Goal: Task Accomplishment & Management: Complete application form

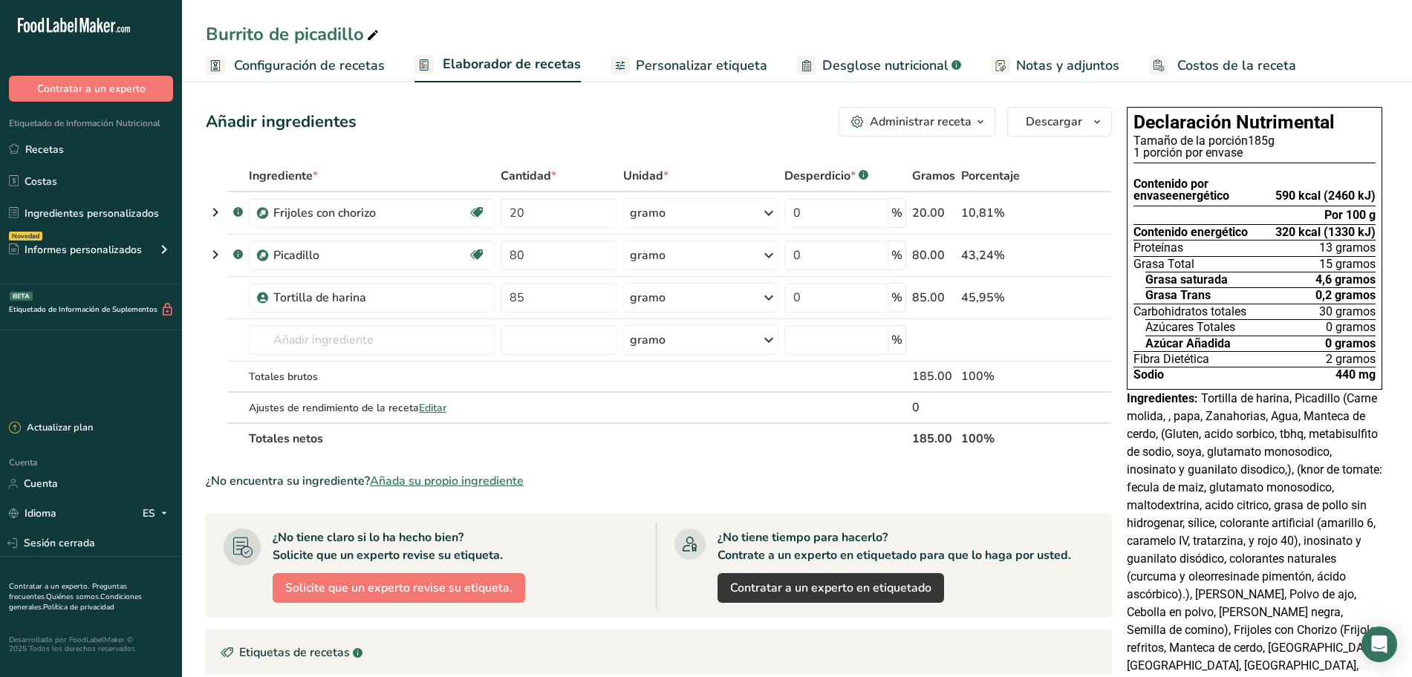
click at [336, 65] on font "Configuración de recetas" at bounding box center [309, 65] width 151 height 18
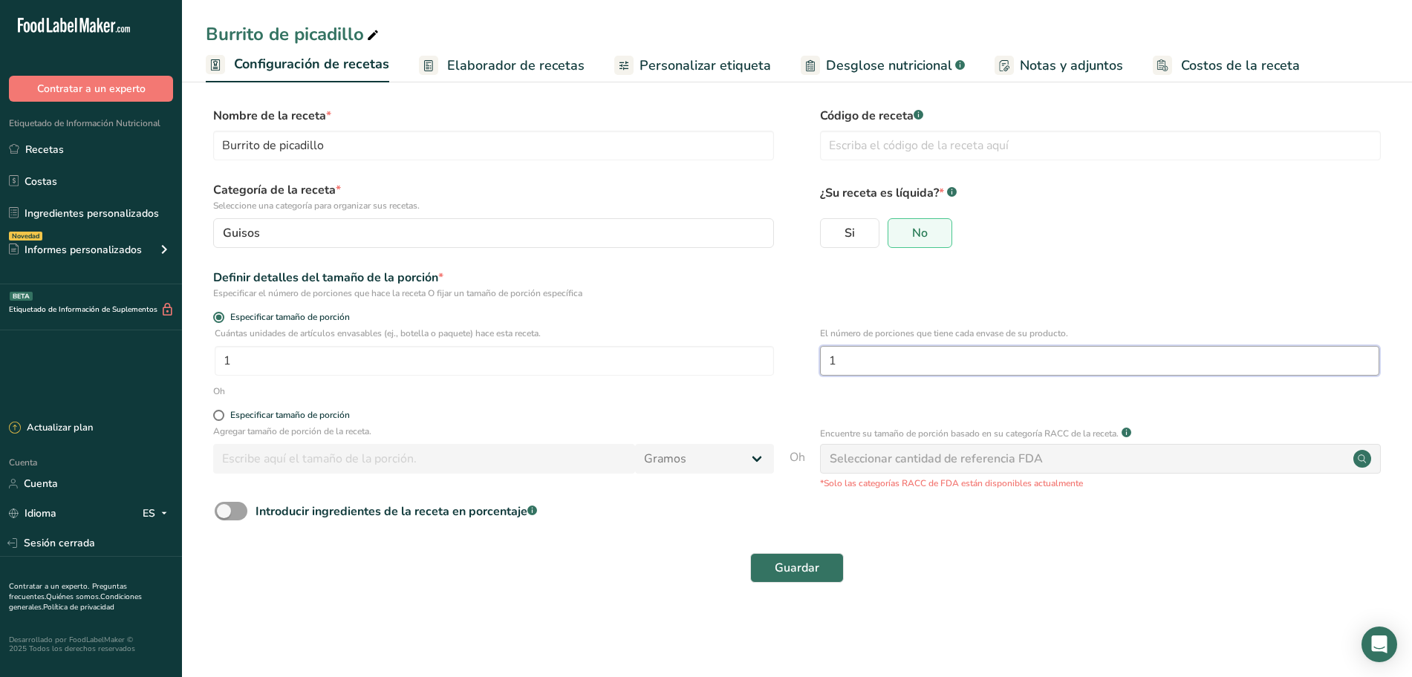
click at [869, 357] on input "1" at bounding box center [1099, 361] width 559 height 30
type input "3"
click at [801, 562] on font "Guardar" at bounding box center [797, 568] width 45 height 16
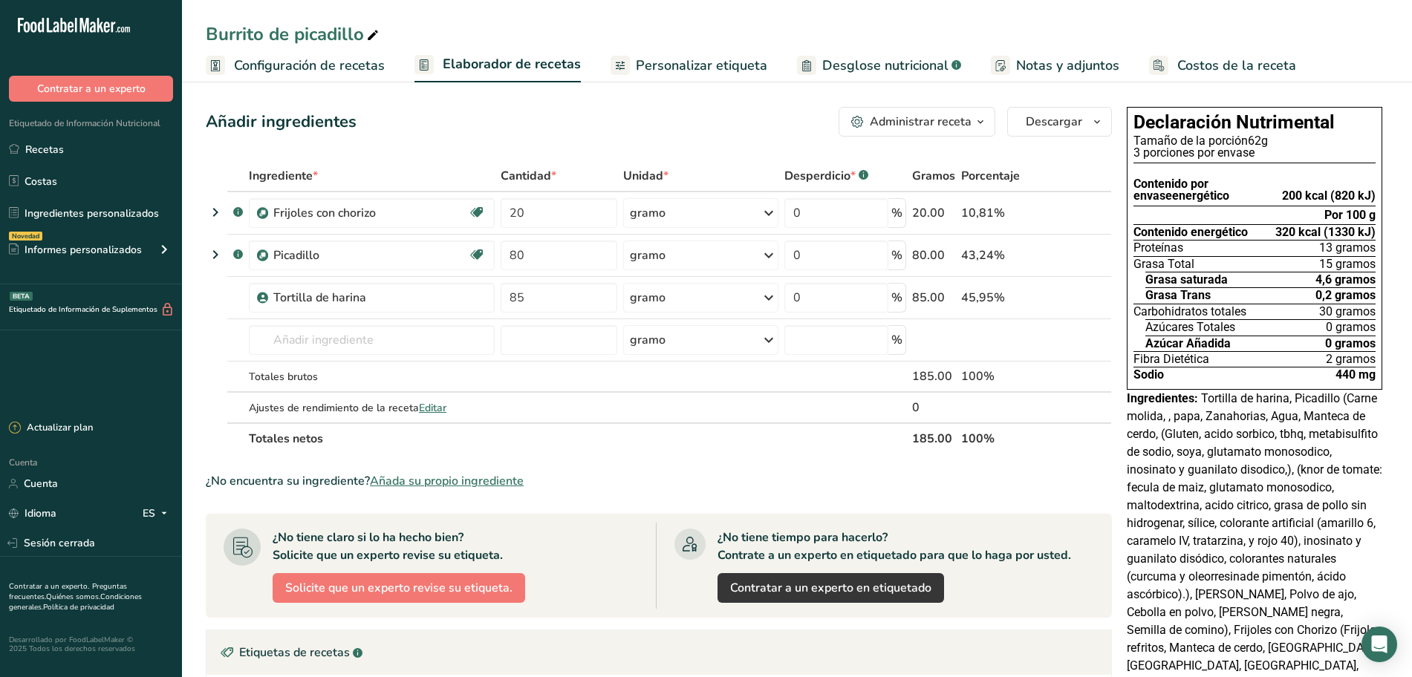
click at [357, 62] on font "Configuración de recetas" at bounding box center [309, 65] width 151 height 18
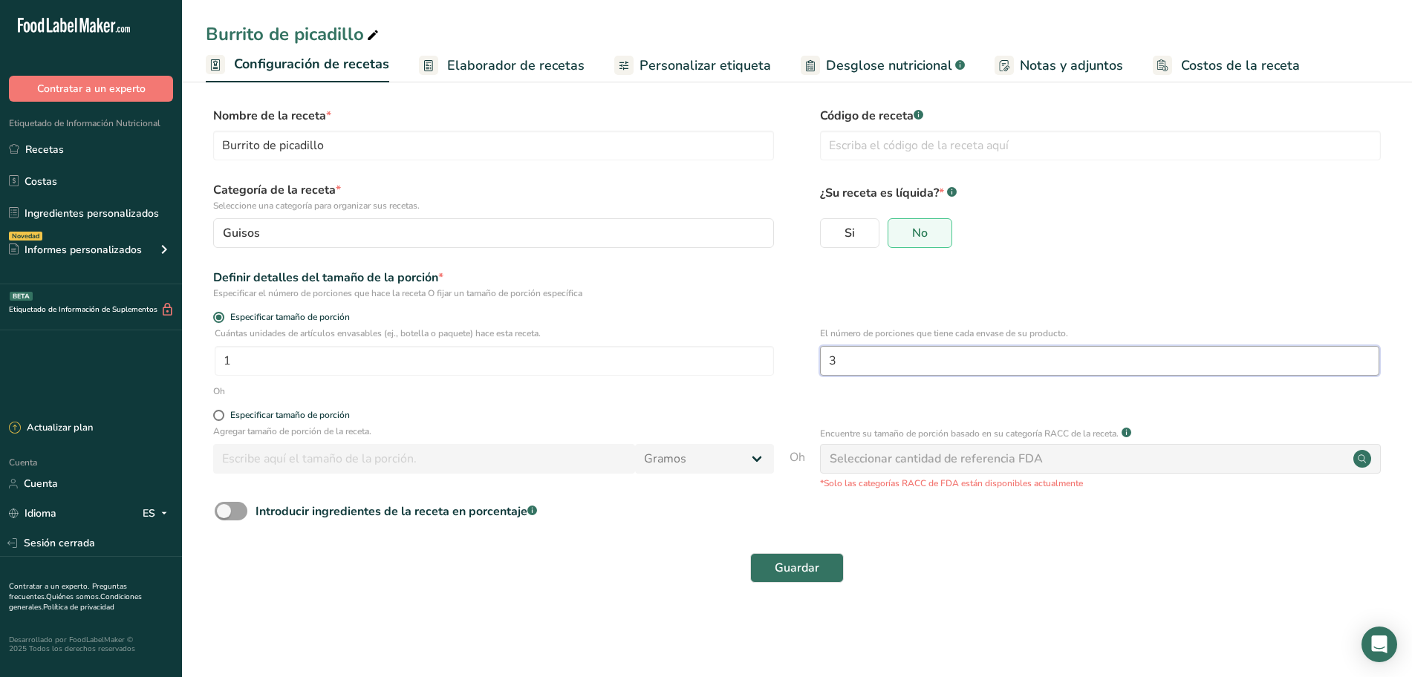
click at [842, 360] on input "3" at bounding box center [1099, 361] width 559 height 30
type input "1"
click at [485, 366] on input "1" at bounding box center [494, 361] width 559 height 30
type input "3"
click at [807, 569] on font "Guardar" at bounding box center [797, 568] width 45 height 16
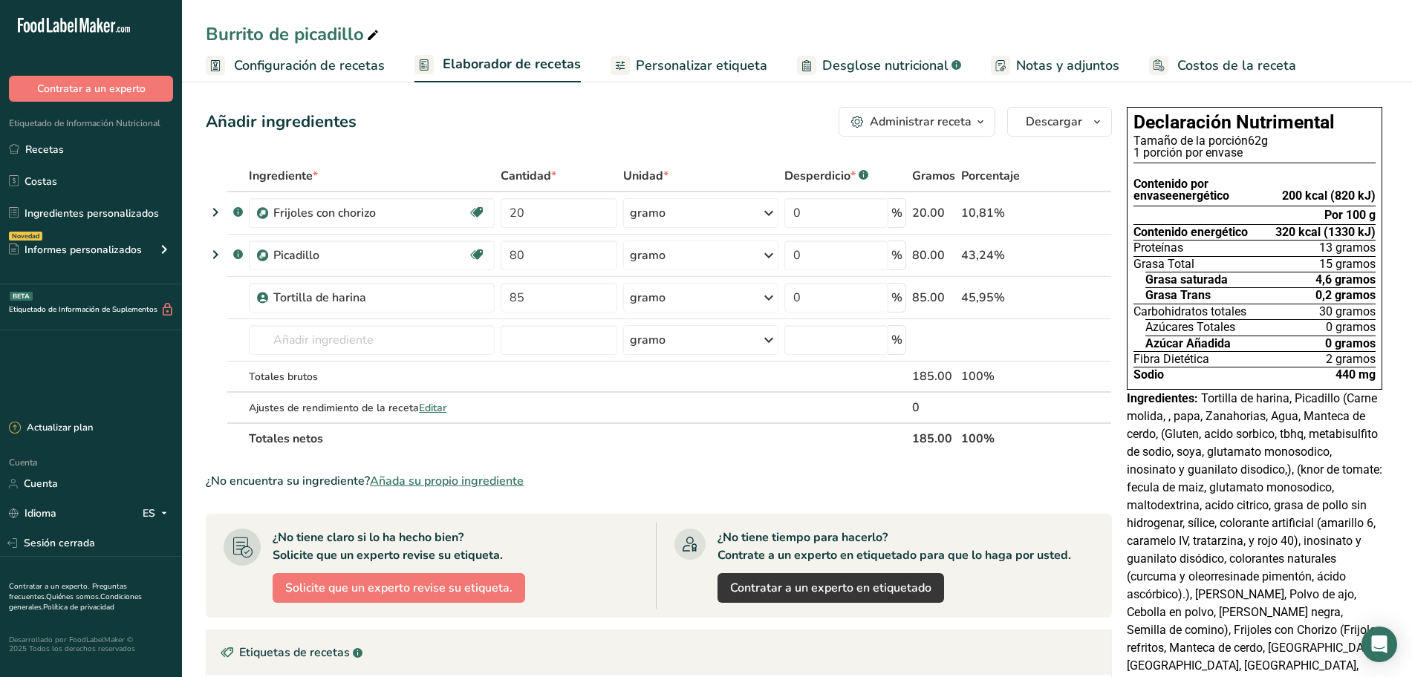
drag, startPoint x: 238, startPoint y: 63, endPoint x: 375, endPoint y: 94, distance: 140.7
click at [238, 63] on font "Configuración de recetas" at bounding box center [309, 65] width 151 height 18
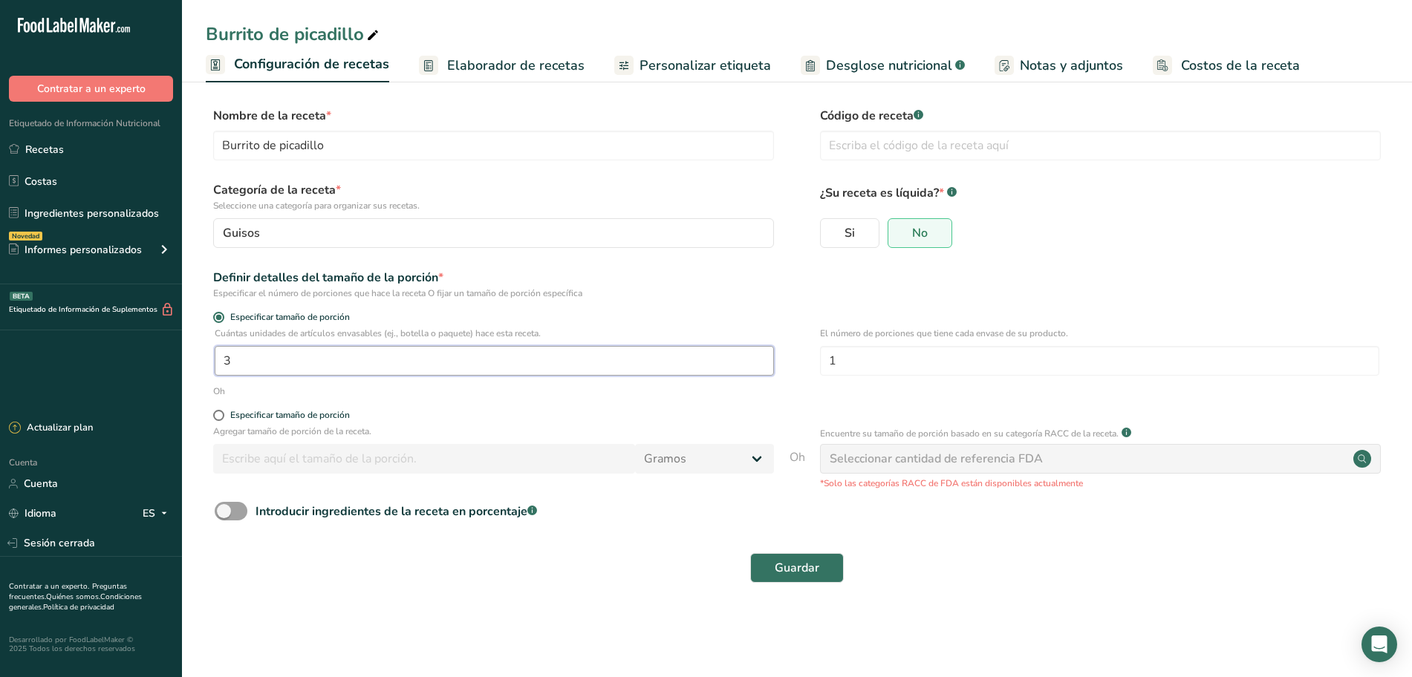
click at [293, 358] on input "3" at bounding box center [494, 361] width 559 height 30
type input "1"
click at [772, 565] on button "Guardar" at bounding box center [797, 568] width 94 height 30
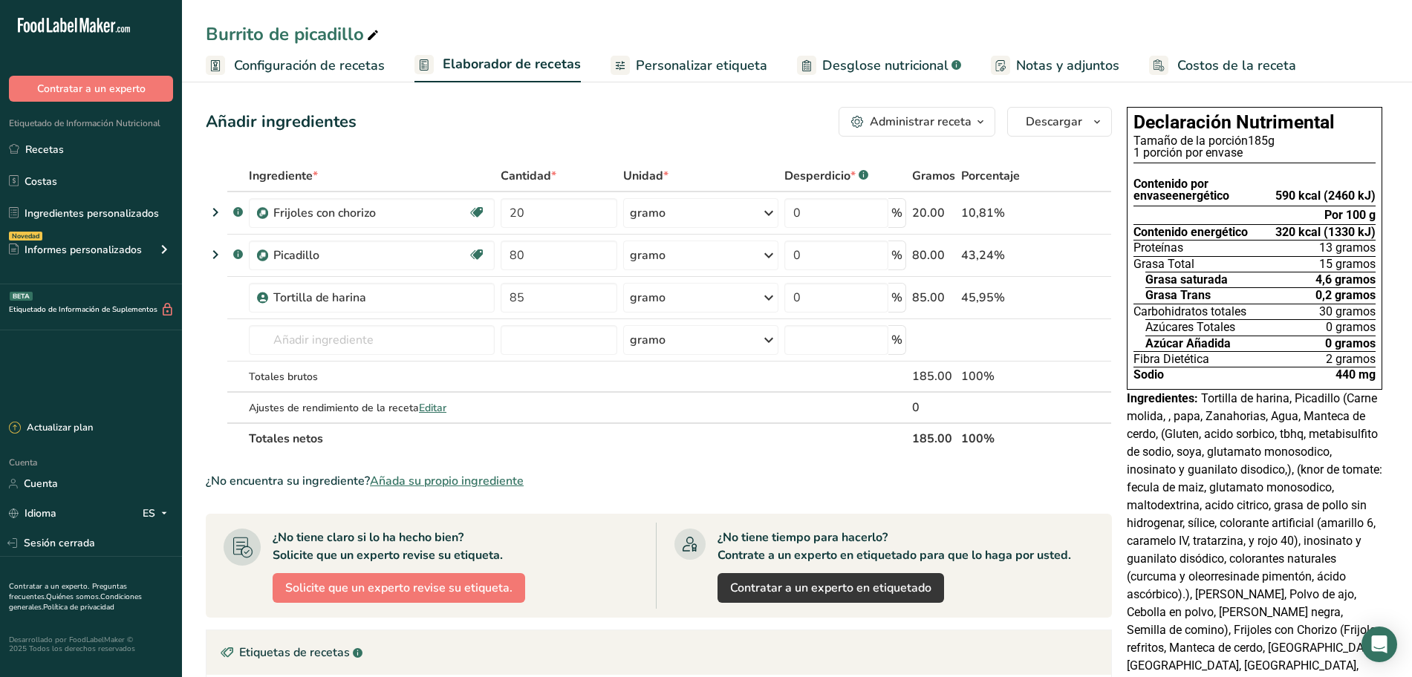
click at [342, 63] on font "Configuración de recetas" at bounding box center [309, 65] width 151 height 18
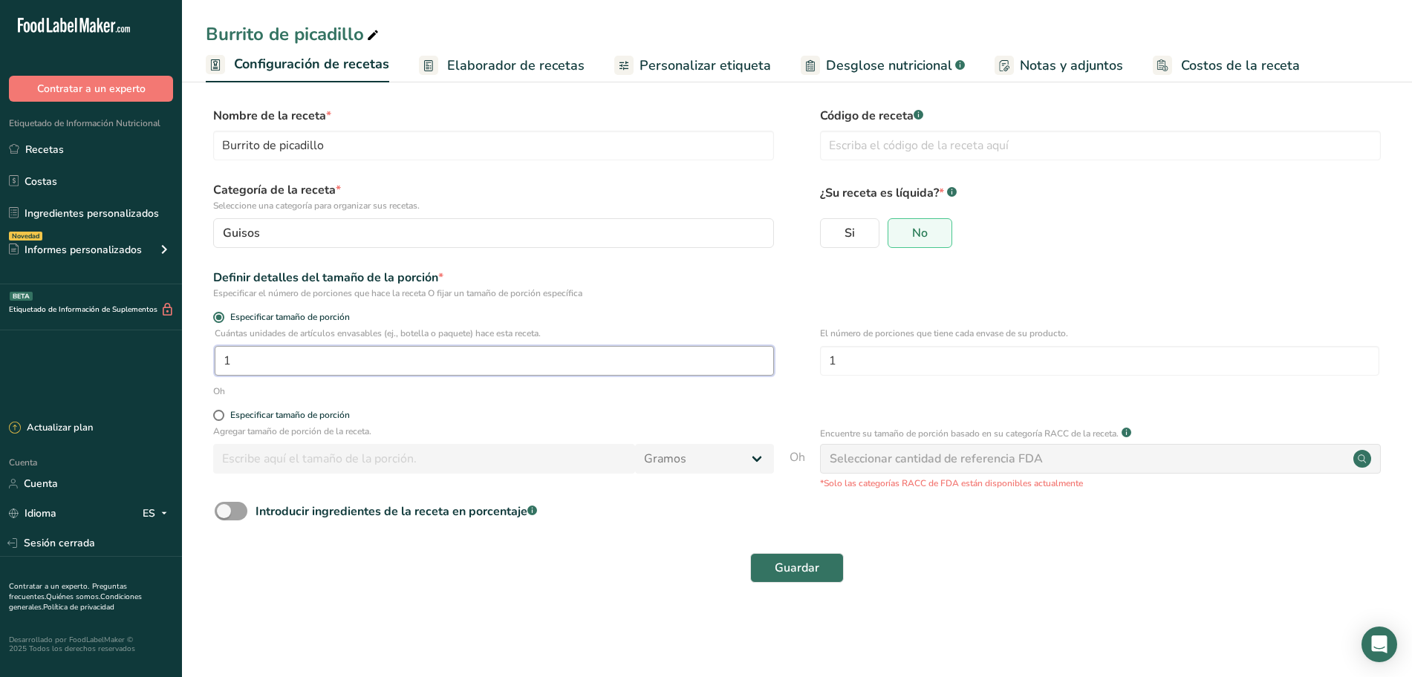
click at [422, 365] on input "1" at bounding box center [494, 361] width 559 height 30
type input "1"
type input "3"
click at [881, 357] on input "1" at bounding box center [1099, 361] width 559 height 30
type input "3"
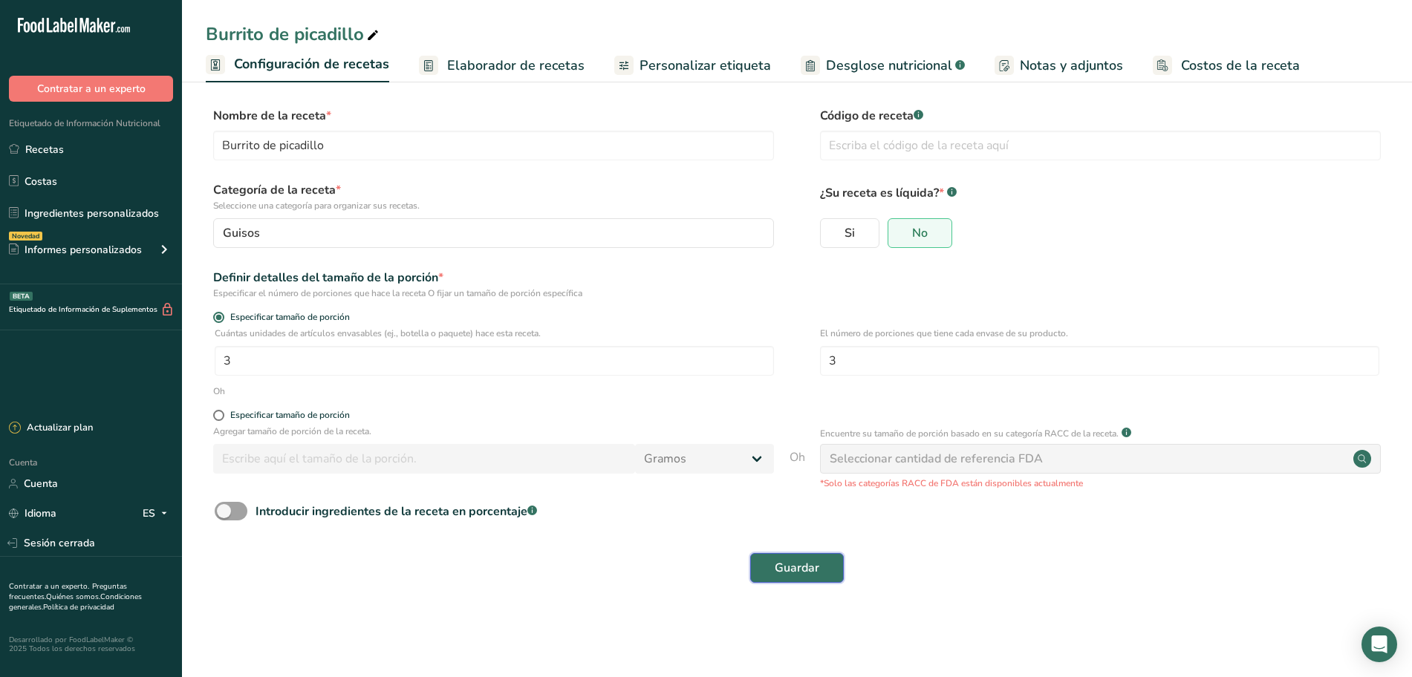
click at [789, 576] on font "Guardar" at bounding box center [797, 568] width 45 height 16
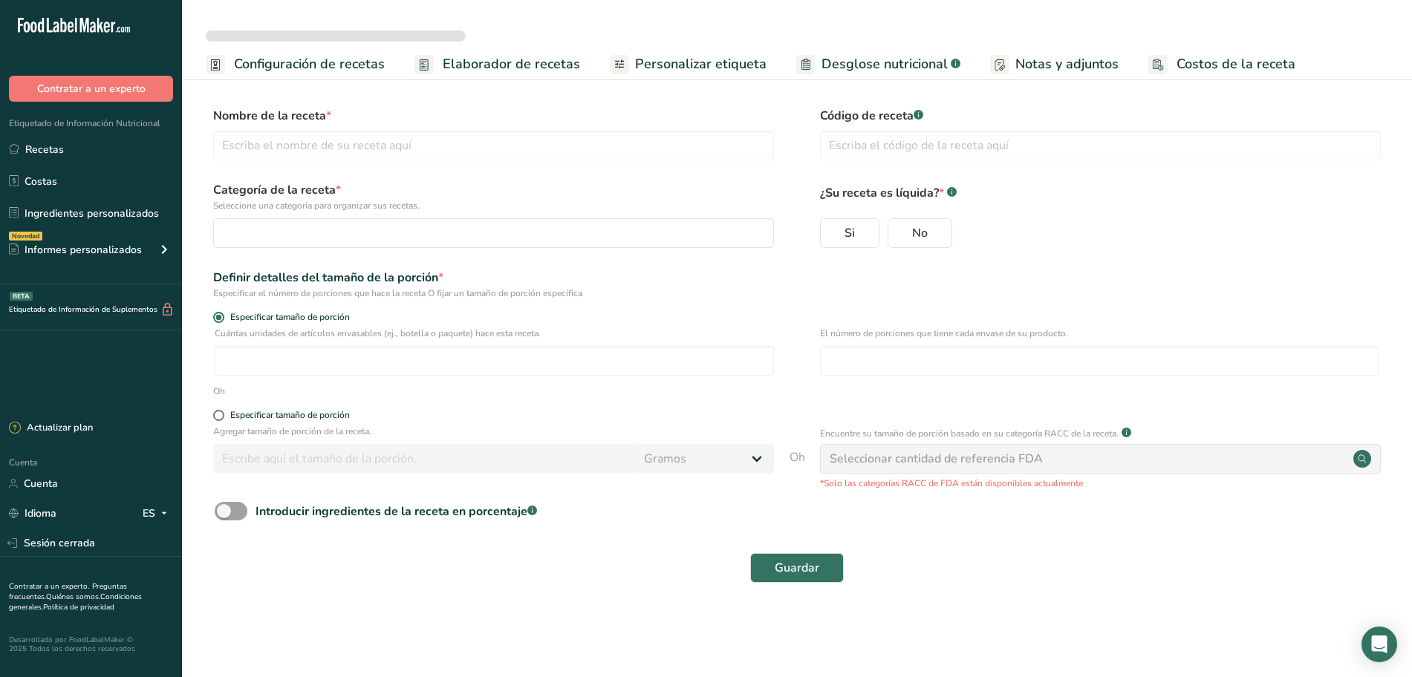
select select
type input "Burrito de picadillo"
radio input "true"
type input "3"
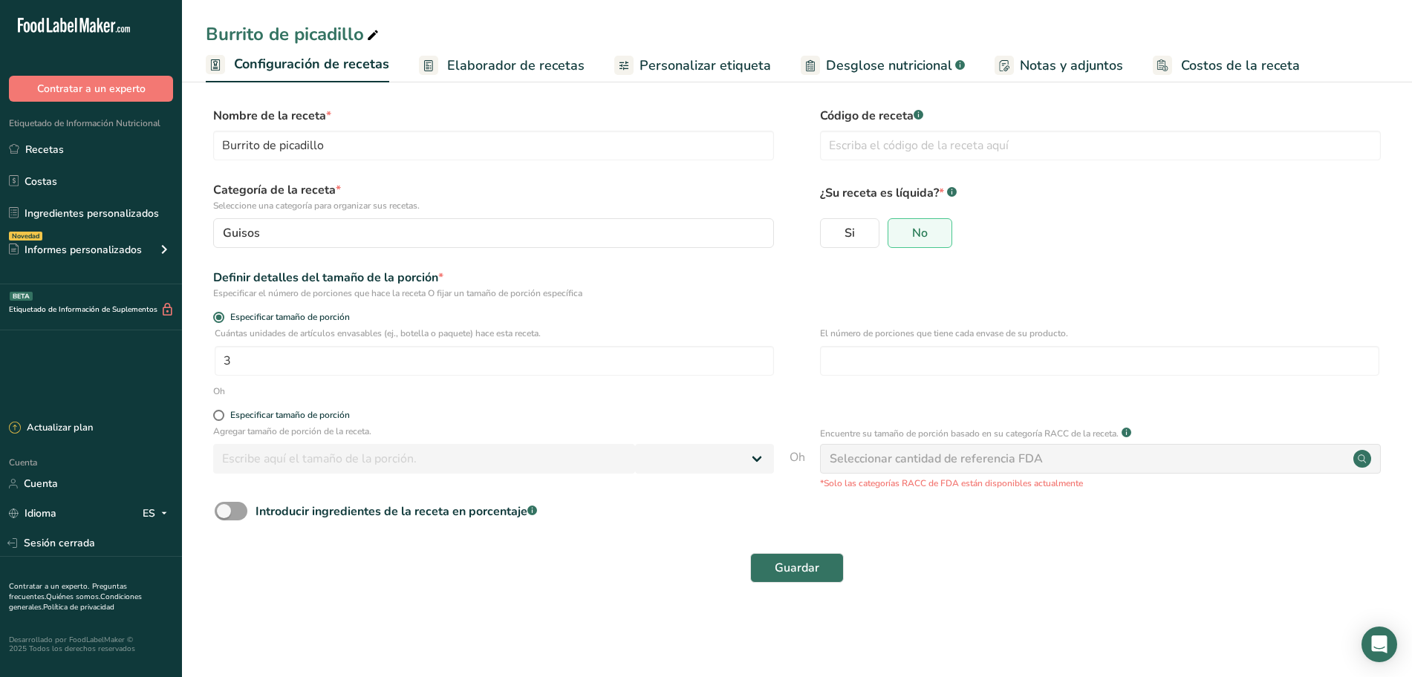
type input "3"
select select "0"
click at [798, 570] on font "Guardar" at bounding box center [797, 568] width 45 height 16
click at [798, 570] on div "Guardar" at bounding box center [797, 568] width 1165 height 30
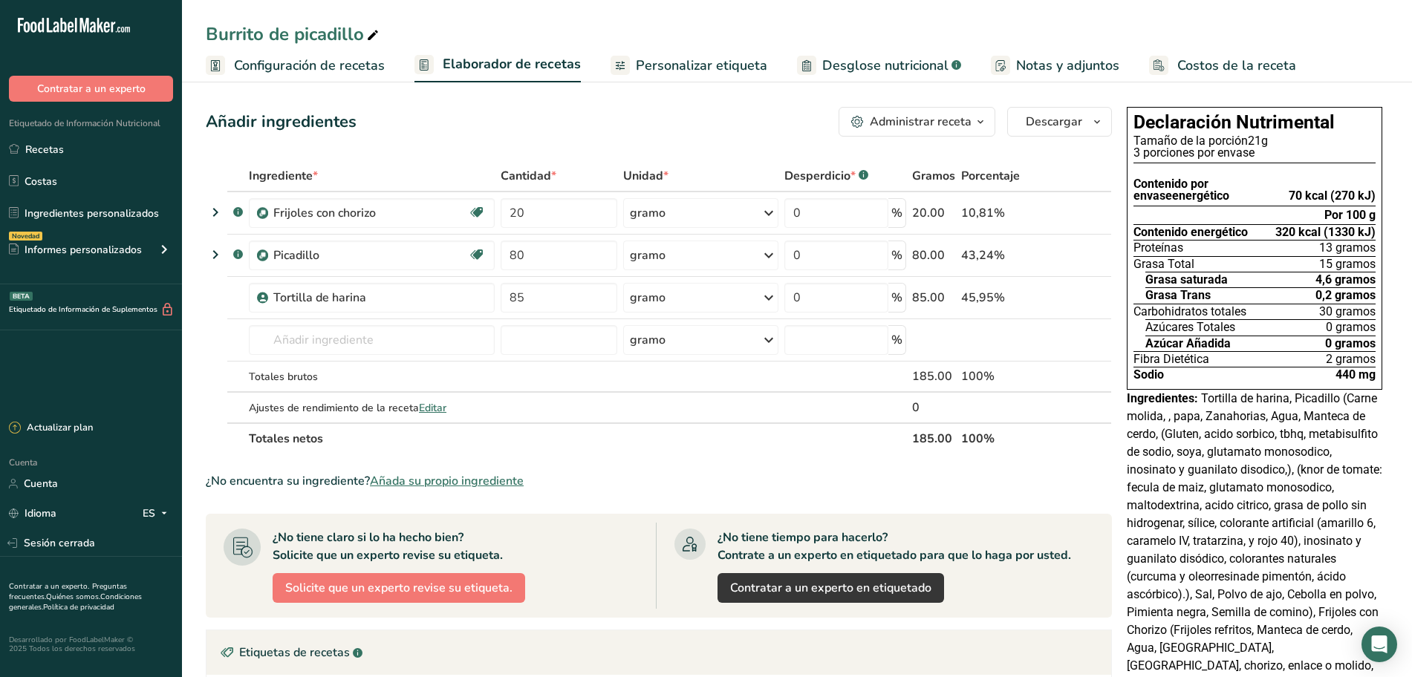
click at [345, 59] on font "Configuración de recetas" at bounding box center [309, 65] width 151 height 18
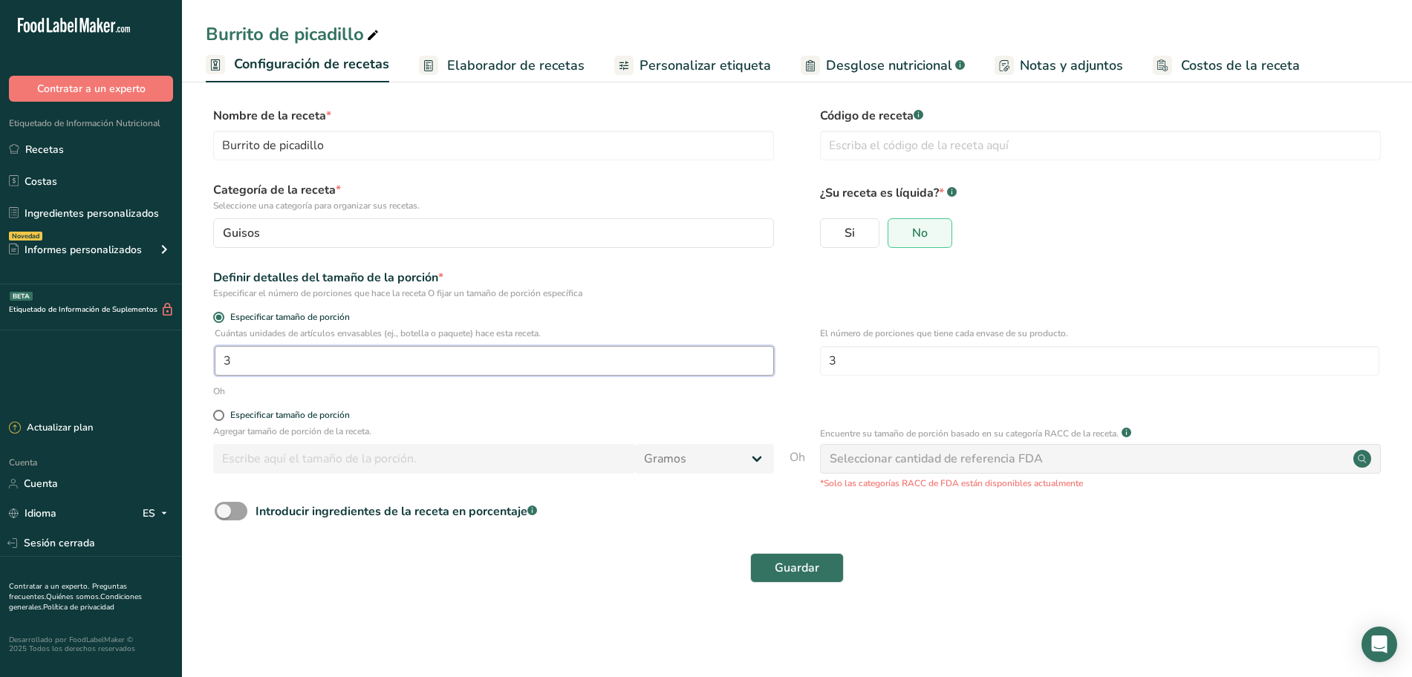
click at [291, 360] on input "3" at bounding box center [494, 361] width 559 height 30
type input "1"
click at [874, 357] on input "3" at bounding box center [1099, 361] width 559 height 30
type input "1"
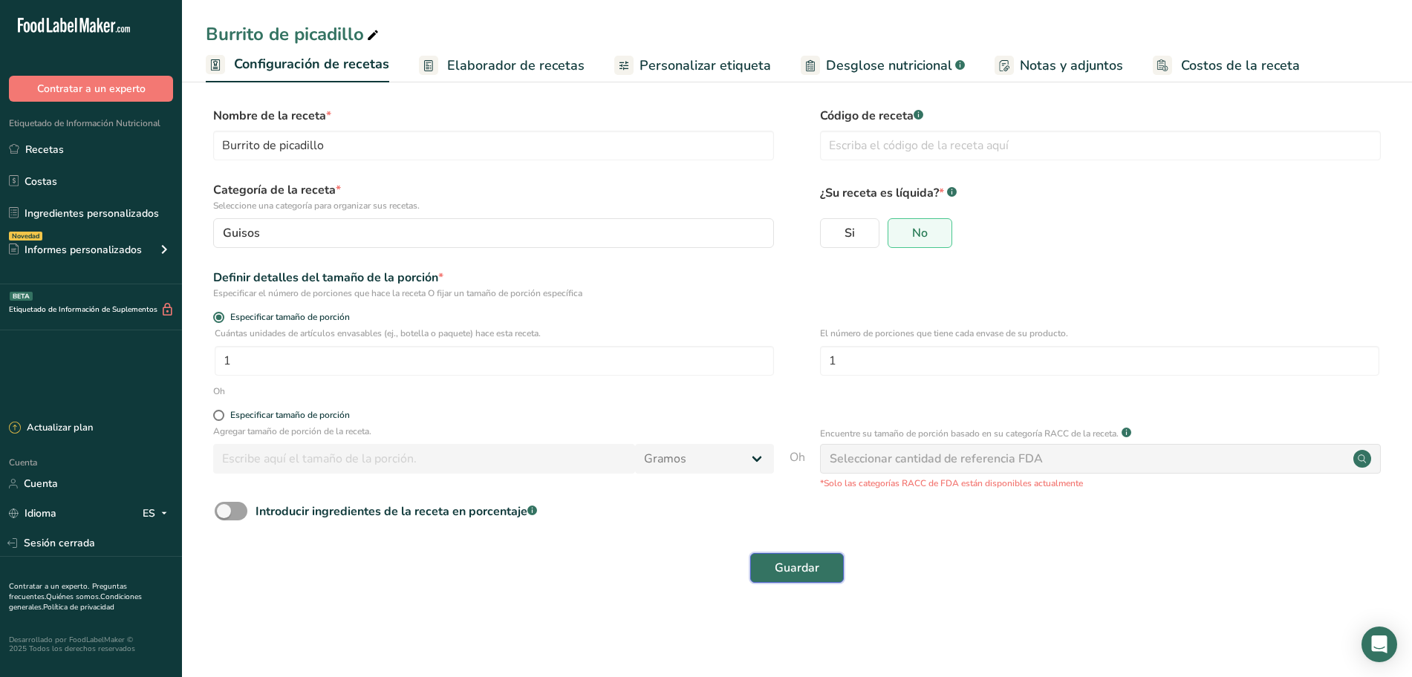
click at [811, 558] on button "Guardar" at bounding box center [797, 568] width 94 height 30
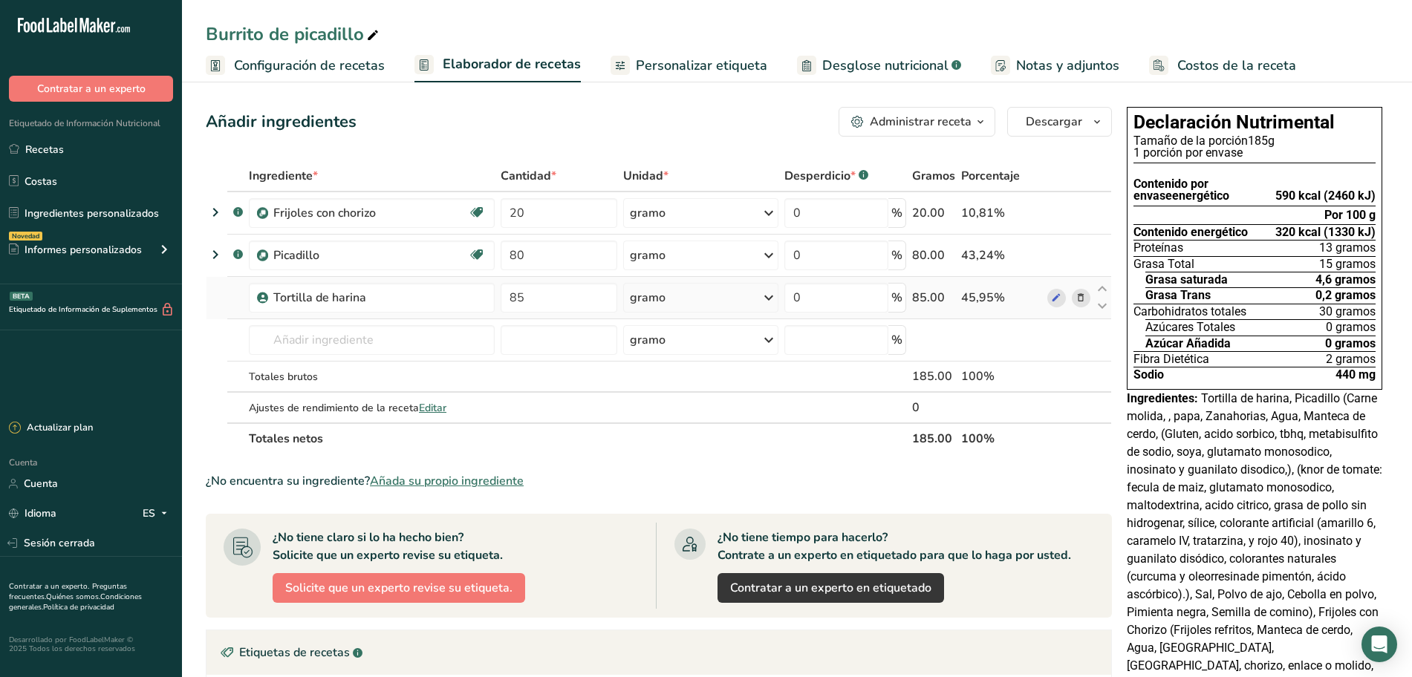
click at [766, 300] on icon at bounding box center [769, 297] width 18 height 27
click at [663, 416] on font "Ver más" at bounding box center [657, 416] width 39 height 14
drag, startPoint x: 706, startPoint y: 67, endPoint x: 545, endPoint y: 69, distance: 160.5
click at [706, 67] on font "Personalizar etiqueta" at bounding box center [701, 65] width 131 height 18
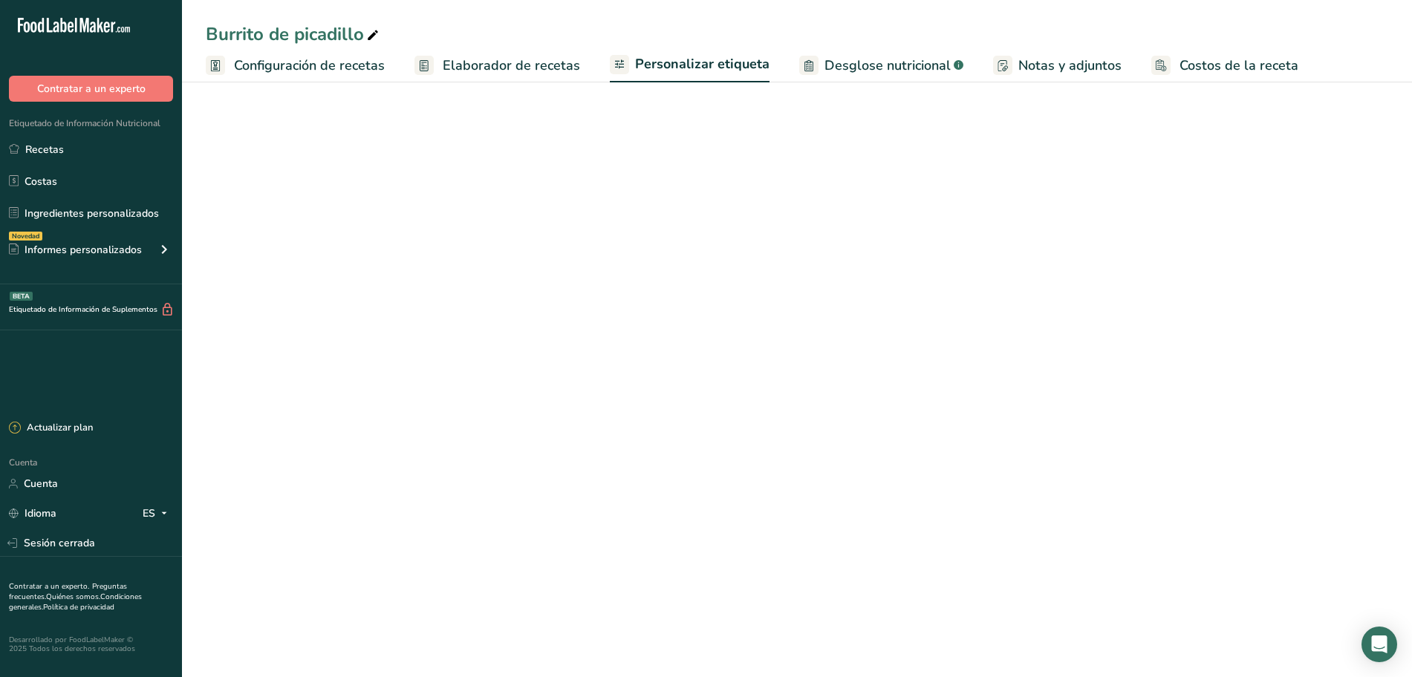
click at [544, 68] on font "Elaborador de recetas" at bounding box center [511, 65] width 137 height 18
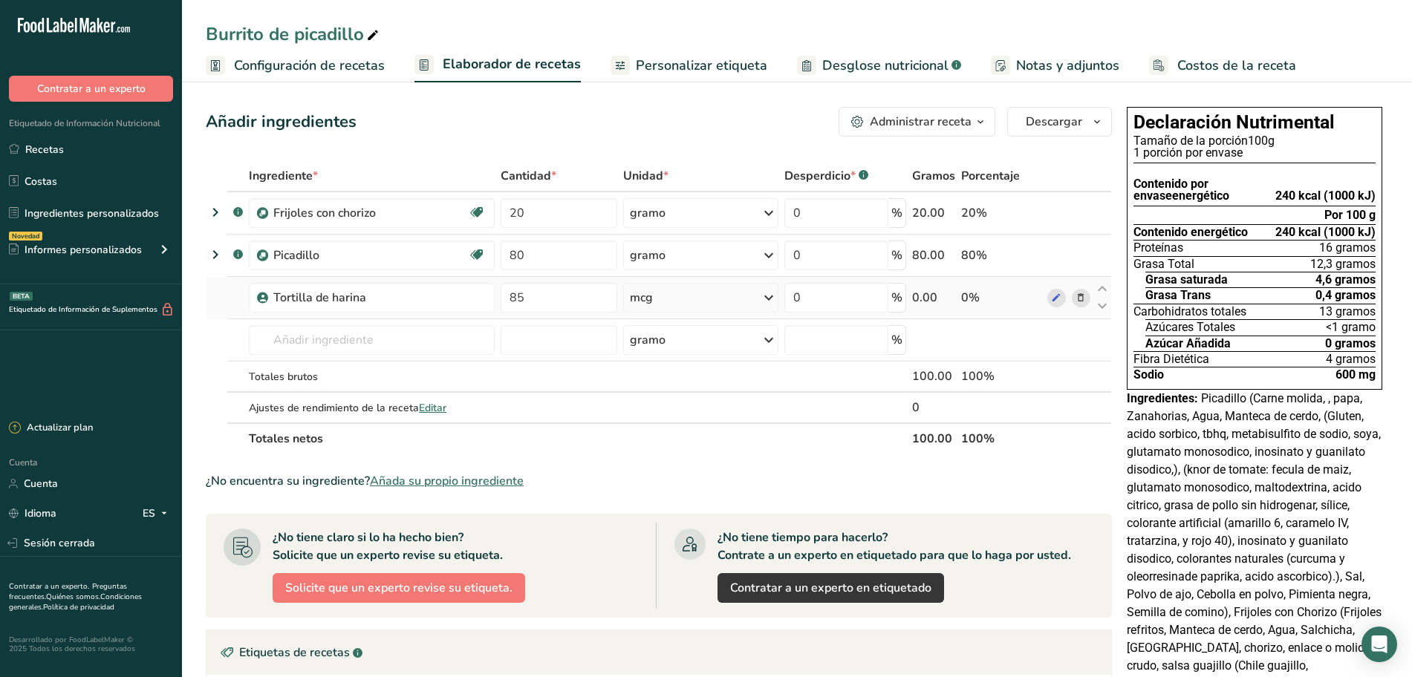
click at [771, 295] on icon at bounding box center [769, 297] width 18 height 27
click at [680, 377] on font "kilogramo" at bounding box center [661, 375] width 47 height 14
click at [783, 19] on div "Burrito de picadillo Configuración de recetas Elaborador de recetas Personaliza…" at bounding box center [797, 41] width 1230 height 82
click at [707, 64] on font "Personalizar etiqueta" at bounding box center [701, 65] width 131 height 18
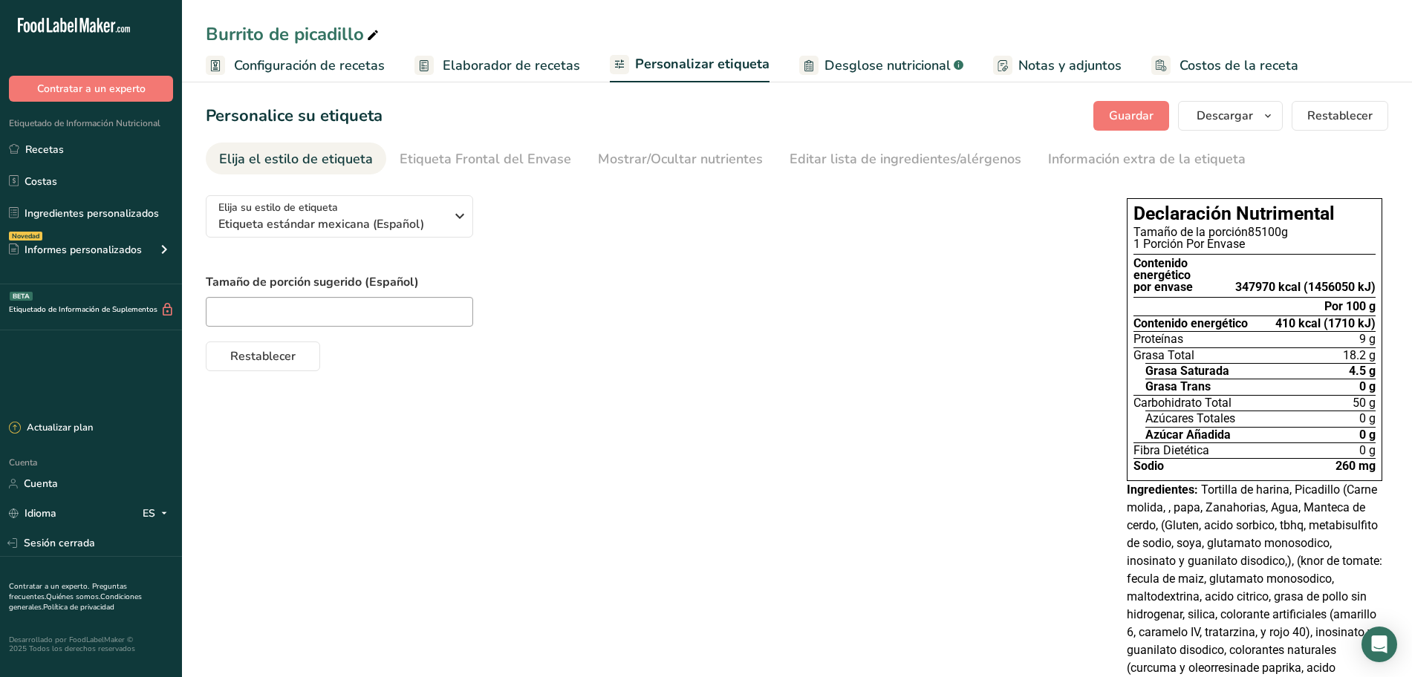
click at [539, 59] on font "Elaborador de recetas" at bounding box center [511, 65] width 137 height 18
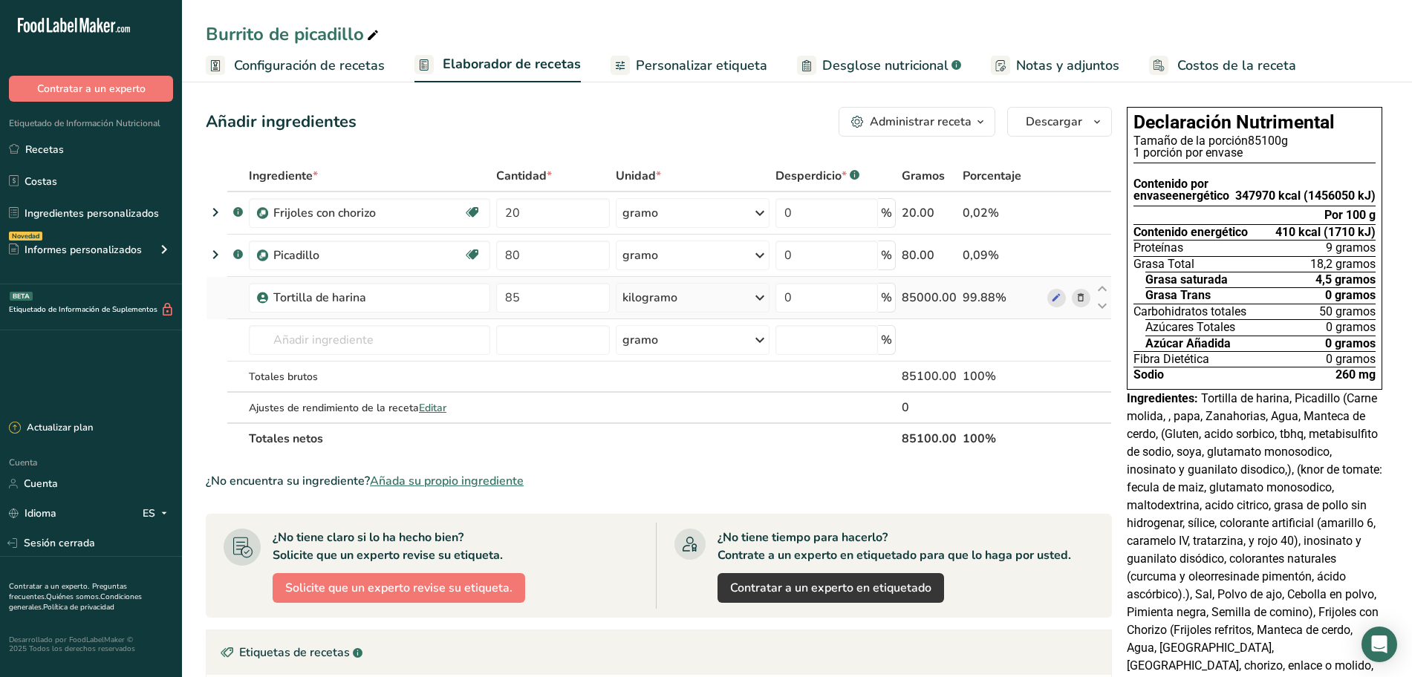
click at [760, 299] on icon at bounding box center [760, 297] width 18 height 27
click at [674, 353] on div "gramo" at bounding box center [687, 354] width 125 height 22
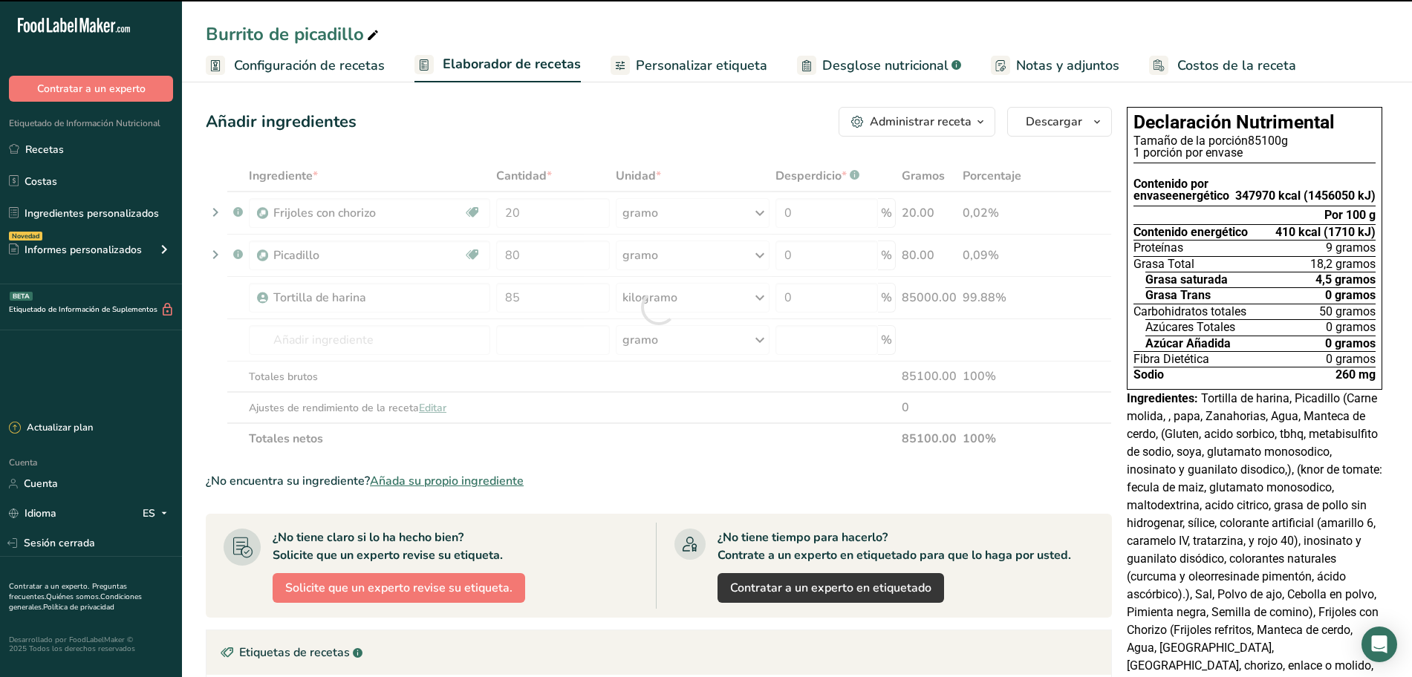
click at [680, 67] on font "Personalizar etiqueta" at bounding box center [701, 65] width 131 height 18
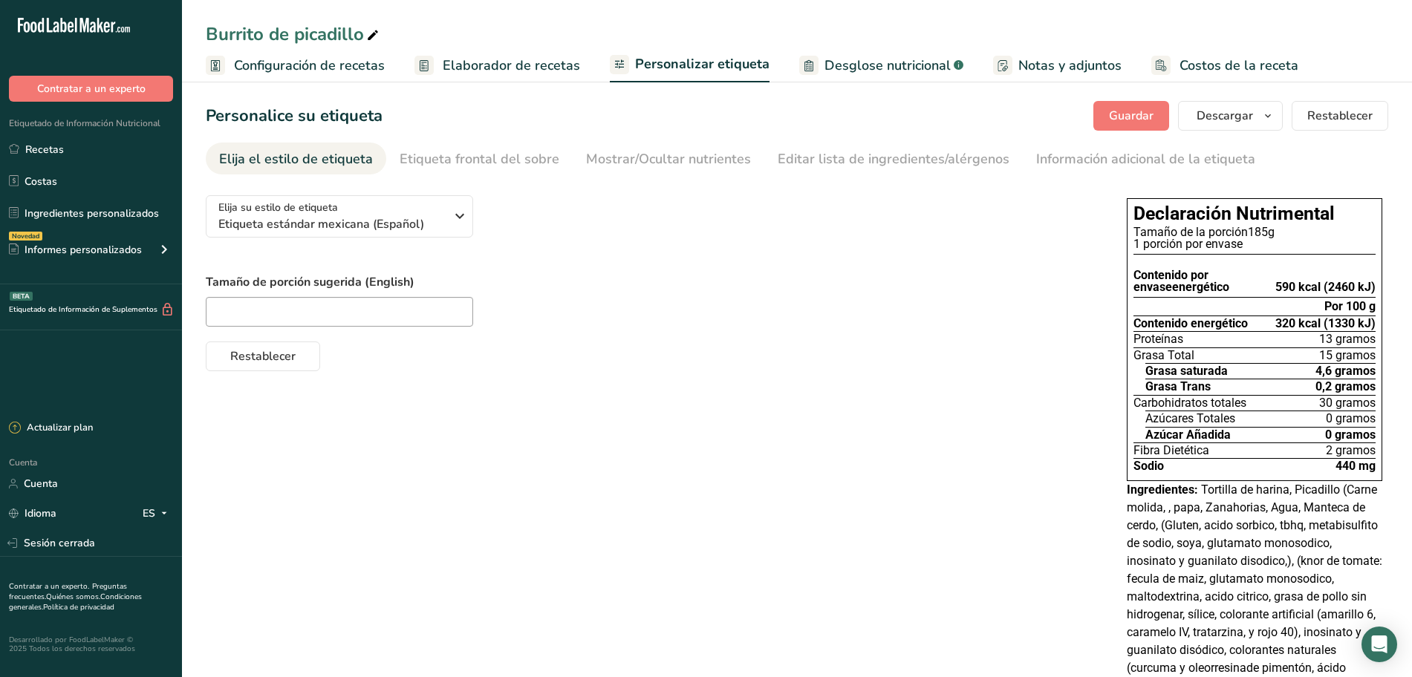
click at [506, 65] on font "Elaborador de recetas" at bounding box center [511, 65] width 137 height 18
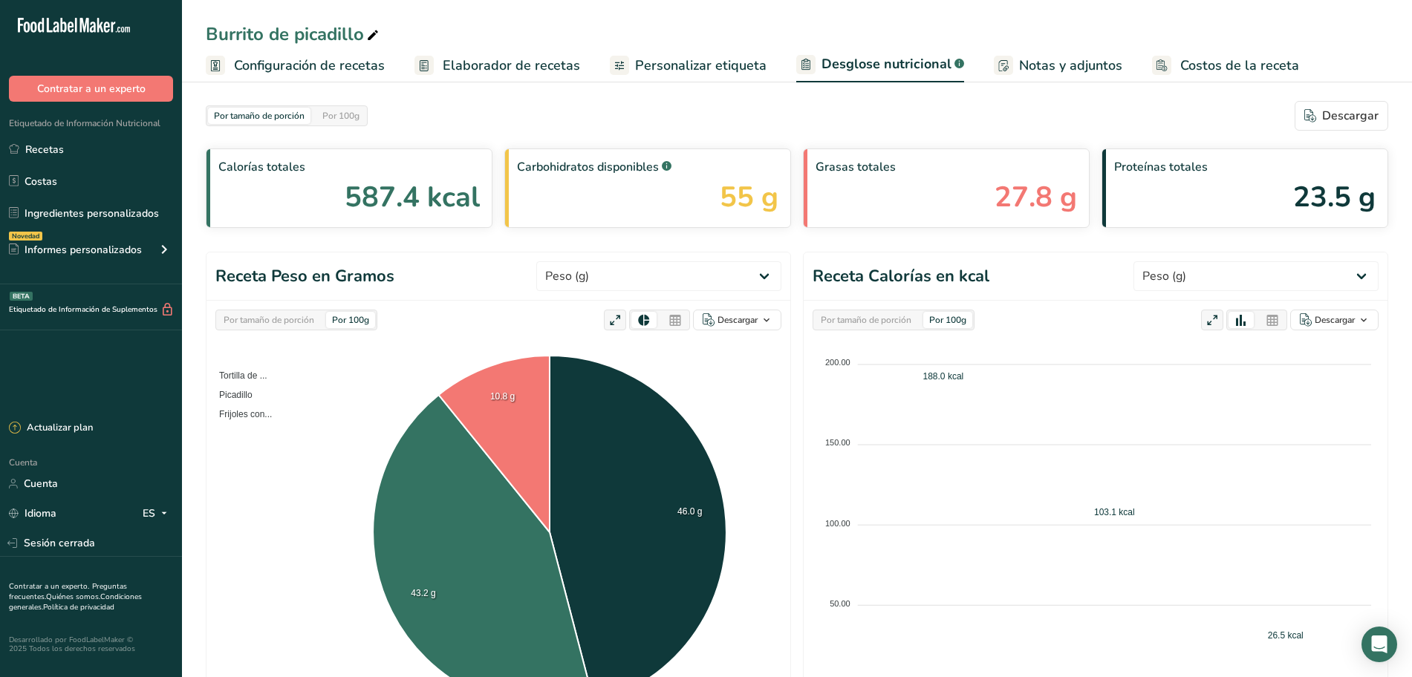
select select "Calories"
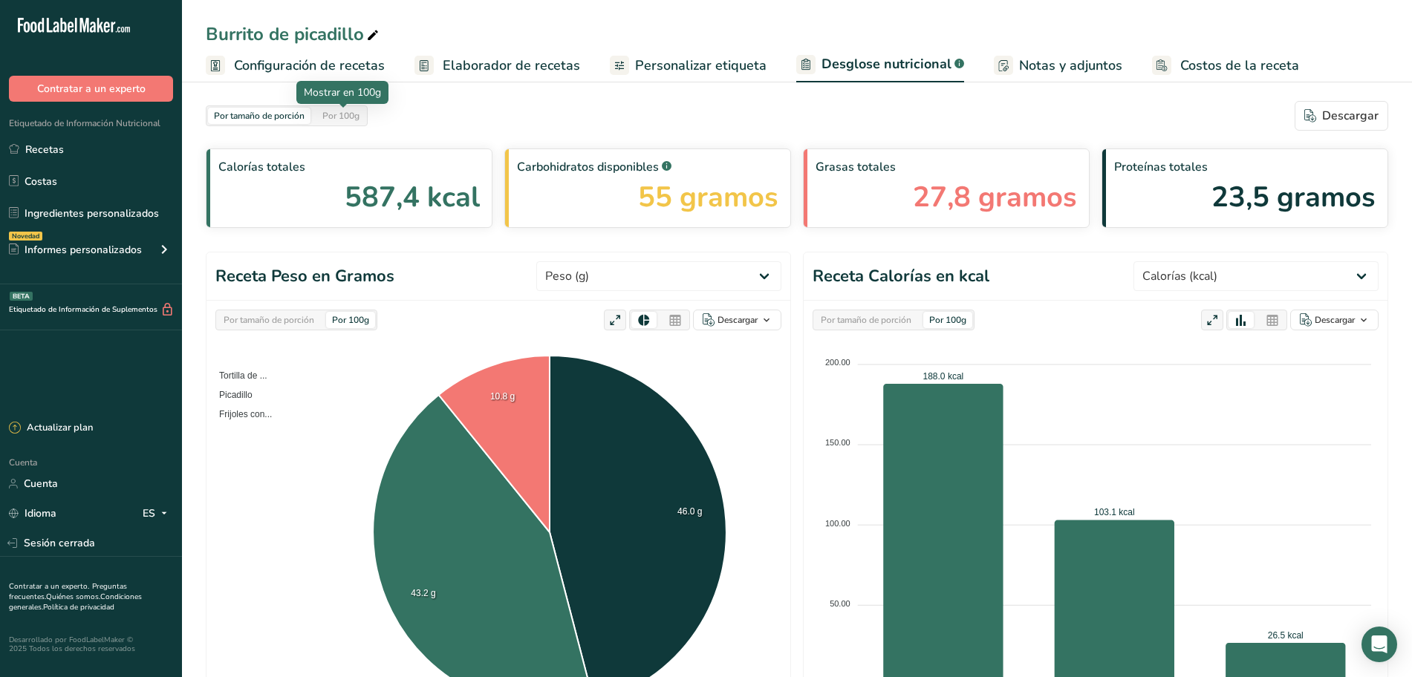
click at [362, 120] on div "Por 100g" at bounding box center [340, 116] width 49 height 16
click at [309, 121] on div "Por tamaño de porción" at bounding box center [259, 116] width 103 height 16
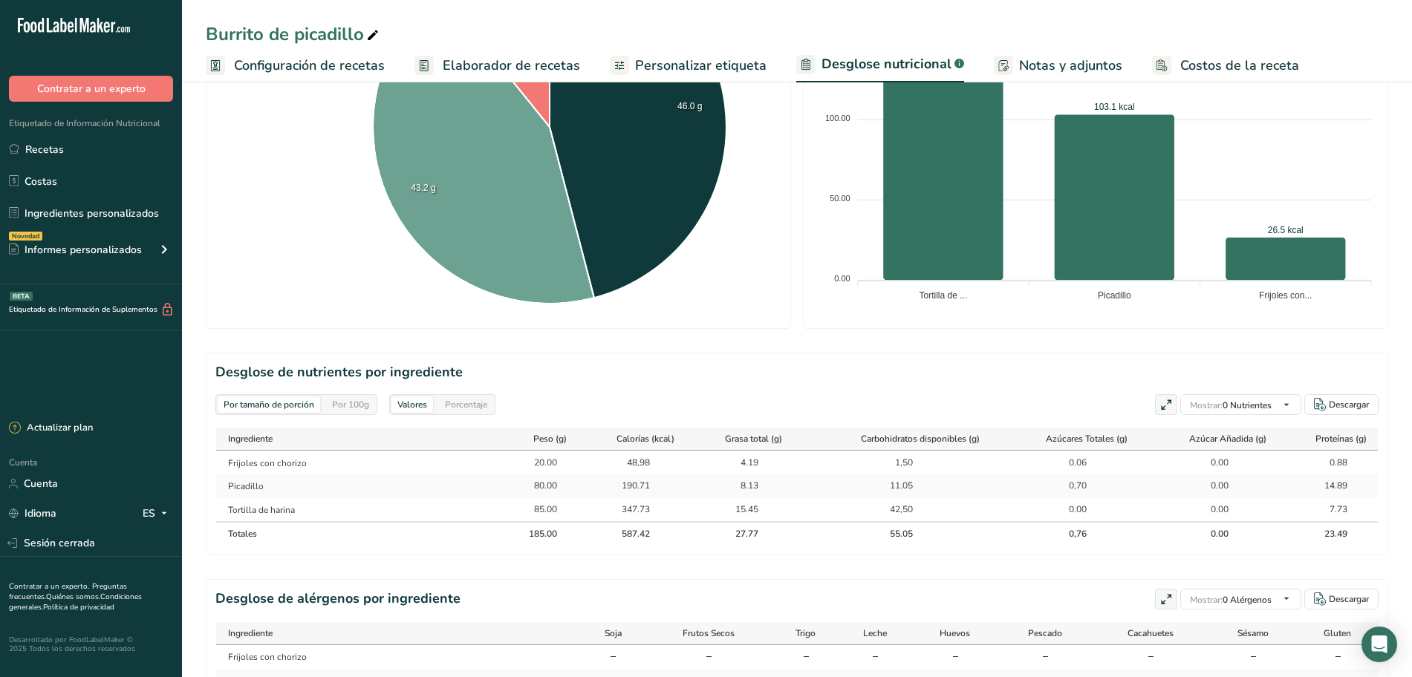
scroll to position [509, 0]
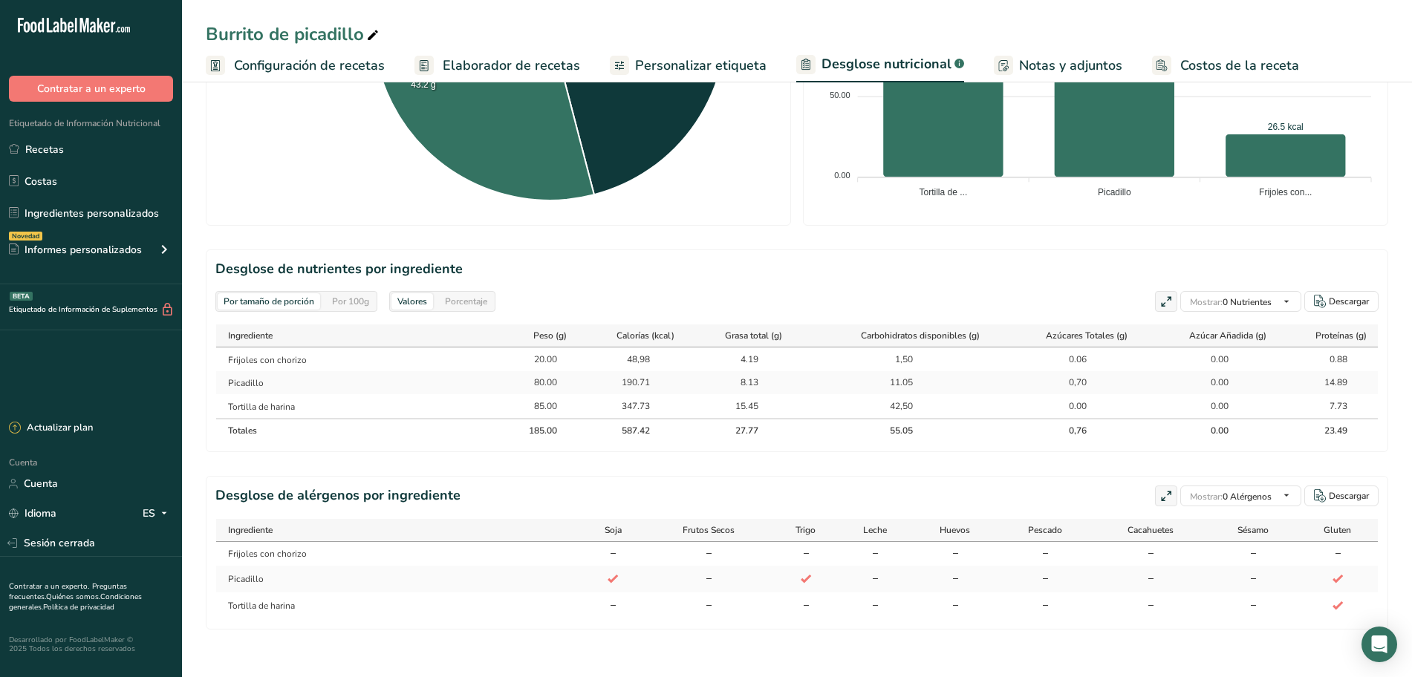
drag, startPoint x: 648, startPoint y: 402, endPoint x: 617, endPoint y: 361, distance: 51.4
click at [617, 361] on tbody "Frijoles con chorizo 20.00 48,98 4.19 1,50 0.06 0.00 0.88 [GEOGRAPHIC_DATA] 80.…" at bounding box center [797, 383] width 1162 height 71
click at [666, 373] on td "190.71" at bounding box center [631, 383] width 109 height 24
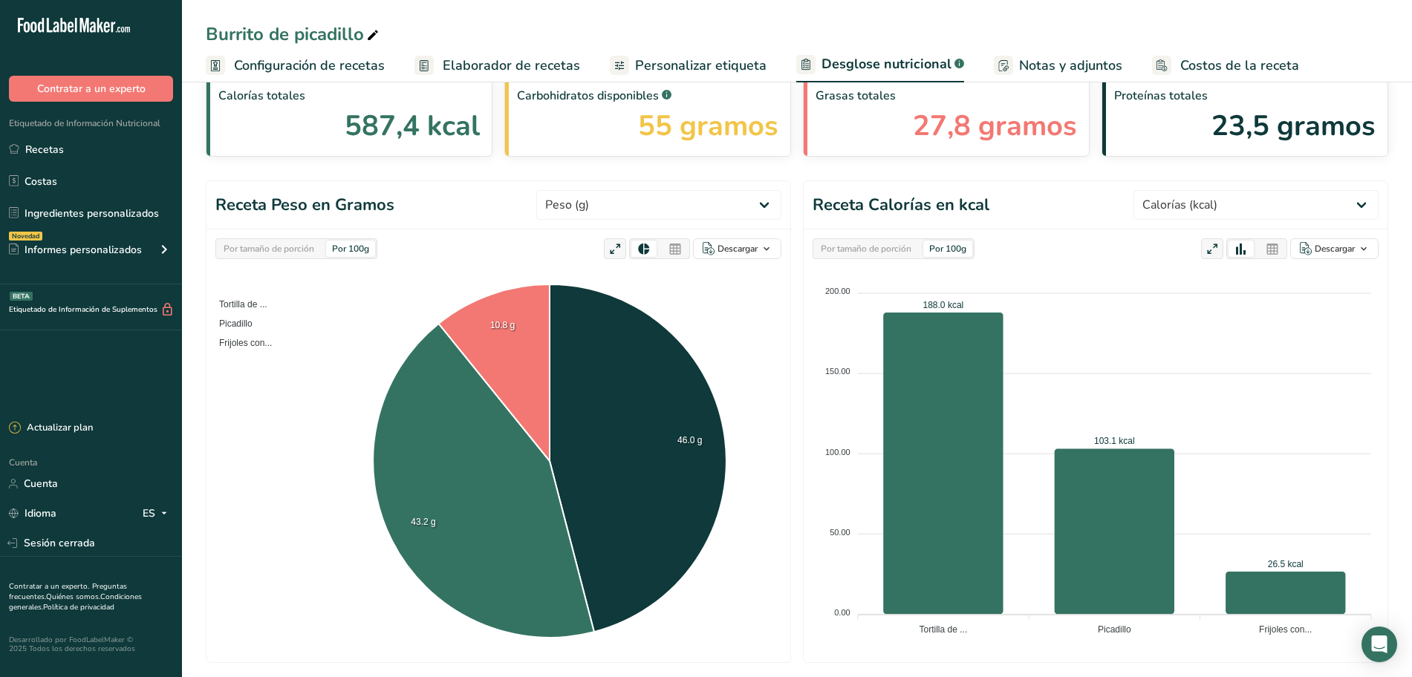
scroll to position [0, 0]
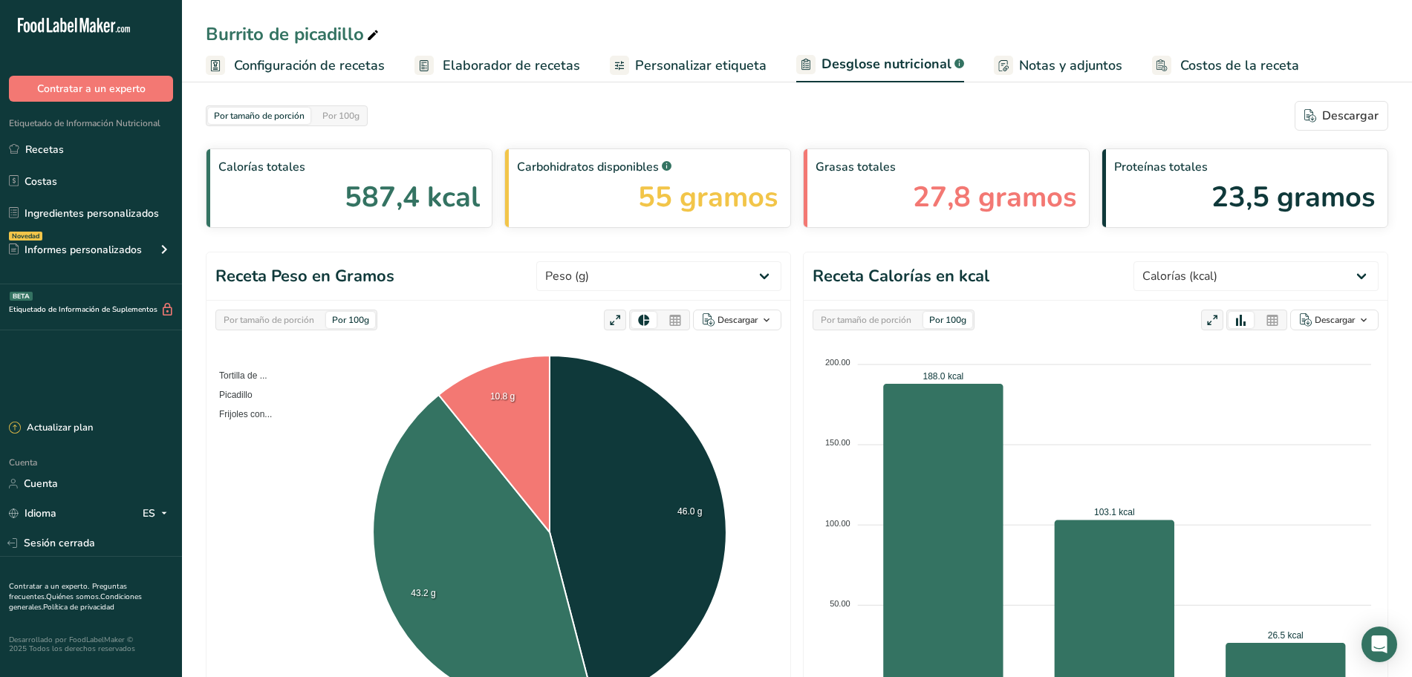
click at [320, 327] on div "Por tamaño de porción" at bounding box center [269, 320] width 103 height 16
click at [375, 324] on div "Por 100g" at bounding box center [350, 320] width 49 height 16
click at [323, 325] on div "Por tamaño de porción Por 100g" at bounding box center [296, 320] width 162 height 21
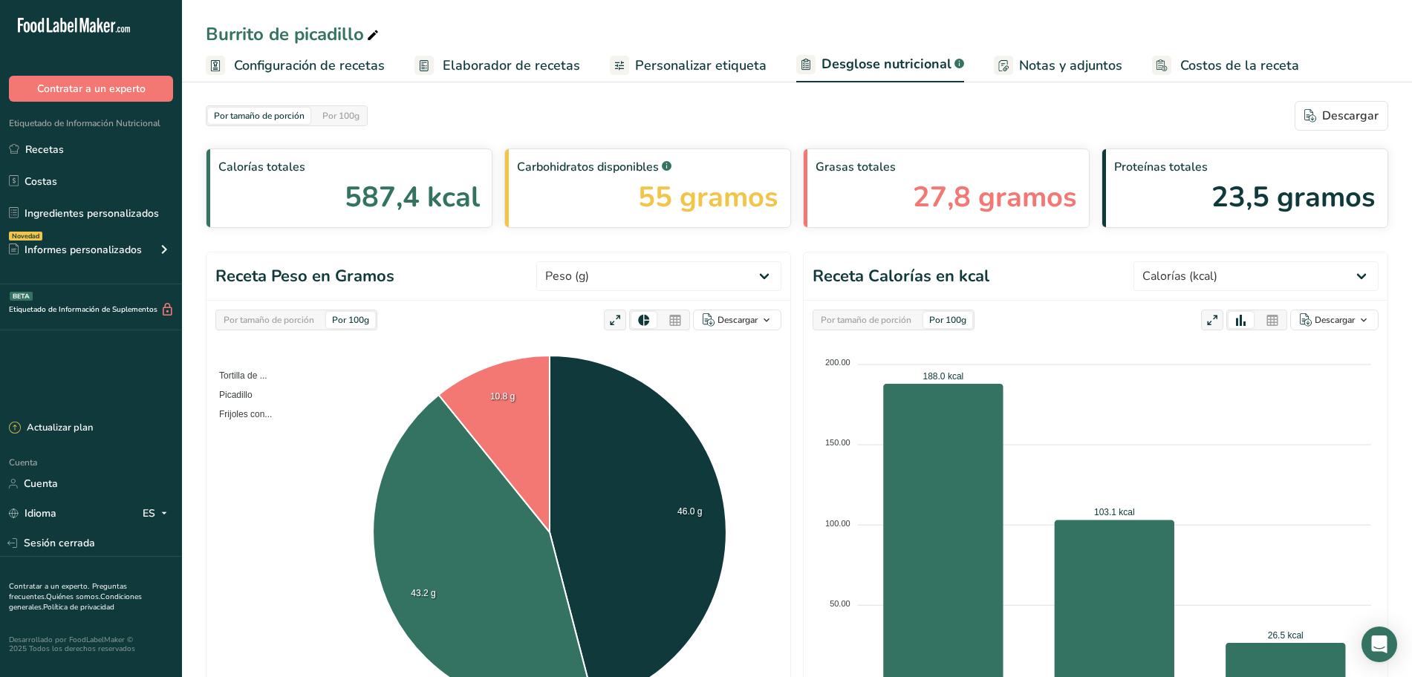
click at [323, 325] on div "Por tamaño de porción Por 100g" at bounding box center [296, 320] width 162 height 21
click at [314, 327] on div "Por tamaño de porción" at bounding box center [269, 320] width 103 height 16
click at [361, 122] on div "Por 100g" at bounding box center [340, 116] width 49 height 16
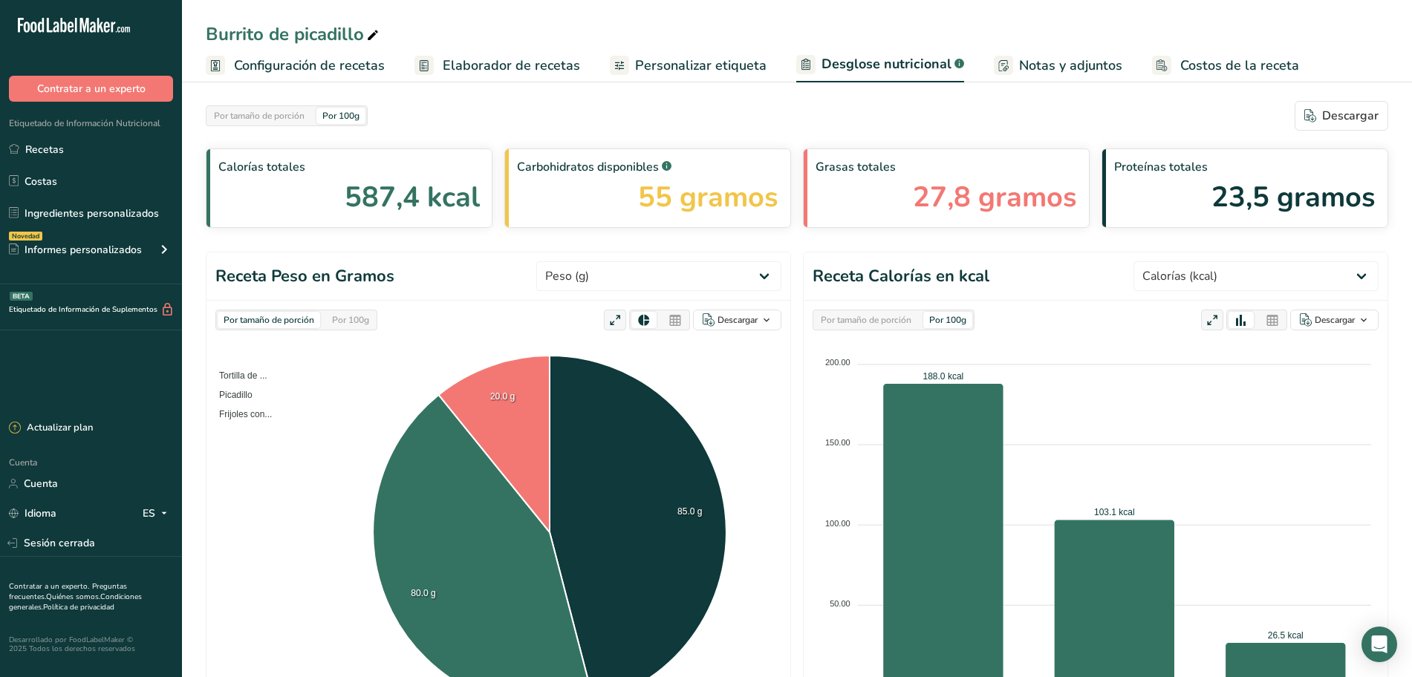
click at [689, 69] on font "Personalizar etiqueta" at bounding box center [700, 65] width 131 height 18
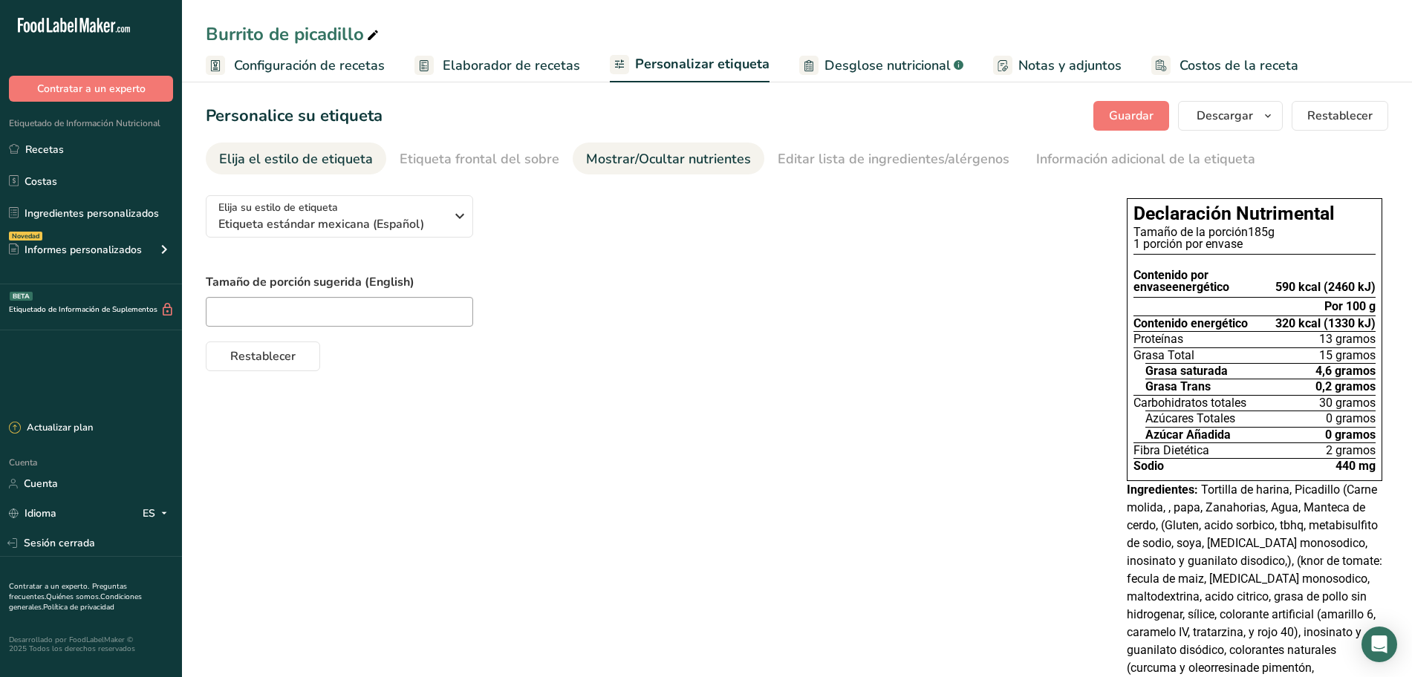
click at [637, 165] on font "Mostrar/Ocultar nutrientes" at bounding box center [668, 159] width 165 height 18
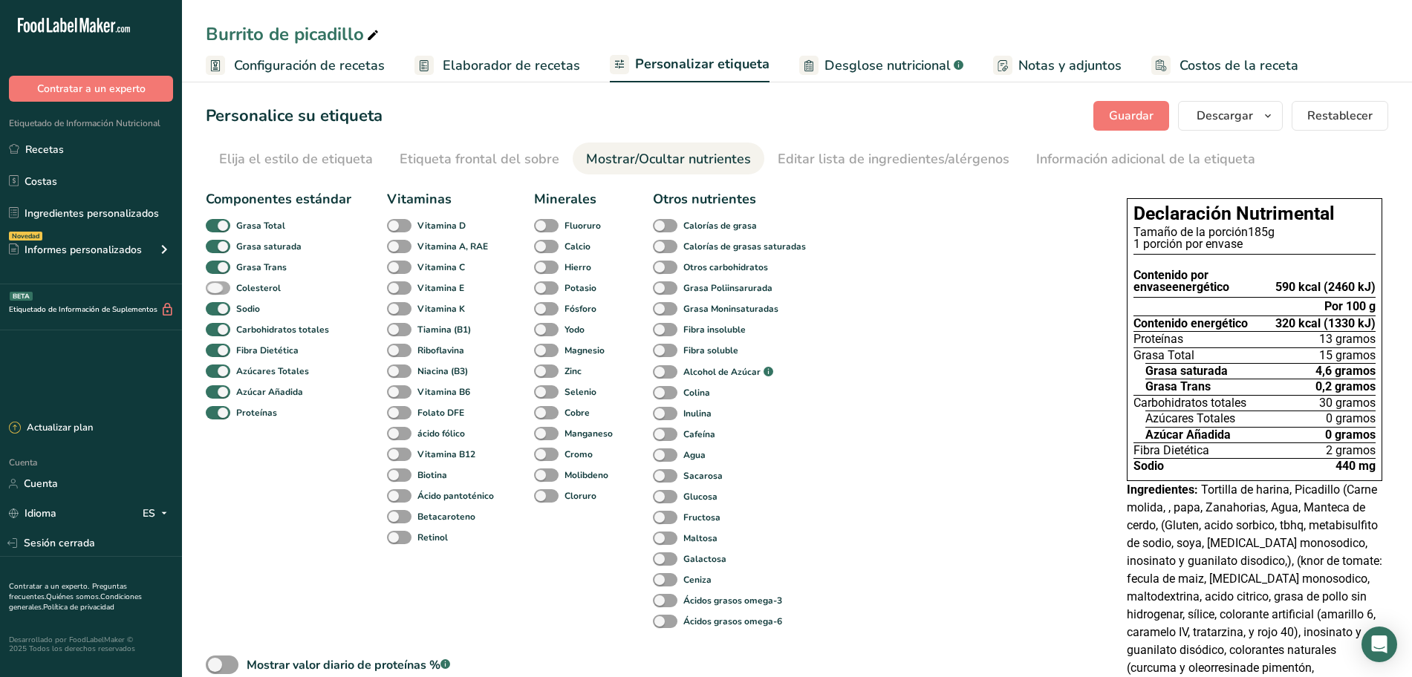
click at [212, 288] on span at bounding box center [218, 289] width 25 height 14
click at [212, 288] on input "Colesterol" at bounding box center [211, 288] width 10 height 10
click at [212, 288] on span at bounding box center [218, 289] width 25 height 14
click at [212, 288] on input "Colesterol" at bounding box center [211, 288] width 10 height 10
click at [212, 288] on span at bounding box center [218, 289] width 25 height 14
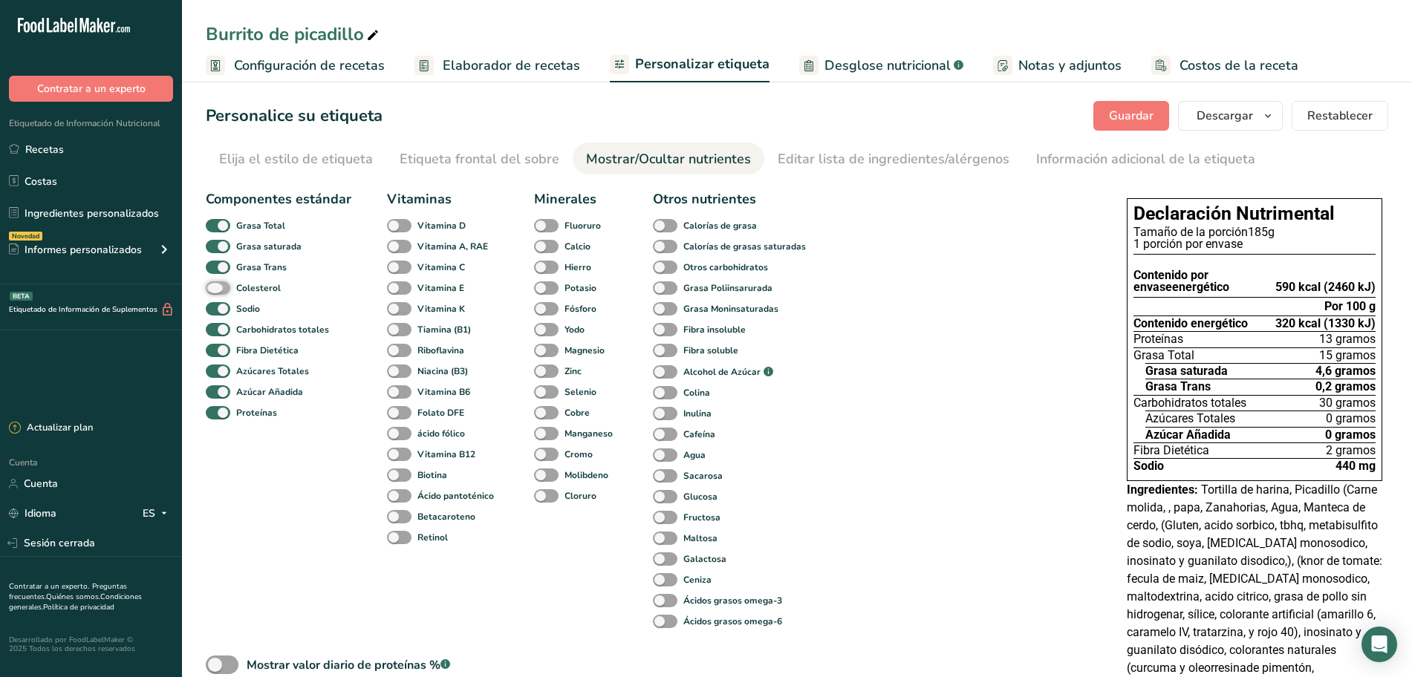
click at [212, 288] on input "Colesterol" at bounding box center [211, 288] width 10 height 10
click at [212, 288] on span at bounding box center [218, 289] width 25 height 14
click at [212, 288] on input "Colesterol" at bounding box center [211, 288] width 10 height 10
click at [212, 288] on span at bounding box center [218, 289] width 25 height 14
click at [212, 288] on input "Colesterol" at bounding box center [211, 288] width 10 height 10
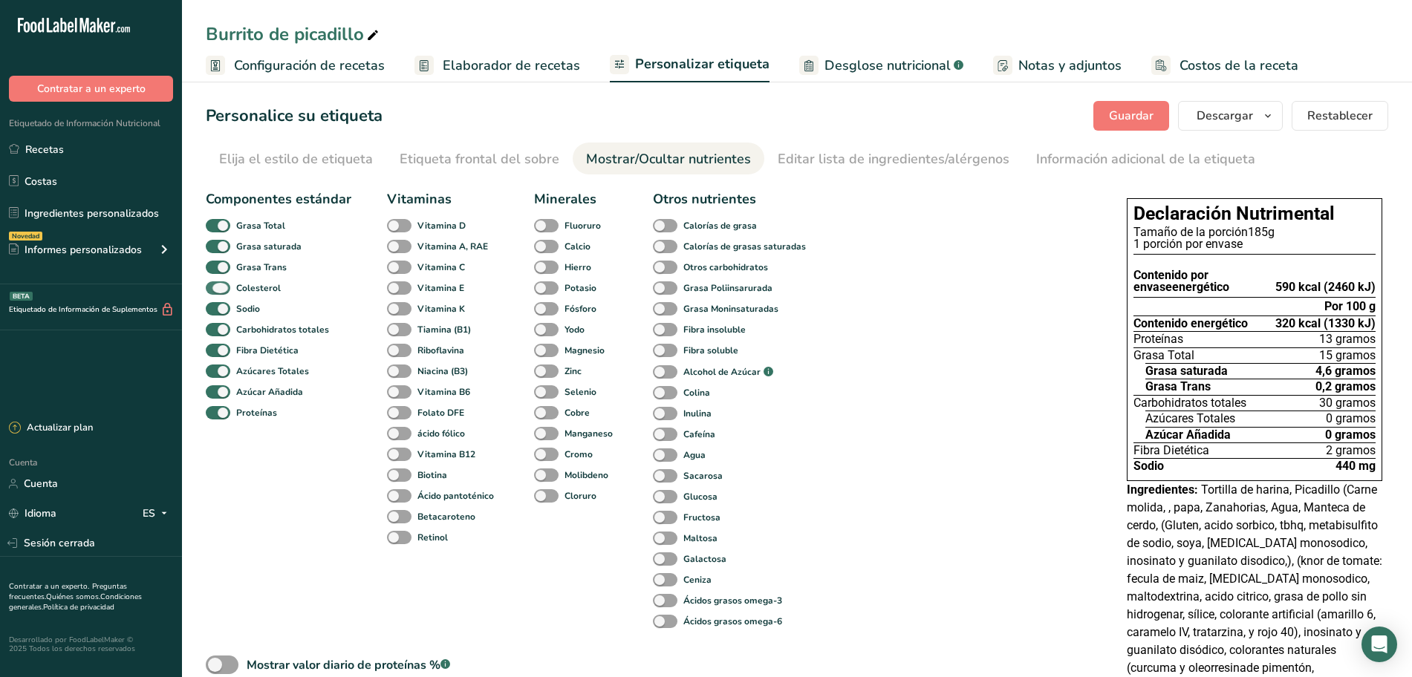
click at [212, 288] on span at bounding box center [218, 289] width 25 height 14
click at [212, 288] on input "Colesterol" at bounding box center [211, 288] width 10 height 10
click at [212, 288] on span at bounding box center [218, 289] width 25 height 14
click at [212, 288] on input "Colesterol" at bounding box center [211, 288] width 10 height 10
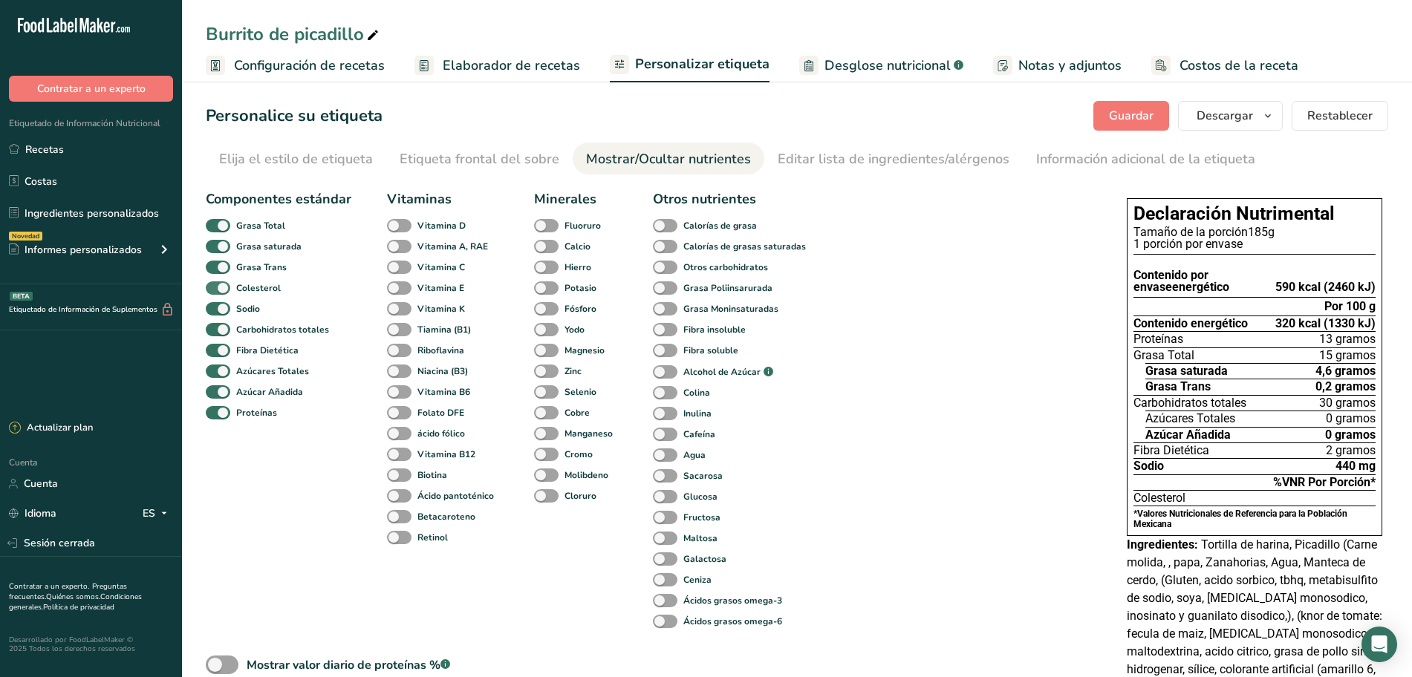
click at [224, 288] on span at bounding box center [218, 289] width 25 height 14
click at [215, 288] on input "Colesterol" at bounding box center [211, 288] width 10 height 10
checkbox input "false"
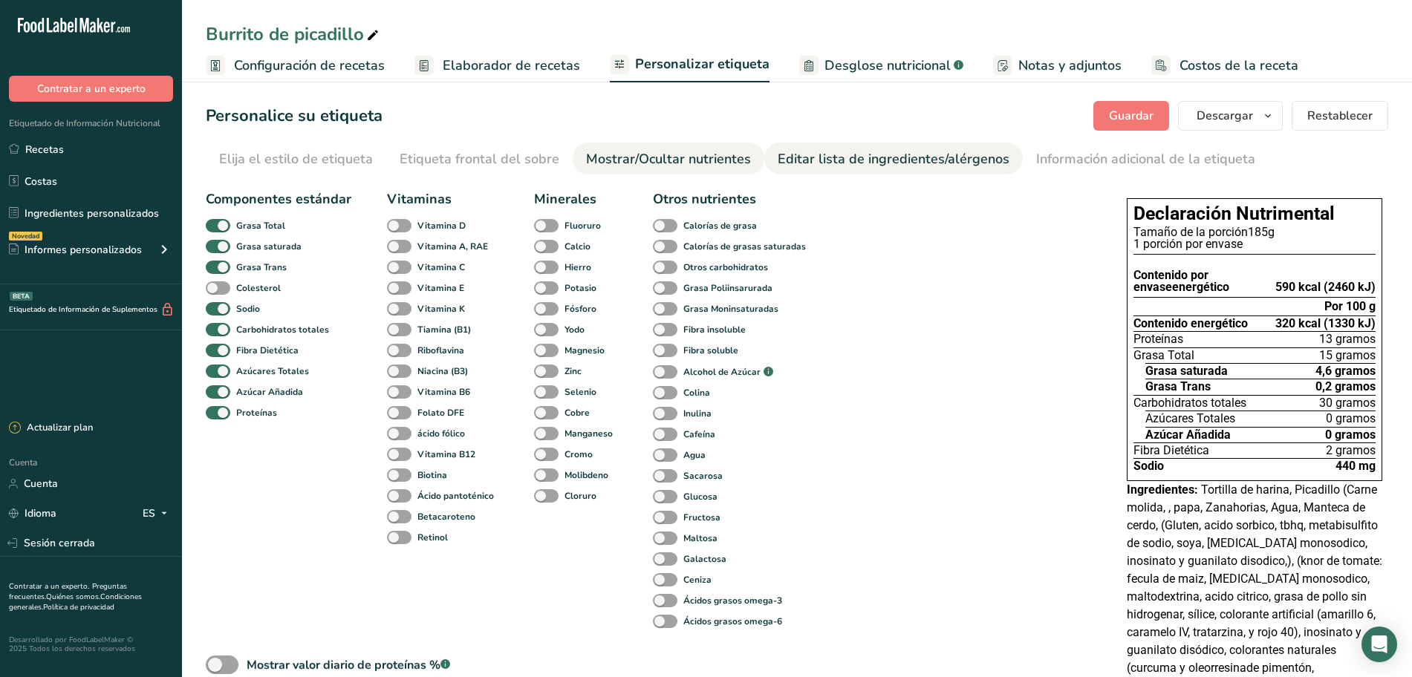
click at [832, 150] on font "Editar lista de ingredientes/alérgenos" at bounding box center [894, 159] width 232 height 18
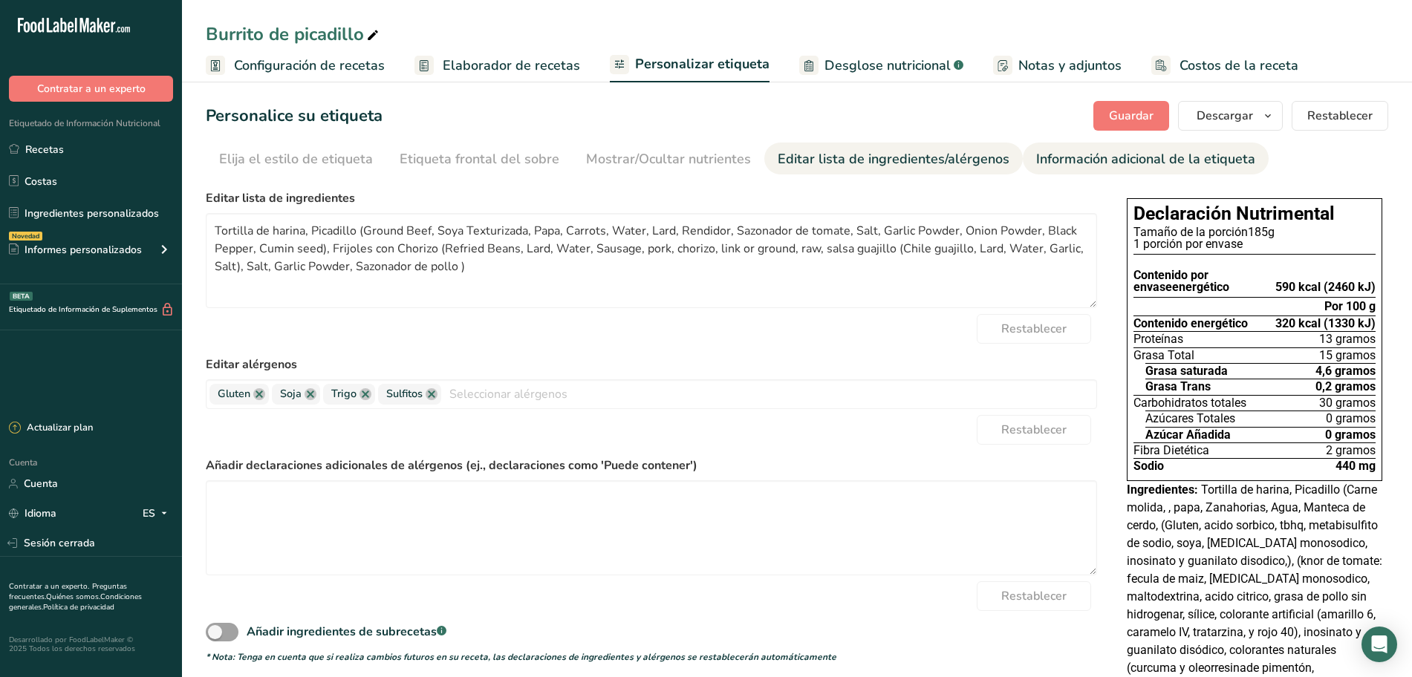
click at [1064, 149] on div "Información adicional de la etiqueta" at bounding box center [1145, 159] width 219 height 20
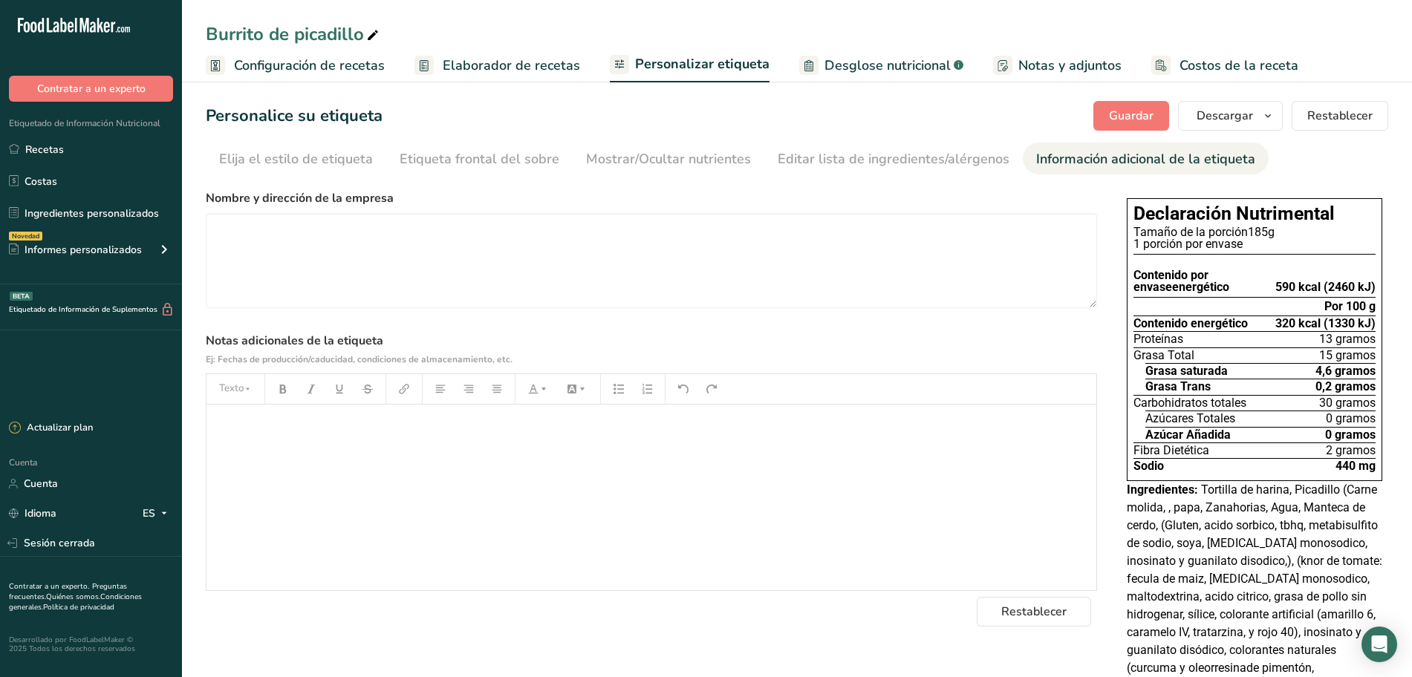
click at [494, 65] on font "Elaborador de recetas" at bounding box center [511, 65] width 137 height 18
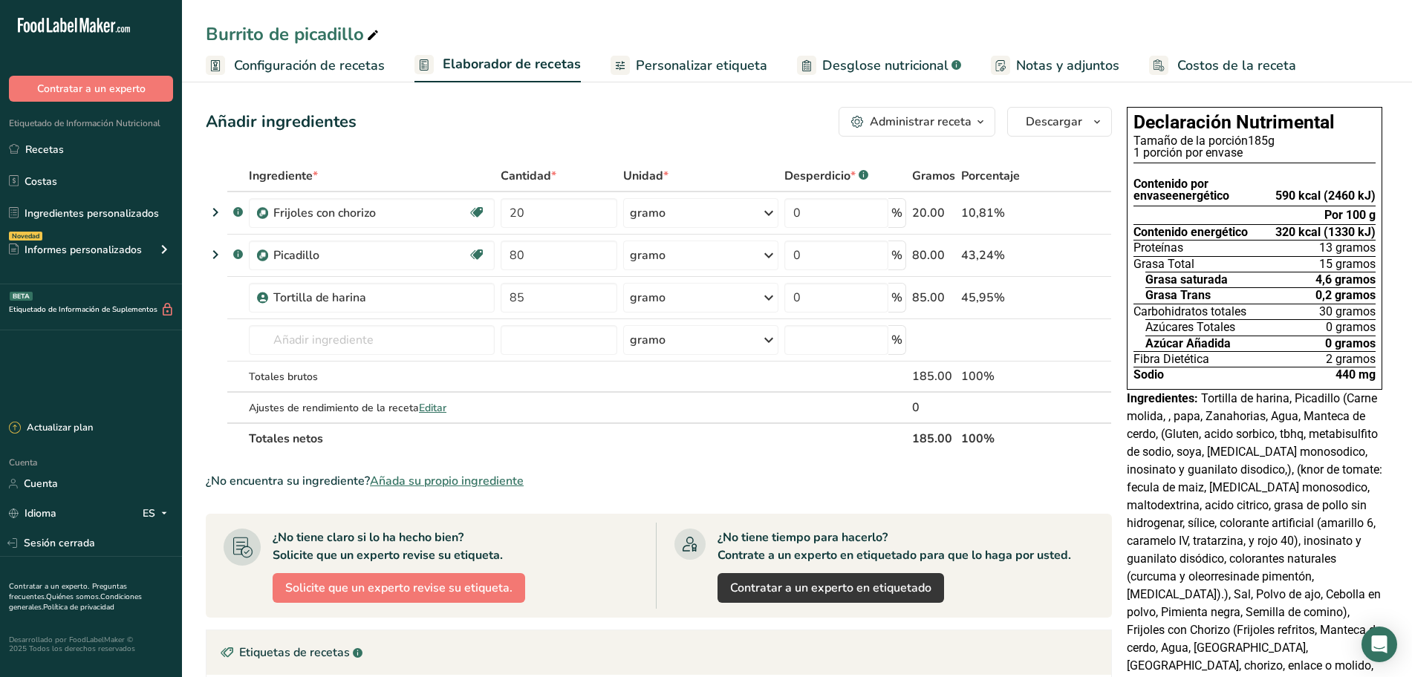
click at [707, 65] on font "Personalizar etiqueta" at bounding box center [701, 65] width 131 height 18
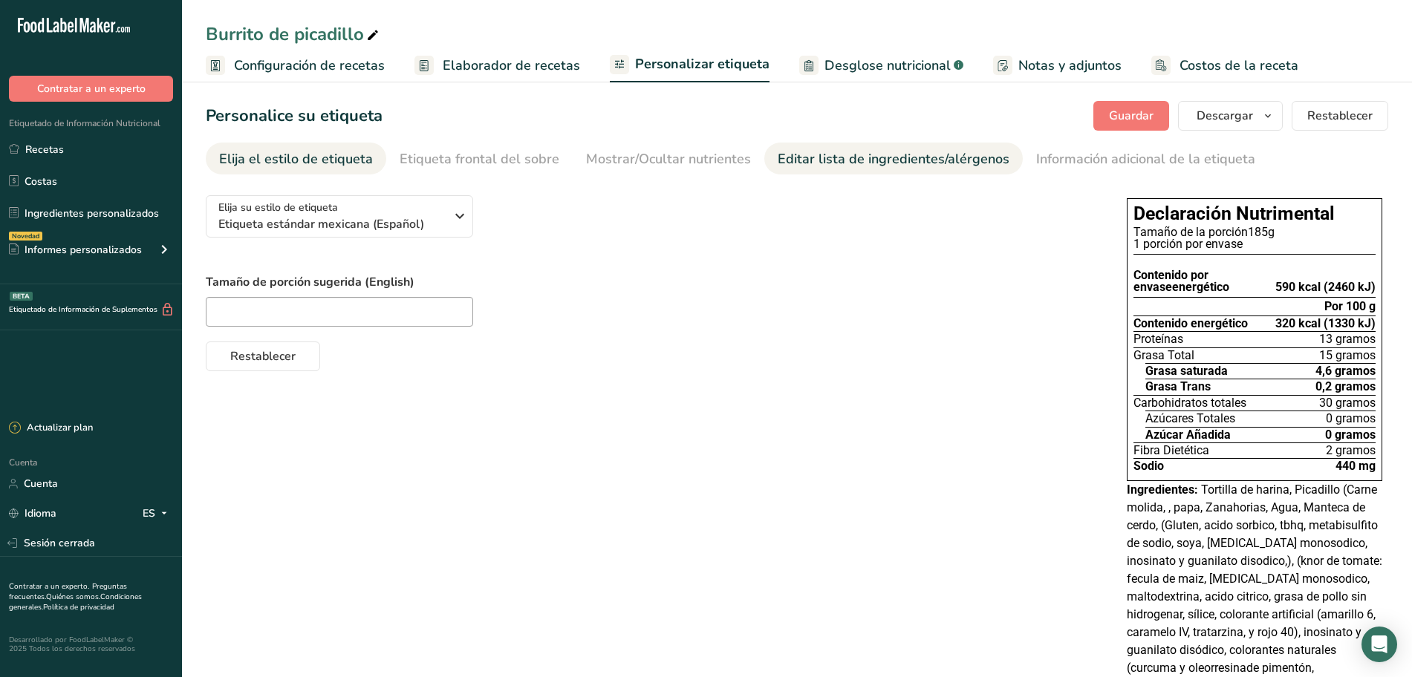
click at [812, 161] on font "Editar lista de ingredientes/alérgenos" at bounding box center [894, 159] width 232 height 18
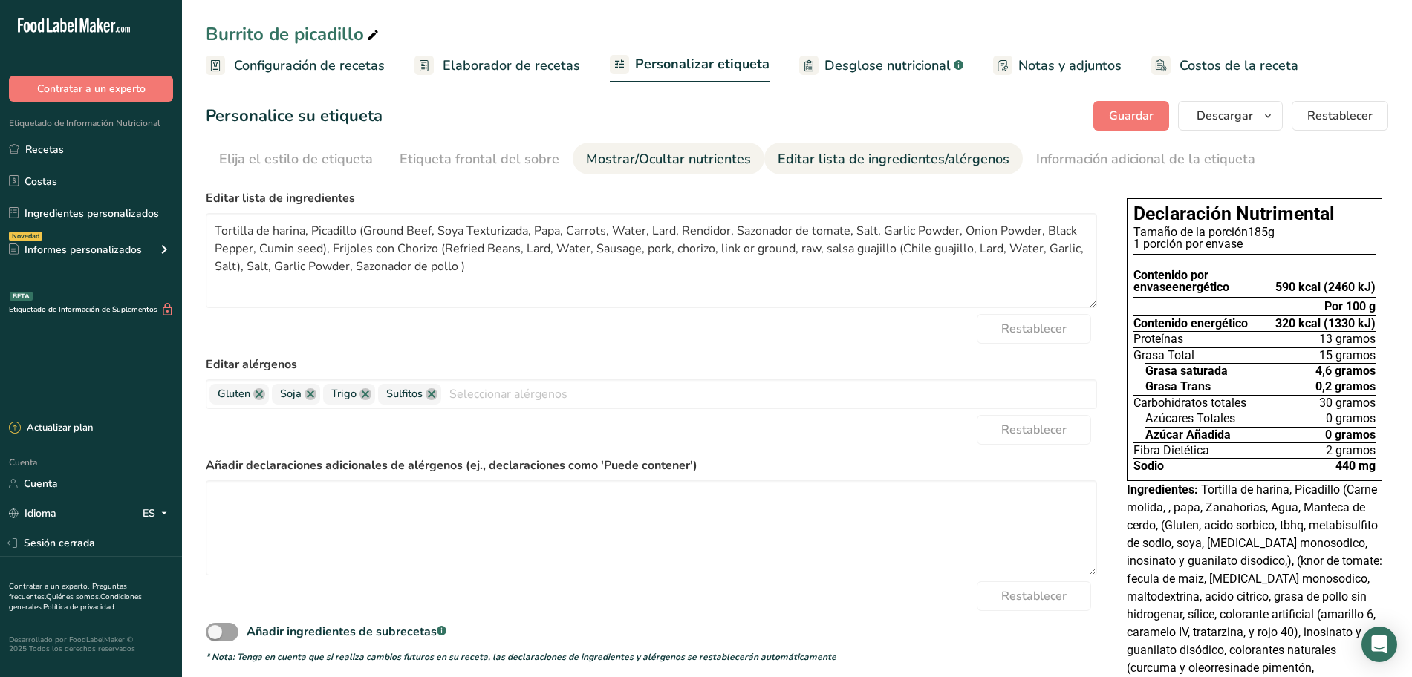
click at [658, 151] on font "Mostrar/Ocultar nutrientes" at bounding box center [668, 159] width 165 height 18
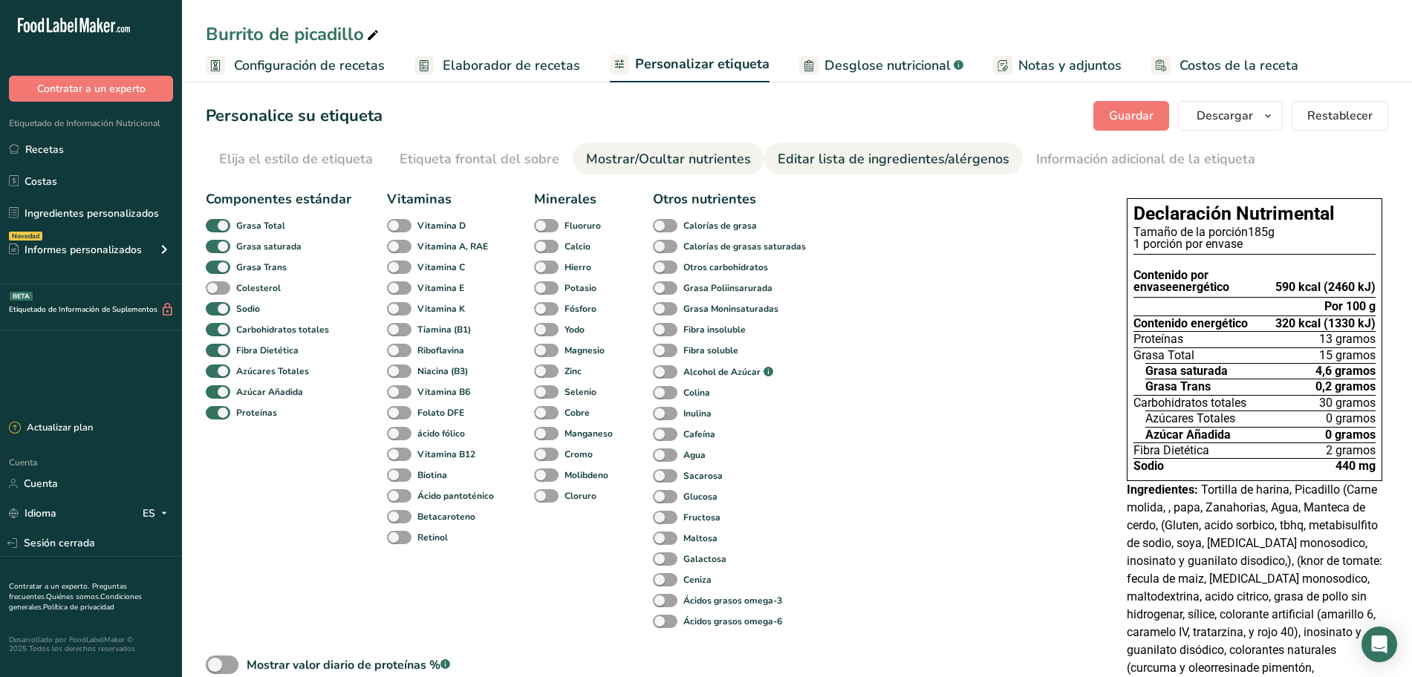
click at [831, 168] on div "Editar lista de ingredientes/alérgenos" at bounding box center [894, 159] width 232 height 20
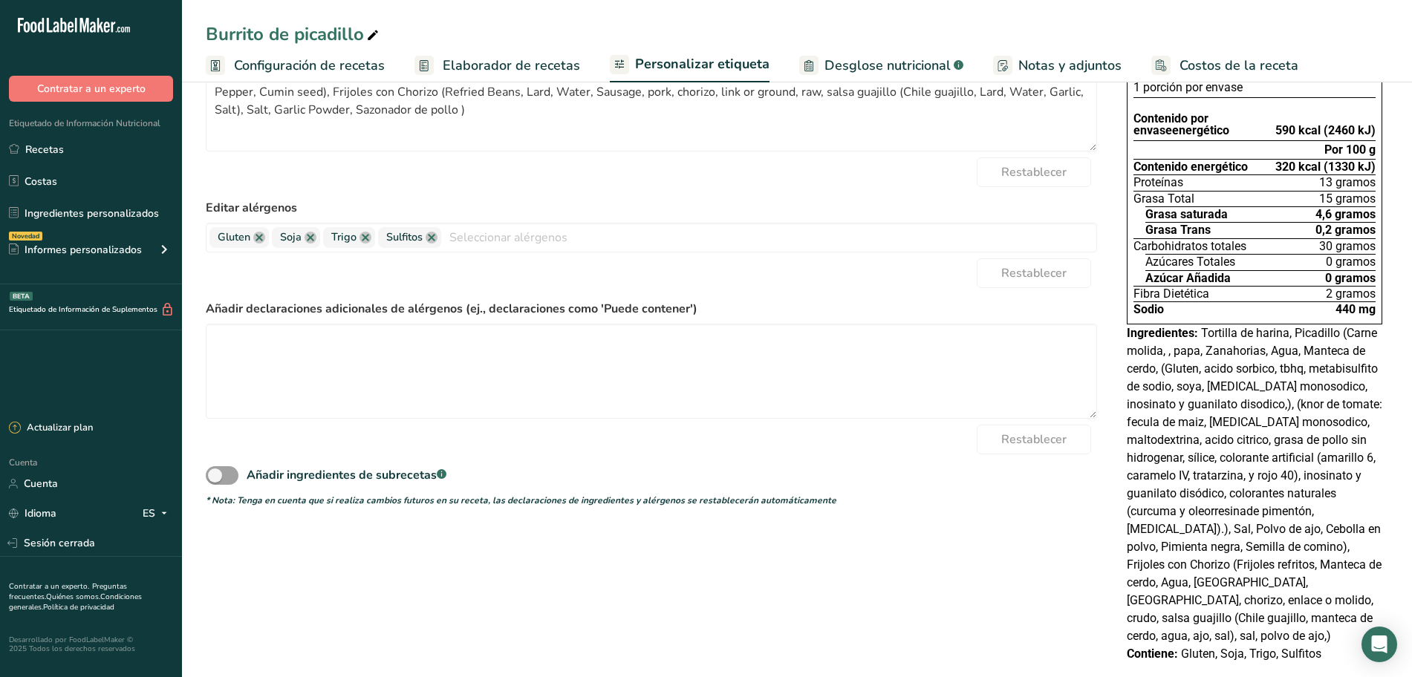
scroll to position [163, 0]
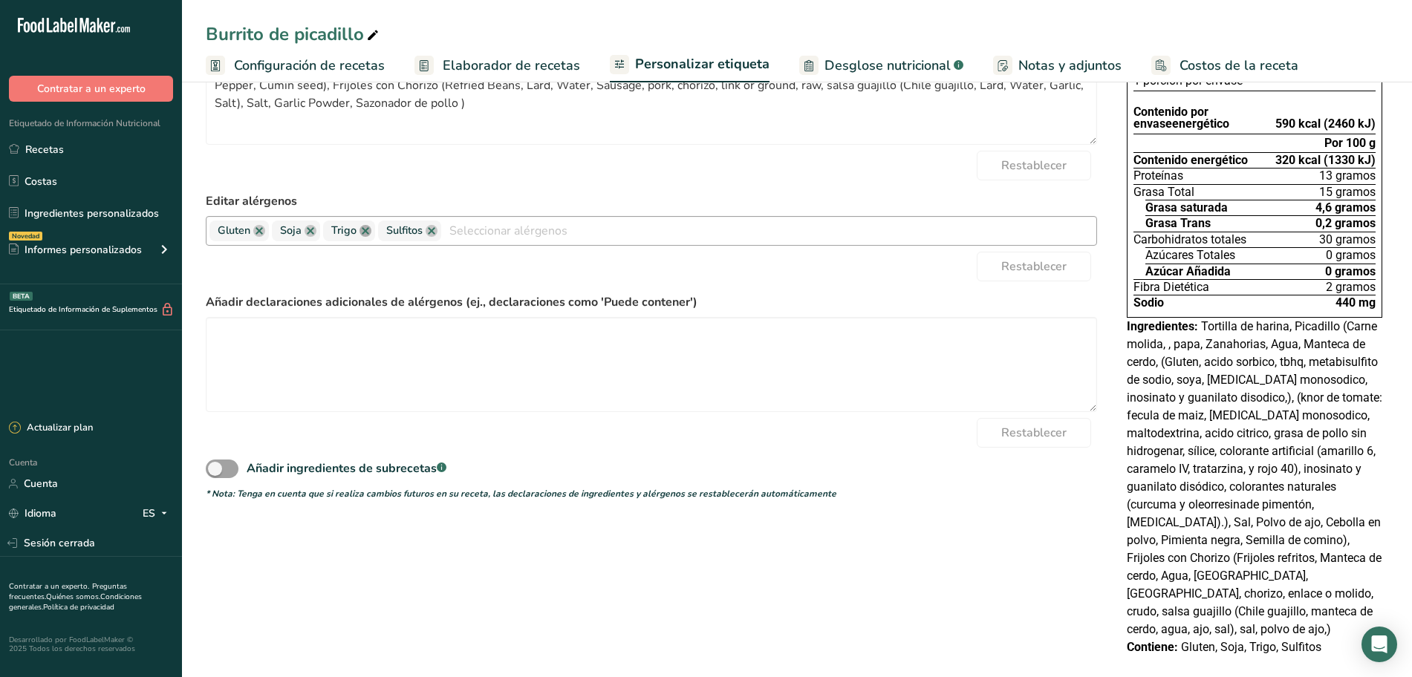
click at [366, 234] on link at bounding box center [366, 231] width 12 height 12
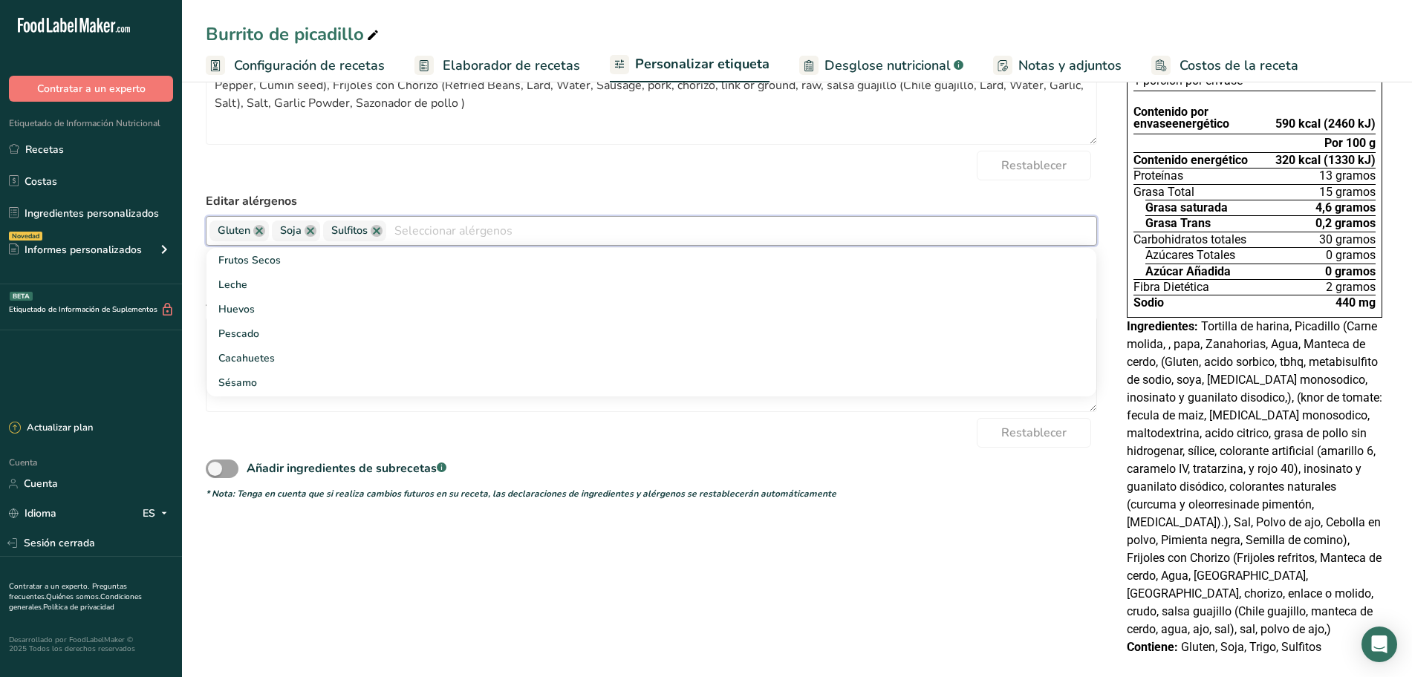
click at [599, 192] on label "Editar alérgenos" at bounding box center [651, 201] width 891 height 18
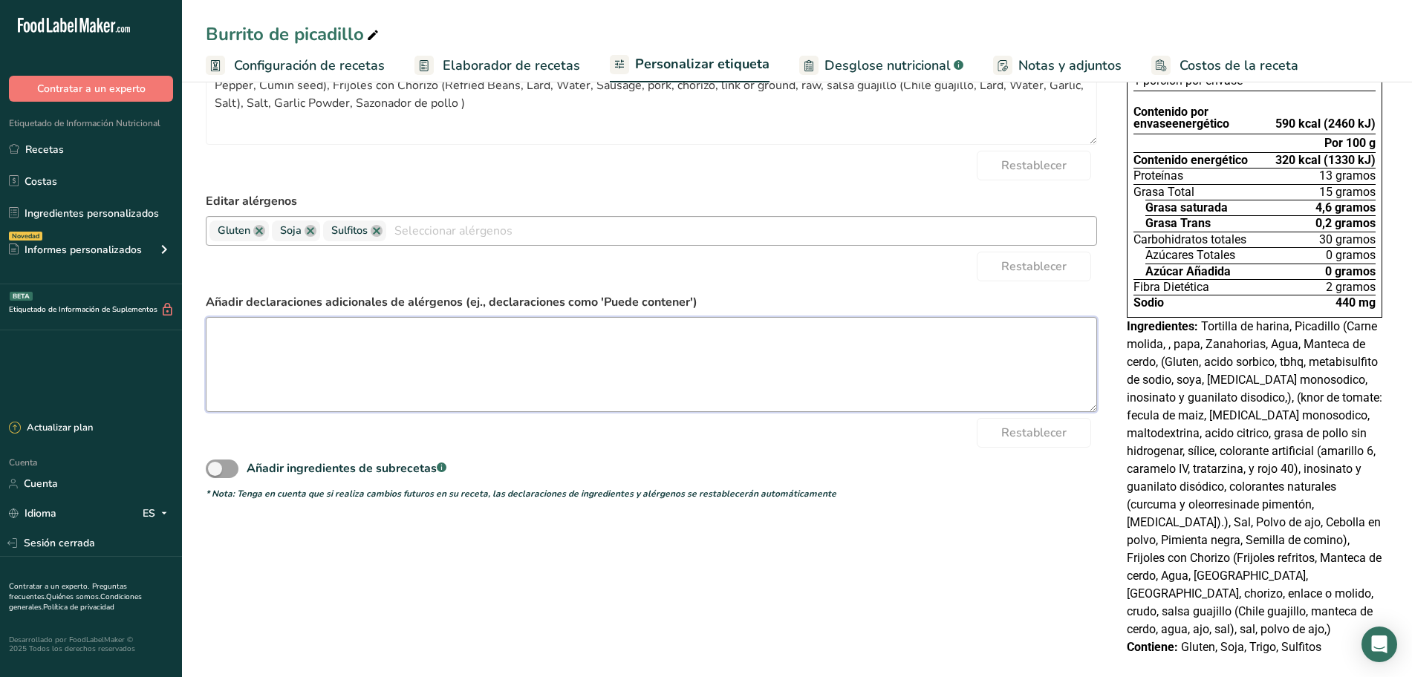
click at [493, 366] on textarea at bounding box center [651, 364] width 891 height 95
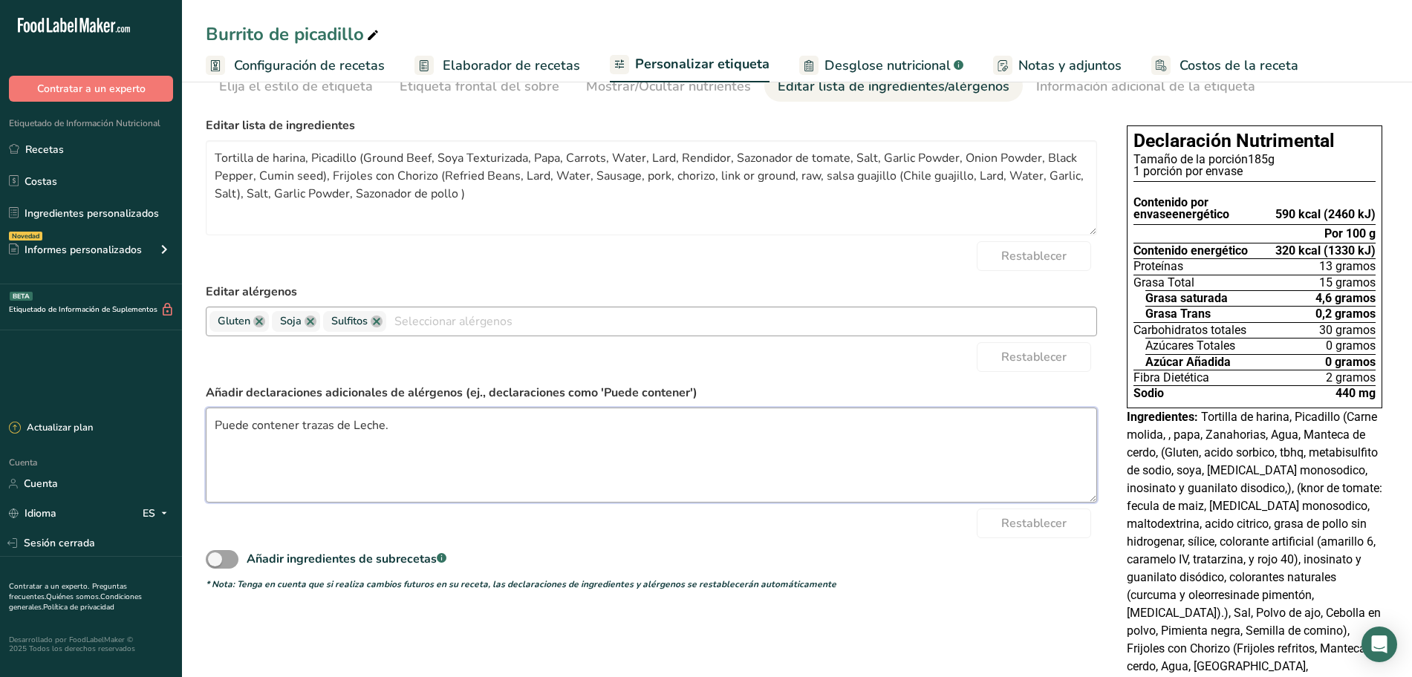
scroll to position [0, 0]
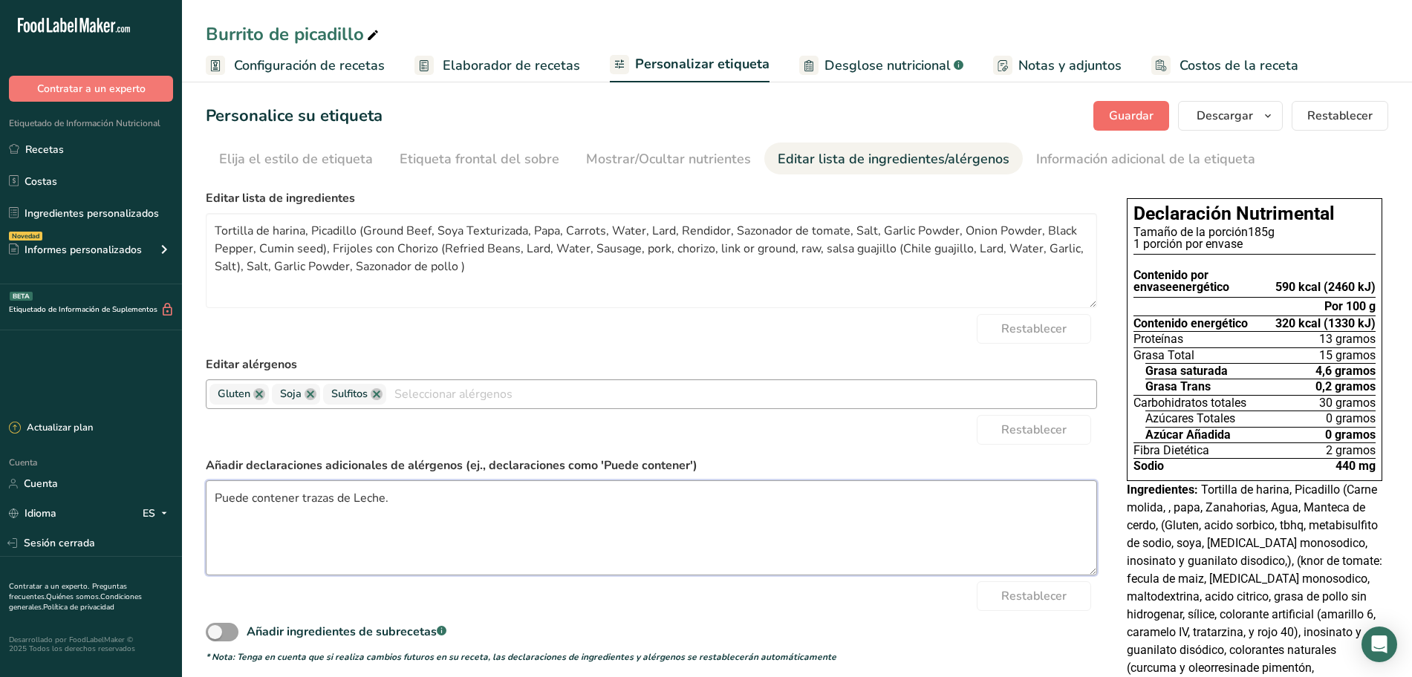
type textarea "Puede contener trazas de Leche."
click at [1153, 119] on font "Guardar" at bounding box center [1131, 116] width 45 height 16
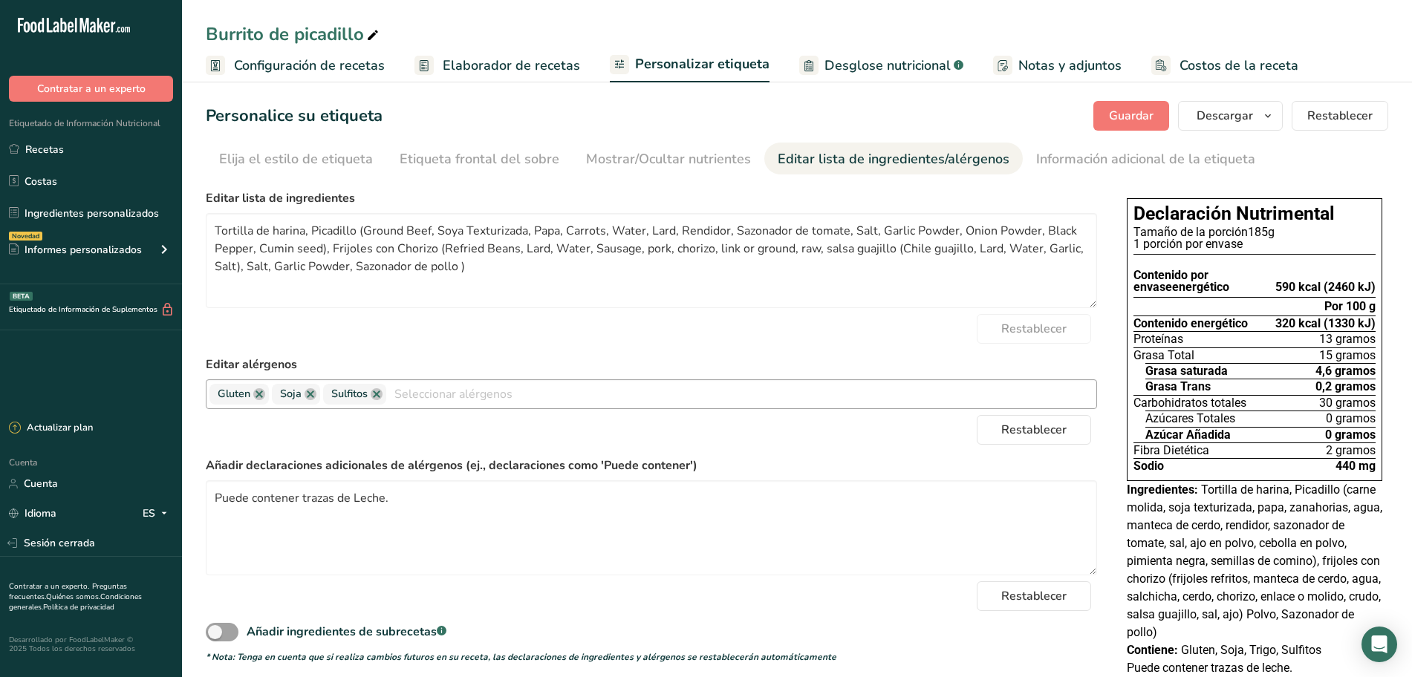
click at [509, 70] on font "Elaborador de recetas" at bounding box center [511, 65] width 137 height 18
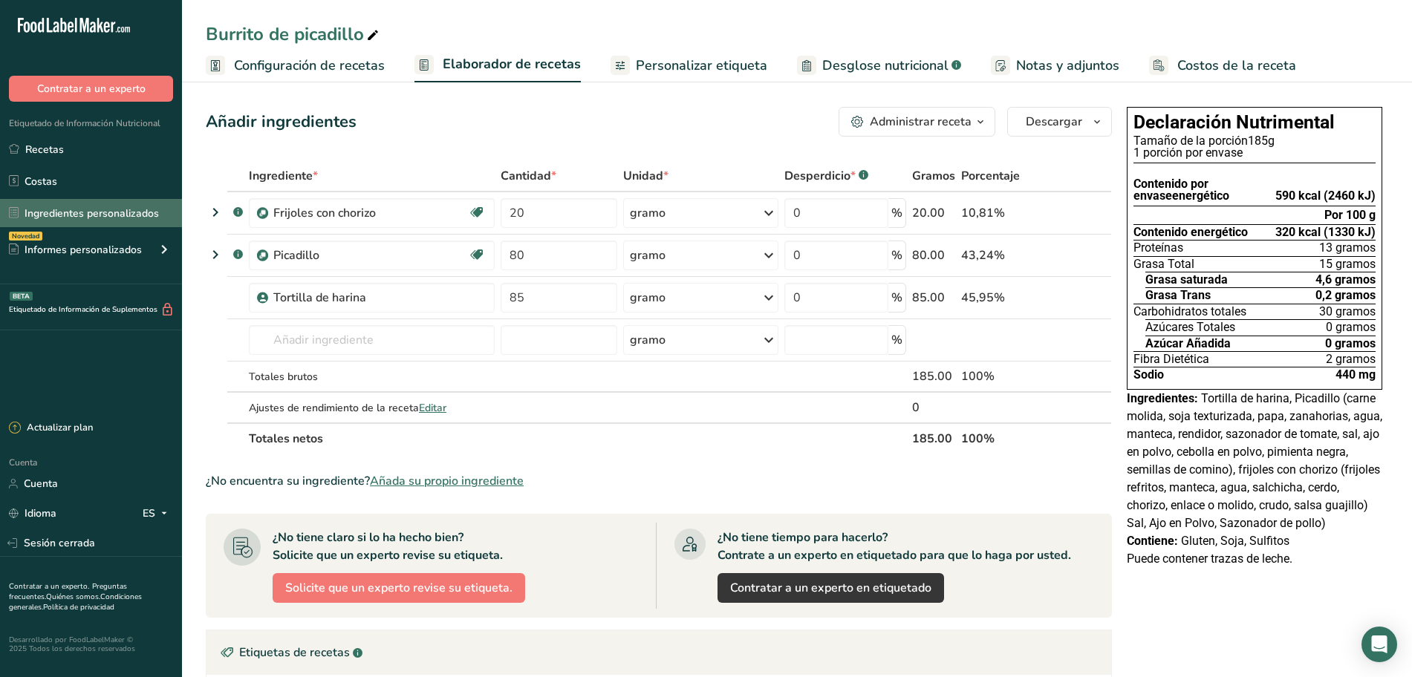
click at [85, 206] on font "Ingredientes personalizados" at bounding box center [92, 213] width 134 height 14
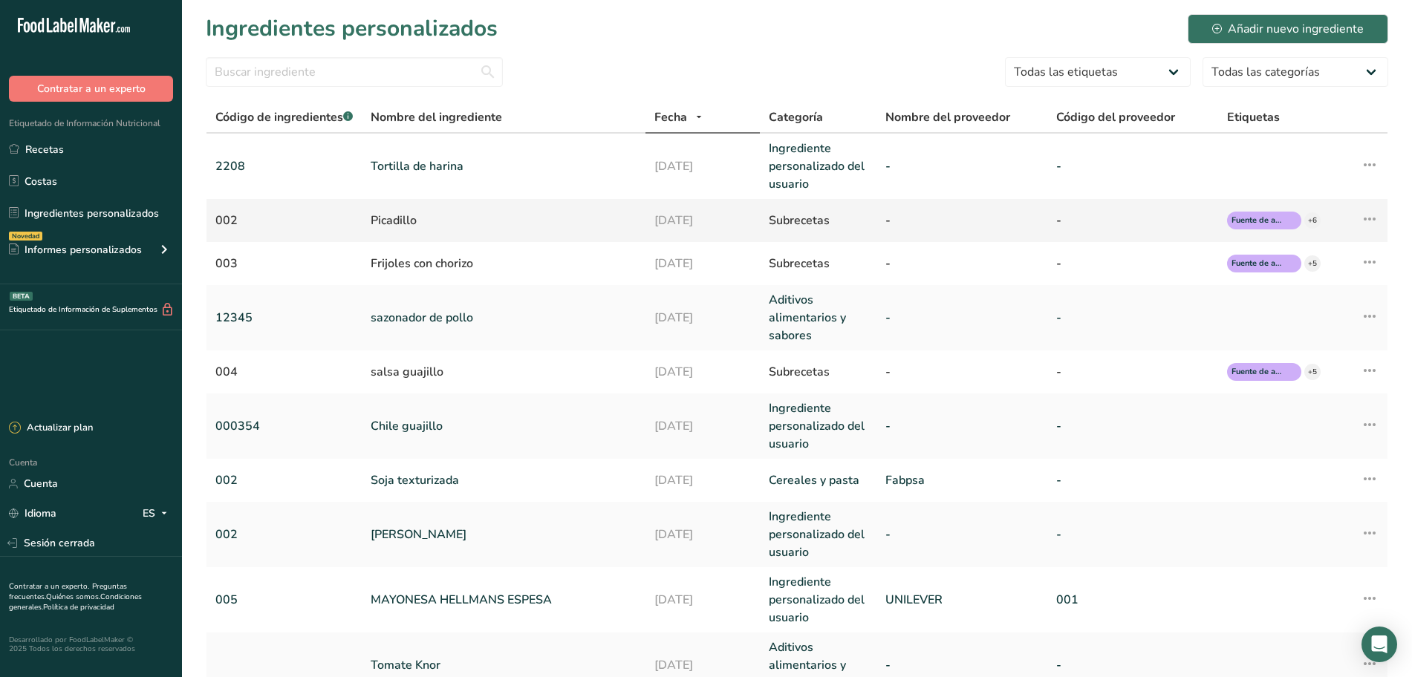
click at [1374, 218] on icon at bounding box center [1370, 219] width 18 height 27
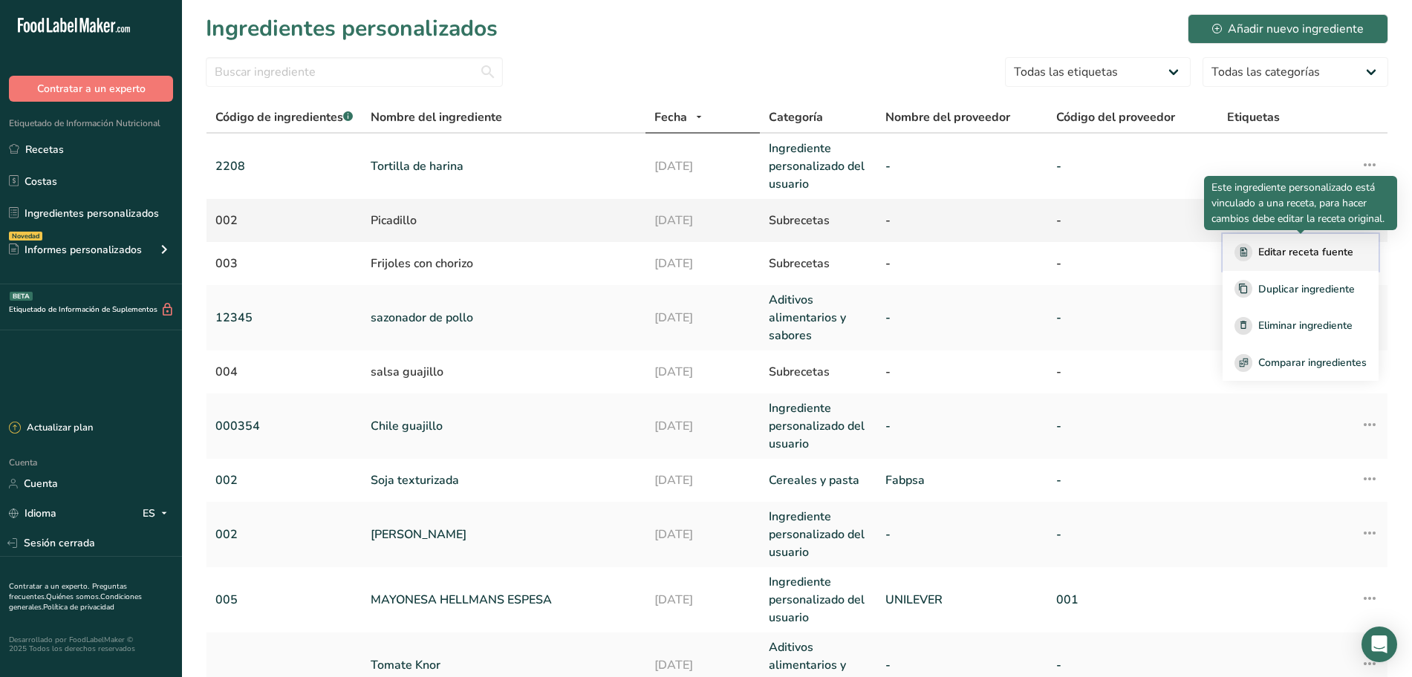
click at [1333, 254] on font "Editar receta fuente" at bounding box center [1305, 252] width 95 height 14
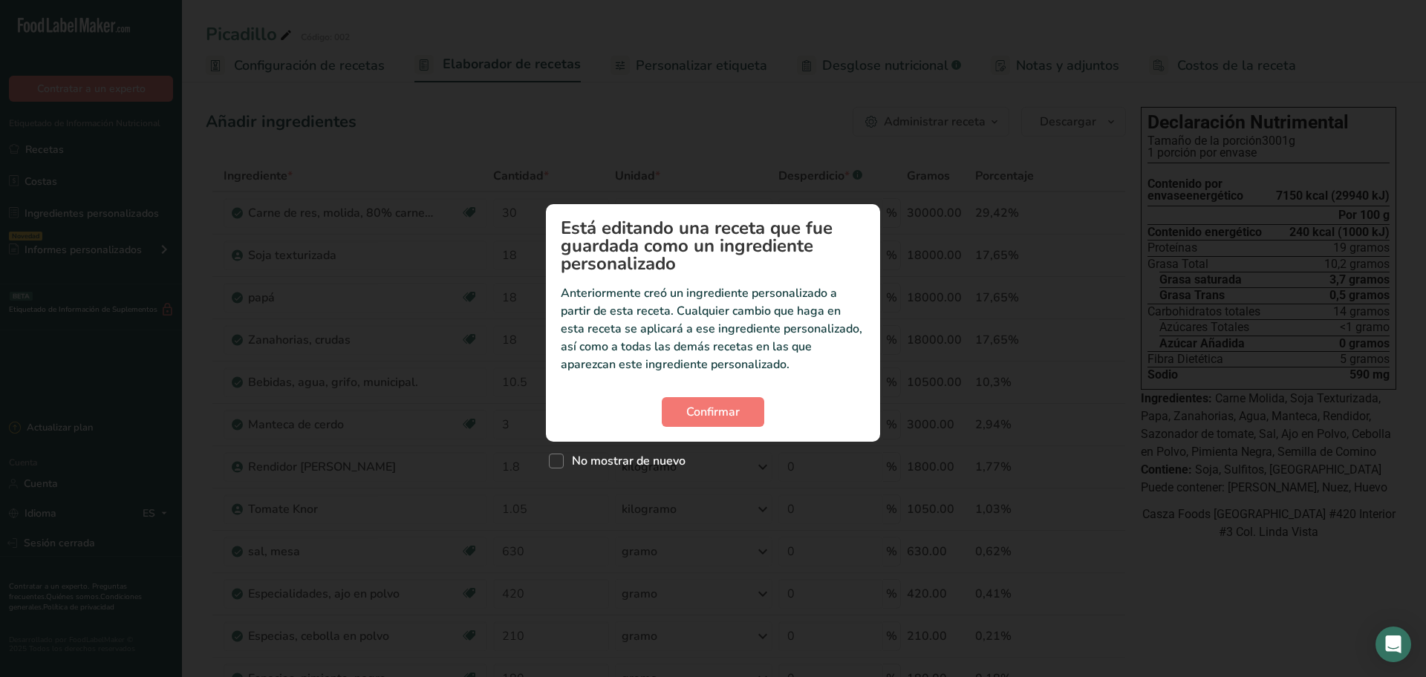
drag, startPoint x: 565, startPoint y: 463, endPoint x: 627, endPoint y: 440, distance: 65.6
click at [563, 463] on label "No mostrar de nuevo" at bounding box center [617, 461] width 137 height 15
click at [559, 463] on input "No mostrar de nuevo" at bounding box center [554, 461] width 10 height 10
checkbox input "true"
click at [714, 416] on font "Confirmar" at bounding box center [712, 412] width 53 height 16
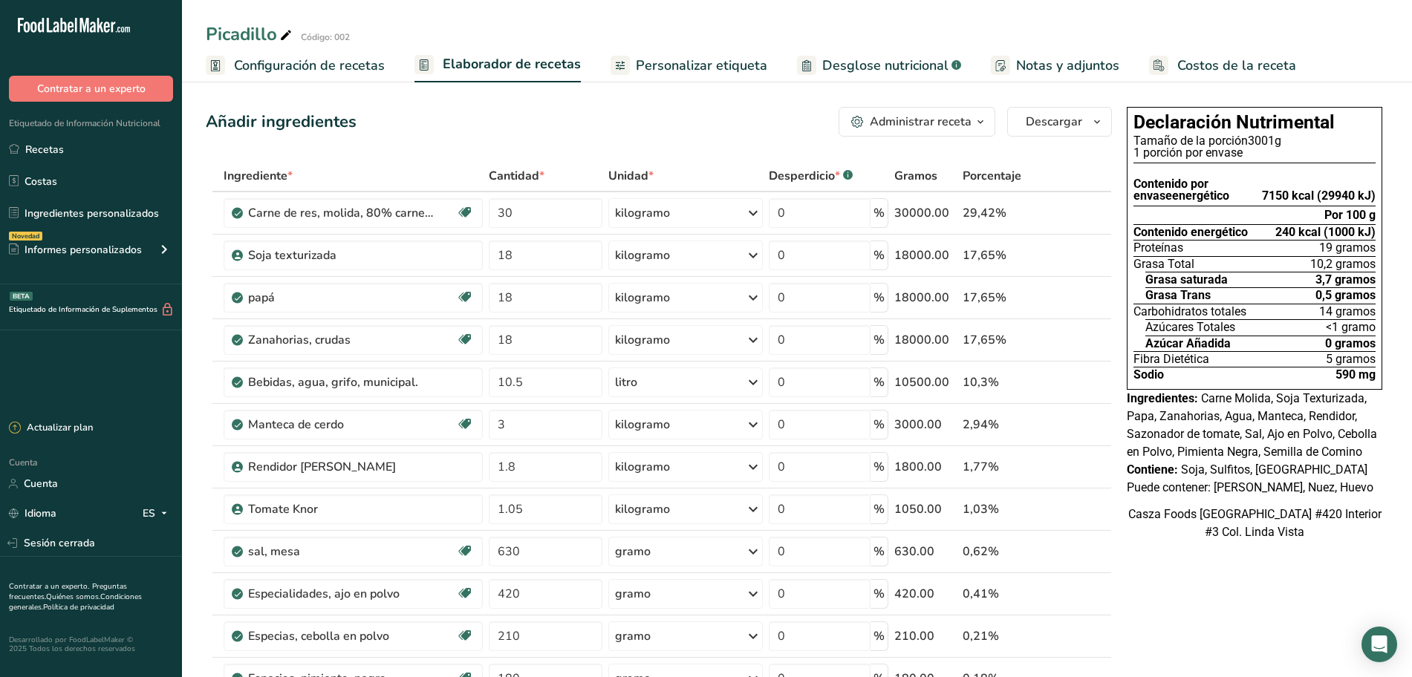
click at [669, 67] on font "Personalizar etiqueta" at bounding box center [701, 65] width 131 height 18
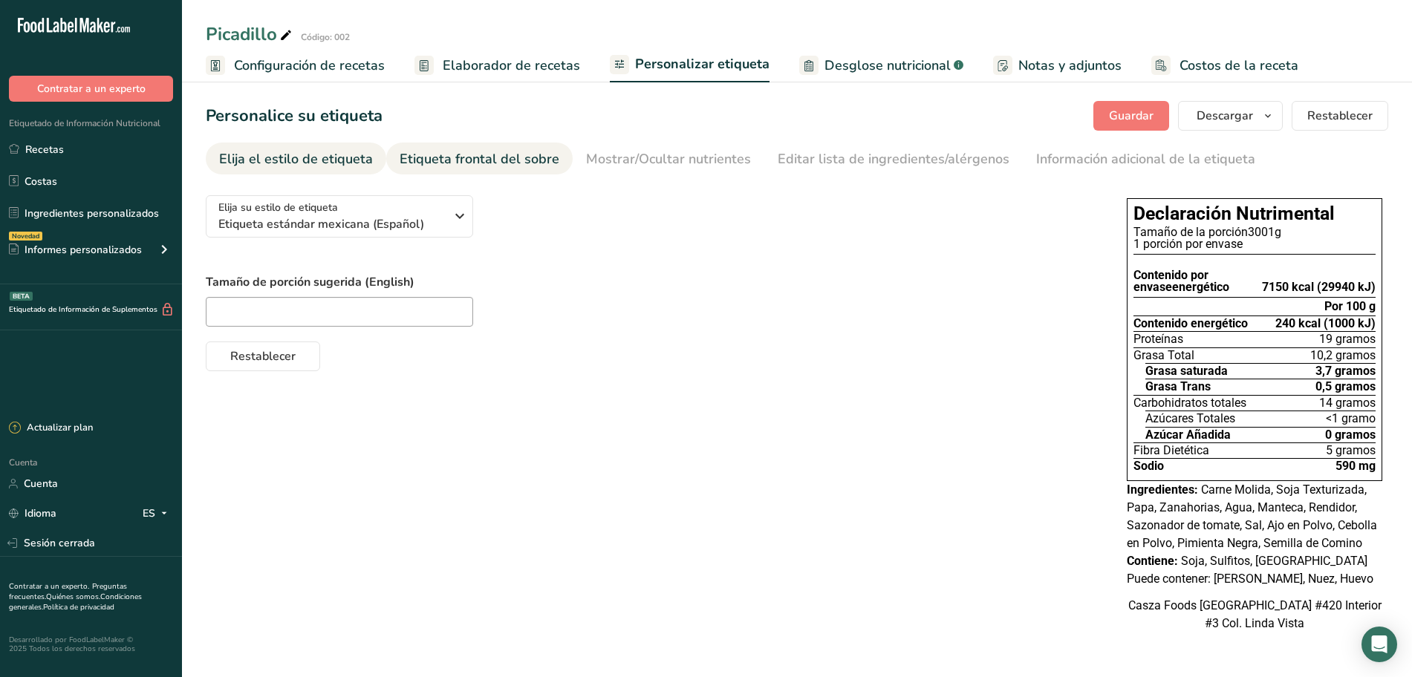
click at [547, 151] on font "Etiqueta frontal del sobre" at bounding box center [480, 159] width 160 height 18
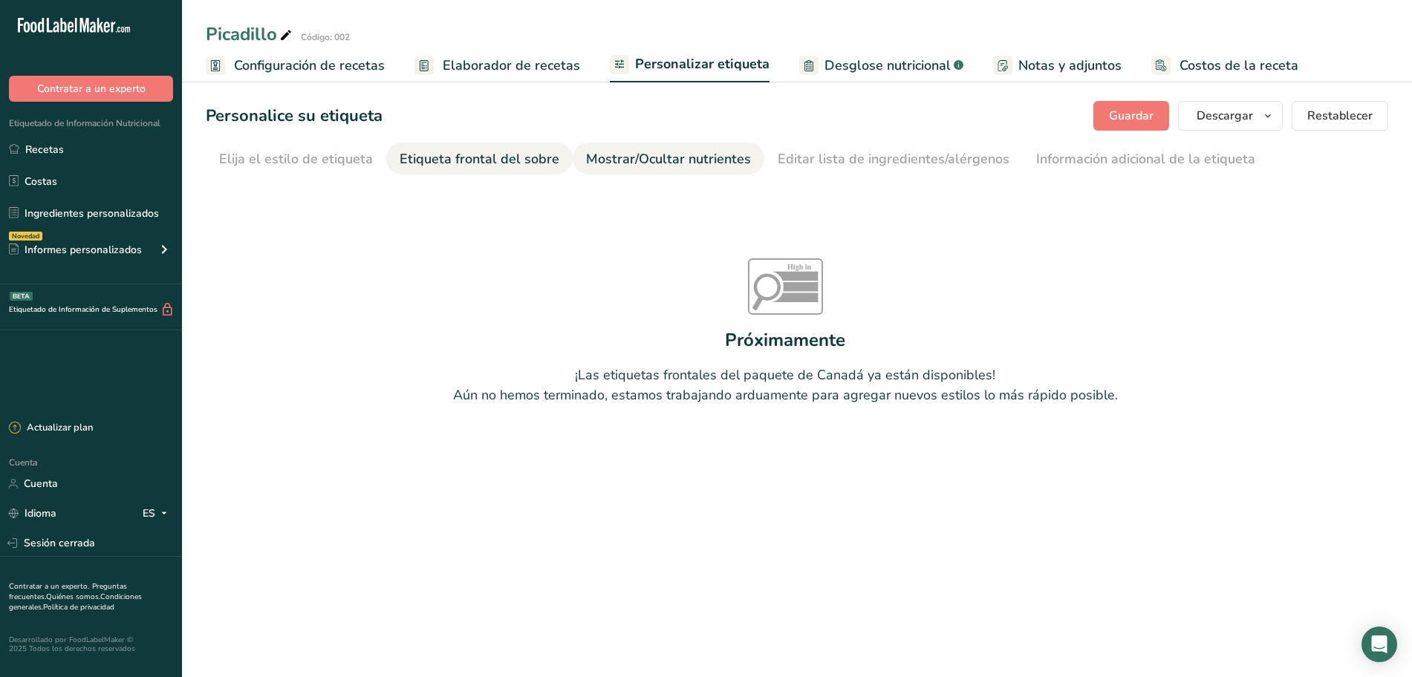
click at [594, 162] on font "Mostrar/Ocultar nutrientes" at bounding box center [668, 159] width 165 height 18
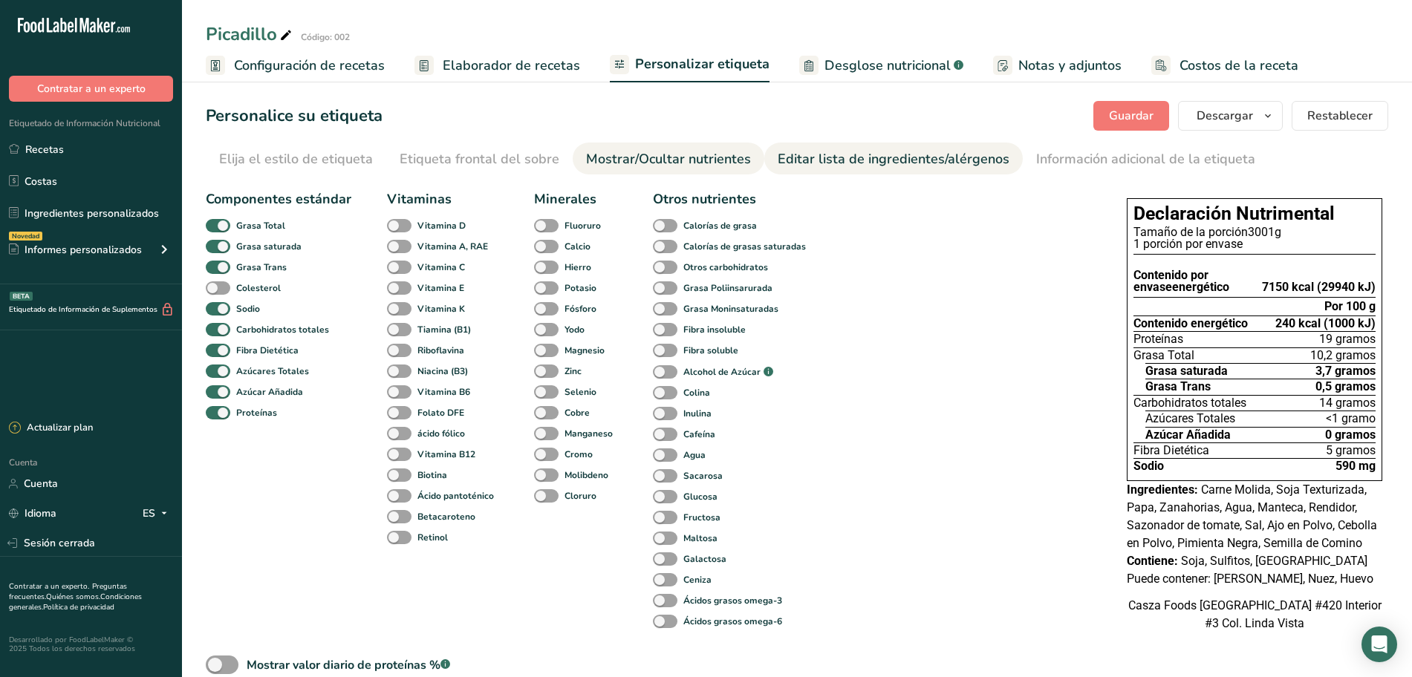
click at [807, 158] on font "Editar lista de ingredientes/alérgenos" at bounding box center [894, 159] width 232 height 18
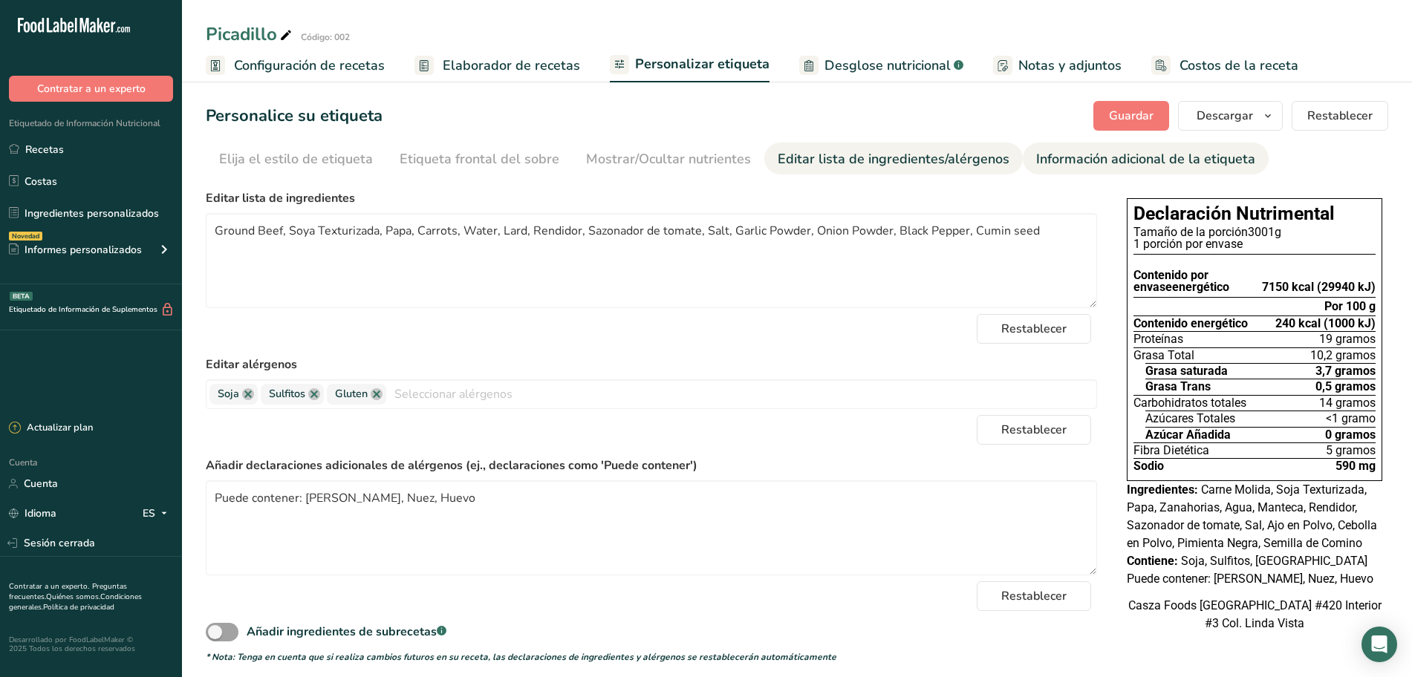
click at [1047, 158] on font "Información adicional de la etiqueta" at bounding box center [1145, 159] width 219 height 18
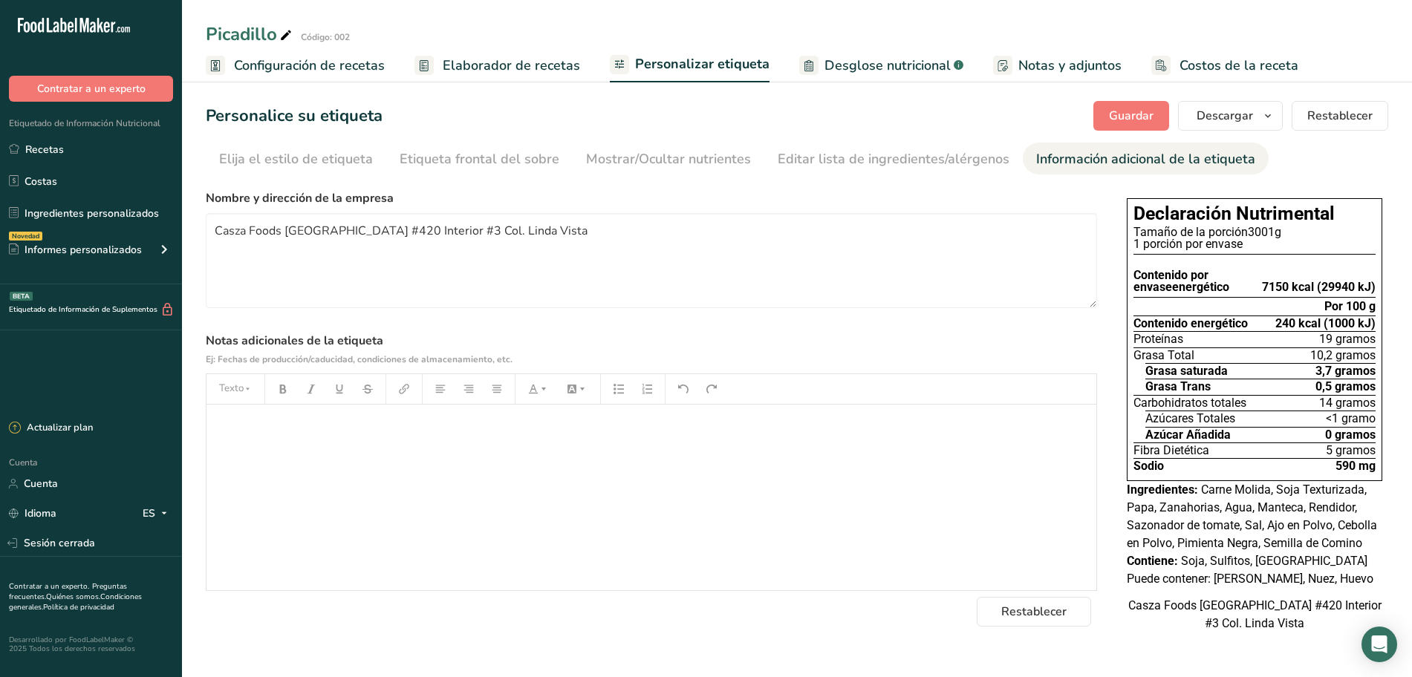
click at [850, 62] on font "Desglose nutricional" at bounding box center [887, 65] width 126 height 18
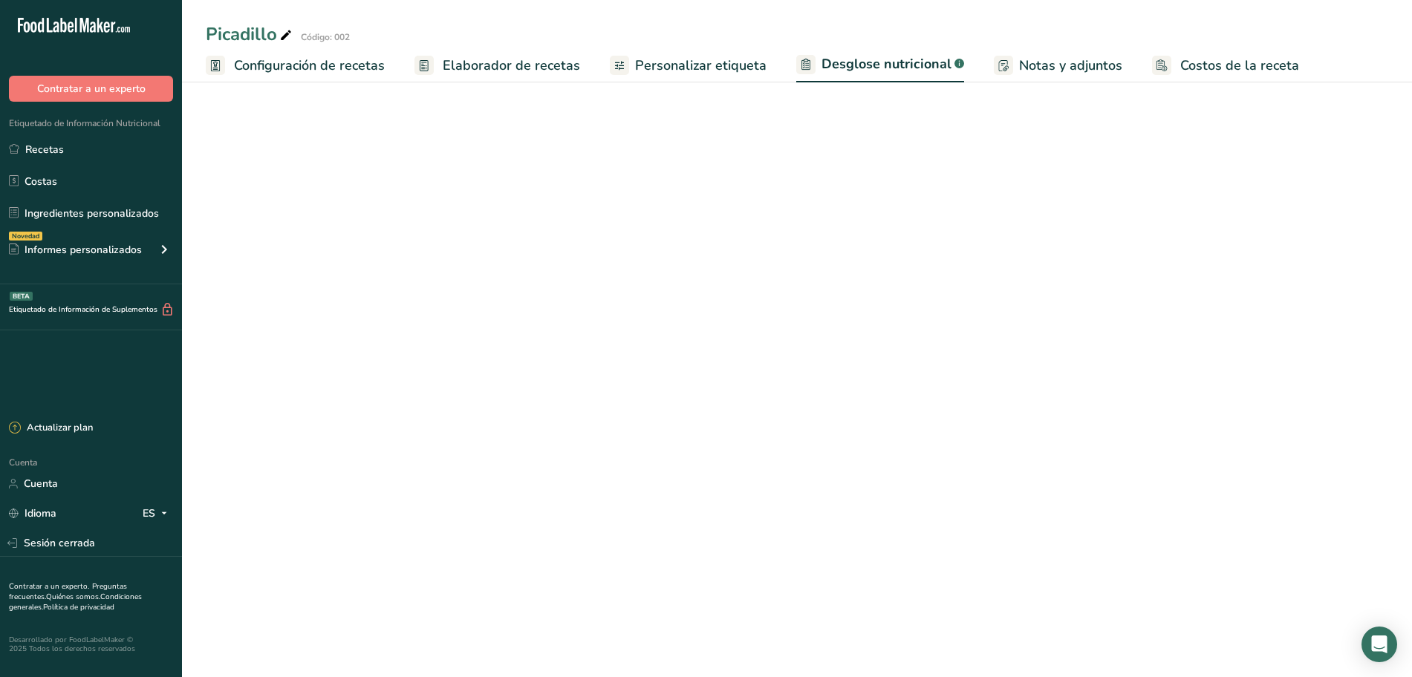
select select "Calories"
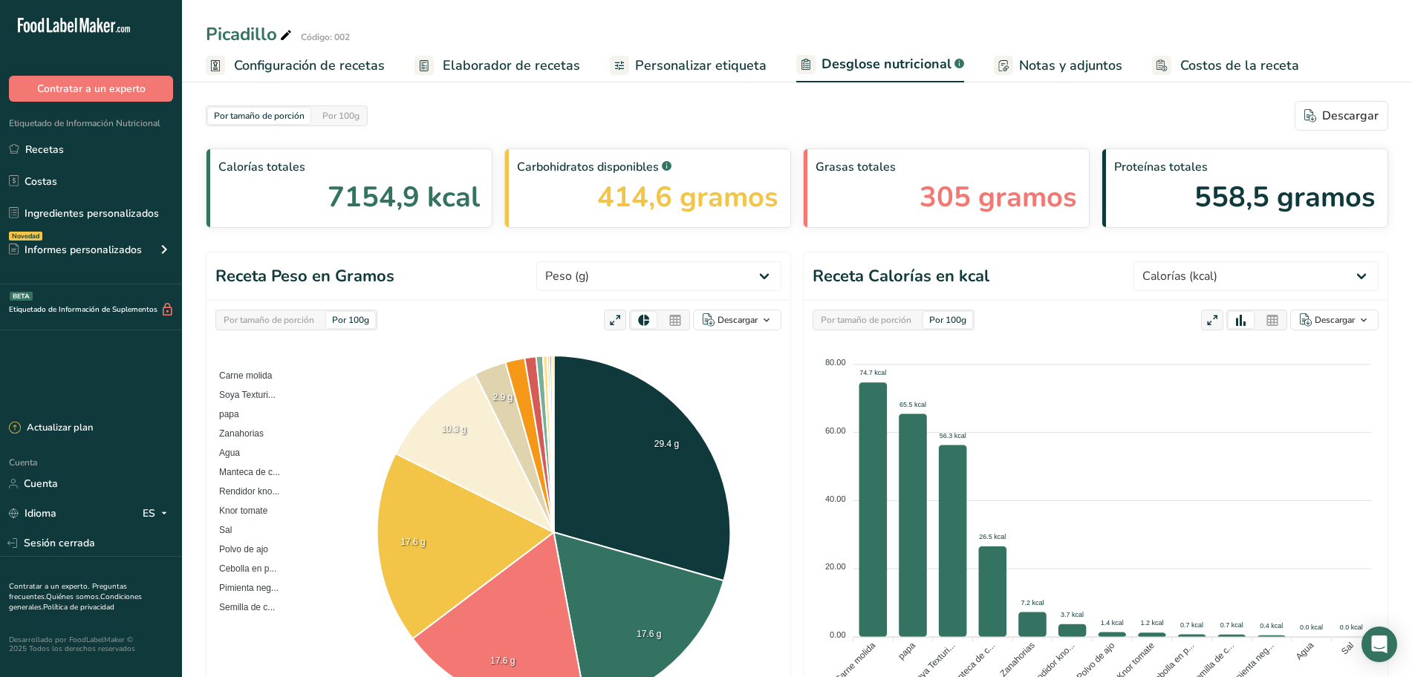
click at [449, 62] on font "Elaborador de recetas" at bounding box center [511, 65] width 137 height 18
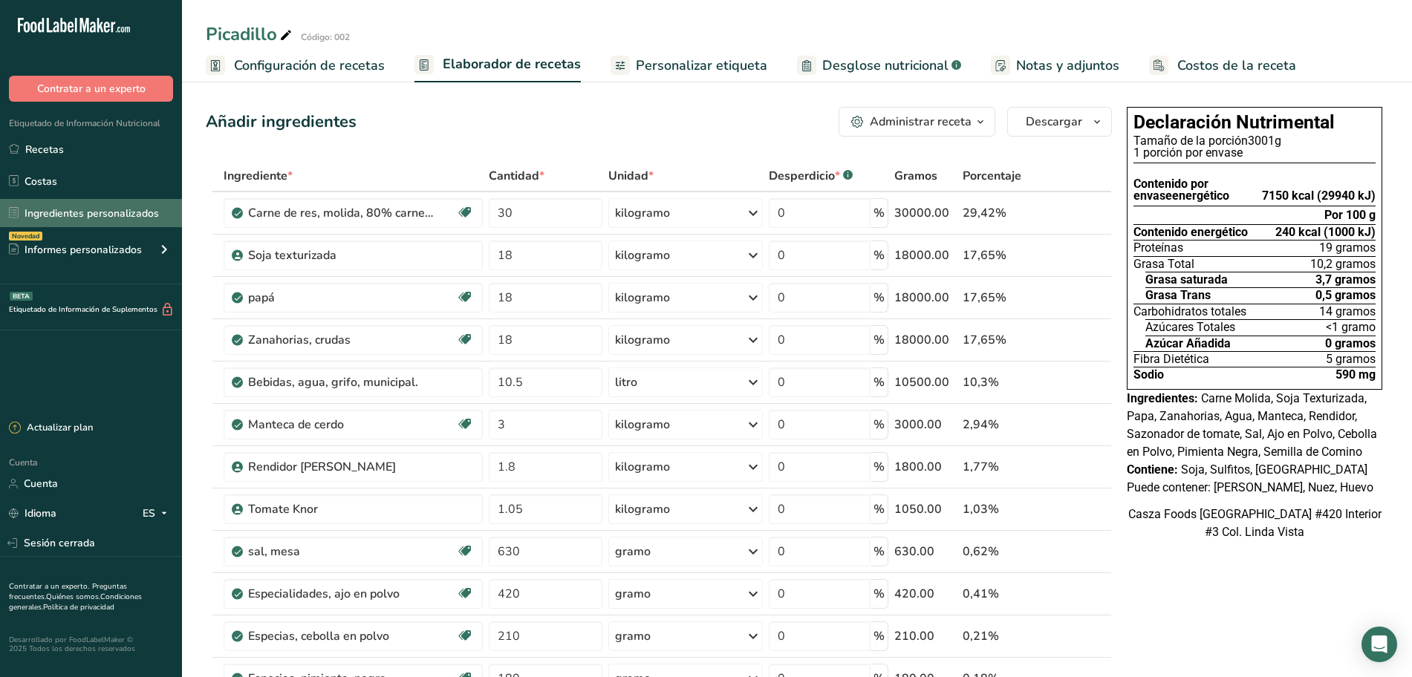
click at [94, 210] on font "Ingredientes personalizados" at bounding box center [92, 213] width 134 height 14
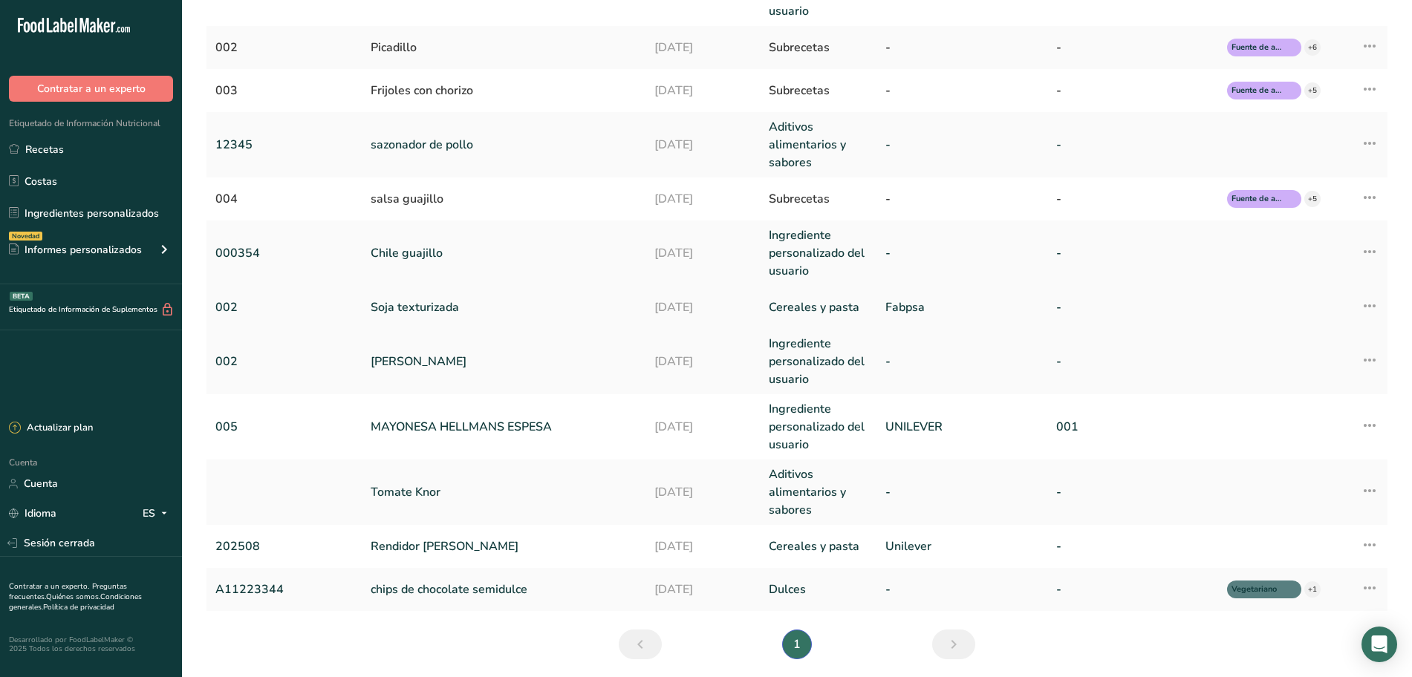
scroll to position [186, 0]
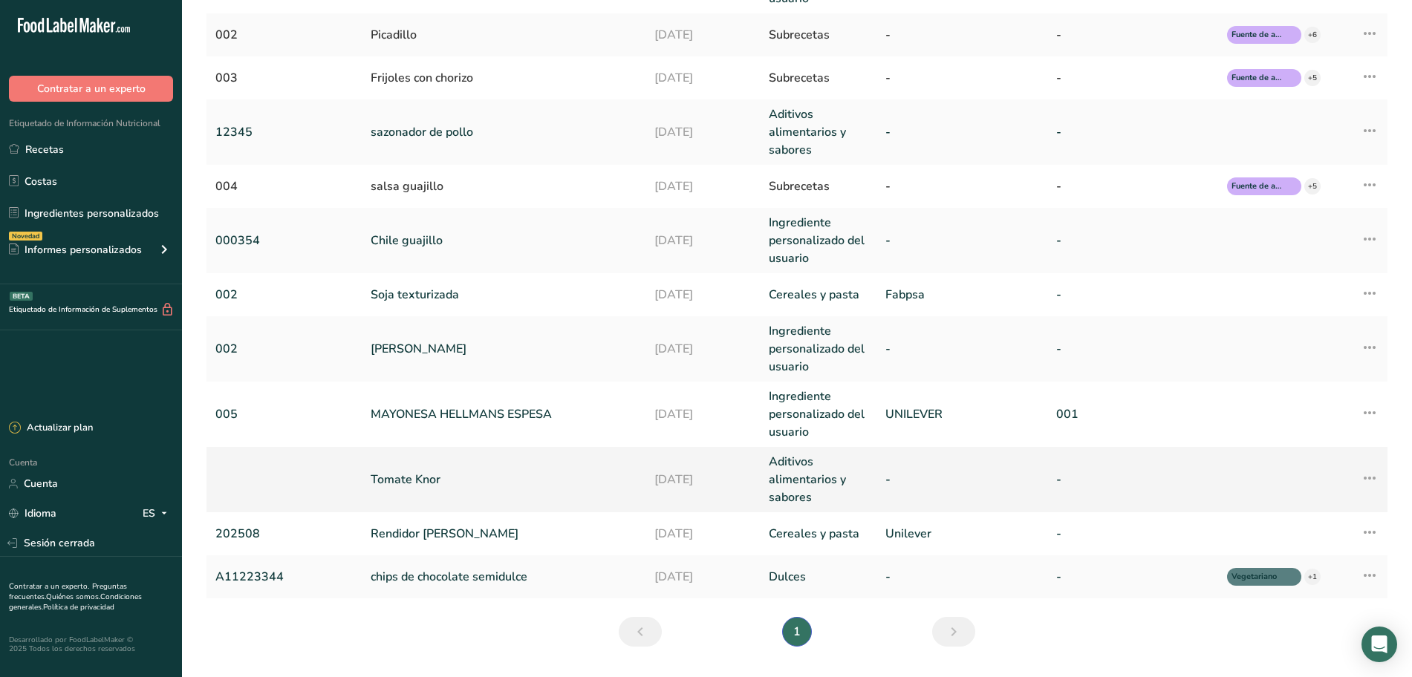
click at [1370, 481] on icon at bounding box center [1370, 478] width 18 height 27
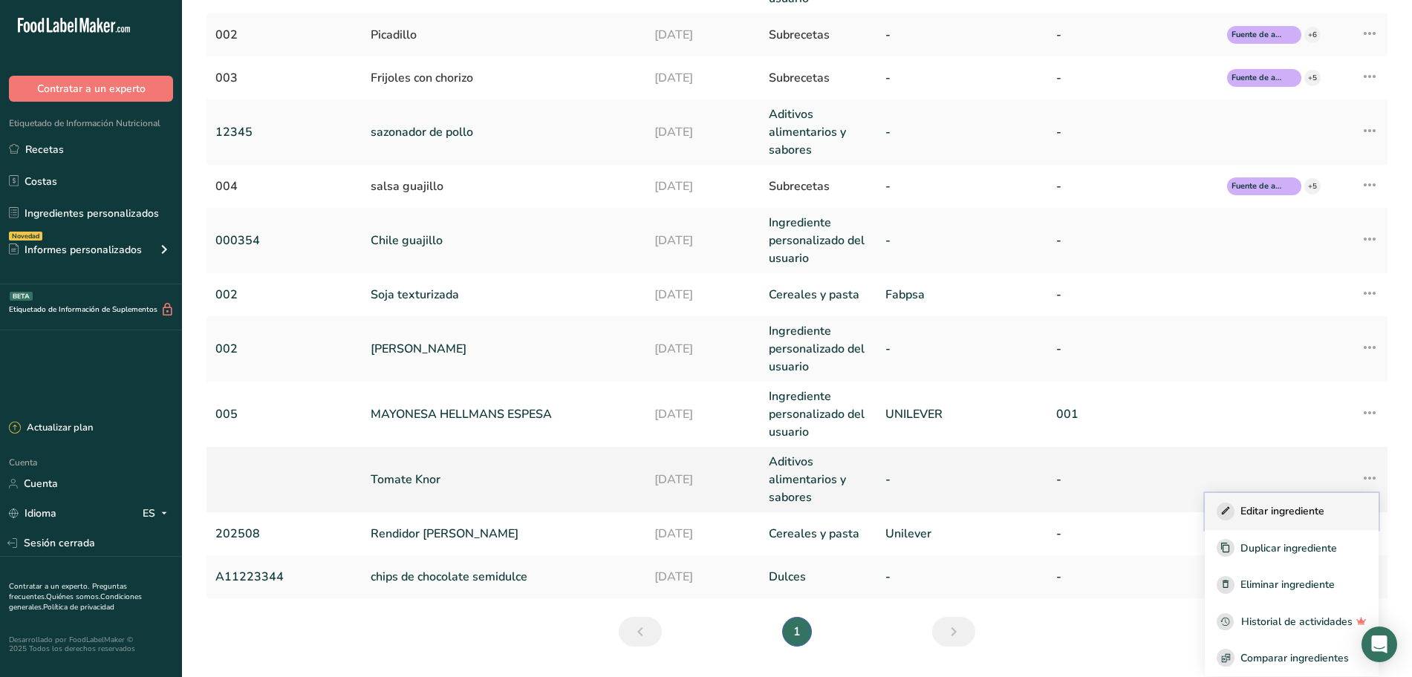
click at [1258, 510] on font "Editar ingrediente" at bounding box center [1282, 511] width 84 height 14
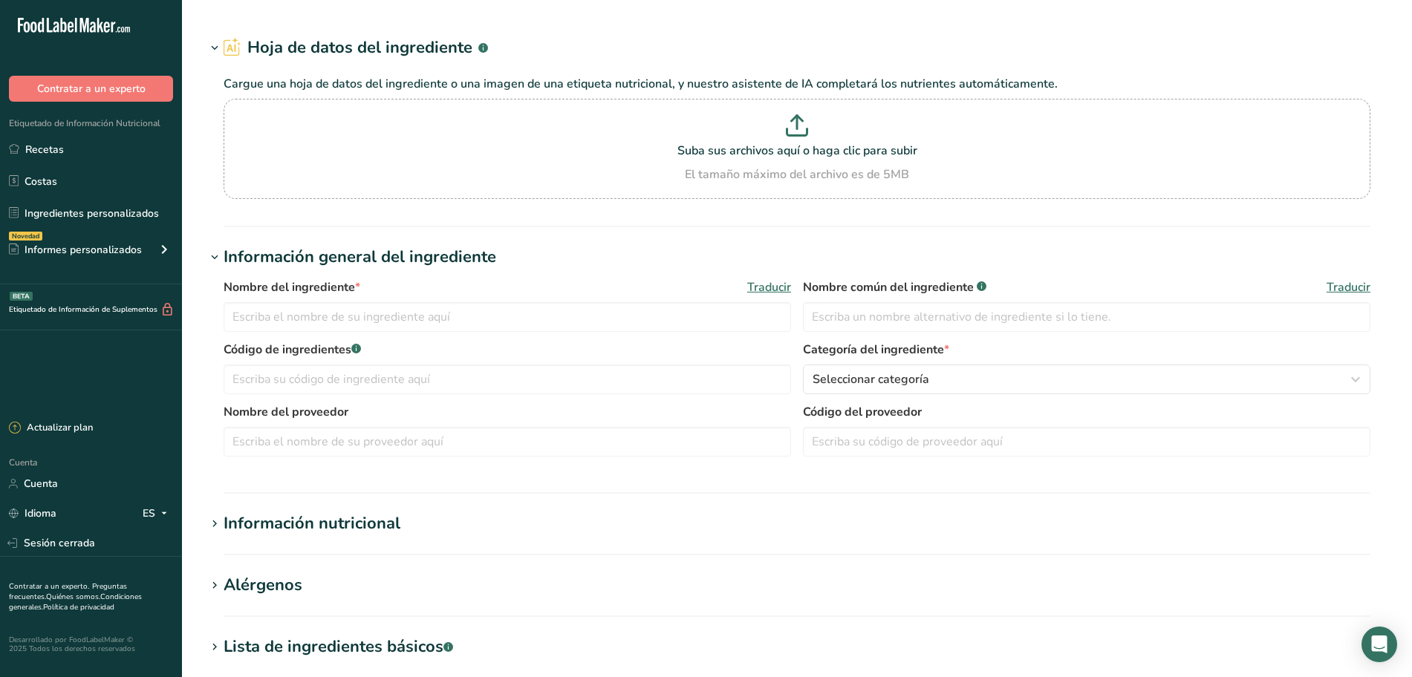
type input "Knor tomate"
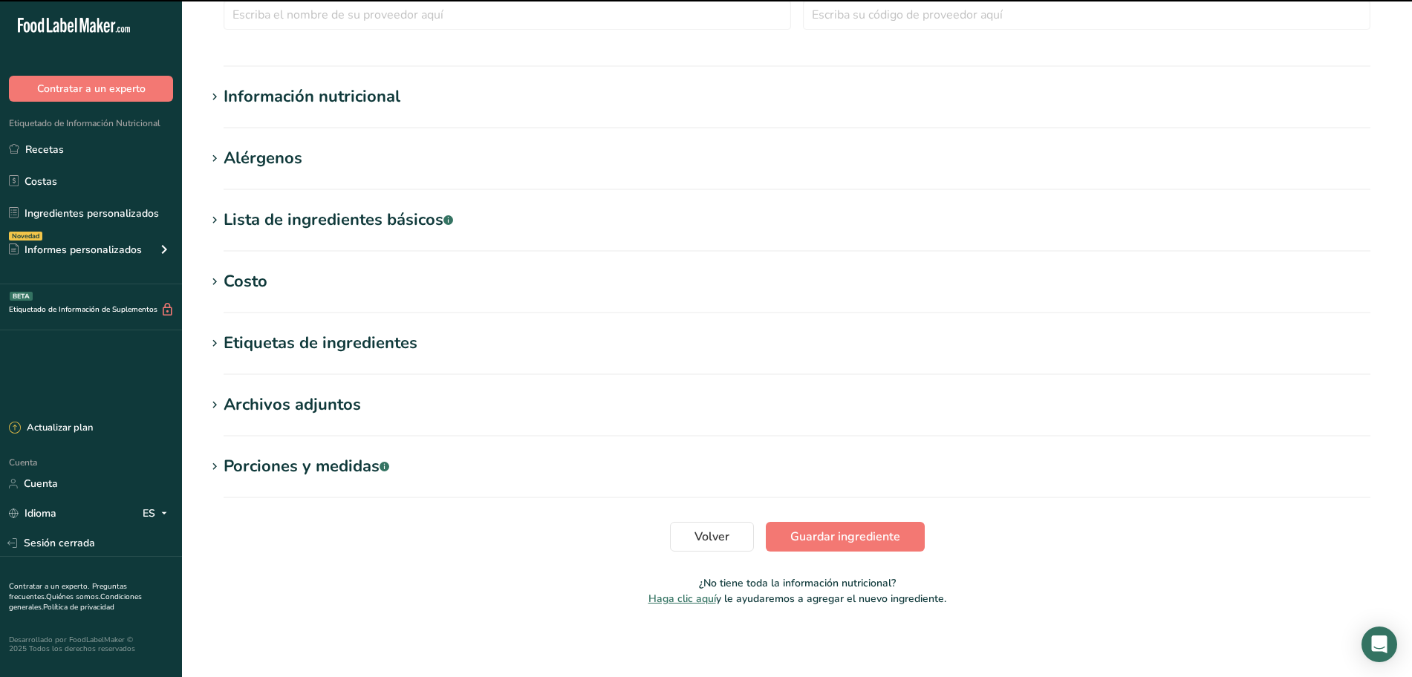
scroll to position [461, 0]
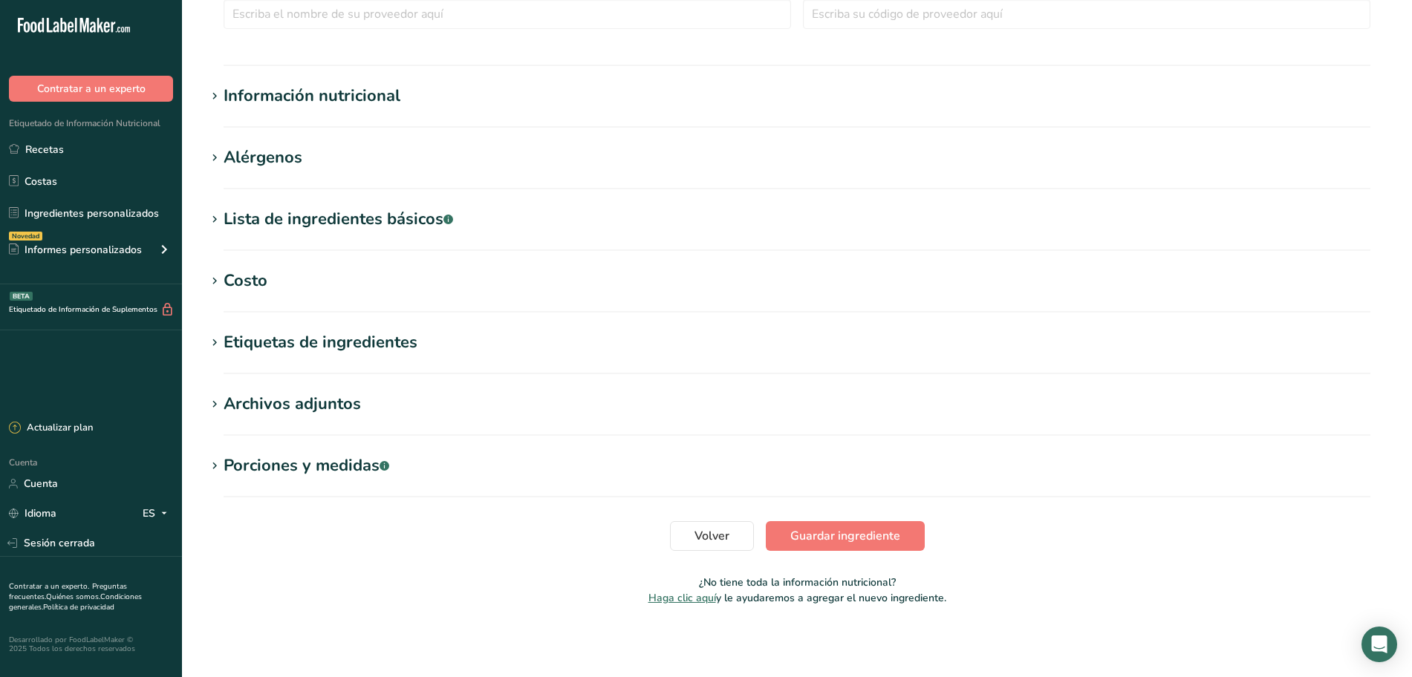
click at [359, 221] on font "Lista de ingredientes básicos" at bounding box center [334, 219] width 220 height 22
click at [384, 215] on font "Lista de ingredientes básicos" at bounding box center [334, 219] width 220 height 22
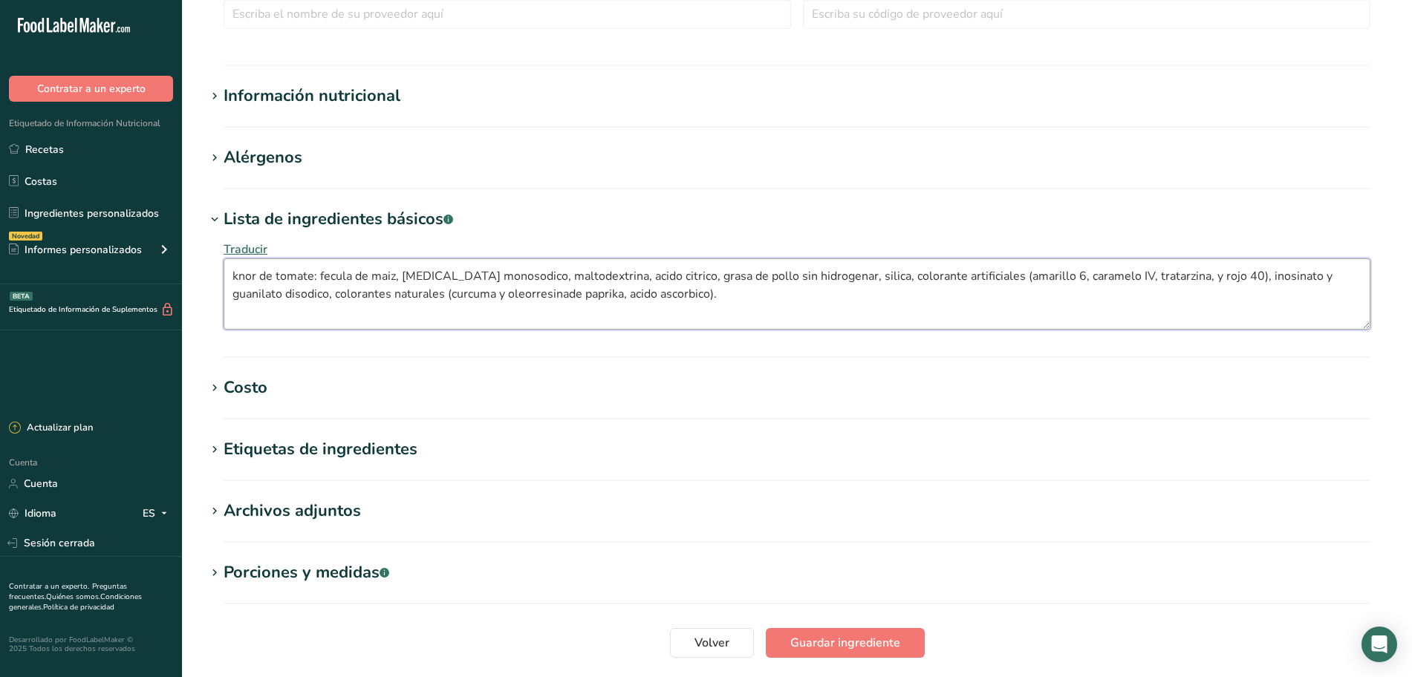
drag, startPoint x: 711, startPoint y: 309, endPoint x: 226, endPoint y: 273, distance: 486.4
click at [226, 273] on textarea "knor de tomate: fecula de maiz, [MEDICAL_DATA] monosodico, maltodextrina, acido…" at bounding box center [797, 293] width 1147 height 71
drag, startPoint x: 227, startPoint y: 277, endPoint x: 671, endPoint y: 304, distance: 445.0
click at [671, 304] on textarea "knor de tomate: fecula de maiz, [MEDICAL_DATA] monosodico, maltodextrina, acido…" at bounding box center [797, 293] width 1147 height 71
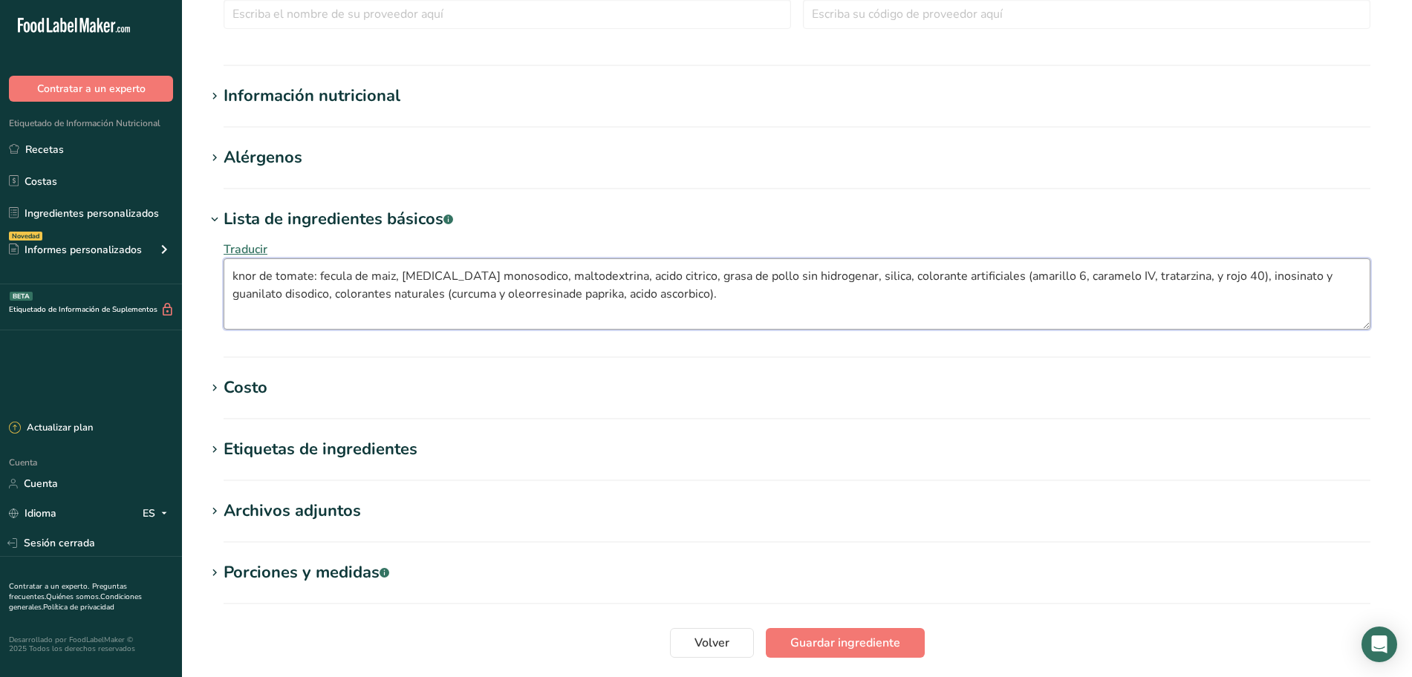
click at [671, 304] on textarea "knor de tomate: fecula de maiz, [MEDICAL_DATA] monosodico, maltodextrina, acido…" at bounding box center [797, 293] width 1147 height 71
drag, startPoint x: 671, startPoint y: 304, endPoint x: 233, endPoint y: 274, distance: 438.5
click at [233, 274] on textarea "knor de tomate: fecula de maiz, [MEDICAL_DATA] monosodico, maltodextrina, acido…" at bounding box center [797, 293] width 1147 height 71
drag, startPoint x: 233, startPoint y: 274, endPoint x: 660, endPoint y: 301, distance: 427.2
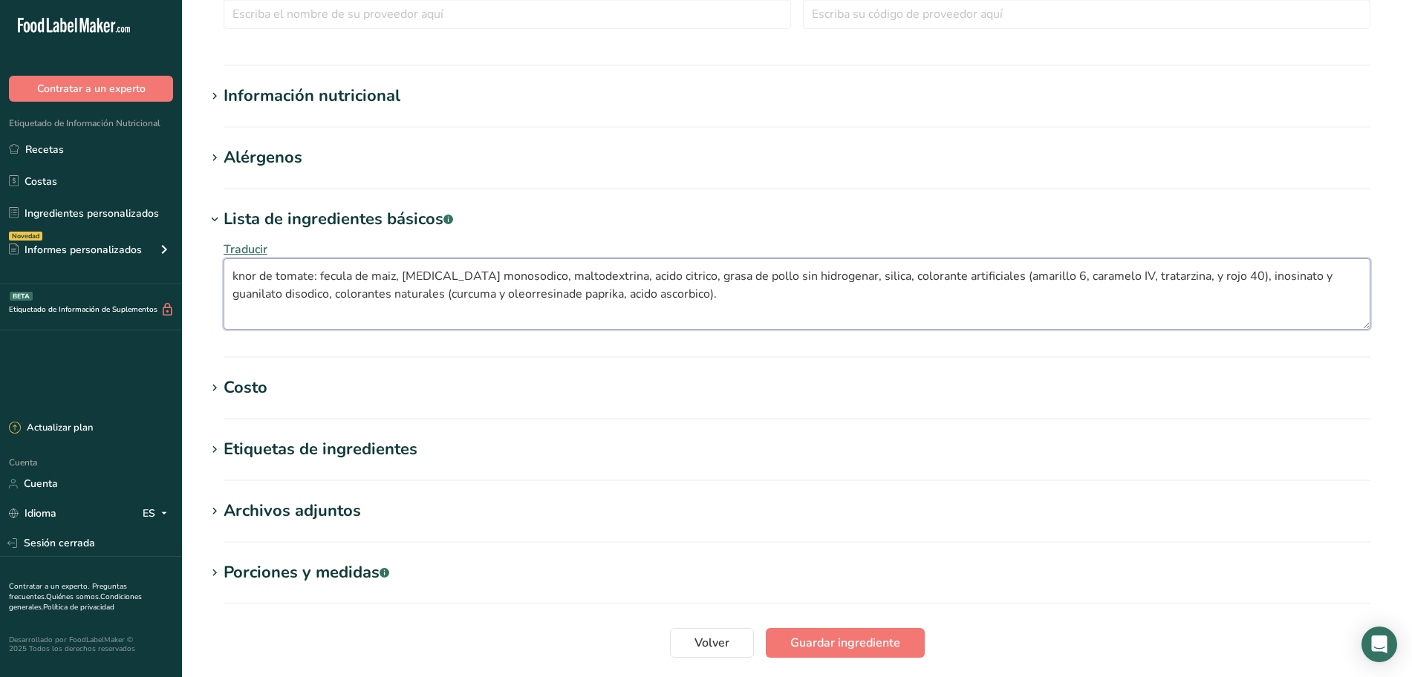
click at [660, 301] on textarea "knor de tomate: fecula de maiz, [MEDICAL_DATA] monosodico, maltodextrina, acido…" at bounding box center [797, 293] width 1147 height 71
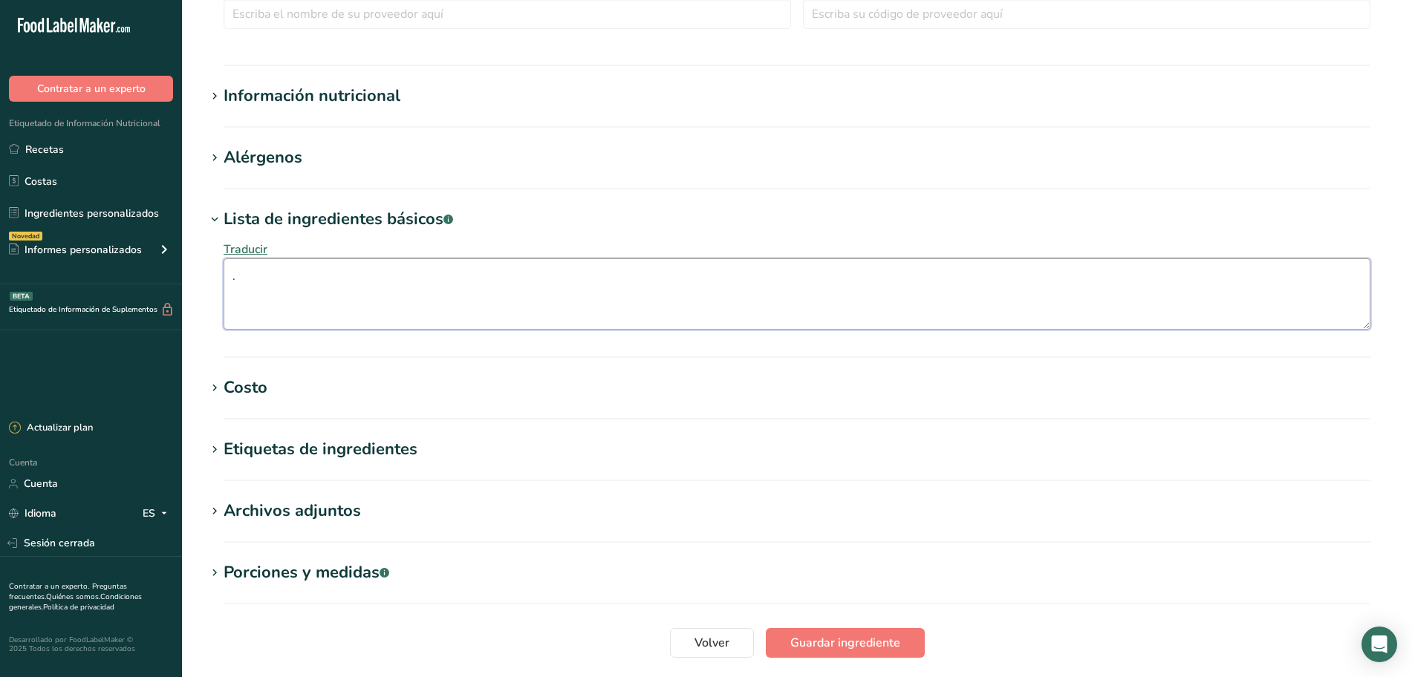
type textarea "."
click at [212, 210] on icon at bounding box center [214, 219] width 13 height 21
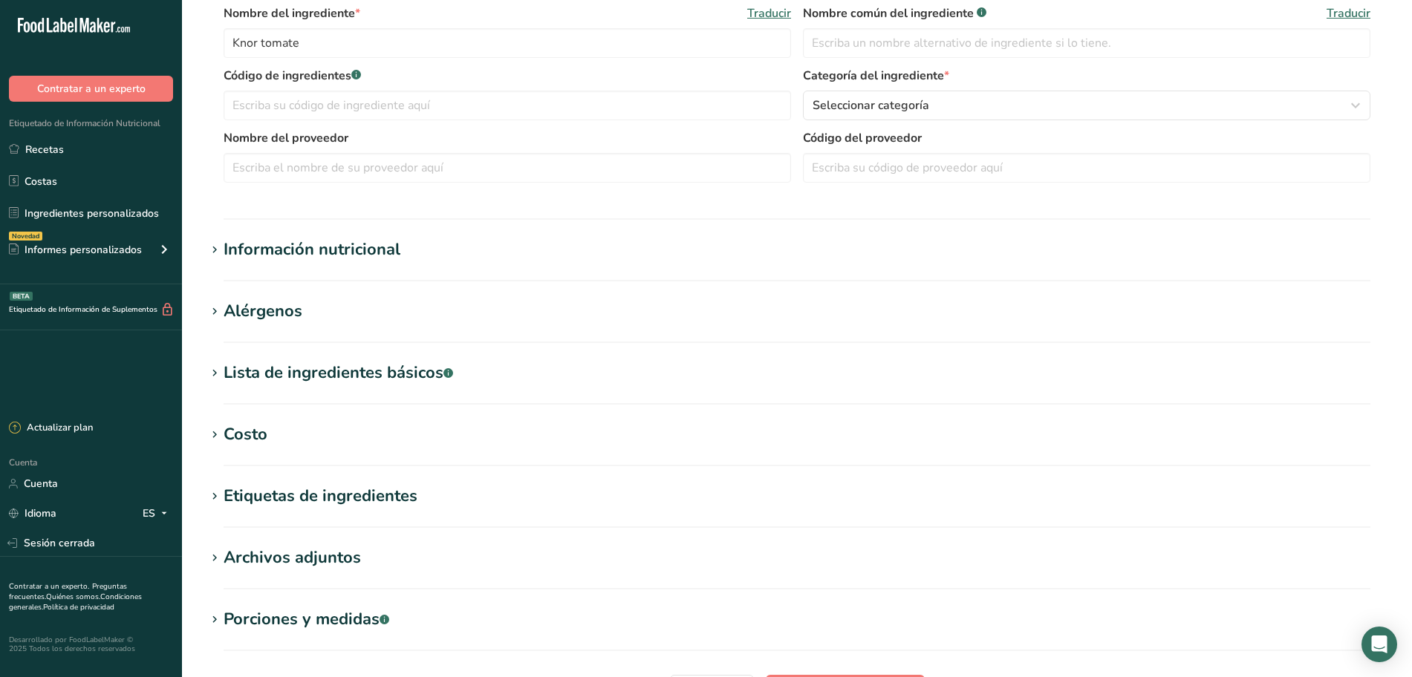
scroll to position [276, 0]
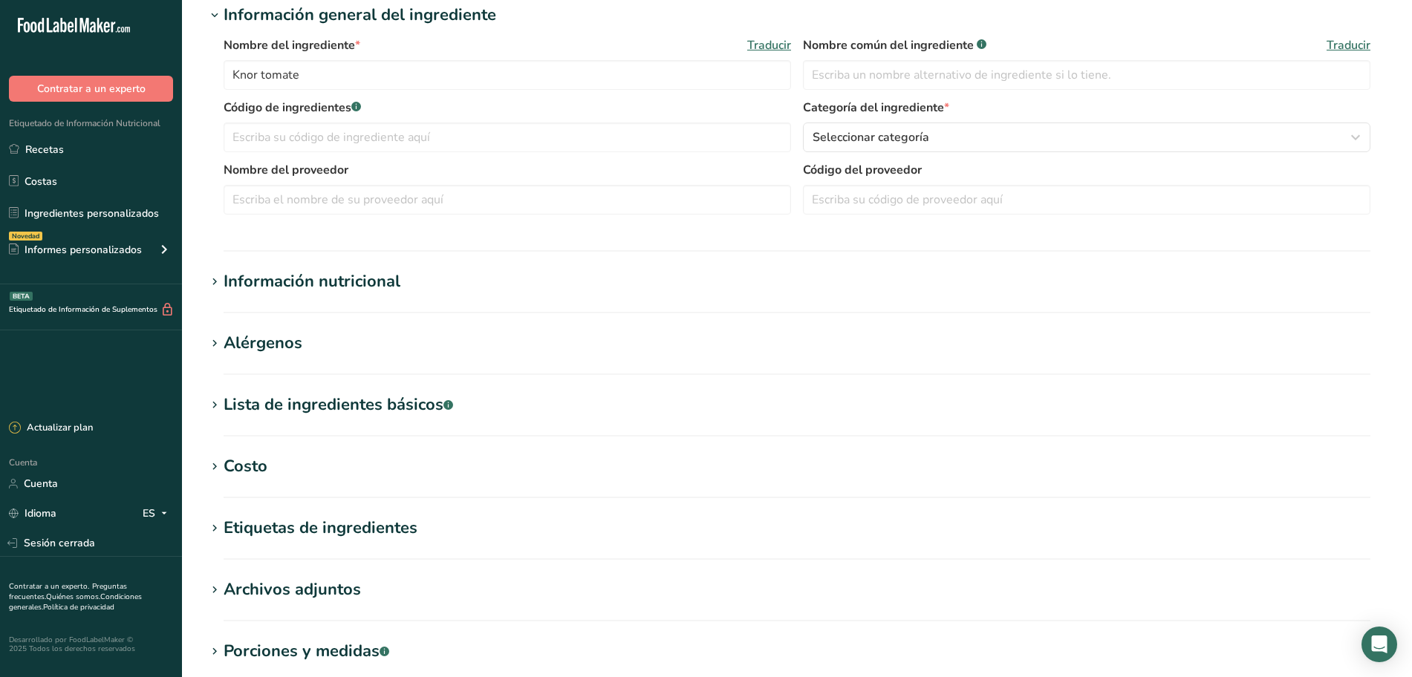
click at [488, 293] on h1 "Información nutricional" at bounding box center [797, 282] width 1183 height 25
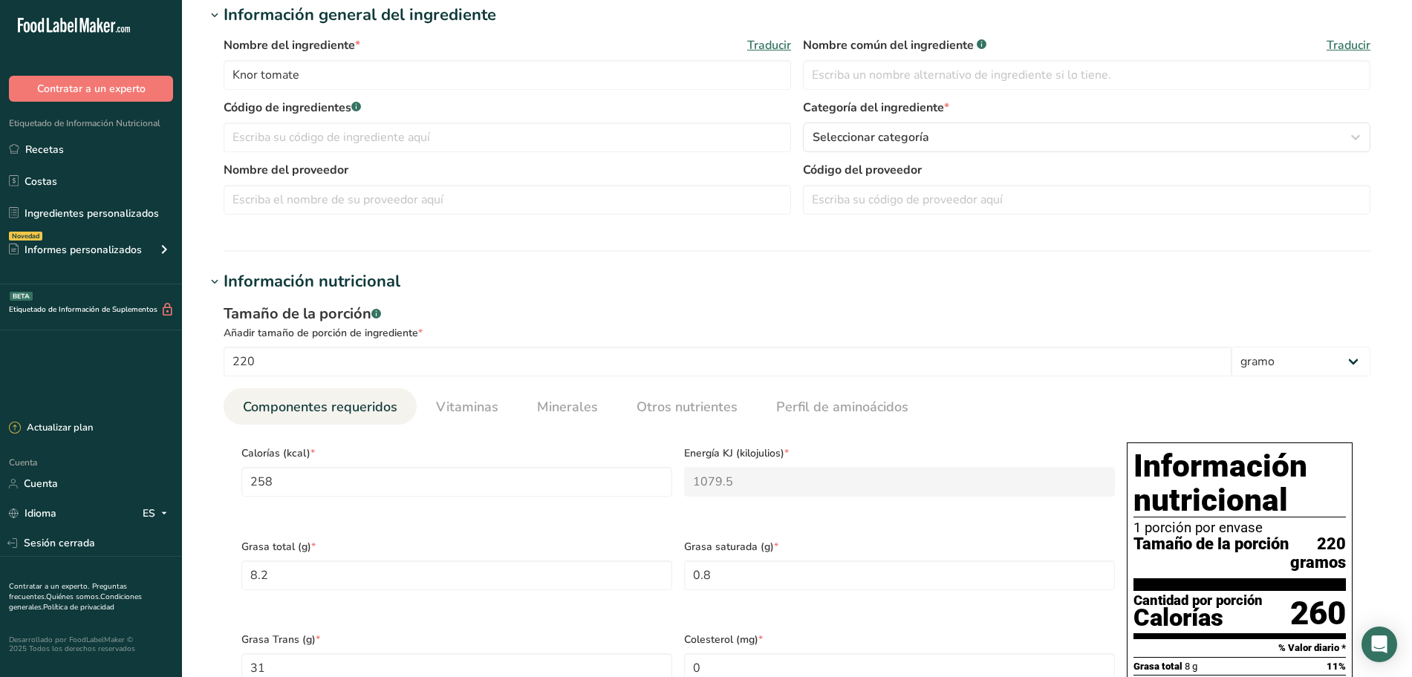
click at [488, 293] on h1 "Información nutricional" at bounding box center [797, 282] width 1183 height 25
click at [265, 273] on font "Información nutricional" at bounding box center [312, 281] width 177 height 22
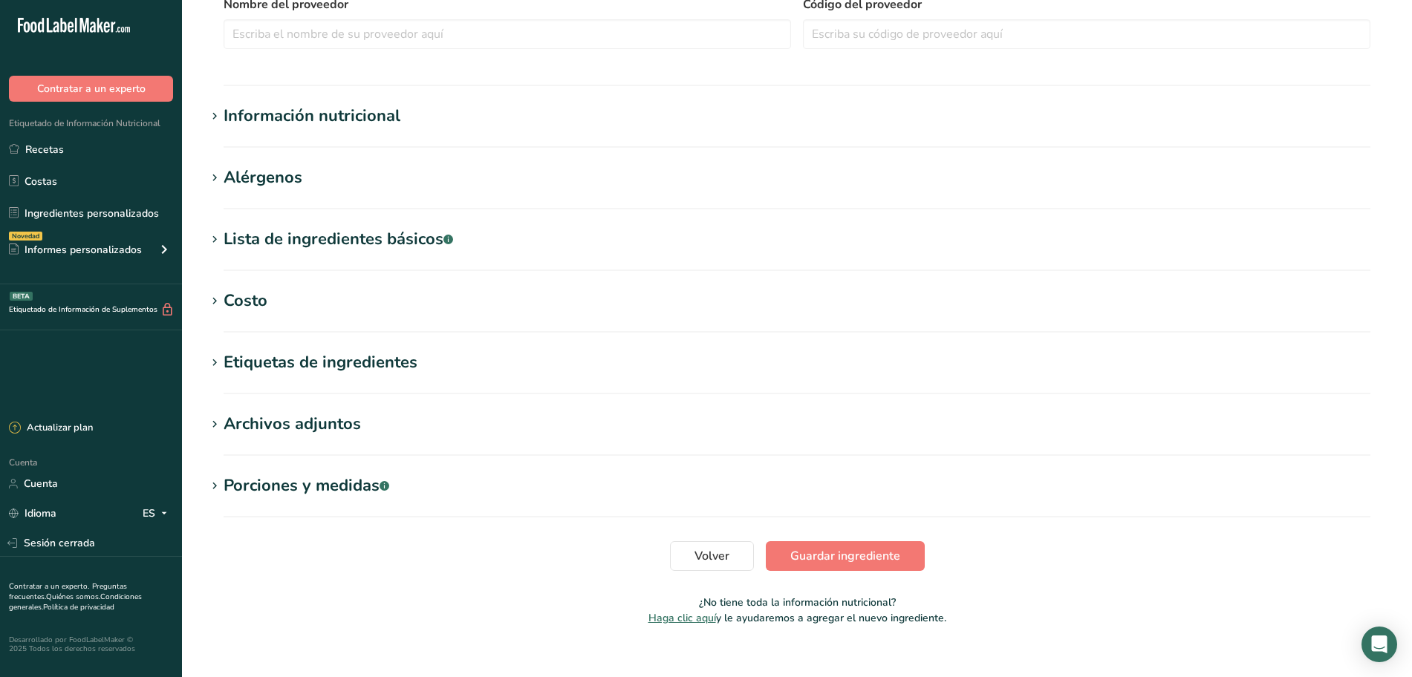
scroll to position [461, 0]
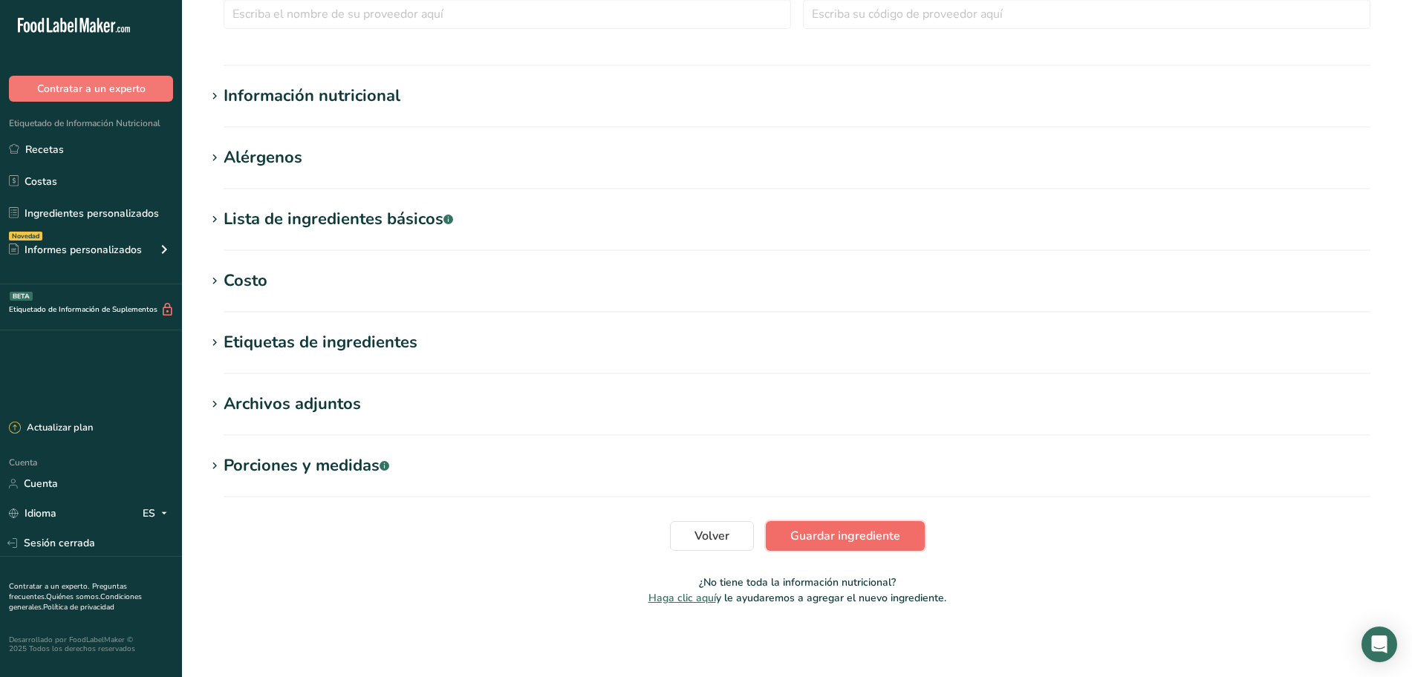
click at [832, 539] on font "Guardar ingrediente" at bounding box center [845, 536] width 110 height 16
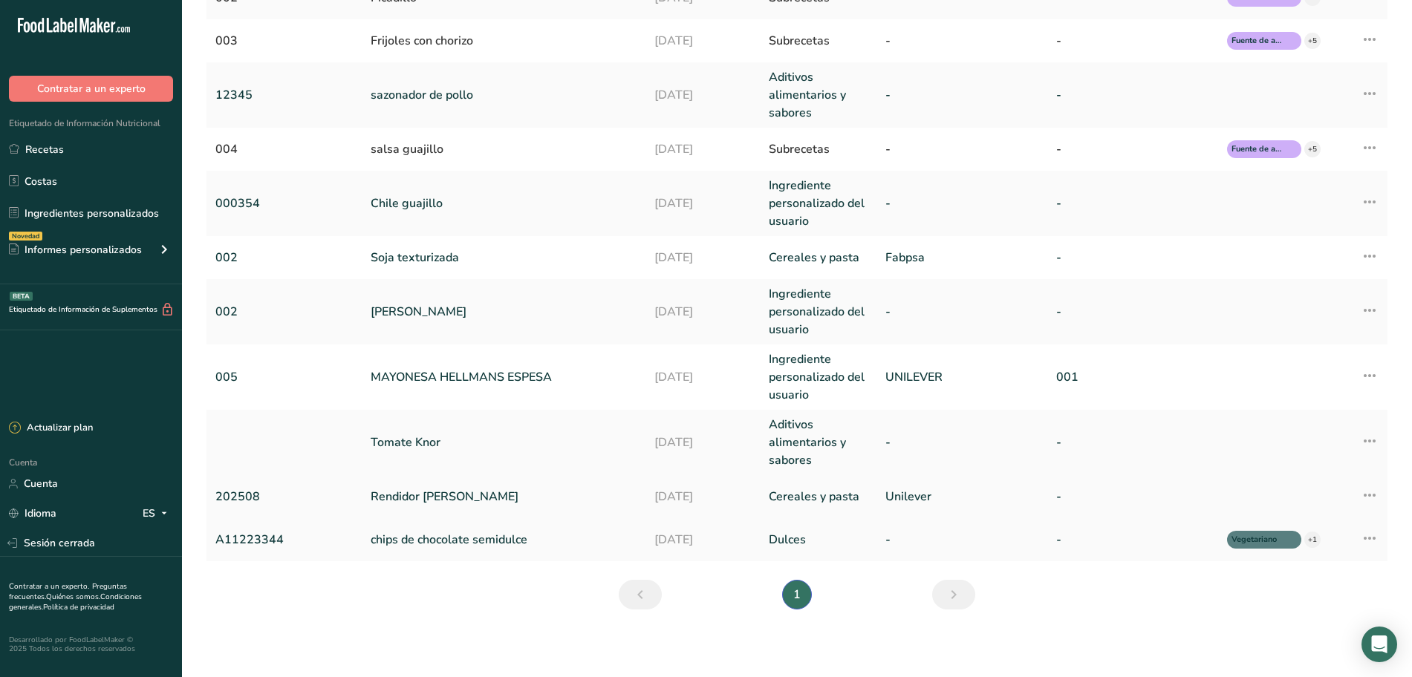
scroll to position [227, 0]
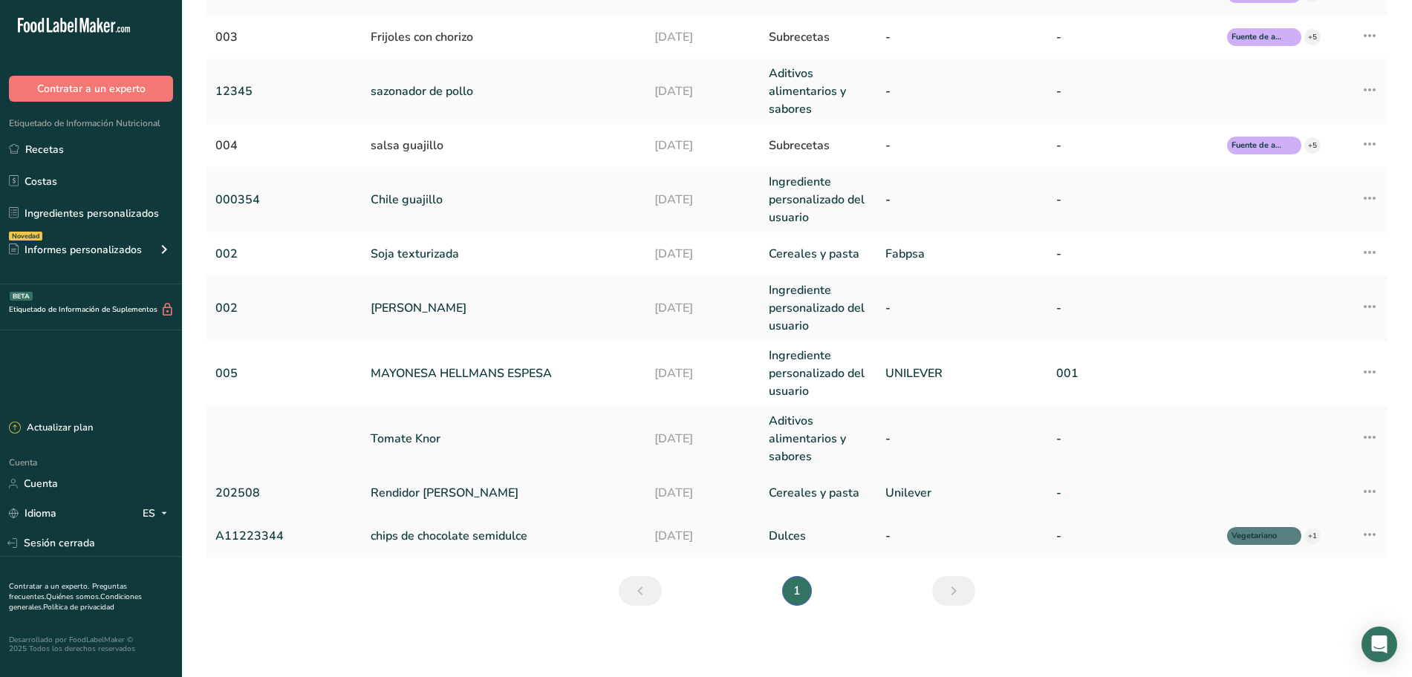
click at [1367, 496] on icon at bounding box center [1370, 491] width 18 height 27
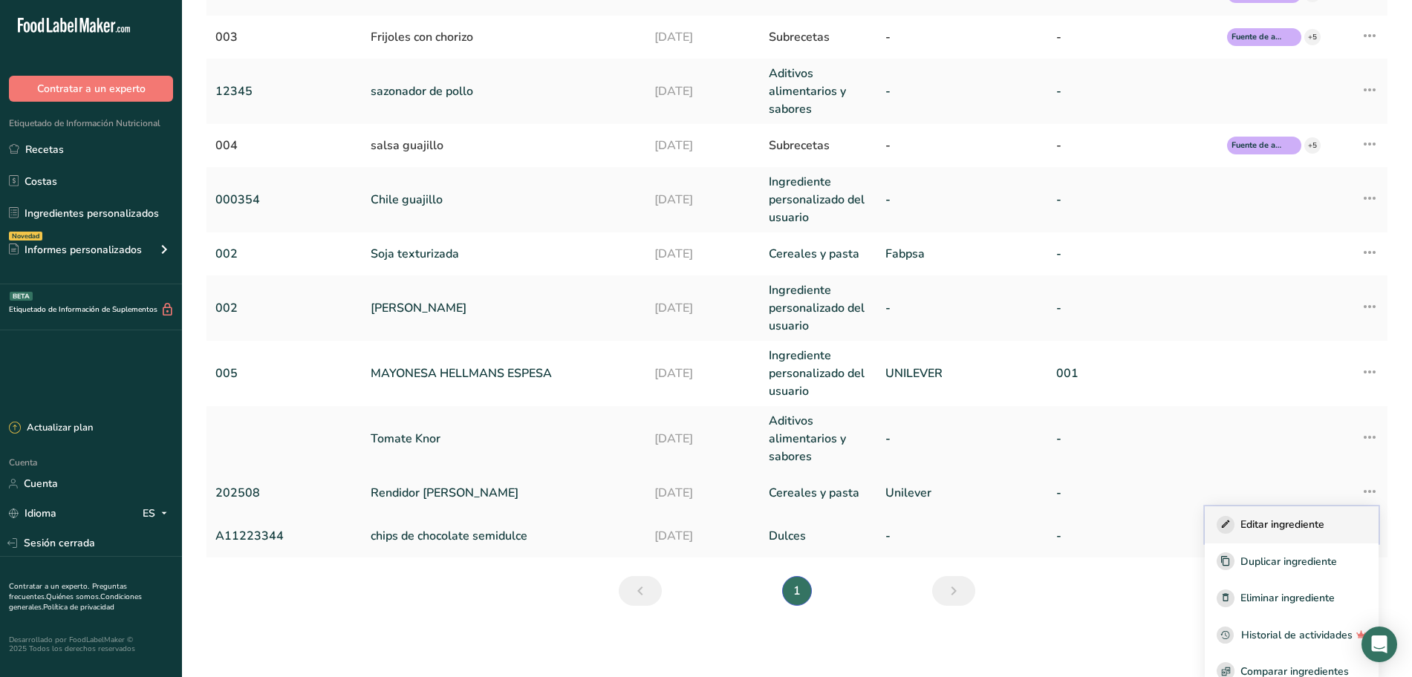
click at [1298, 515] on button "Editar ingrediente" at bounding box center [1292, 525] width 174 height 37
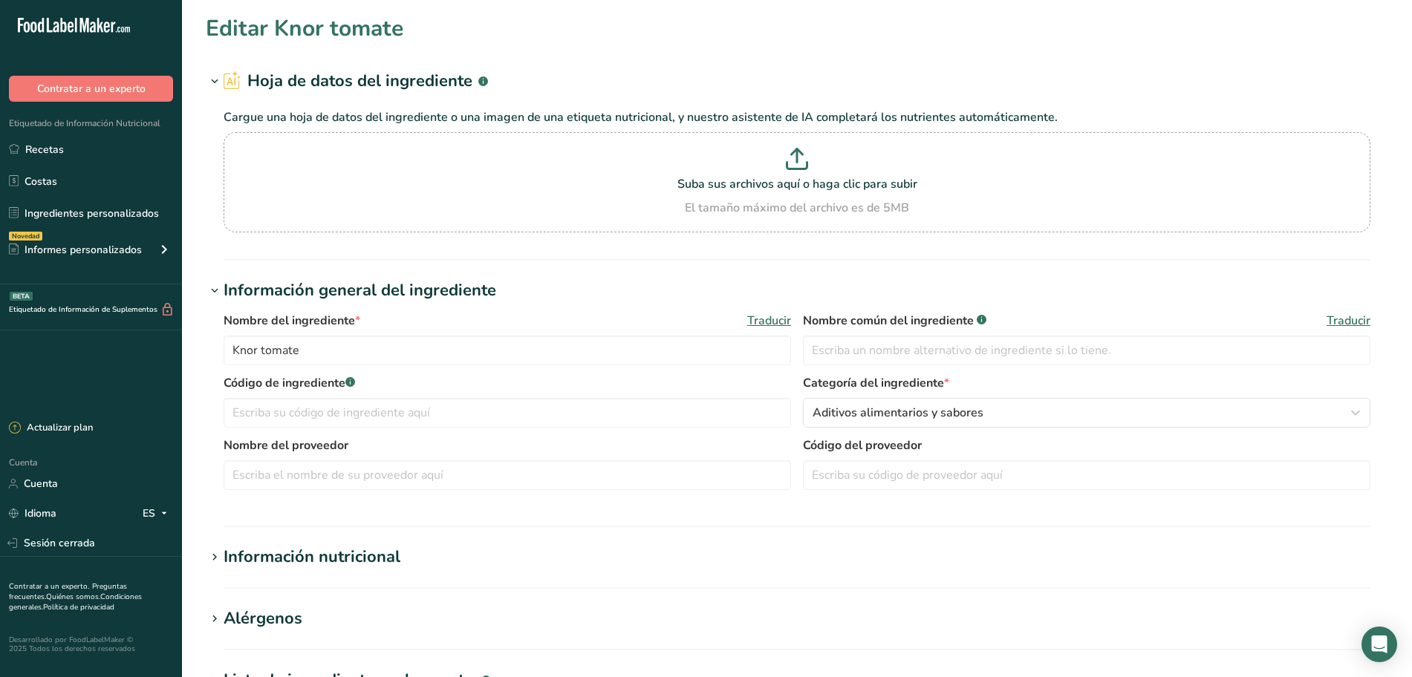
type input "Rendidor [PERSON_NAME]"
type input "202508"
type input "Unilever"
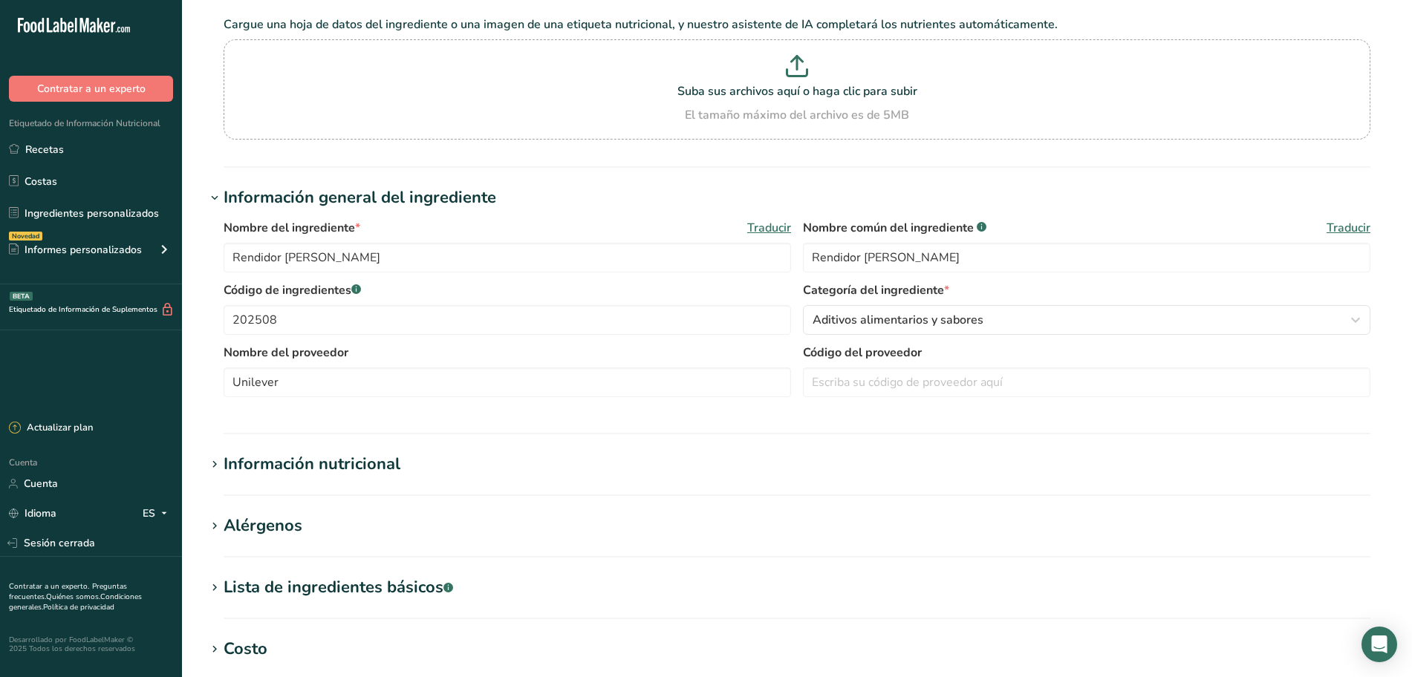
scroll to position [279, 0]
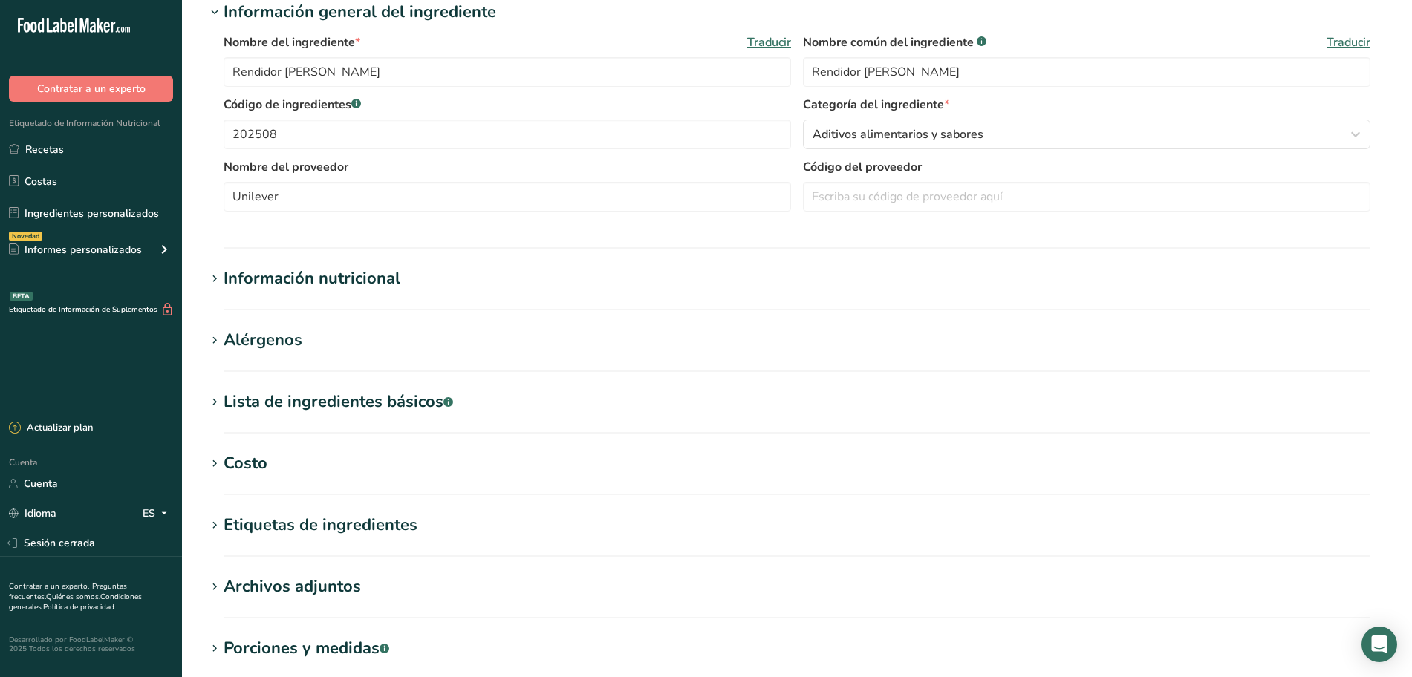
click at [356, 277] on font "Información nutricional" at bounding box center [312, 278] width 177 height 22
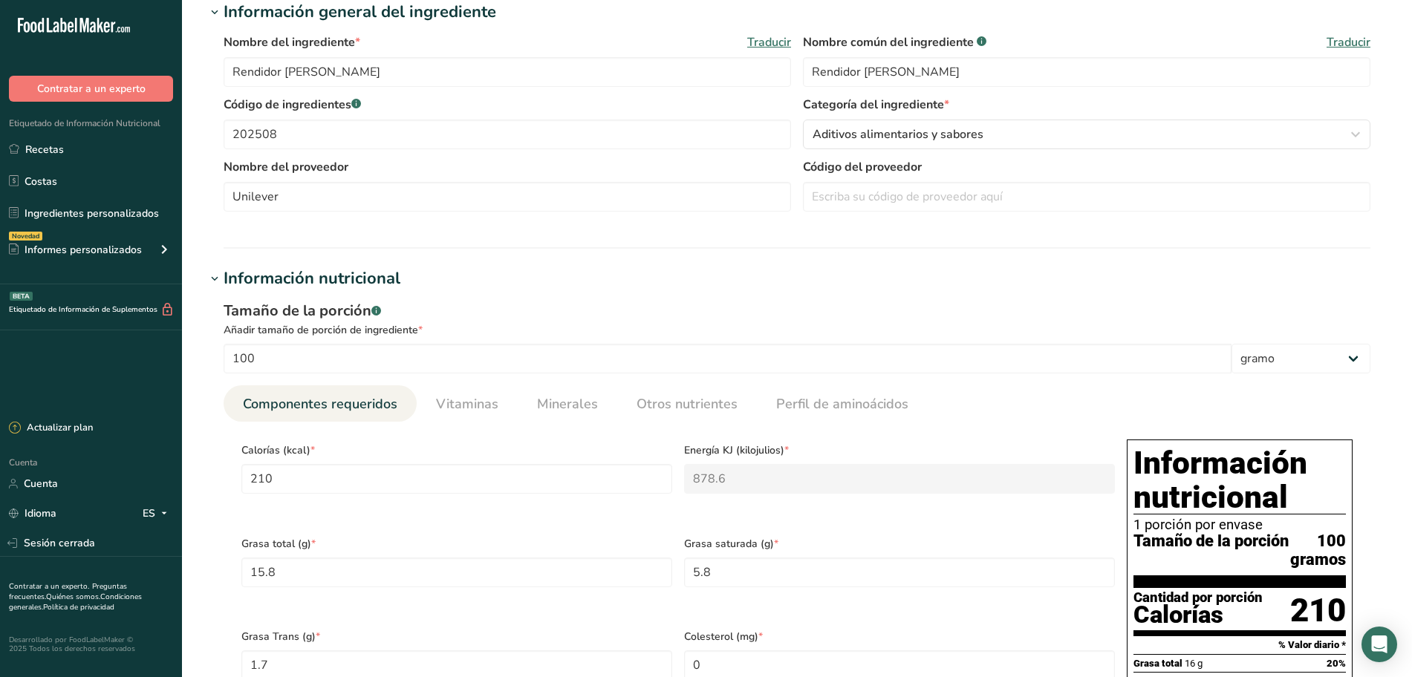
click at [374, 276] on font "Información nutricional" at bounding box center [312, 278] width 177 height 22
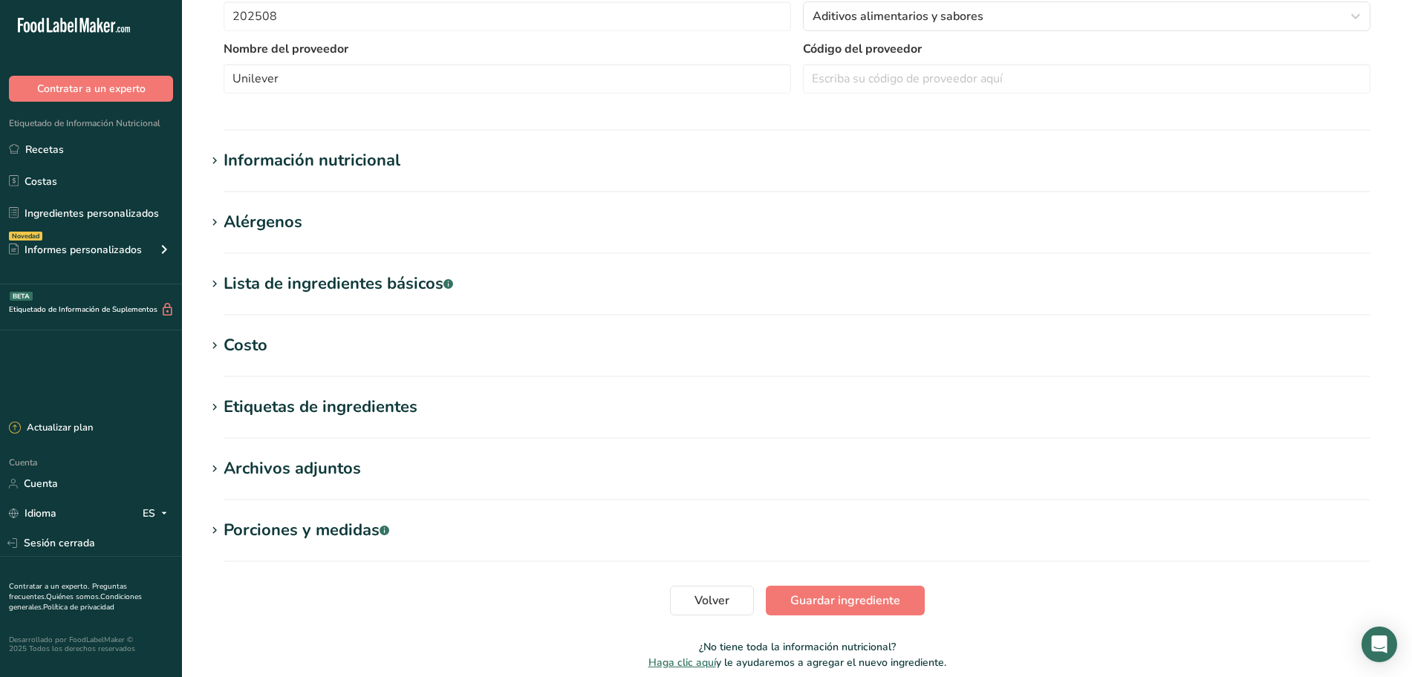
scroll to position [461, 0]
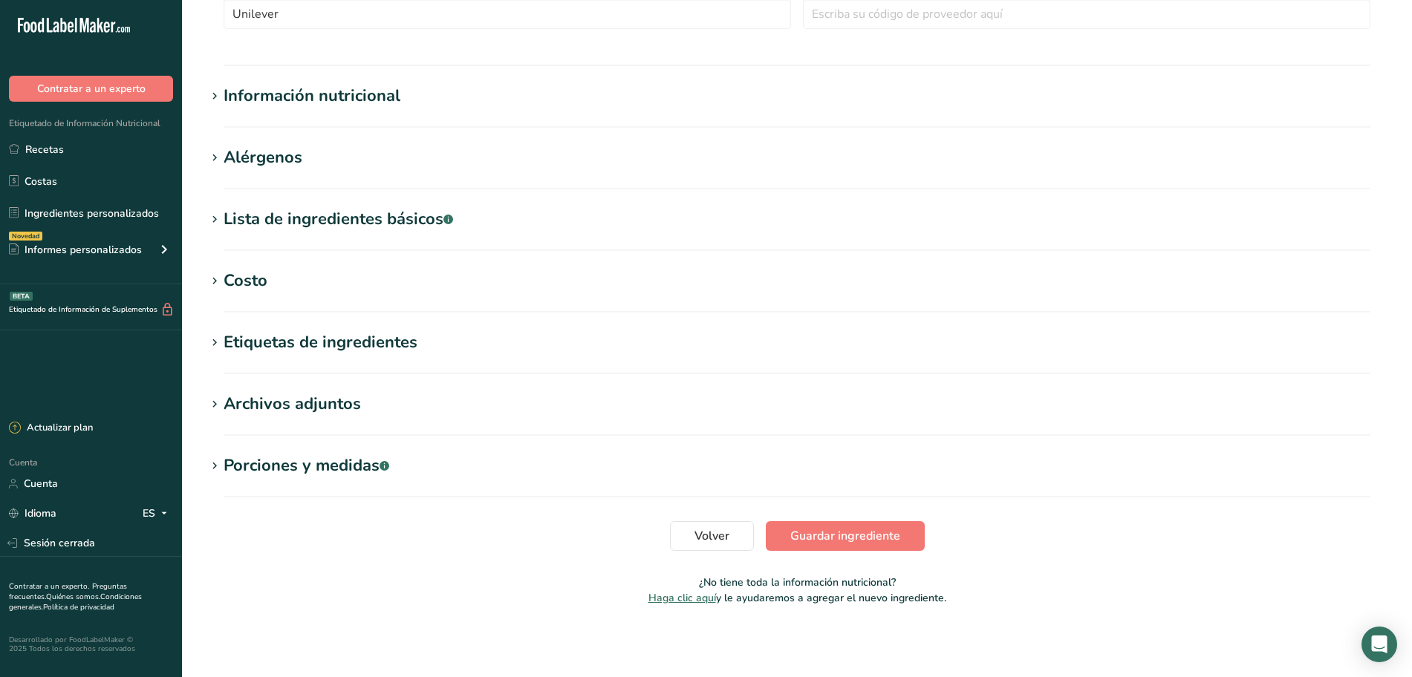
click at [371, 210] on font "Lista de ingredientes básicos" at bounding box center [334, 219] width 220 height 22
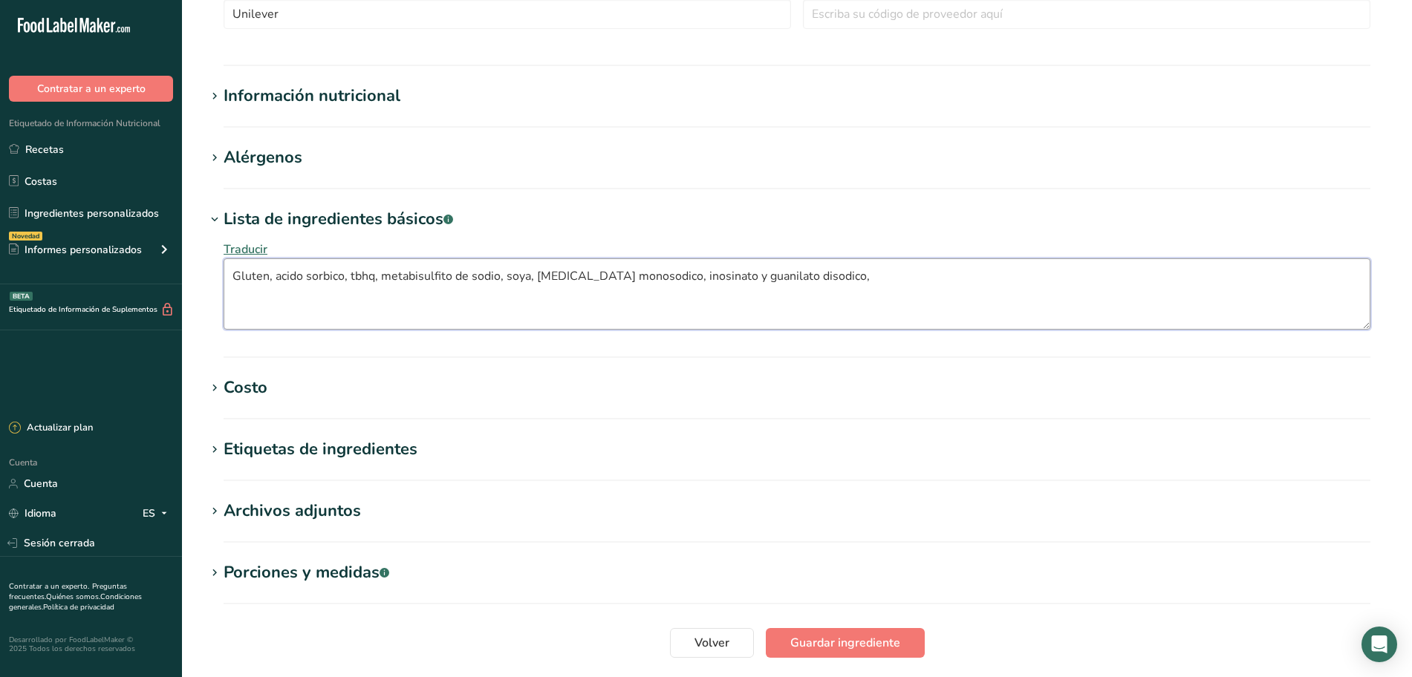
click at [830, 278] on textarea "Gluten, acido sorbico, tbhq, metabisulfito de sodio, soya, [MEDICAL_DATA] monos…" at bounding box center [797, 293] width 1147 height 71
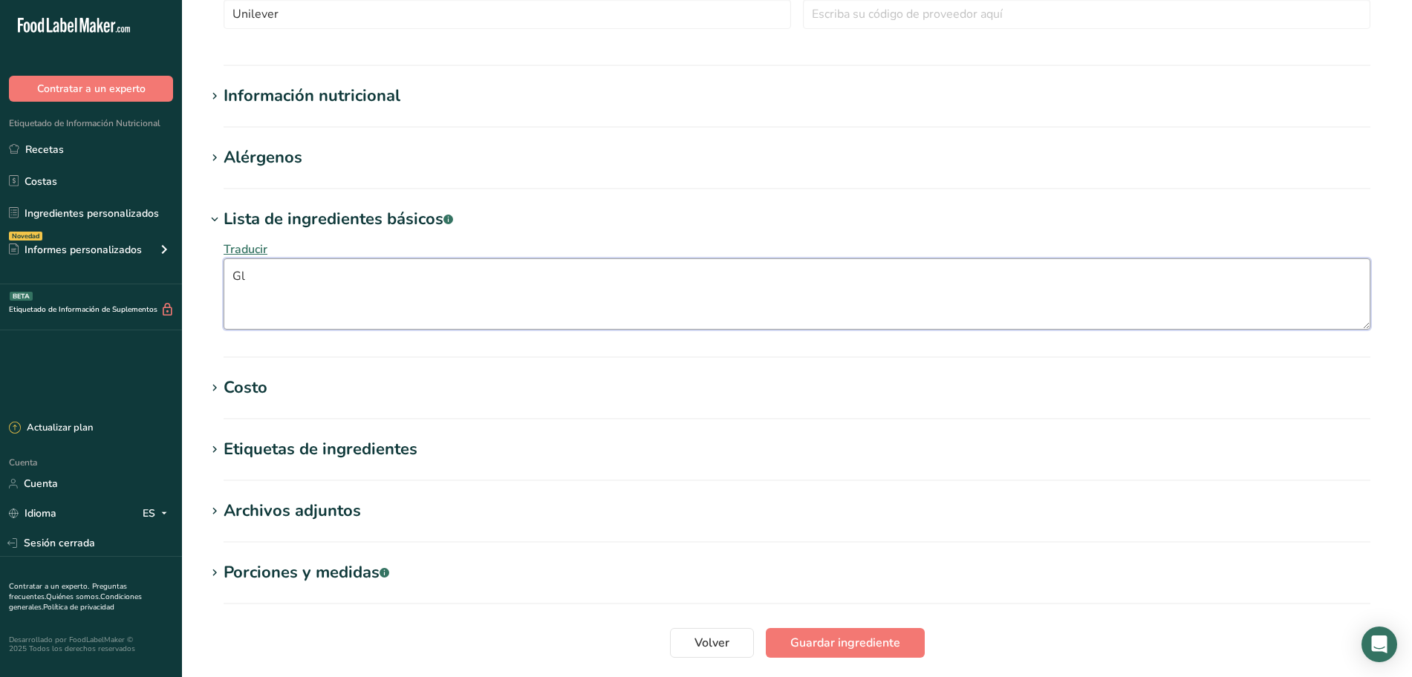
type textarea "G"
click at [209, 212] on icon at bounding box center [214, 219] width 13 height 21
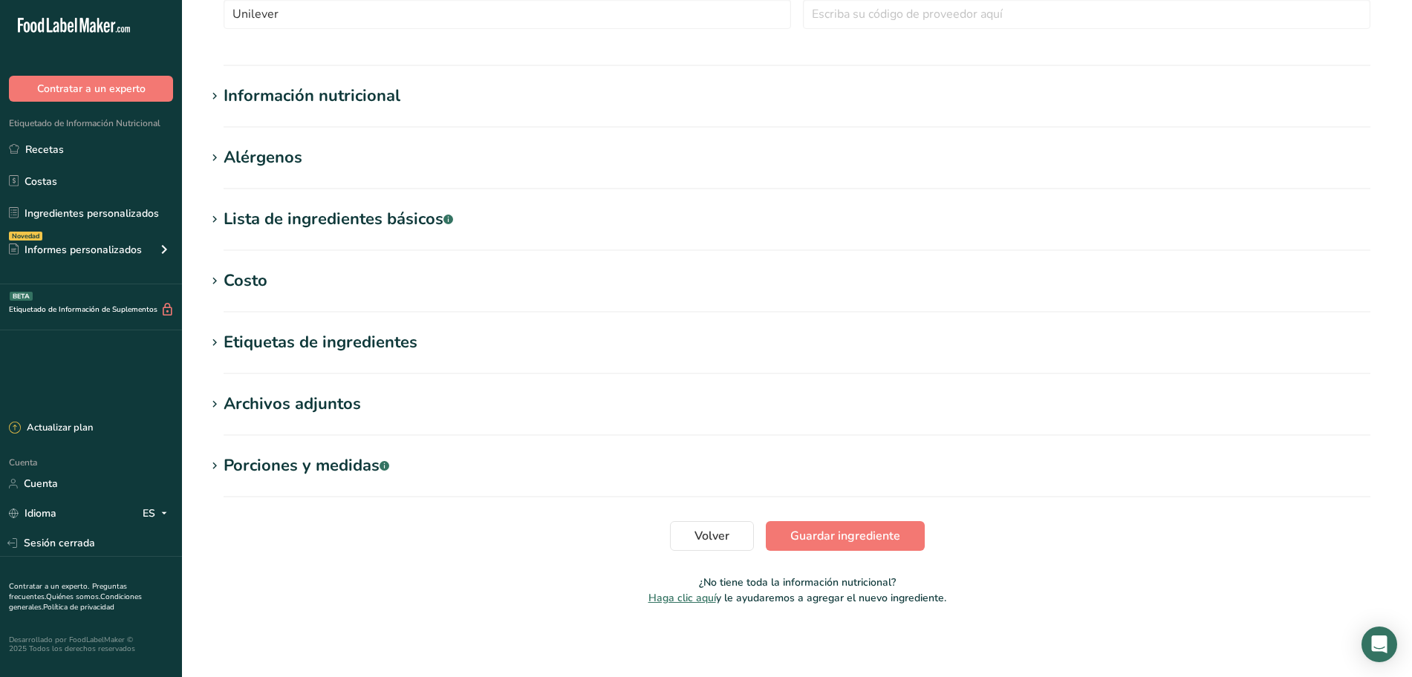
click at [267, 155] on font "Alérgenos" at bounding box center [263, 157] width 79 height 22
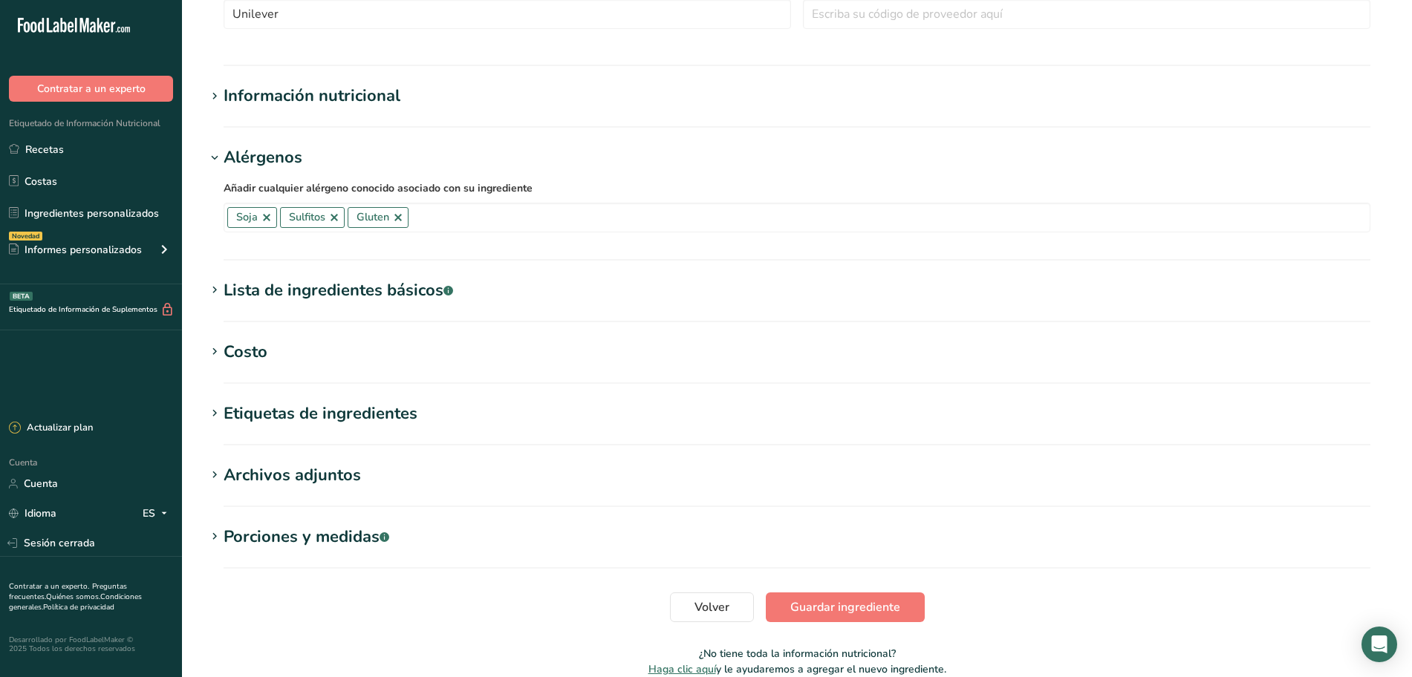
click at [267, 155] on font "Alérgenos" at bounding box center [263, 157] width 79 height 22
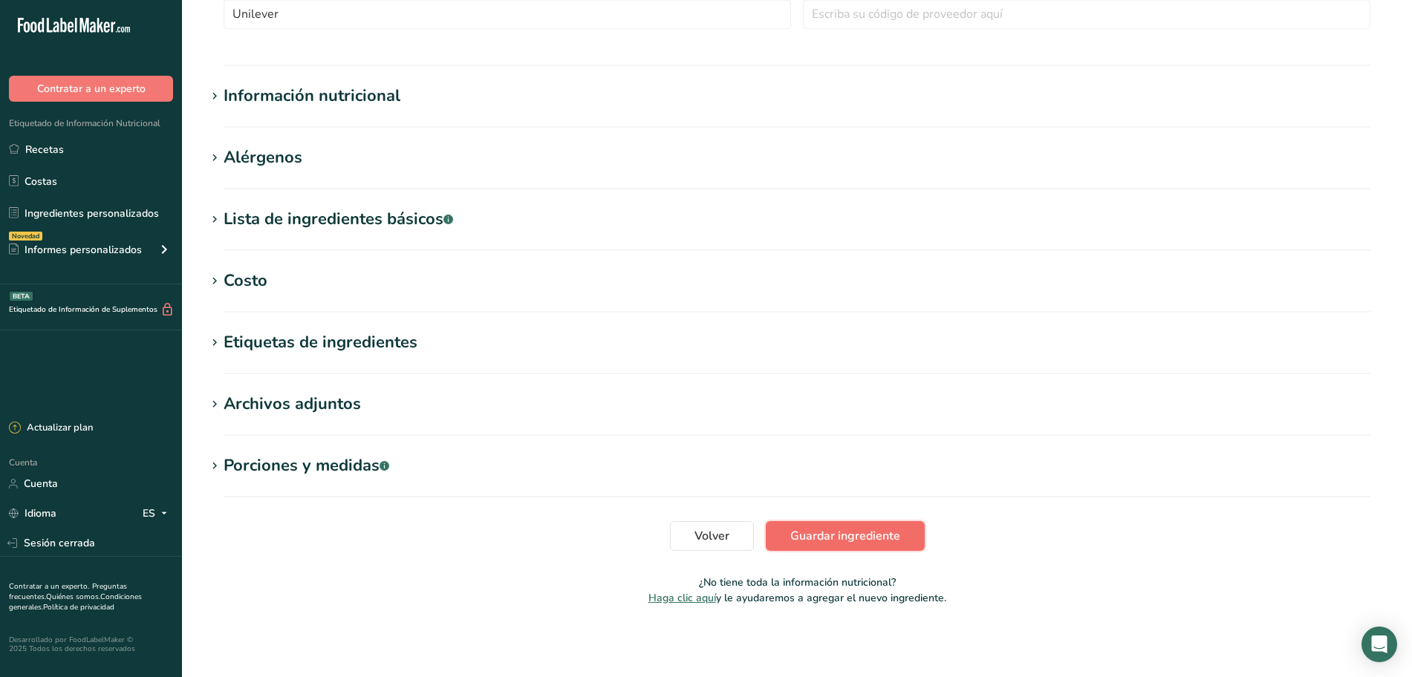
click at [862, 539] on font "Guardar ingrediente" at bounding box center [845, 536] width 110 height 16
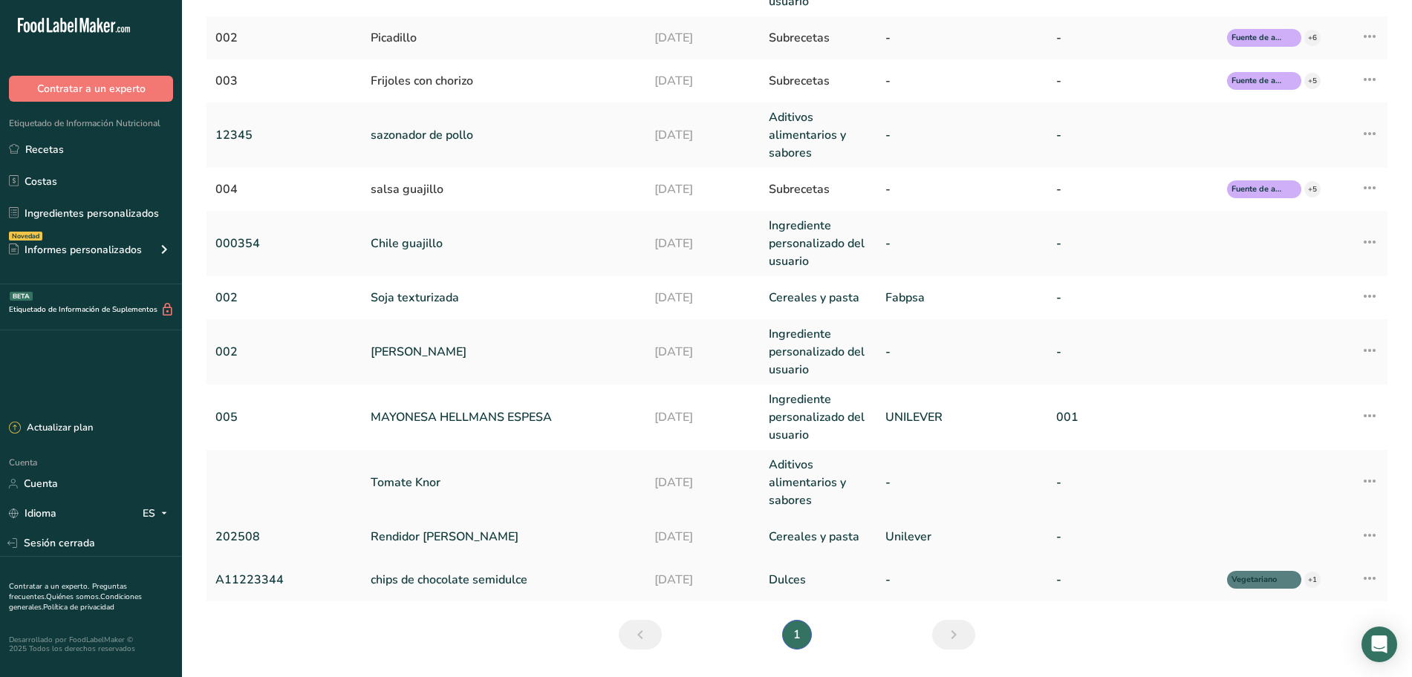
scroll to position [186, 0]
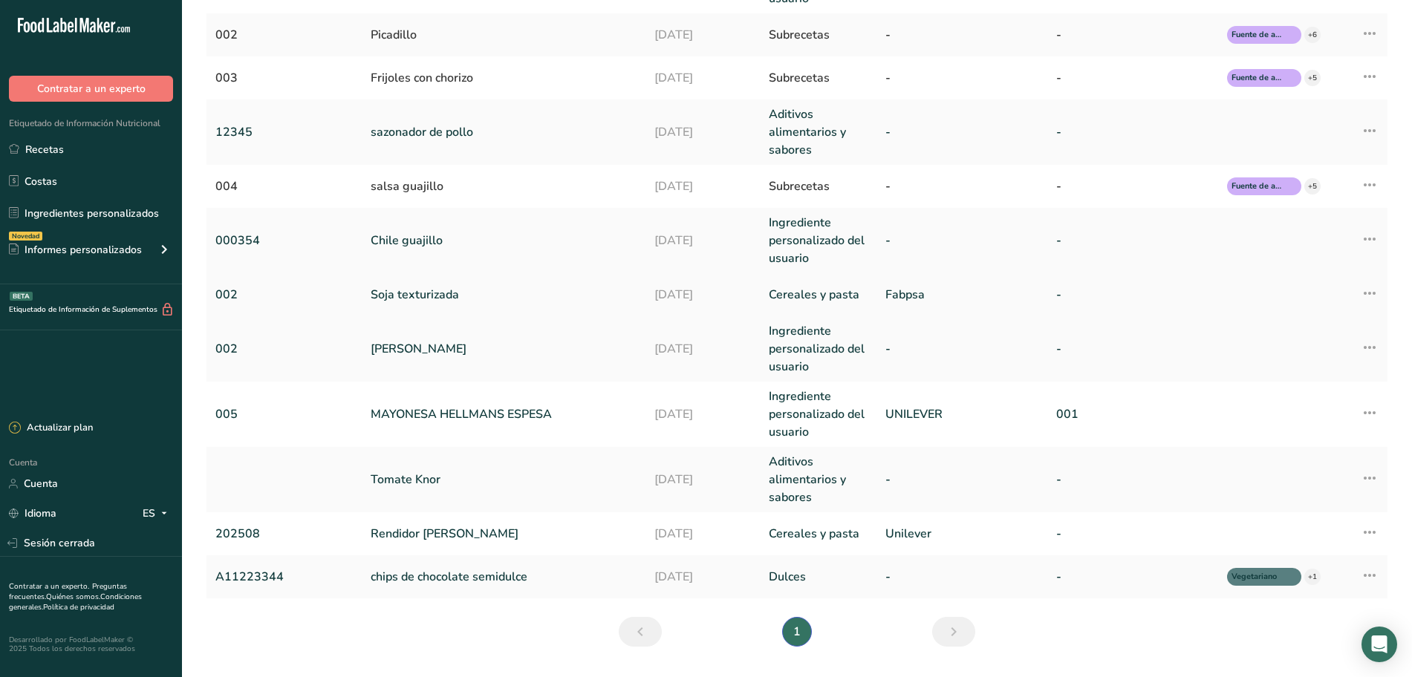
click at [1373, 295] on icon at bounding box center [1370, 293] width 18 height 27
click at [1332, 328] on div "Editar ingrediente" at bounding box center [1292, 327] width 150 height 18
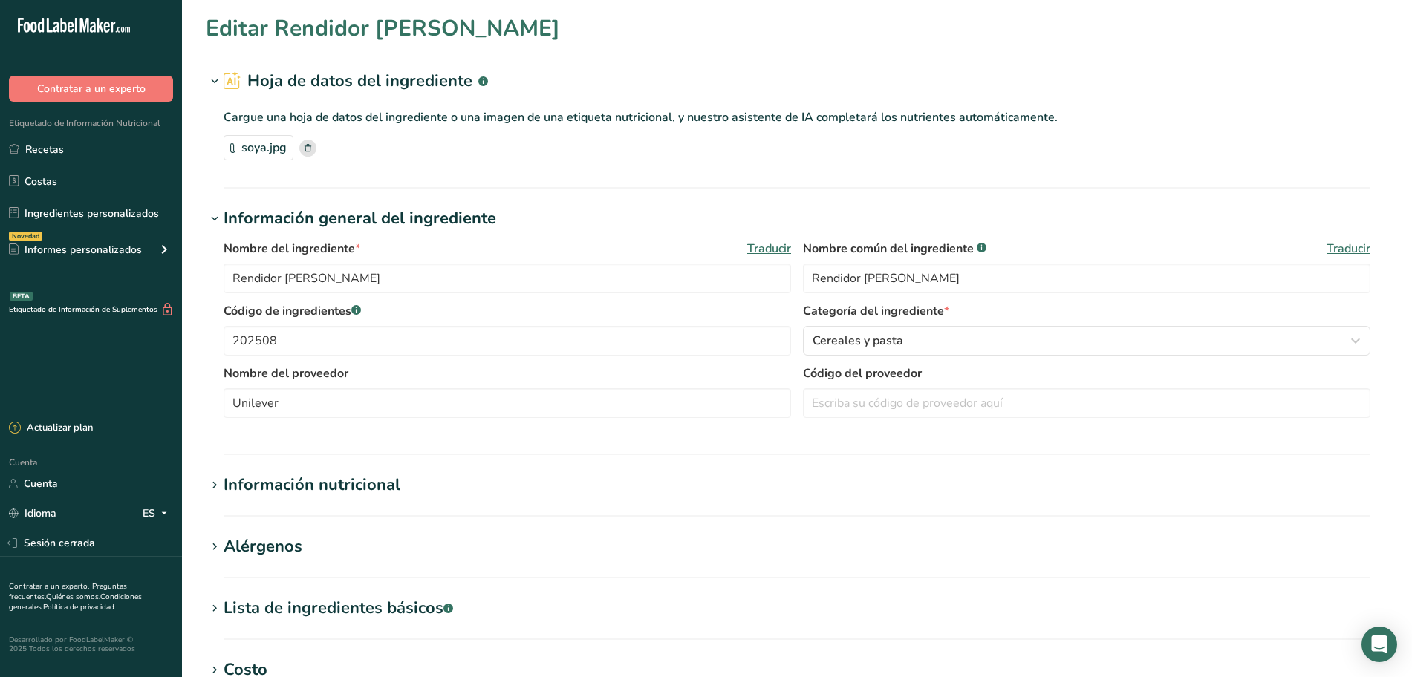
type input "Soya texturizada"
type input "Soya Texturizada"
type input "002"
type input "Fabpsa"
type input "319"
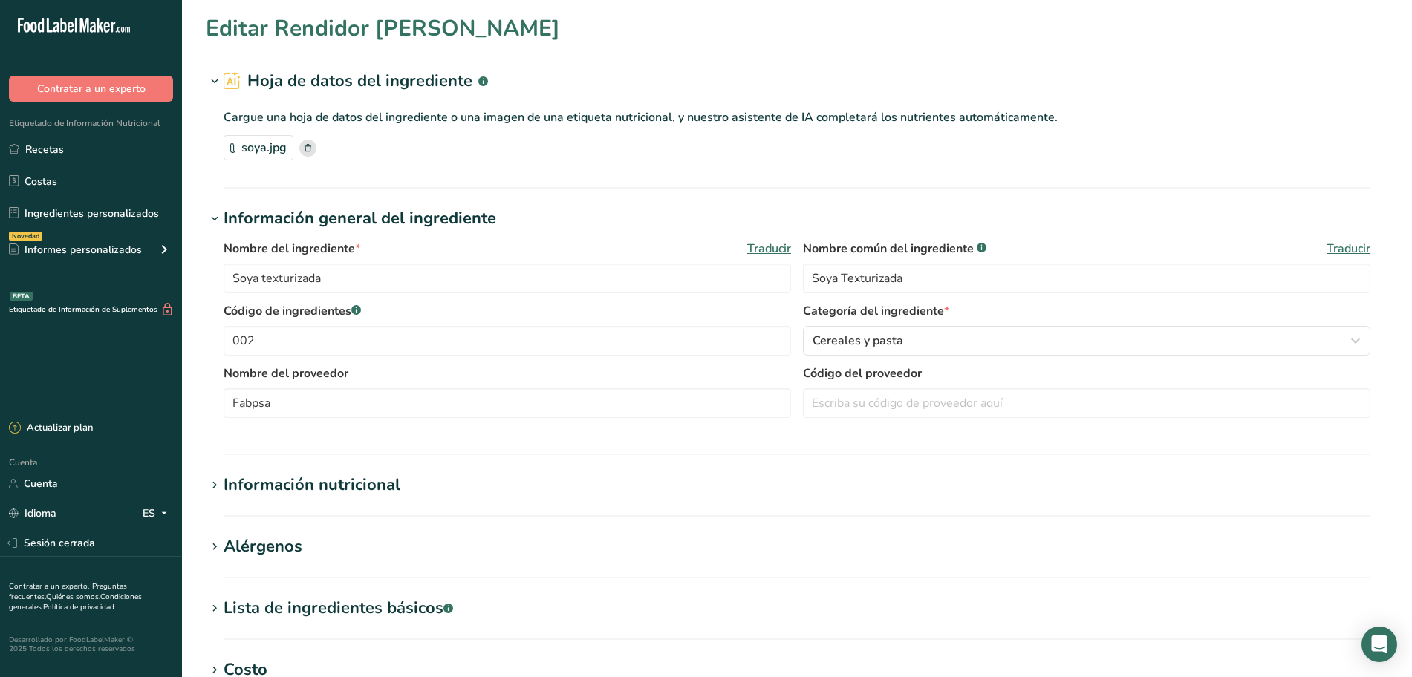
type KJ "1334.7"
type Fat "2"
type Fat "0"
type input "0"
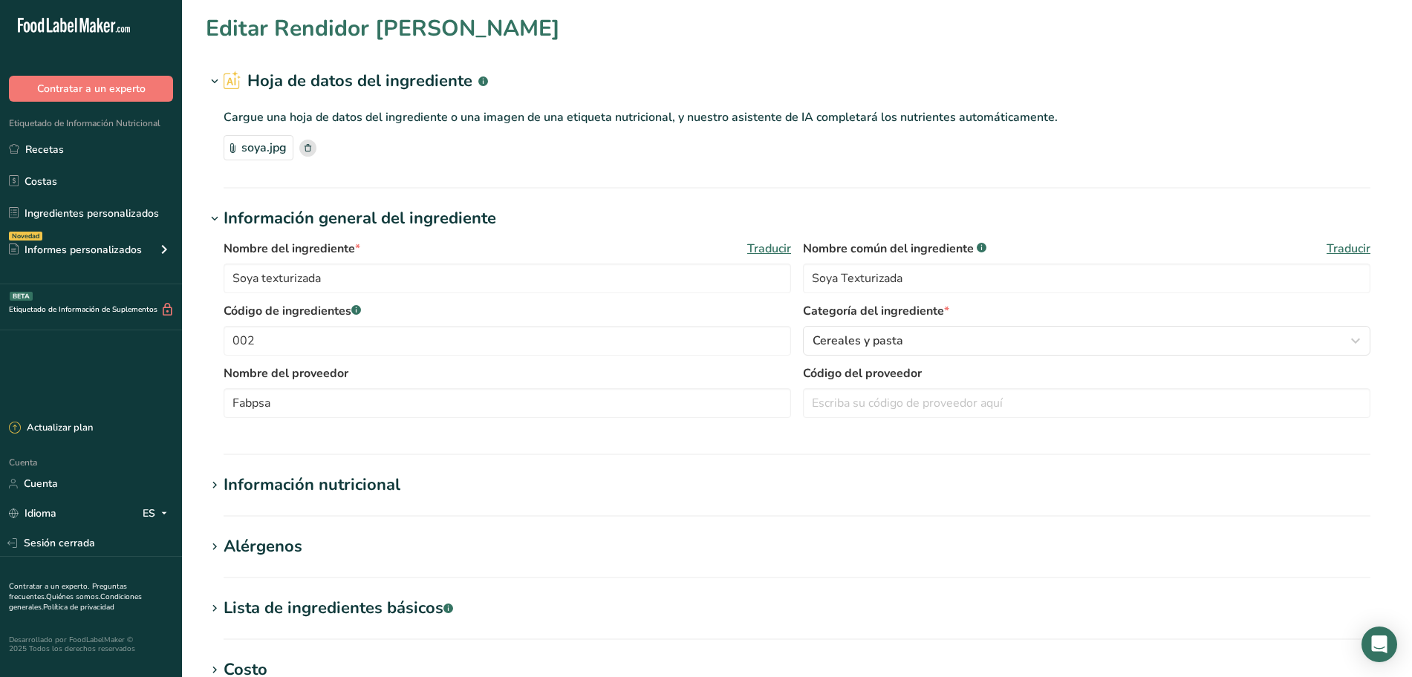
type input "1.2"
type Carbohydrates "30"
type Fiber "4.07"
type Sugars "0"
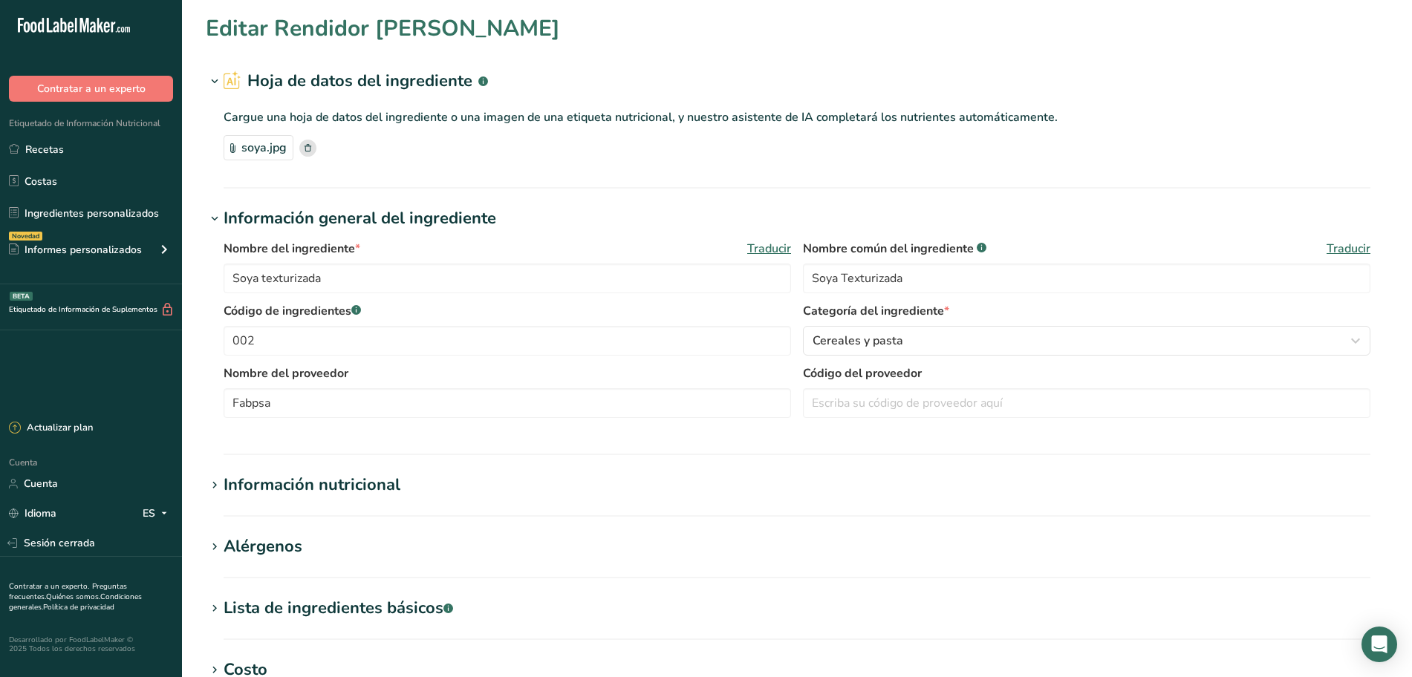
type input "48"
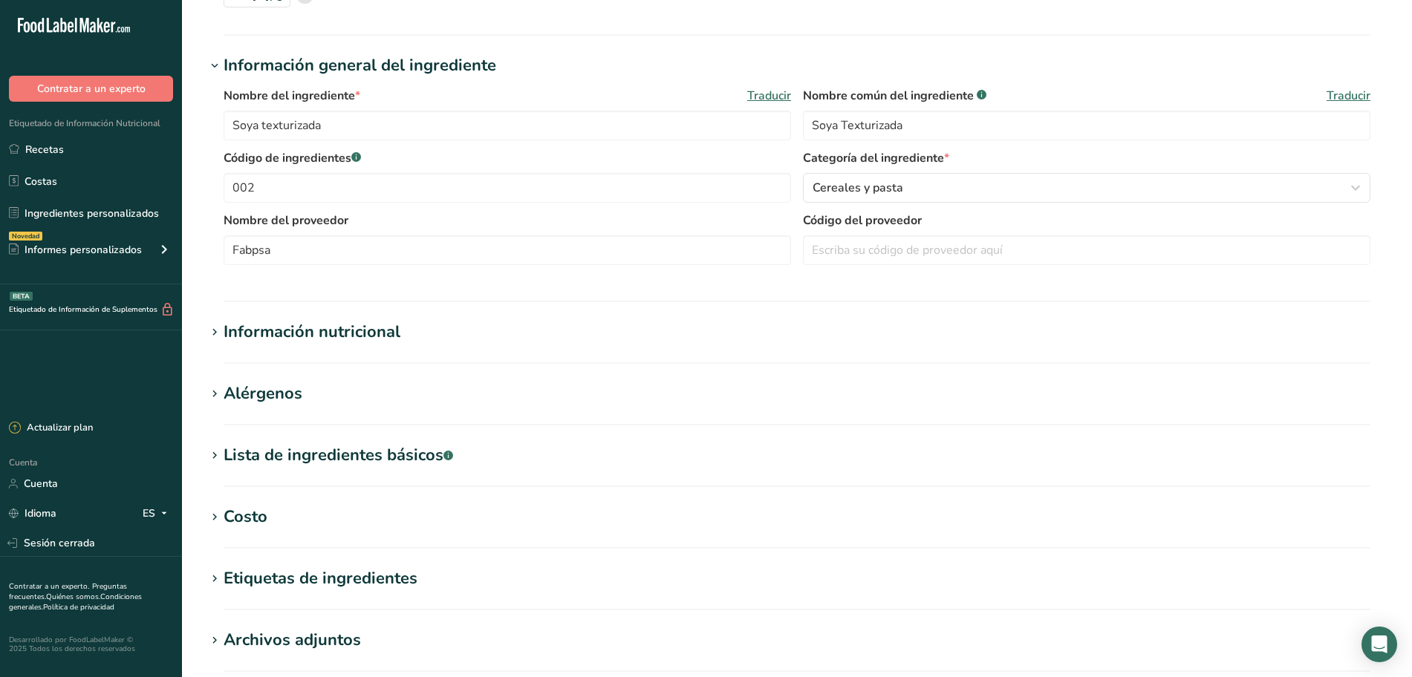
scroll to position [186, 0]
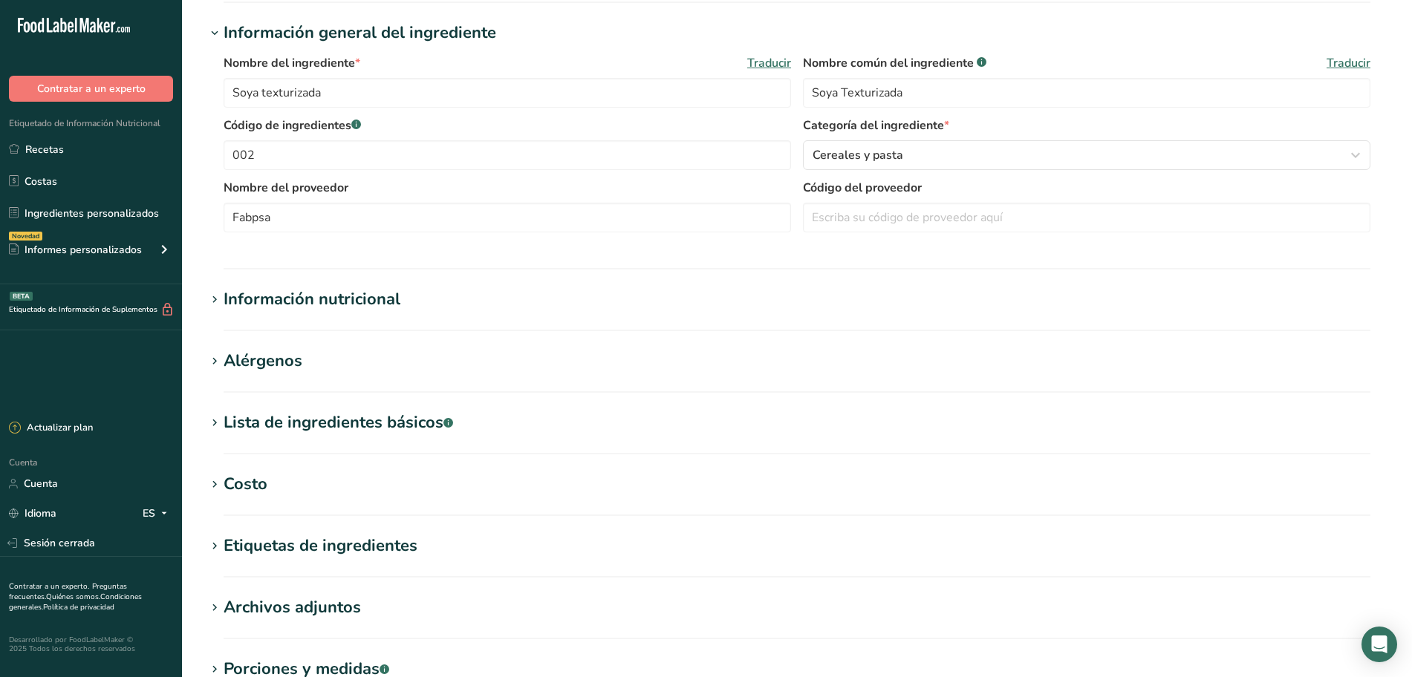
click at [315, 302] on font "Información nutricional" at bounding box center [312, 299] width 177 height 22
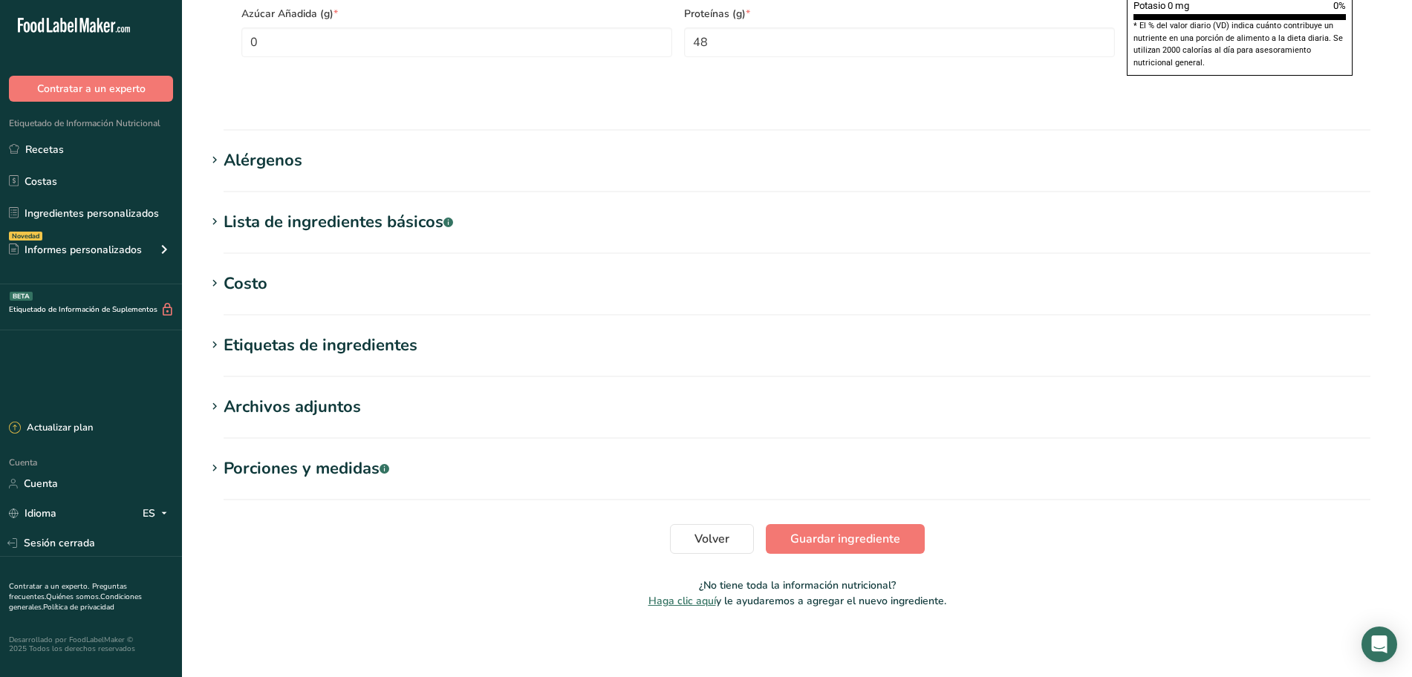
scroll to position [1114, 0]
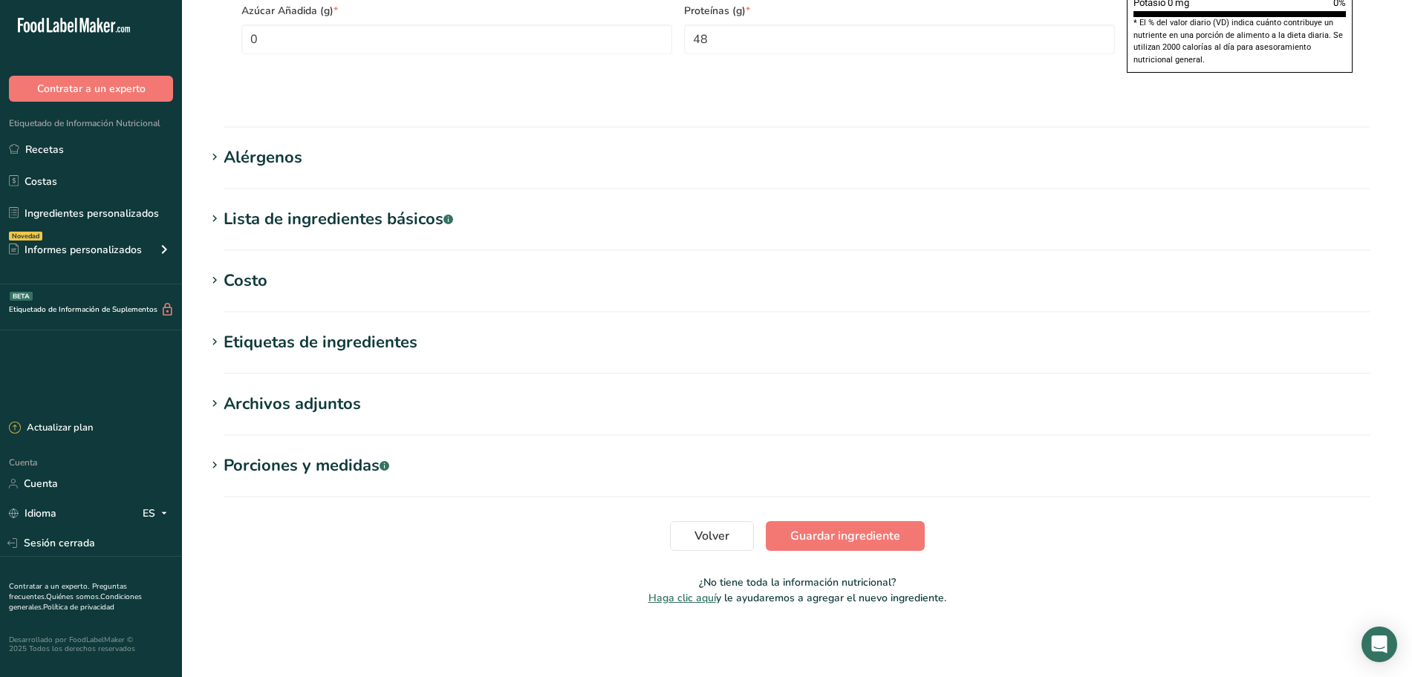
click at [283, 169] on font "Alérgenos" at bounding box center [263, 157] width 79 height 22
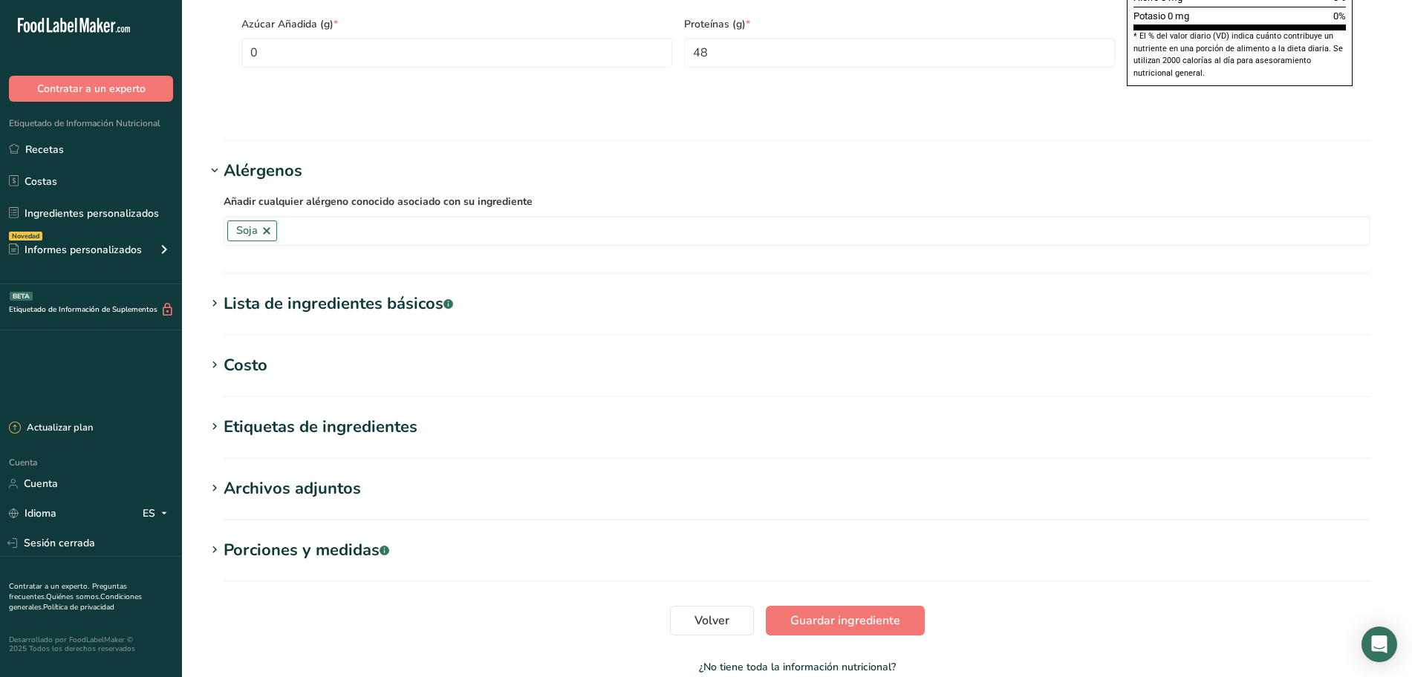
scroll to position [1202, 0]
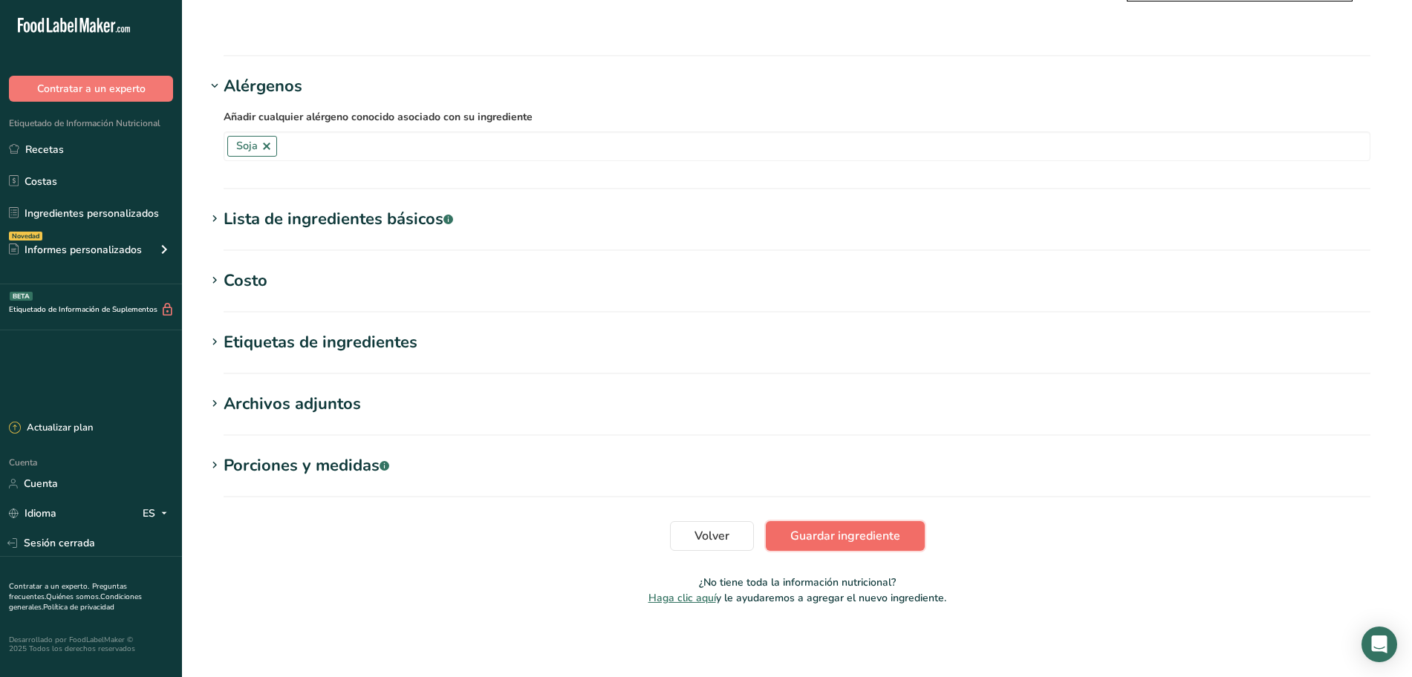
click at [855, 541] on font "Guardar ingrediente" at bounding box center [845, 536] width 110 height 16
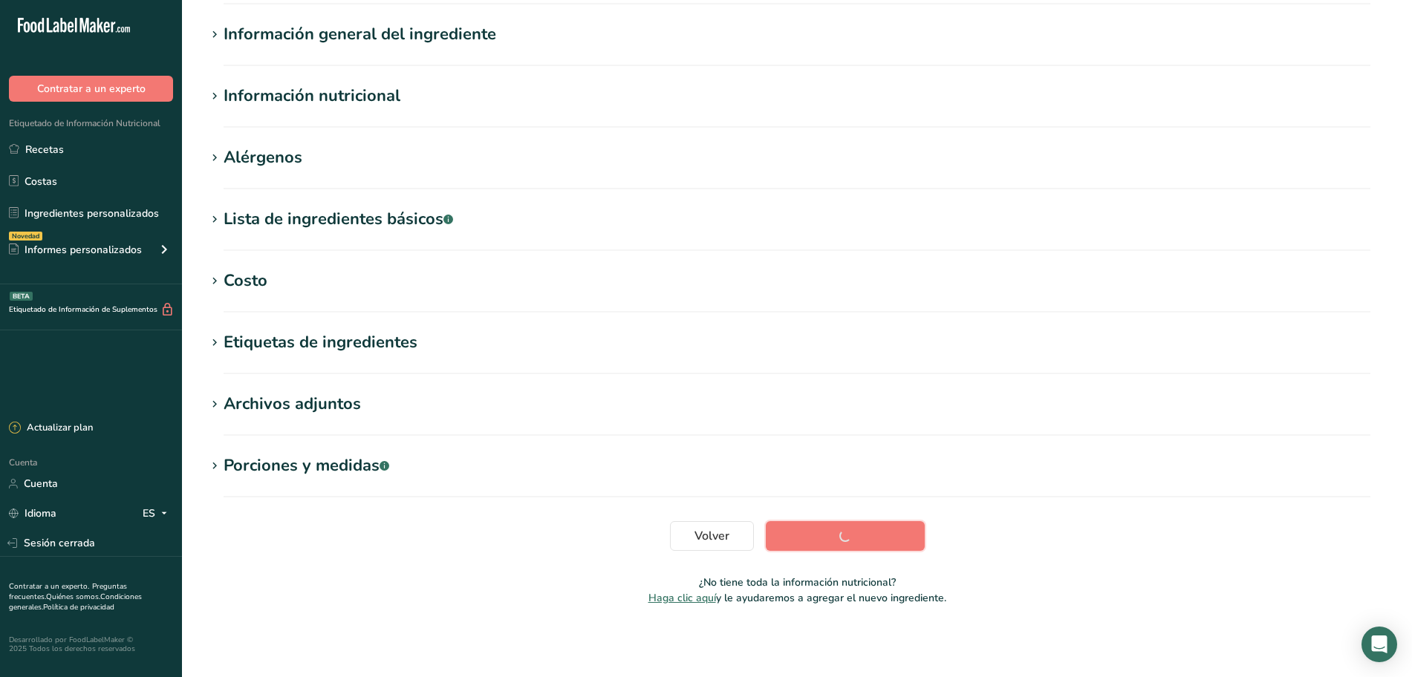
scroll to position [108, 0]
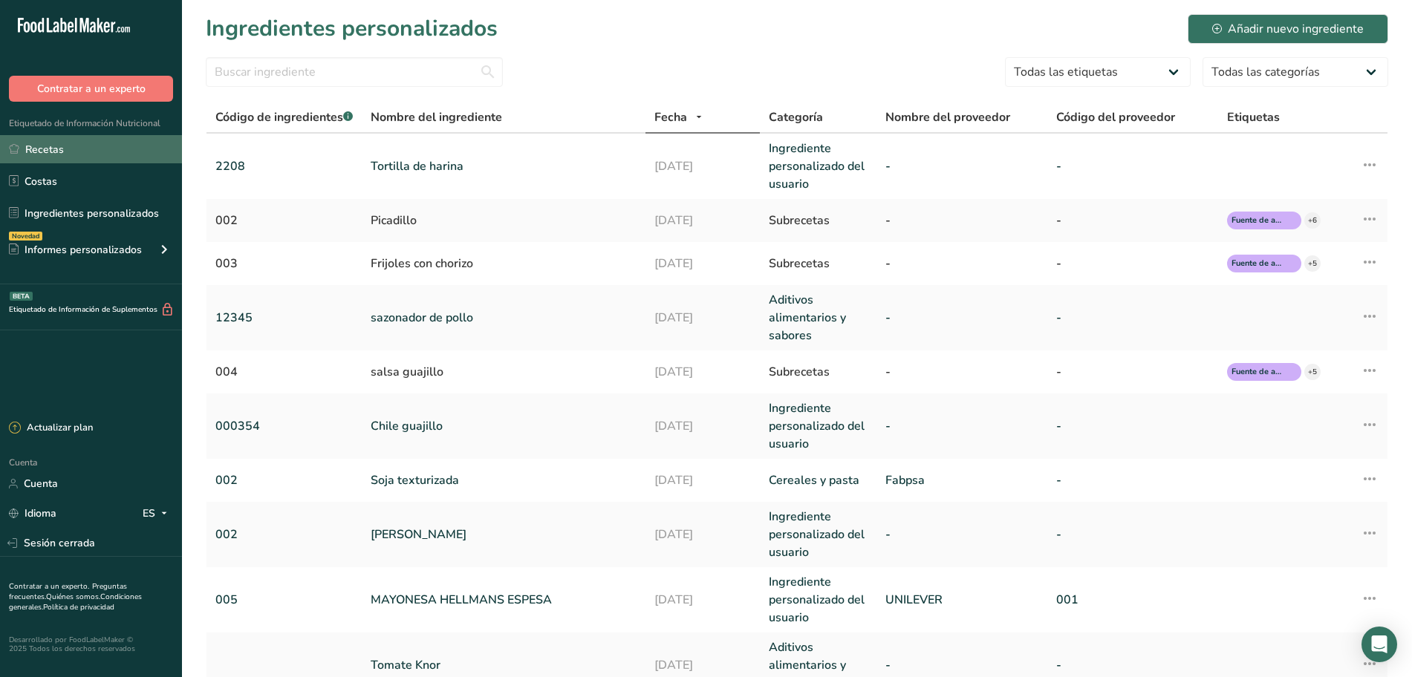
click at [103, 157] on link "Recetas" at bounding box center [91, 149] width 182 height 28
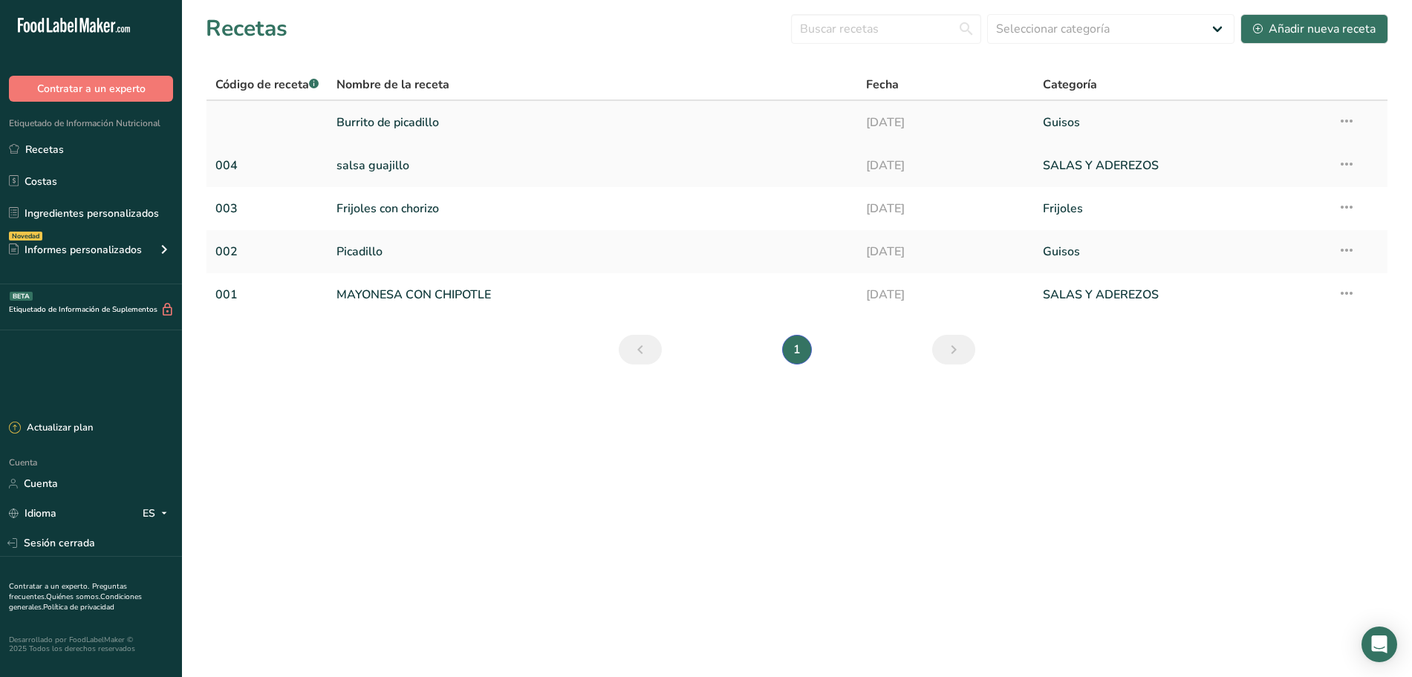
click at [395, 126] on font "Burrito de picadillo" at bounding box center [387, 122] width 103 height 16
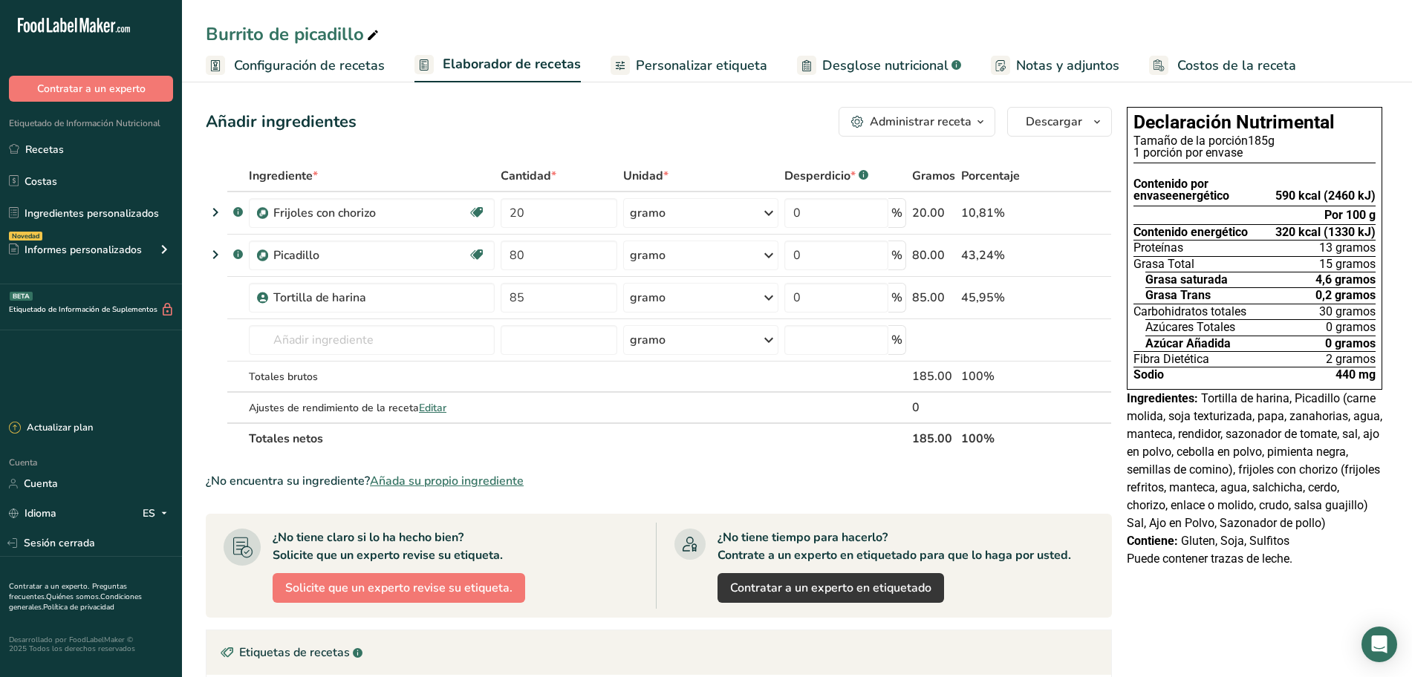
click at [980, 120] on icon "button" at bounding box center [981, 122] width 12 height 19
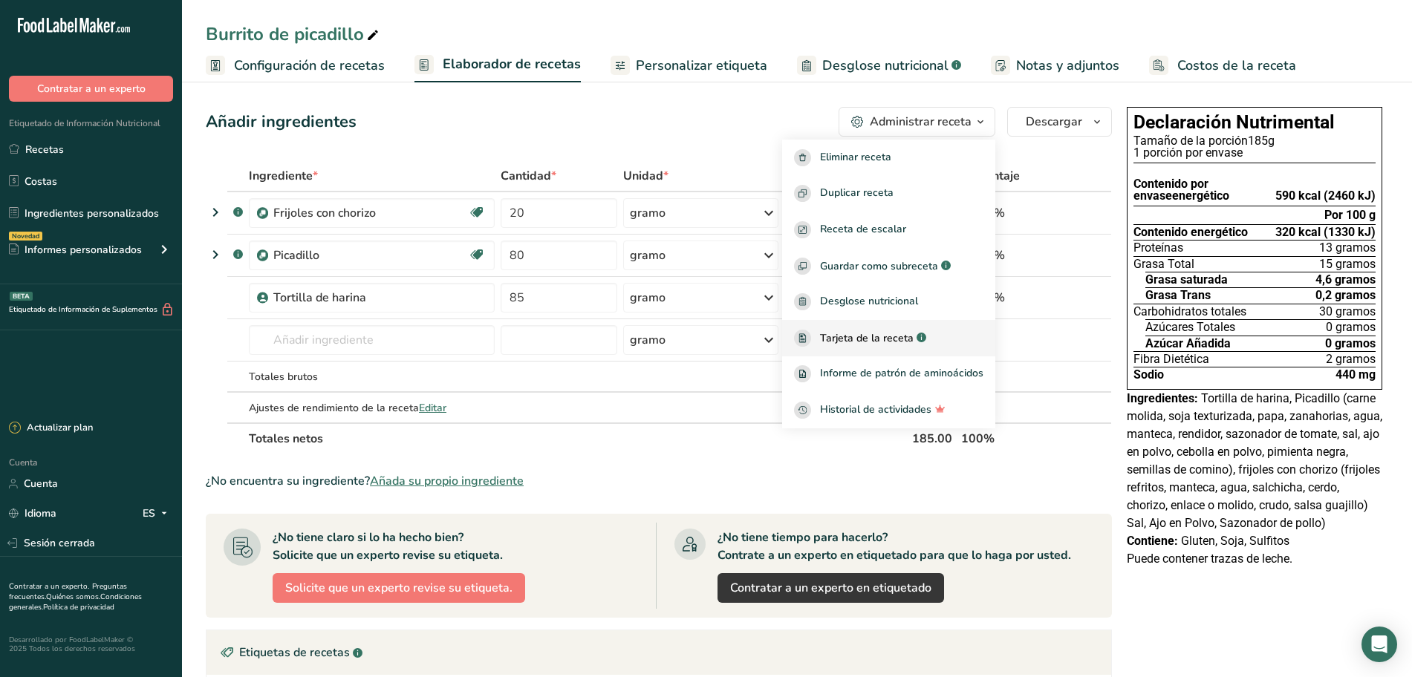
click at [885, 340] on font "Tarjeta de la receta" at bounding box center [867, 338] width 94 height 14
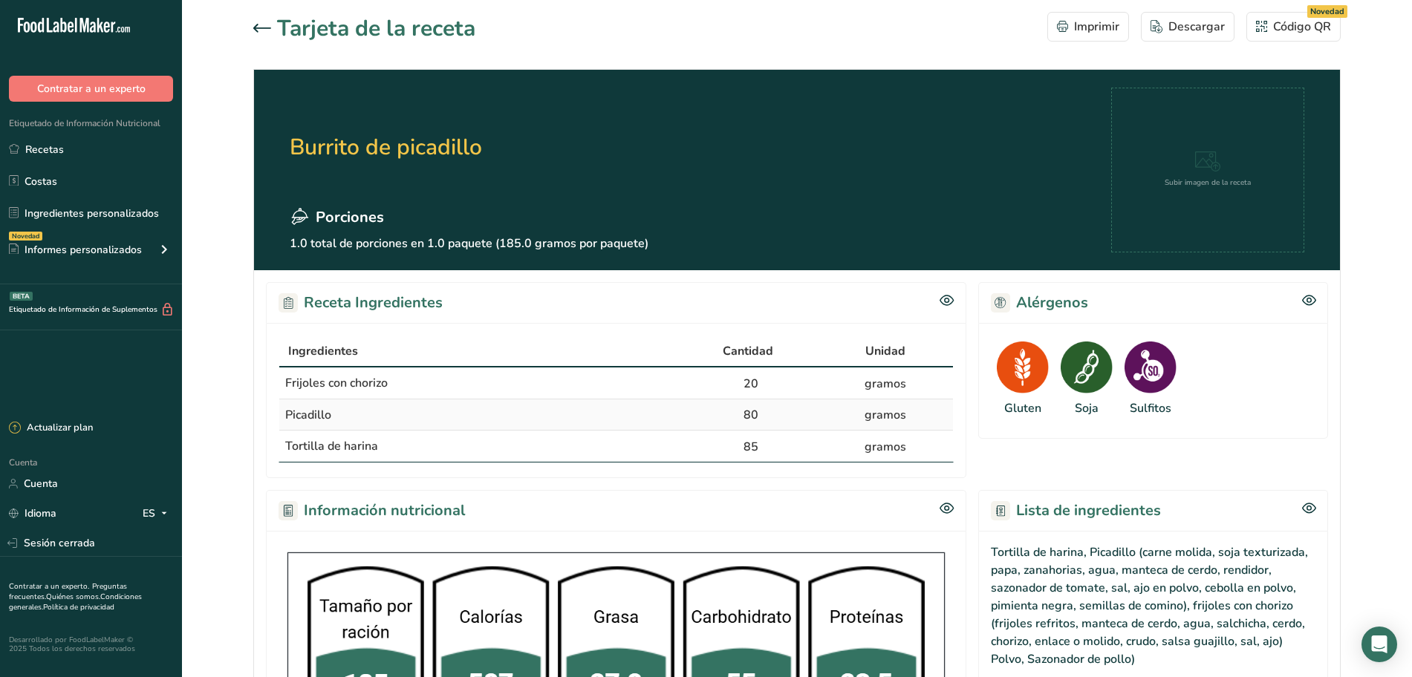
click at [261, 25] on icon at bounding box center [262, 28] width 18 height 9
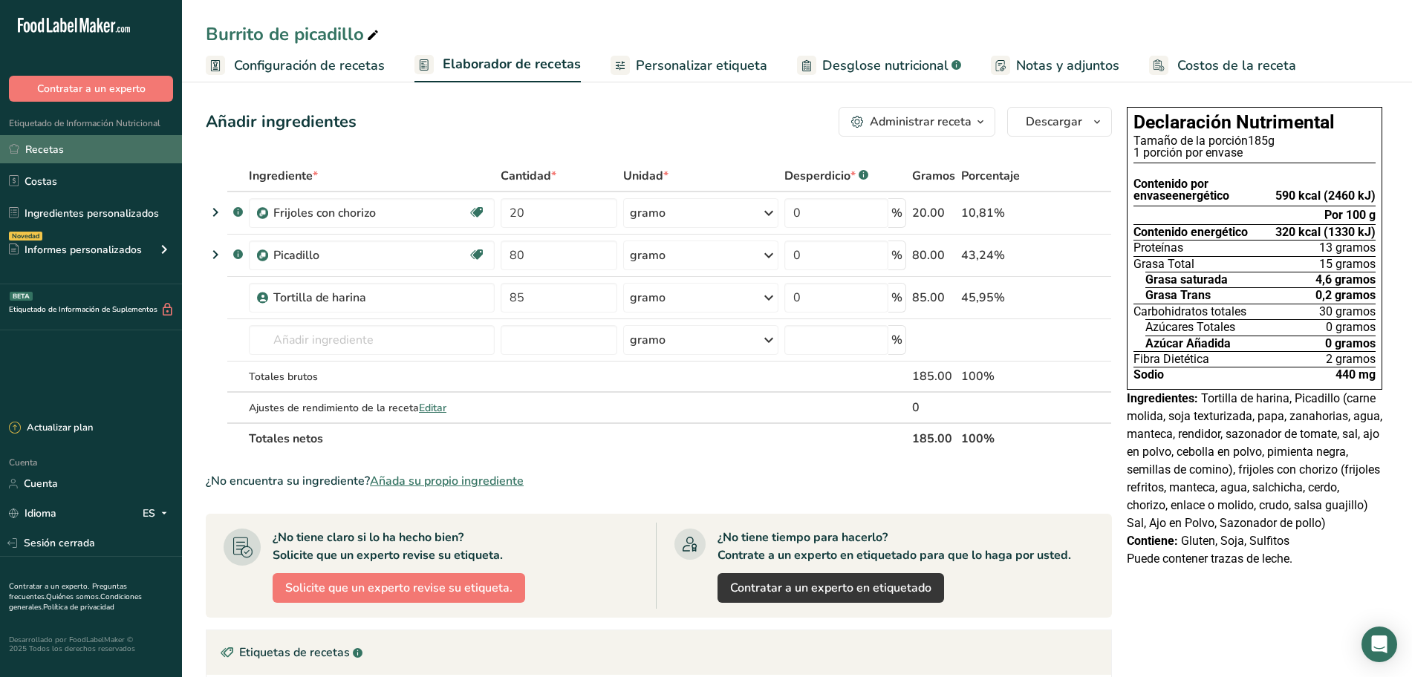
click at [65, 149] on link "Recetas" at bounding box center [91, 149] width 182 height 28
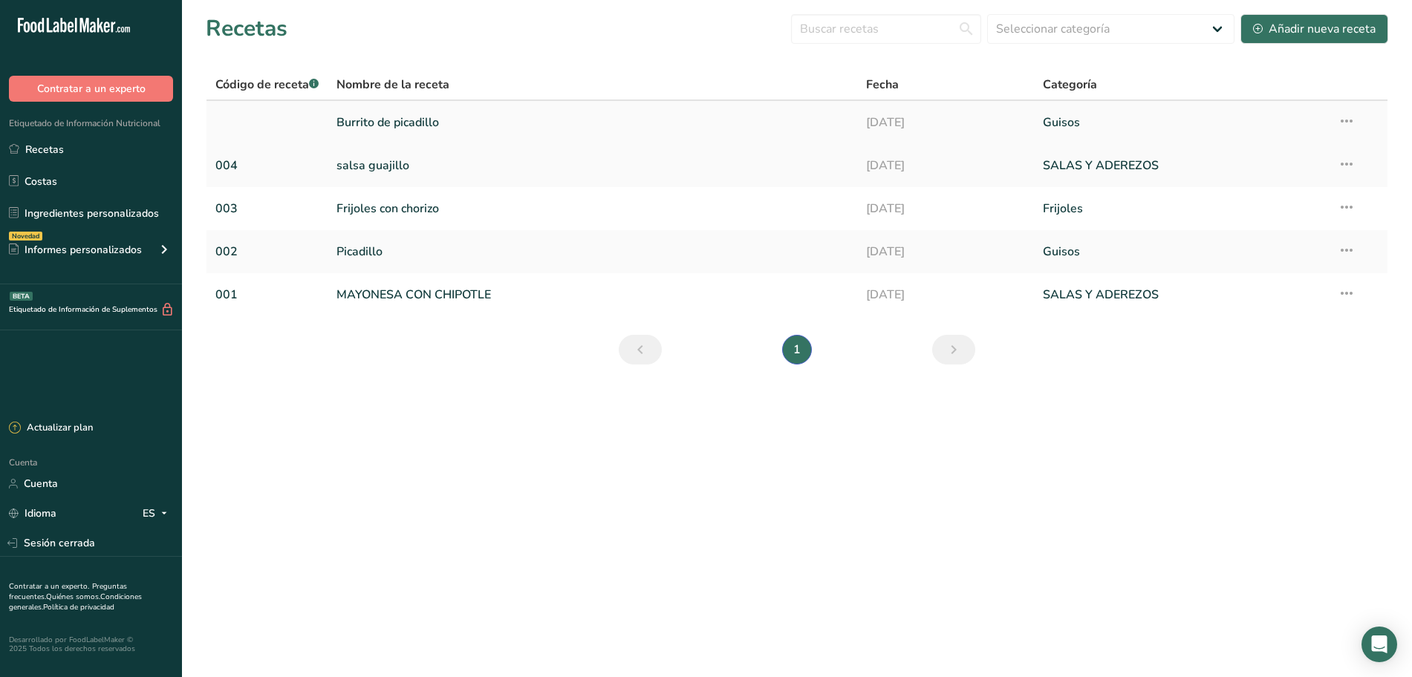
click at [1352, 121] on icon at bounding box center [1347, 121] width 18 height 27
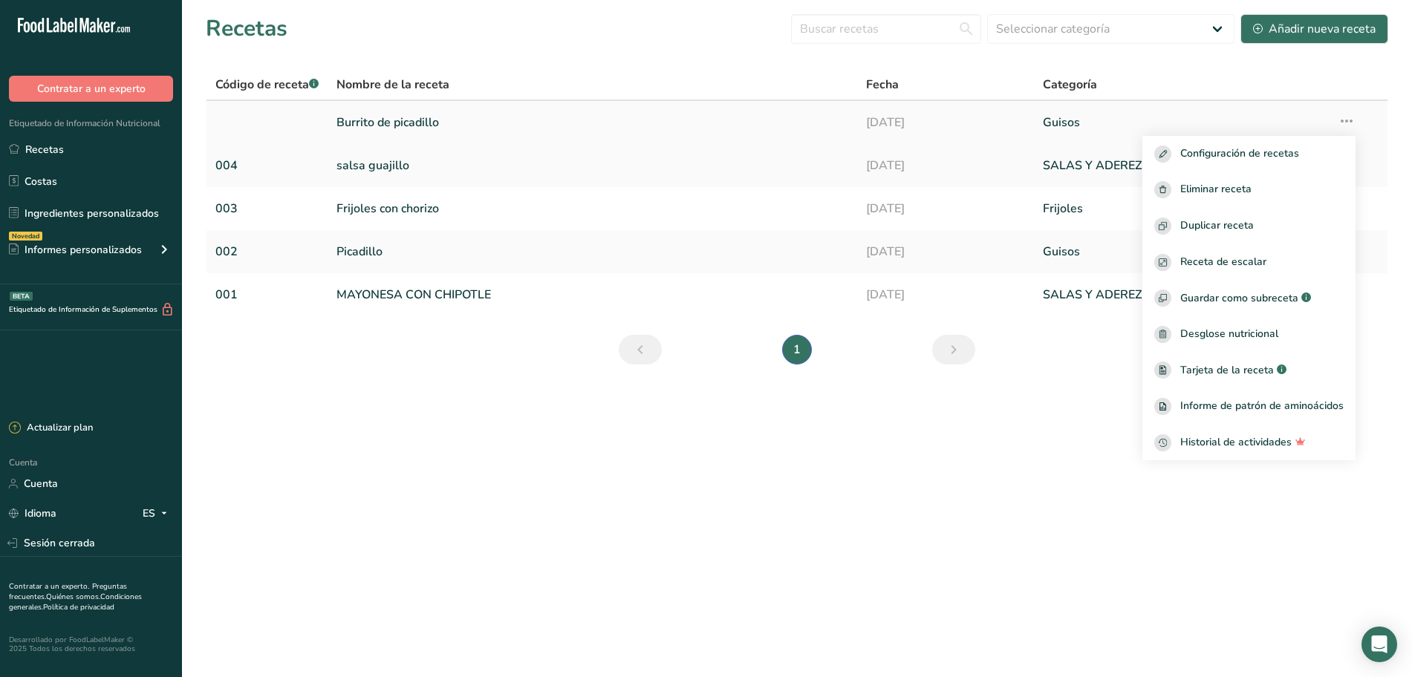
click at [1352, 121] on icon at bounding box center [1347, 121] width 18 height 27
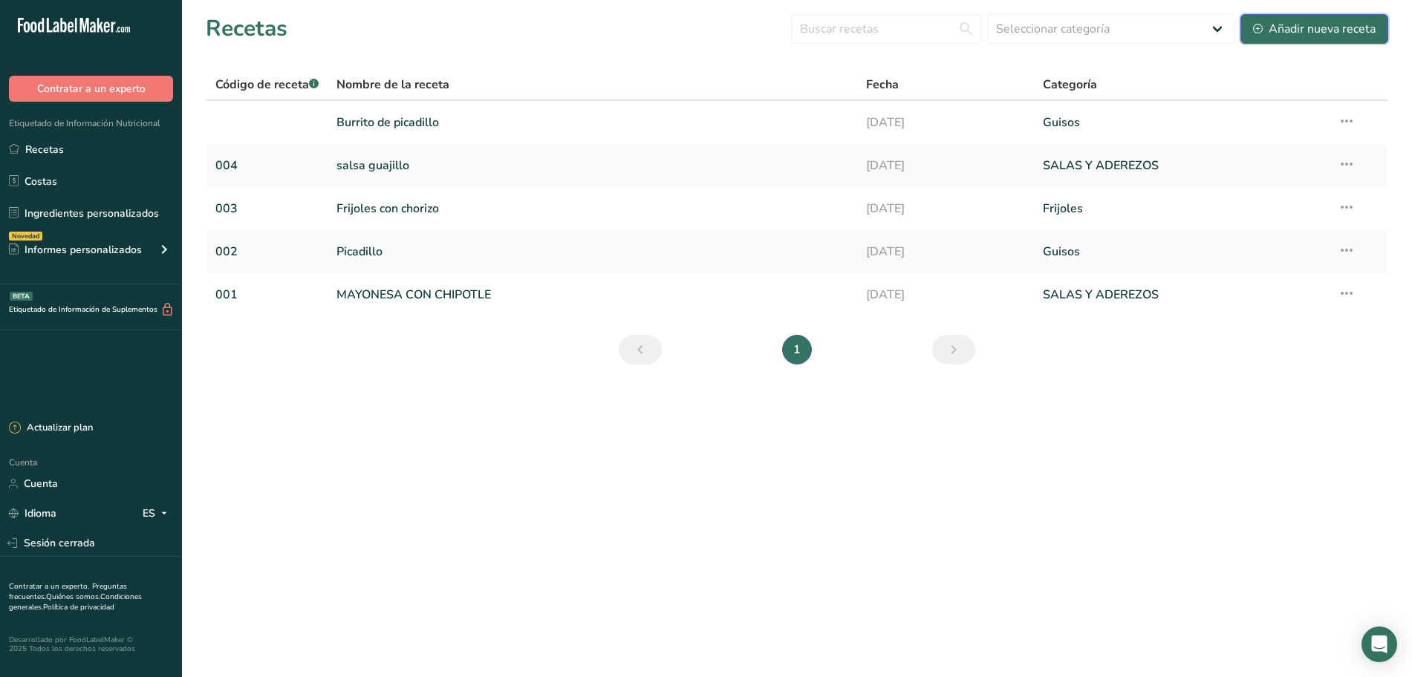
click at [1304, 20] on font "Añadir nueva receta" at bounding box center [1322, 29] width 107 height 18
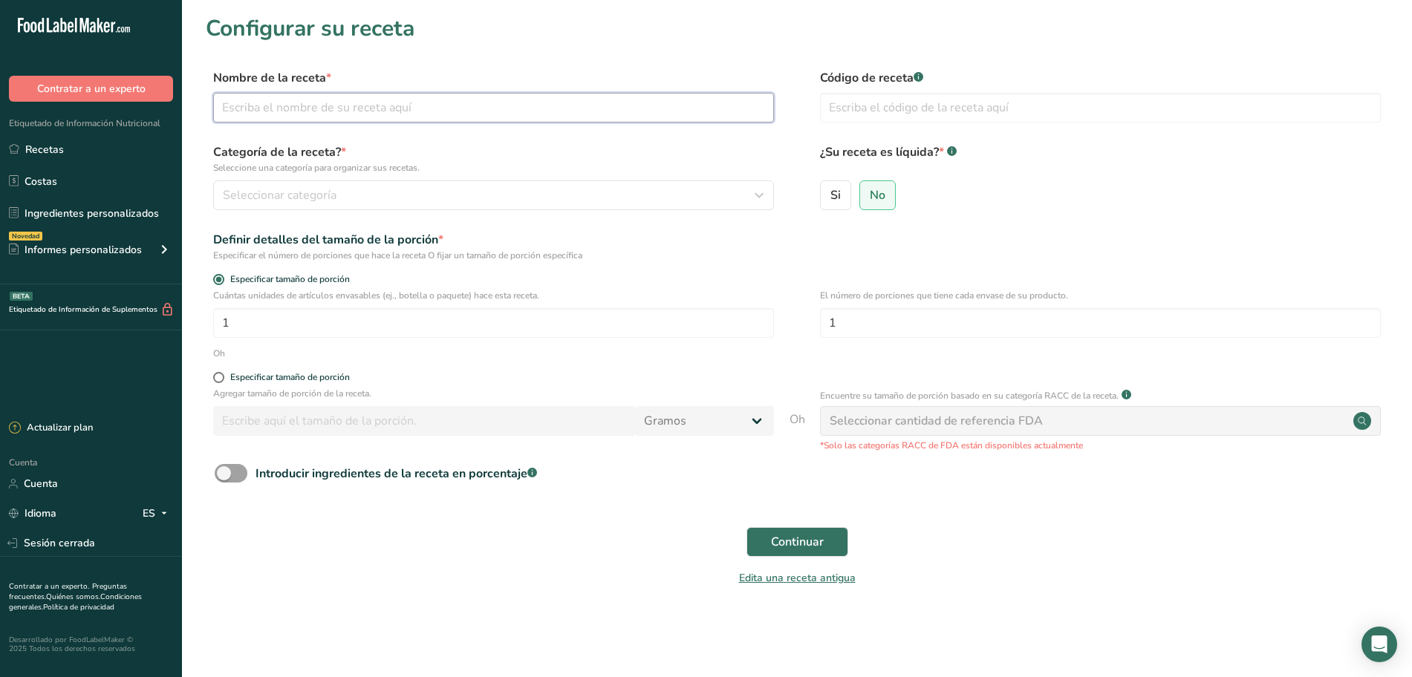
click at [373, 106] on input "text" at bounding box center [493, 108] width 561 height 30
type input "F"
type input "r"
type input "f"
click at [410, 63] on section "Configurar su receta Nombre de la receta * Frijoles Código de receta .a-a{fill:…" at bounding box center [797, 309] width 1230 height 619
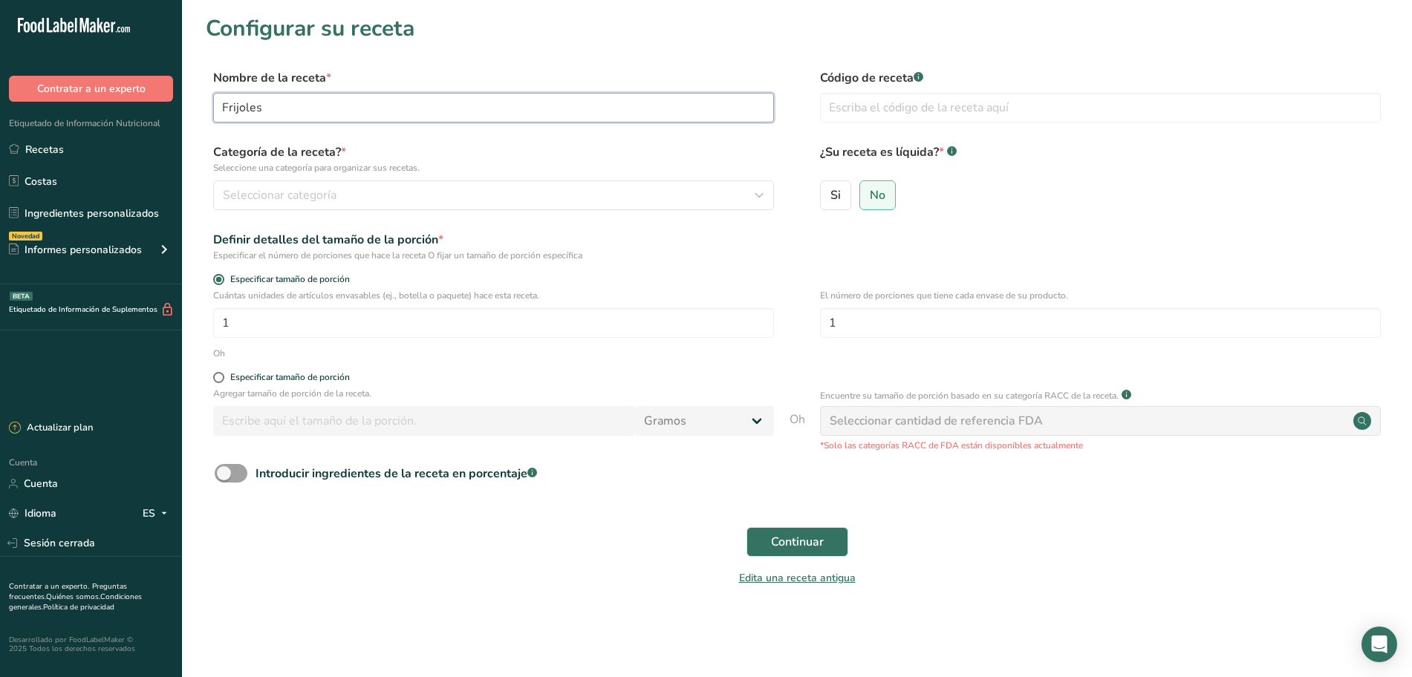
click at [367, 117] on input "Frijoles" at bounding box center [493, 108] width 561 height 30
type input "Frijoles Naturales"
click at [880, 110] on input "text" at bounding box center [1100, 108] width 561 height 30
type input "004"
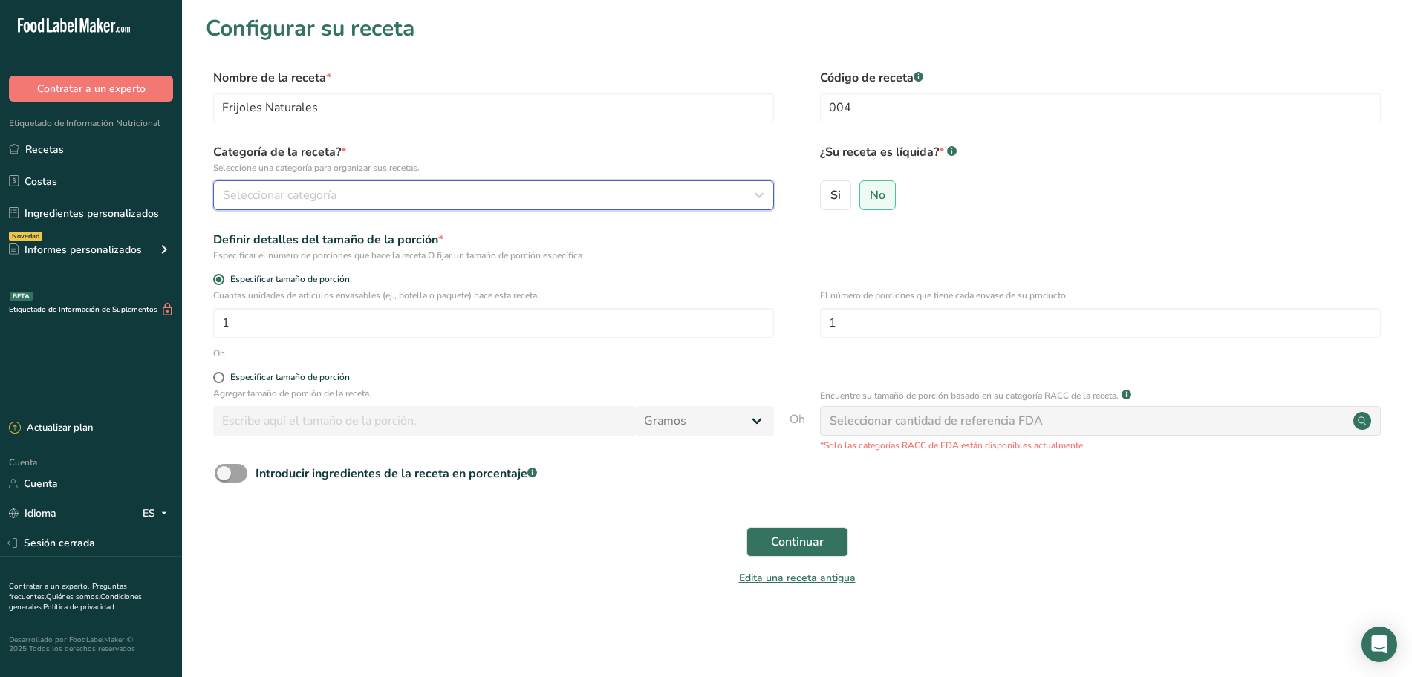
click at [491, 192] on div "Seleccionar categoría" at bounding box center [489, 195] width 533 height 18
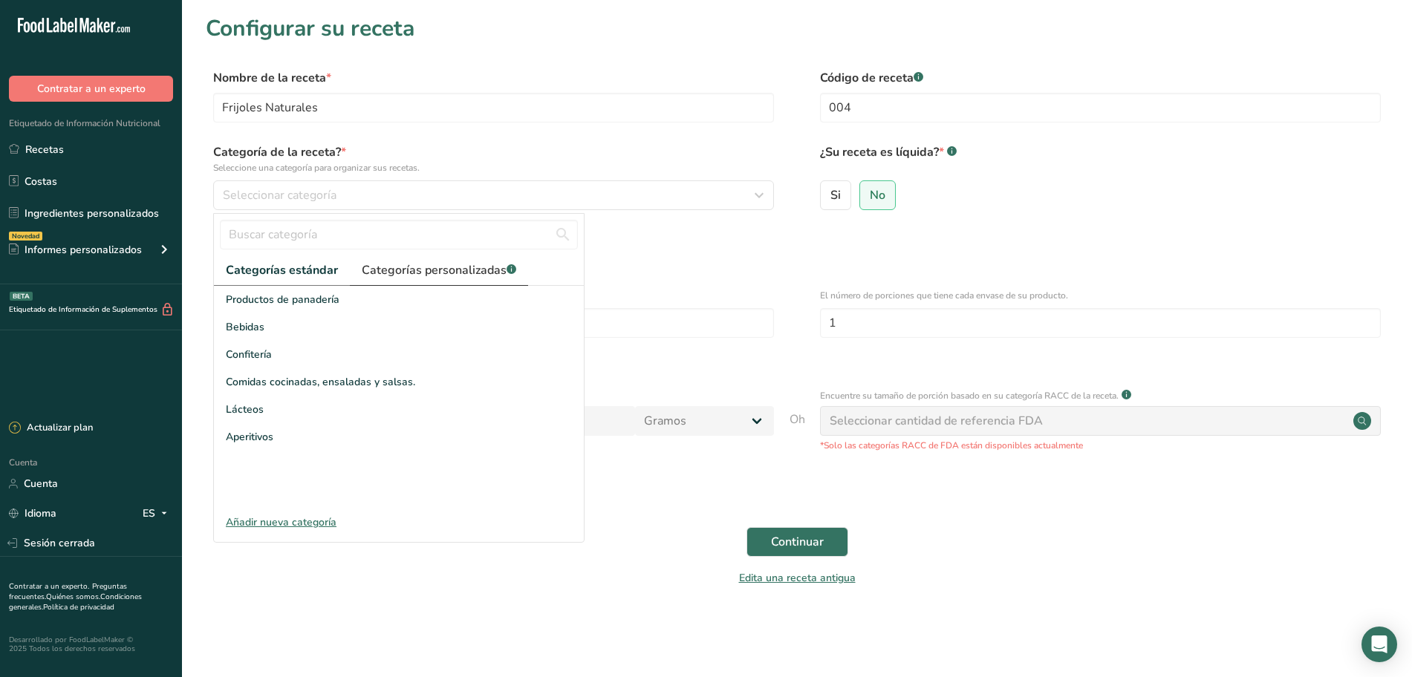
click at [426, 267] on font "Categorías personalizadas" at bounding box center [434, 270] width 145 height 16
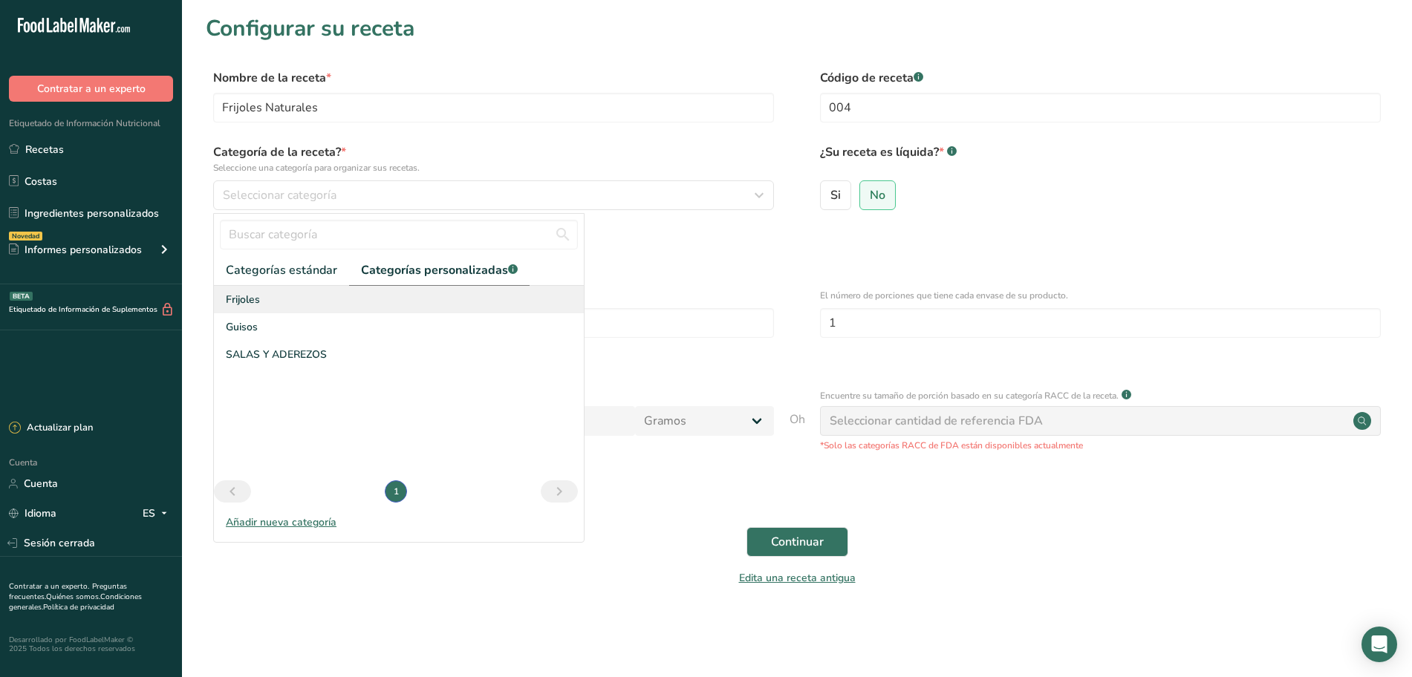
click at [319, 295] on div "Frijoles" at bounding box center [399, 299] width 370 height 27
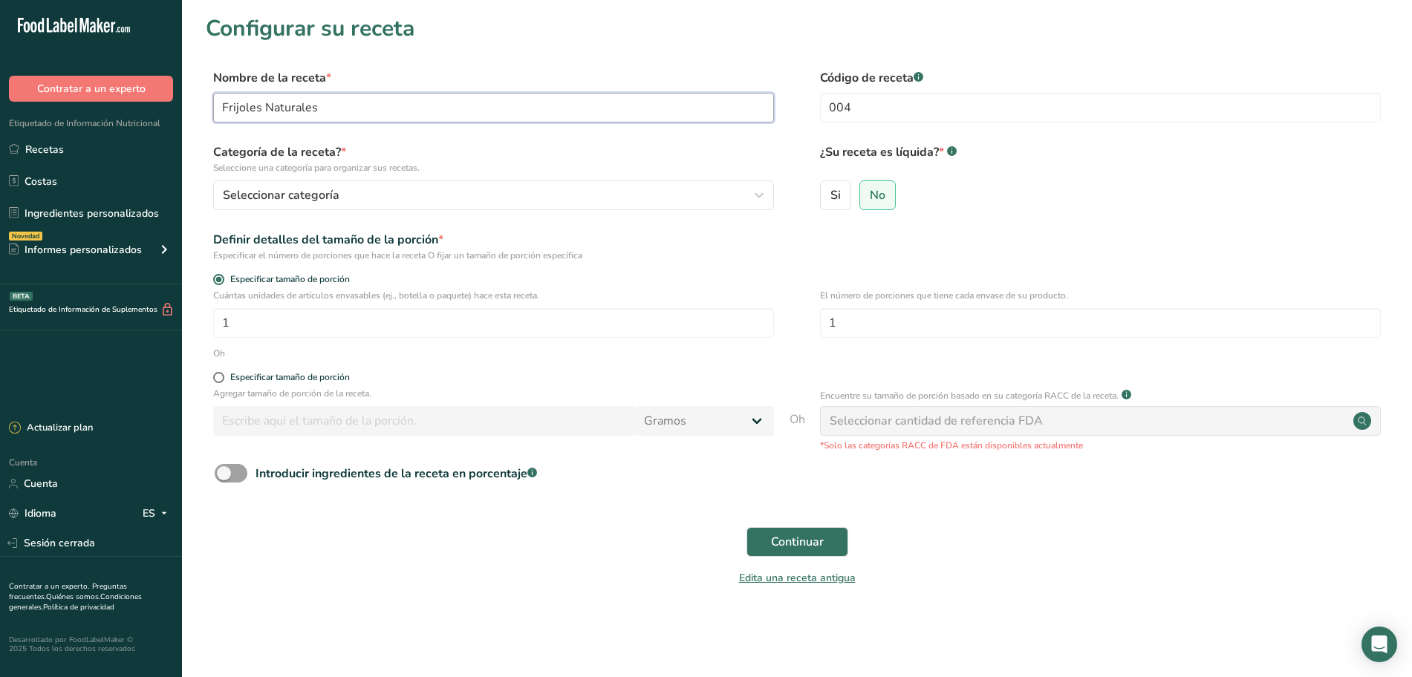
click at [334, 105] on input "Frijoles Naturales" at bounding box center [493, 108] width 561 height 30
click at [260, 108] on input "Frijoles Natural" at bounding box center [493, 108] width 561 height 30
type input "Frijol Natural"
click at [846, 323] on input "1" at bounding box center [1100, 323] width 561 height 30
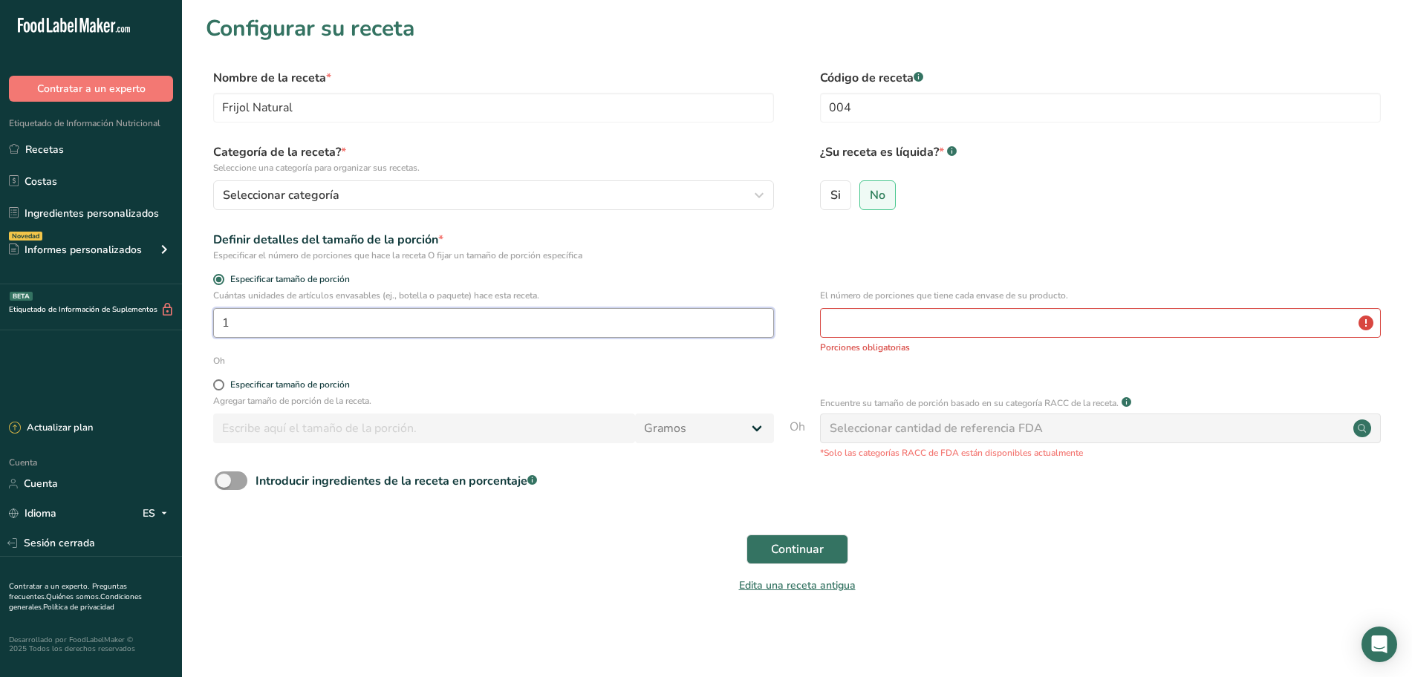
click at [303, 325] on input "1" at bounding box center [493, 323] width 561 height 30
type input "365"
click at [864, 327] on input "number" at bounding box center [1100, 323] width 561 height 30
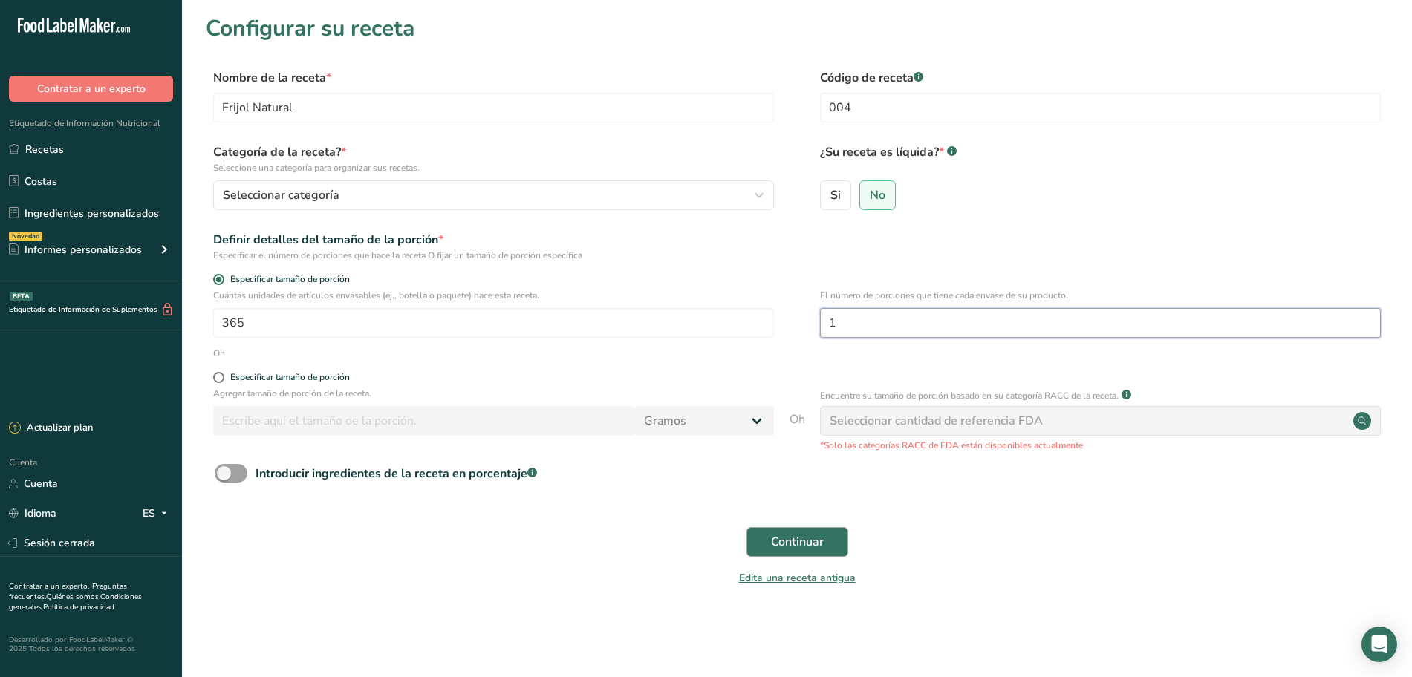
type input "1"
click at [797, 540] on font "Continuar" at bounding box center [797, 542] width 53 height 16
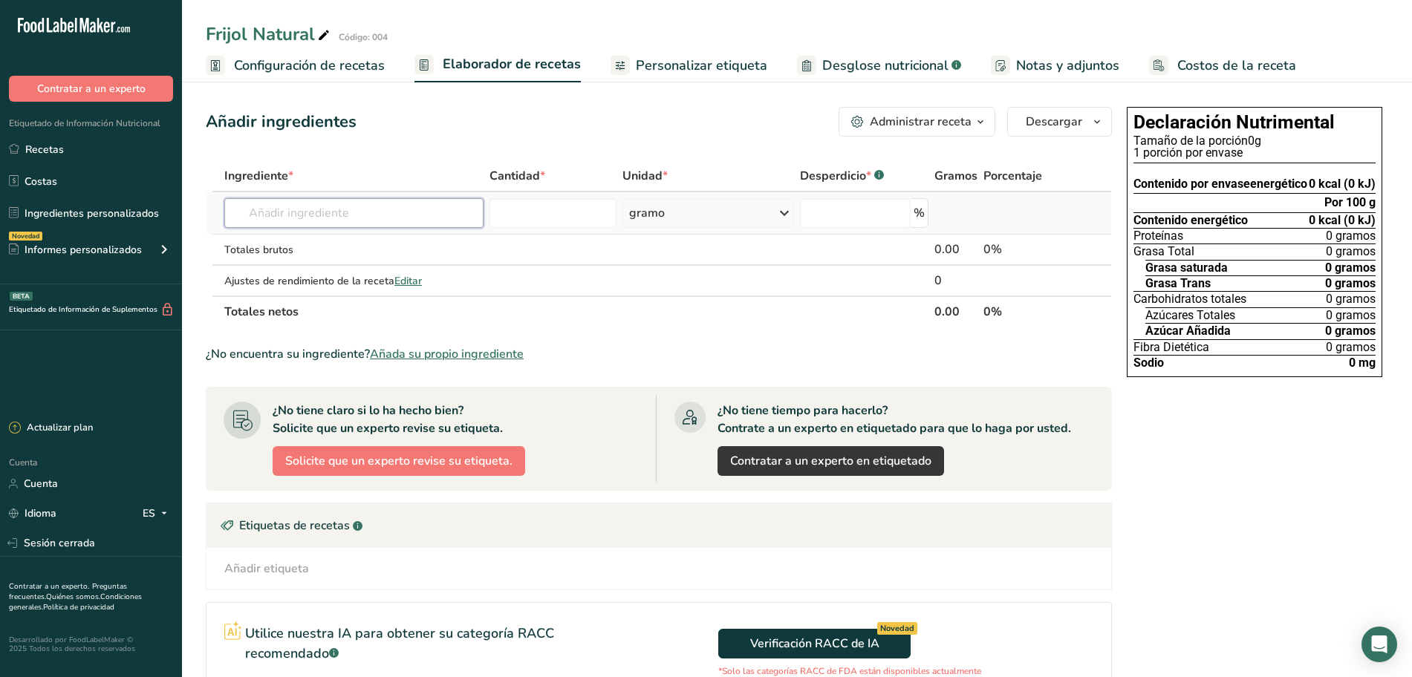
click at [354, 212] on input "text" at bounding box center [353, 213] width 259 height 30
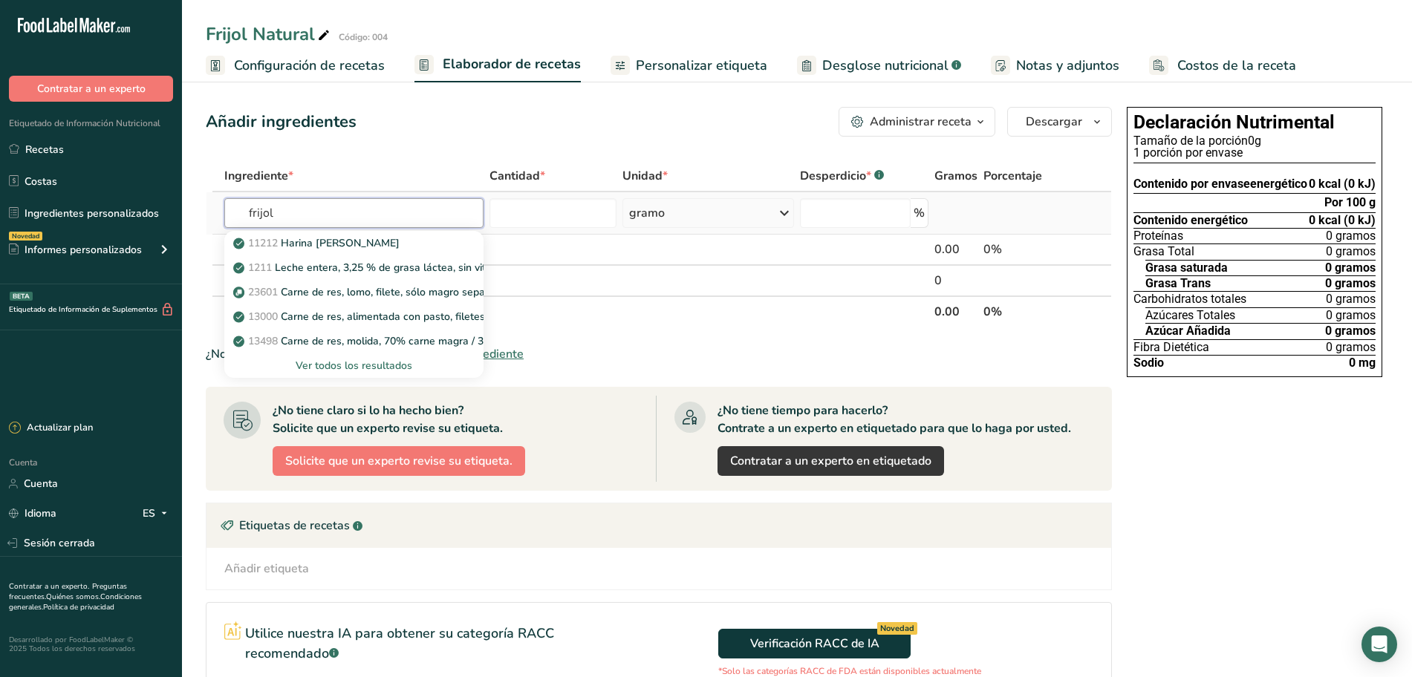
type input "frijol"
click at [337, 362] on font "Ver todos los resultados" at bounding box center [354, 366] width 117 height 14
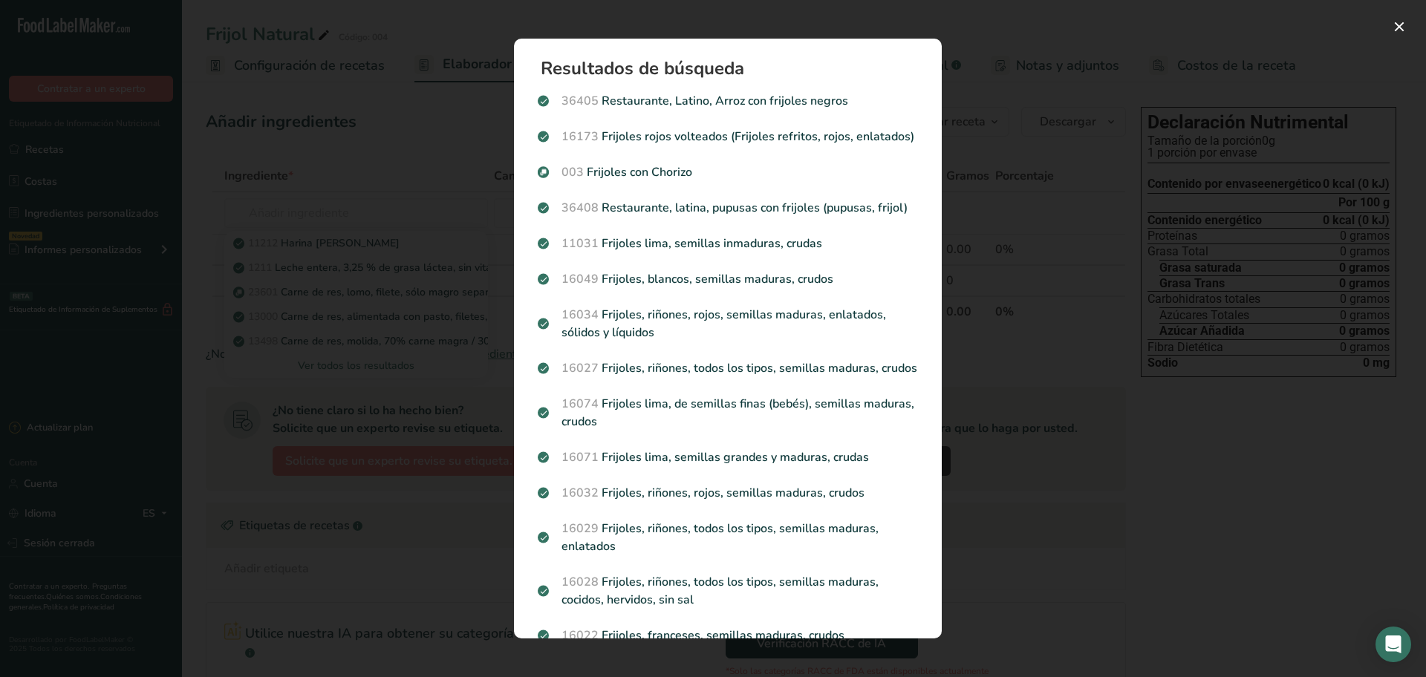
click at [1197, 128] on div "Resultados de búsqueda modal" at bounding box center [713, 338] width 1426 height 677
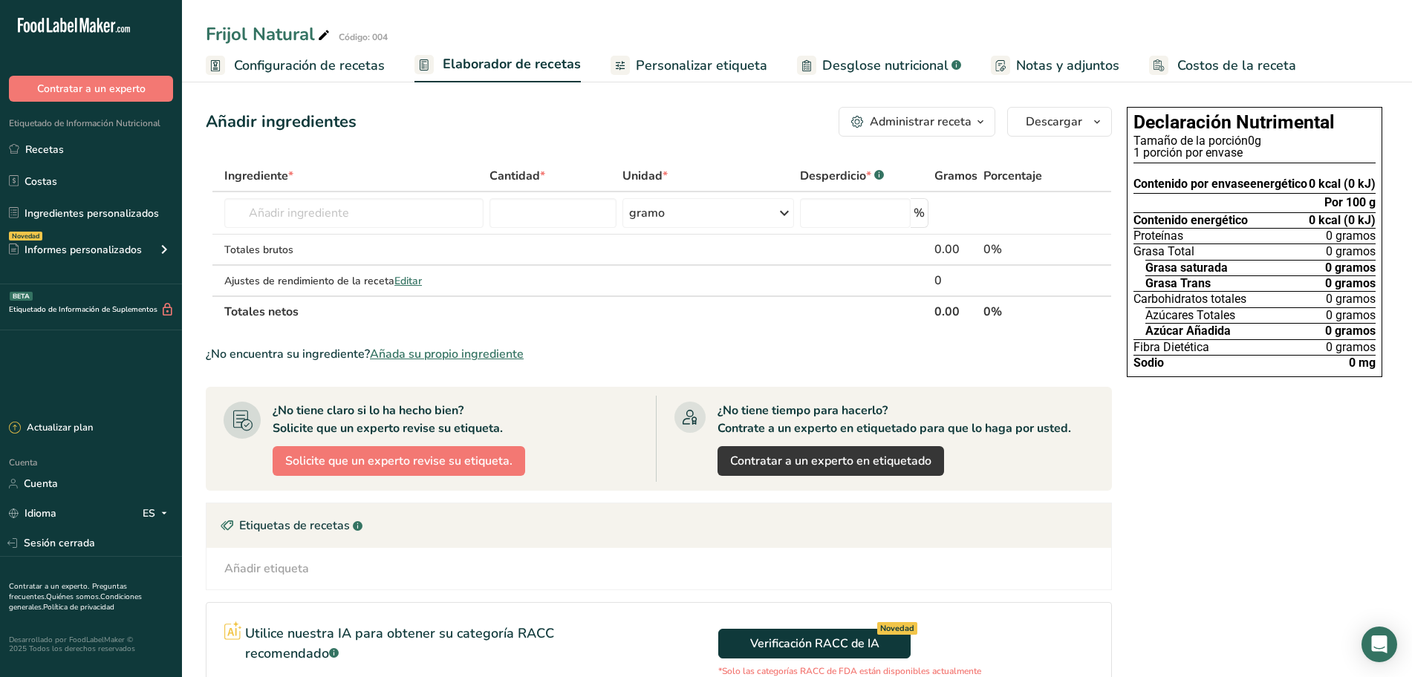
click at [463, 354] on font "Añada su propio ingrediente" at bounding box center [447, 354] width 154 height 16
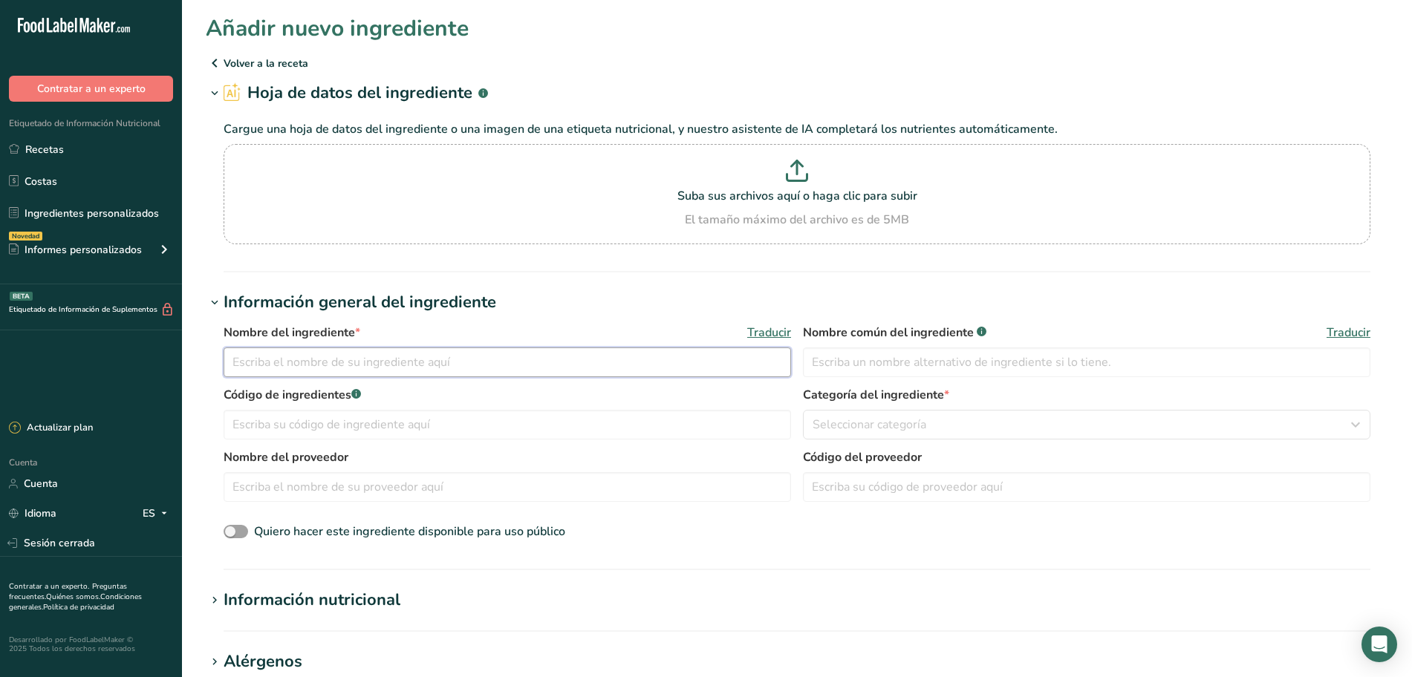
click at [311, 362] on input "text" at bounding box center [507, 363] width 567 height 30
type input "Frijol pinto"
click at [836, 373] on input "text" at bounding box center [1086, 363] width 567 height 30
type input "Frijol pinto"
click at [432, 418] on input "text" at bounding box center [507, 425] width 567 height 30
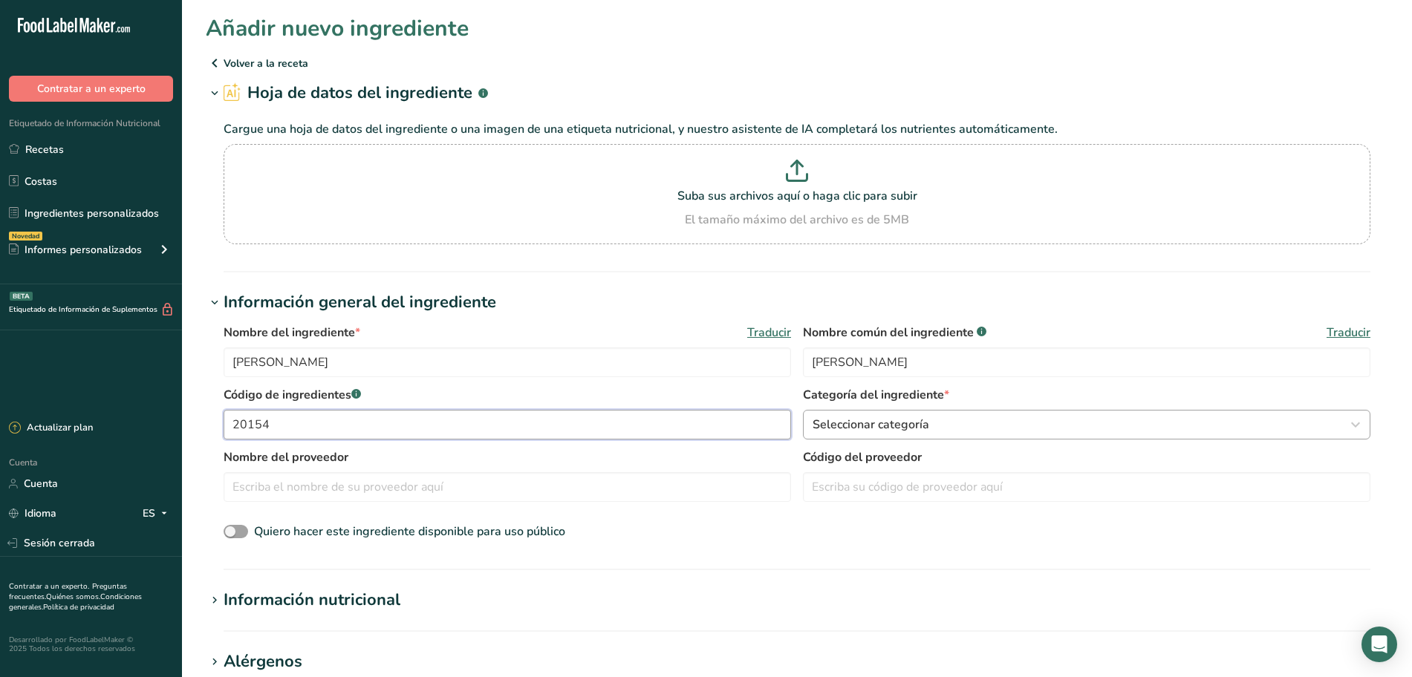
type input "20154"
click at [923, 419] on font "Seleccionar categoría" at bounding box center [871, 425] width 117 height 16
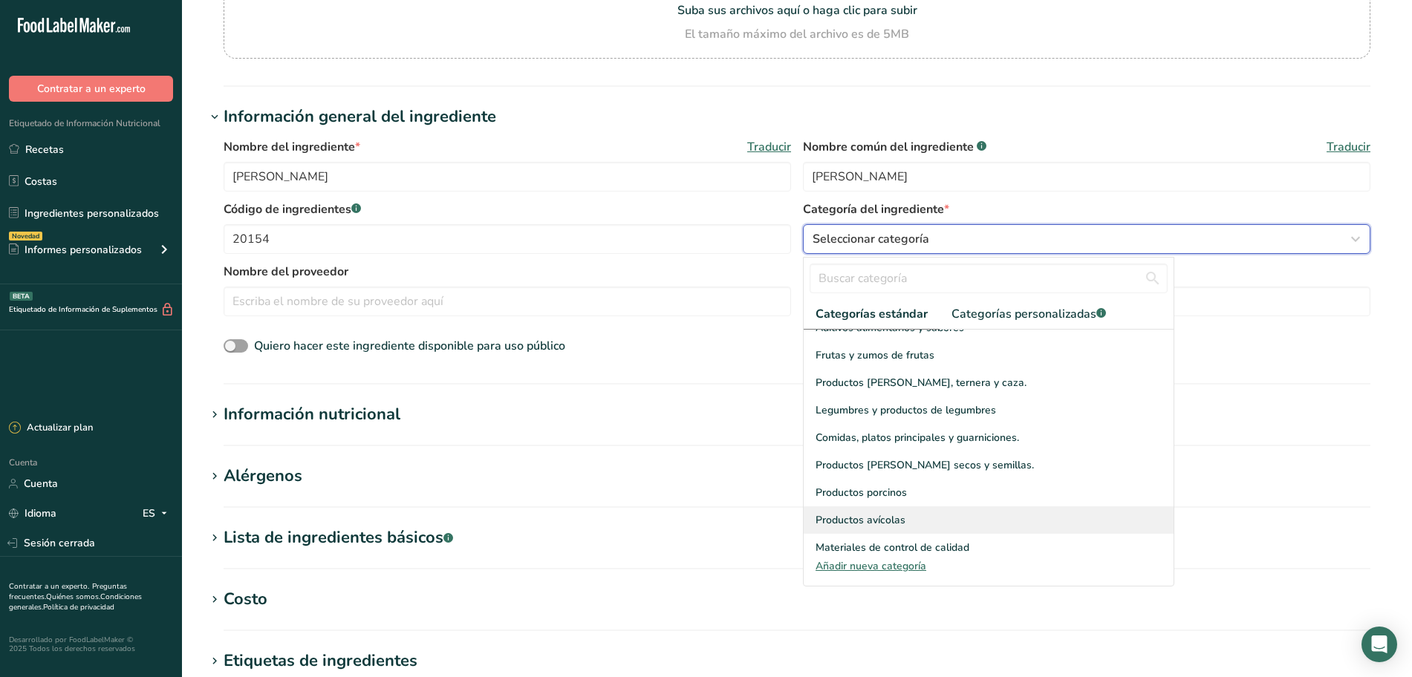
scroll to position [296, 0]
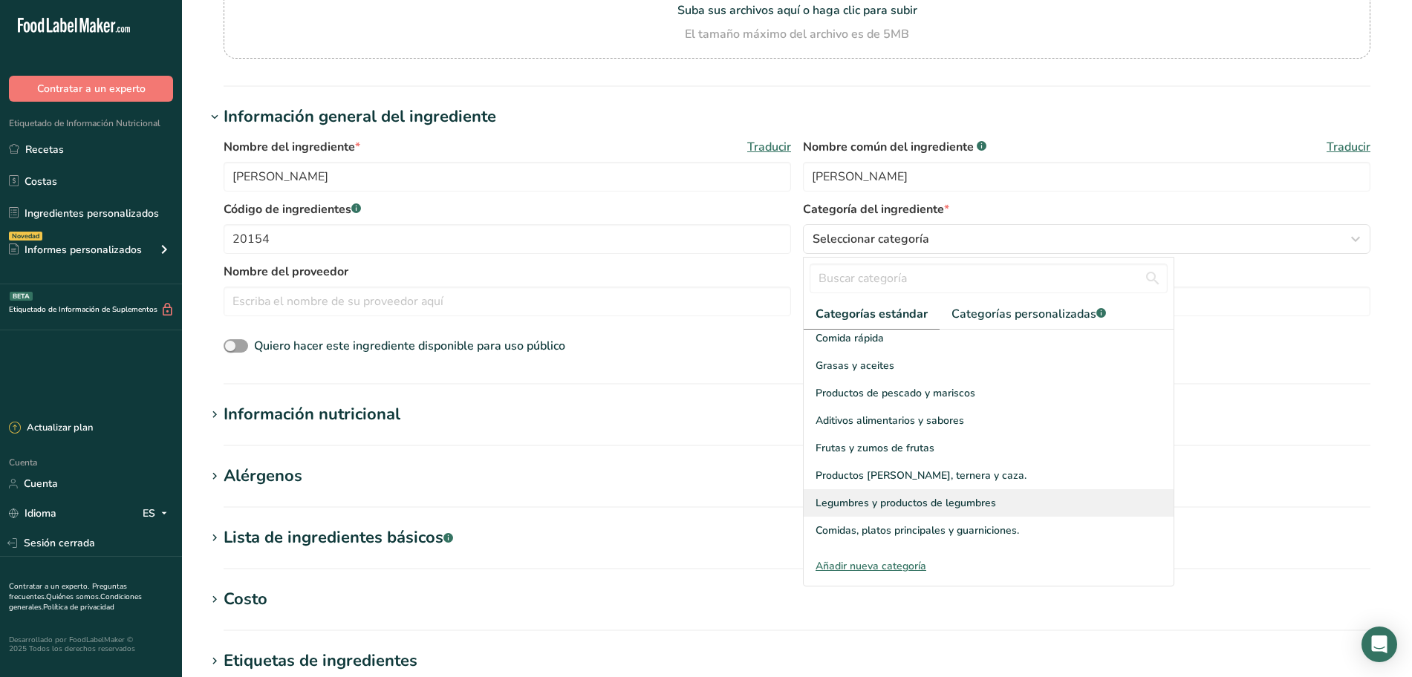
click at [866, 496] on font "Legumbres y productos de legumbres" at bounding box center [906, 503] width 180 height 14
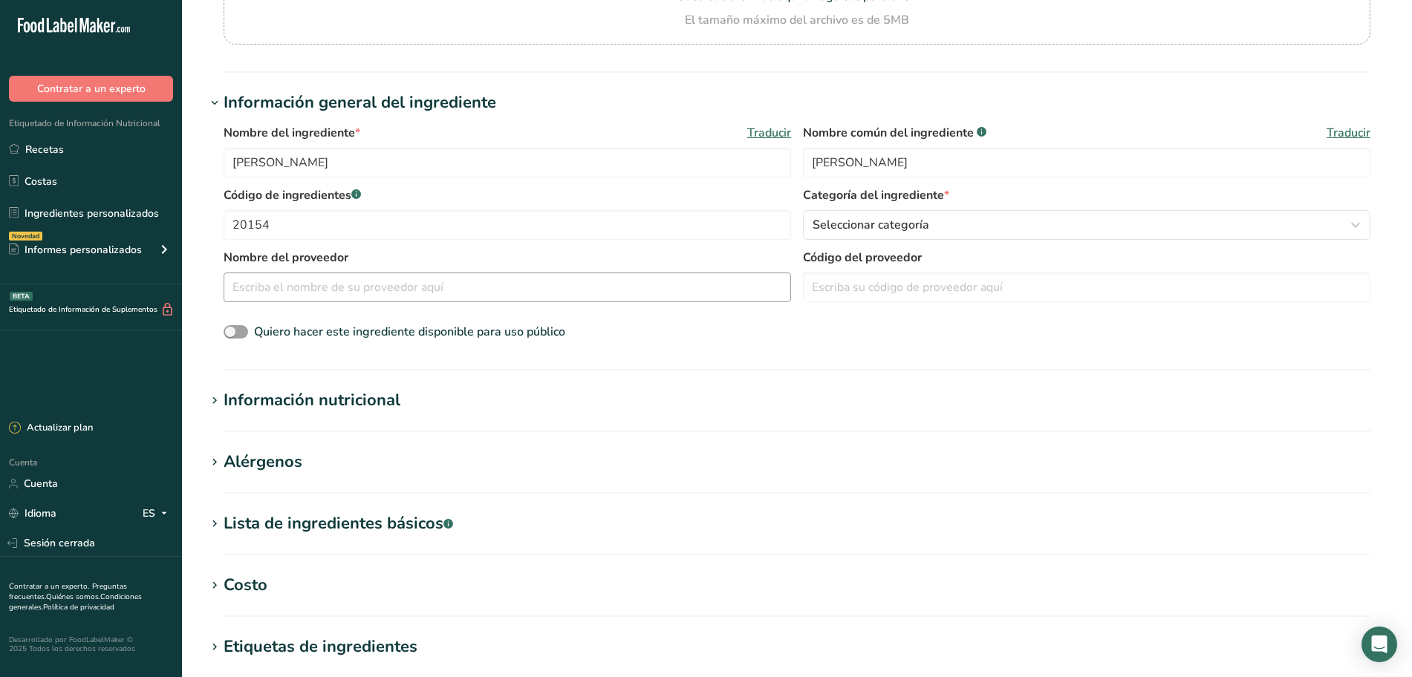
scroll to position [279, 0]
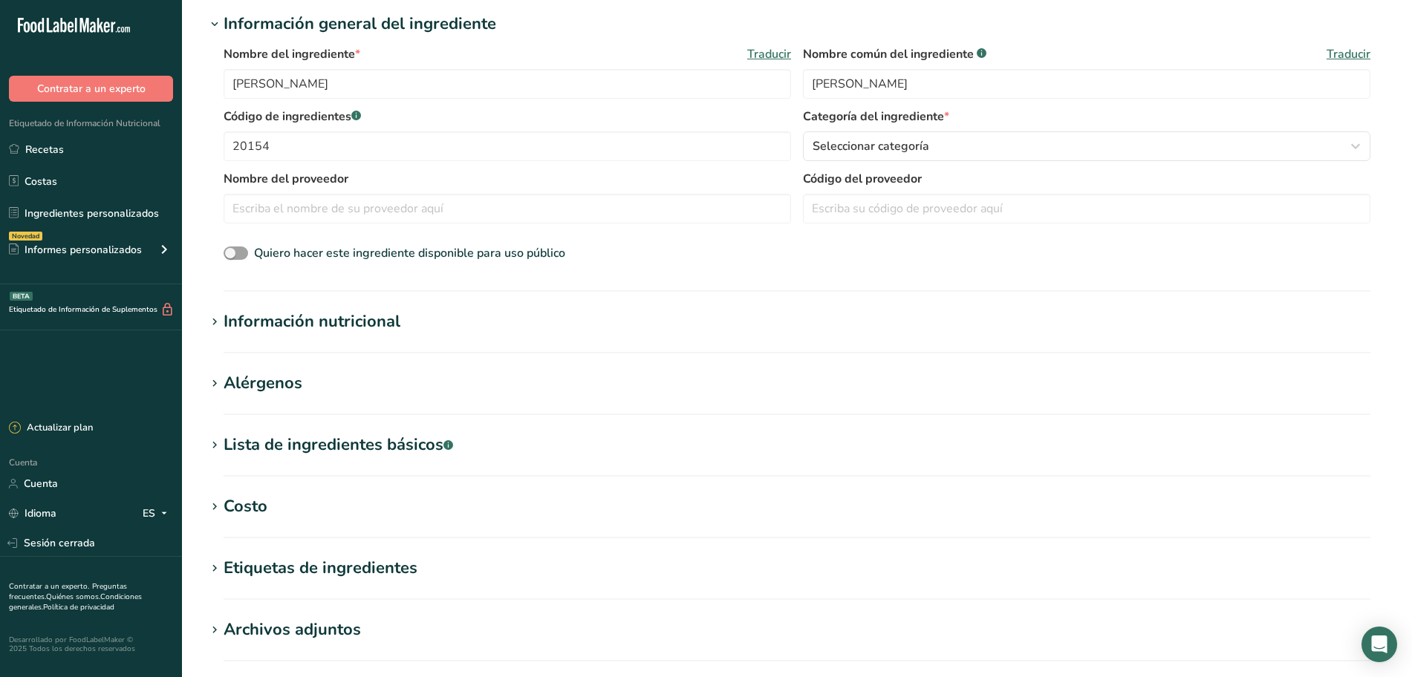
click at [282, 314] on font "Información nutricional" at bounding box center [312, 321] width 177 height 22
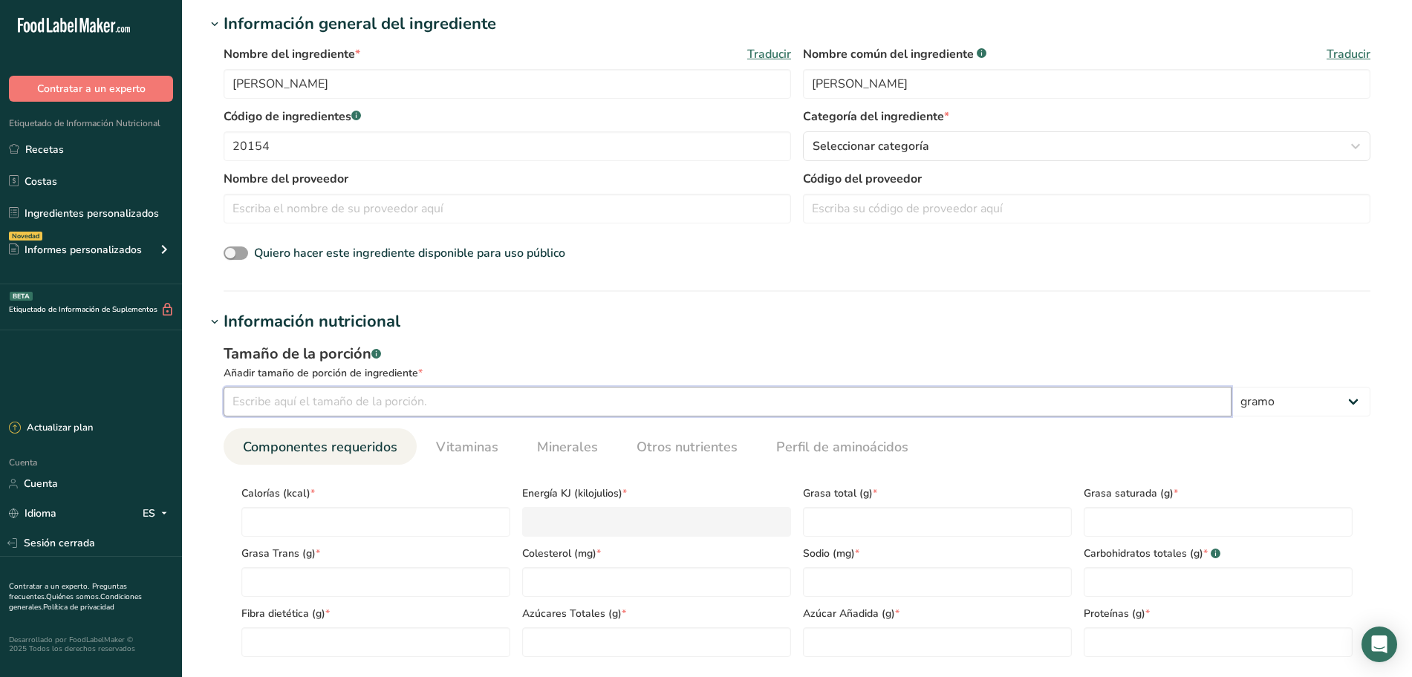
click at [300, 403] on input "number" at bounding box center [728, 402] width 1008 height 30
type input "100"
click at [348, 524] on input "number" at bounding box center [375, 522] width 269 height 30
type input "3"
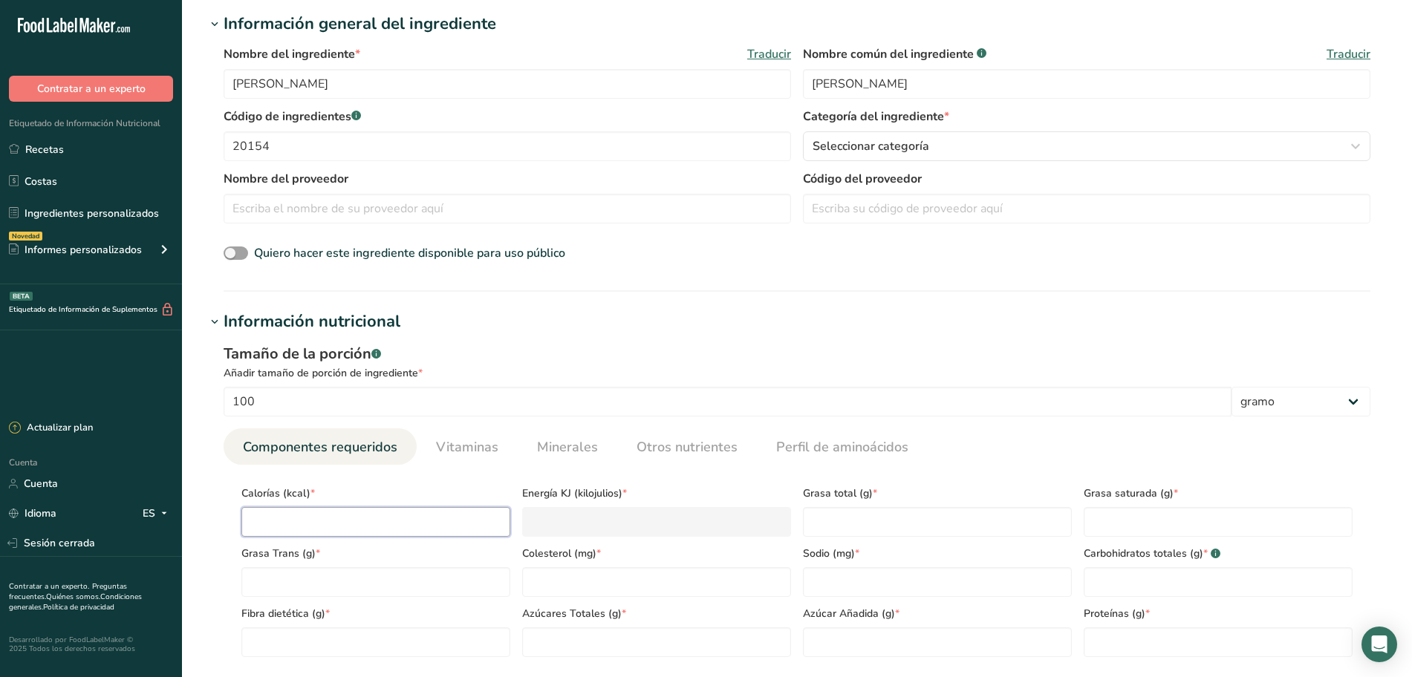
type KJ "12.6"
type input "34"
type KJ "142.3"
type input "347"
type KJ "1451.8"
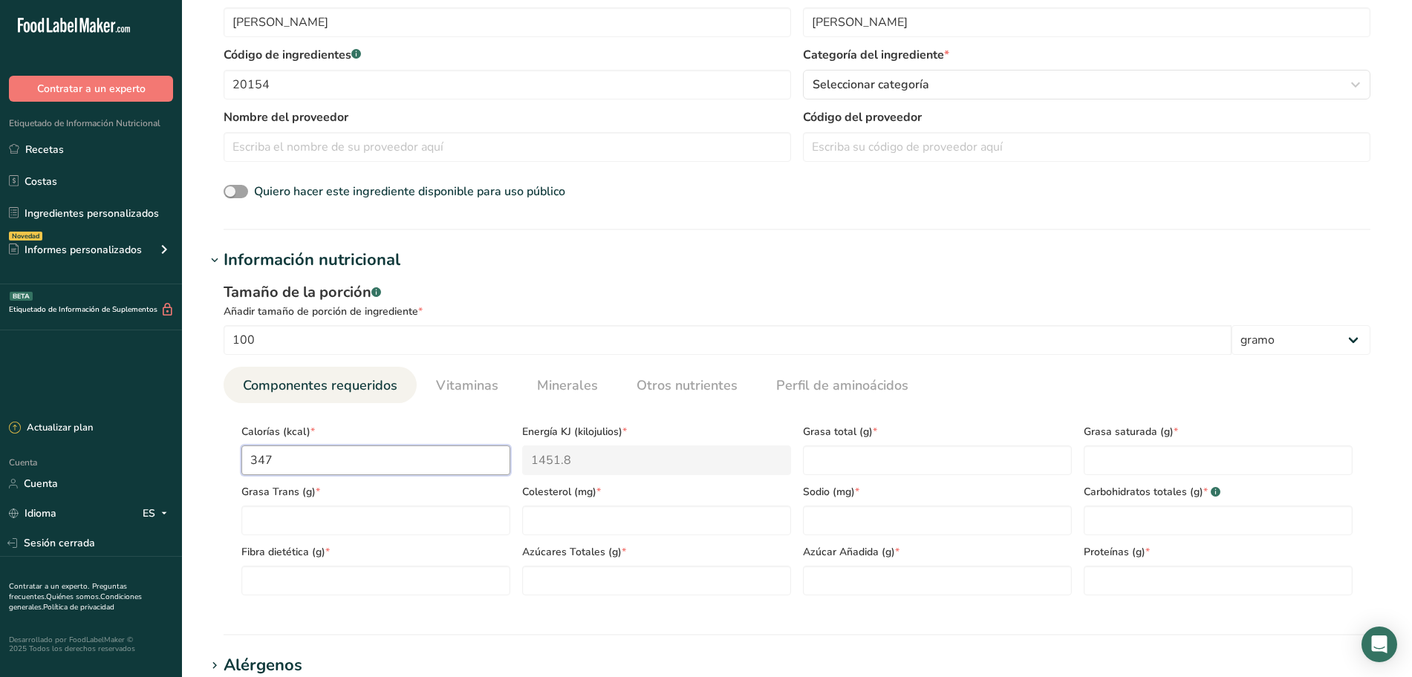
scroll to position [371, 0]
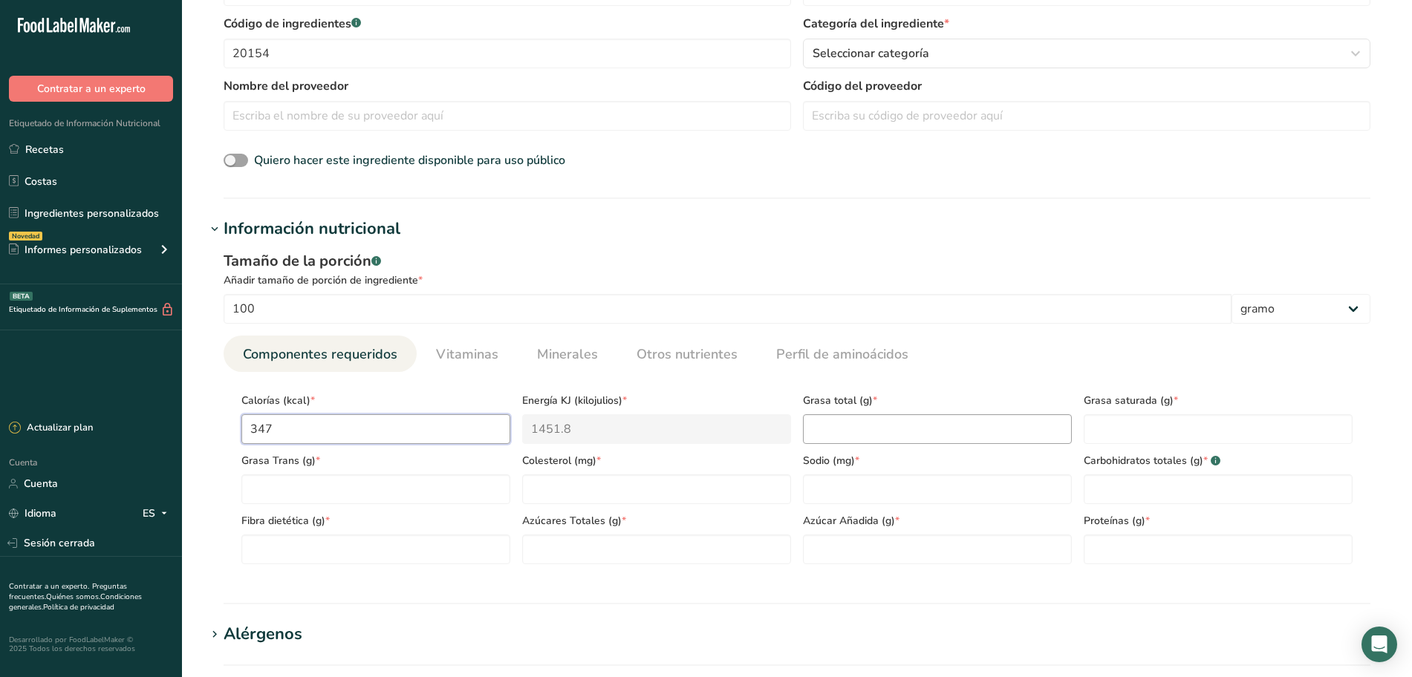
type input "347"
click at [849, 428] on Fat "number" at bounding box center [937, 429] width 269 height 30
type Fat "1.5"
click at [1127, 541] on input "number" at bounding box center [1218, 550] width 269 height 30
type input "20.44"
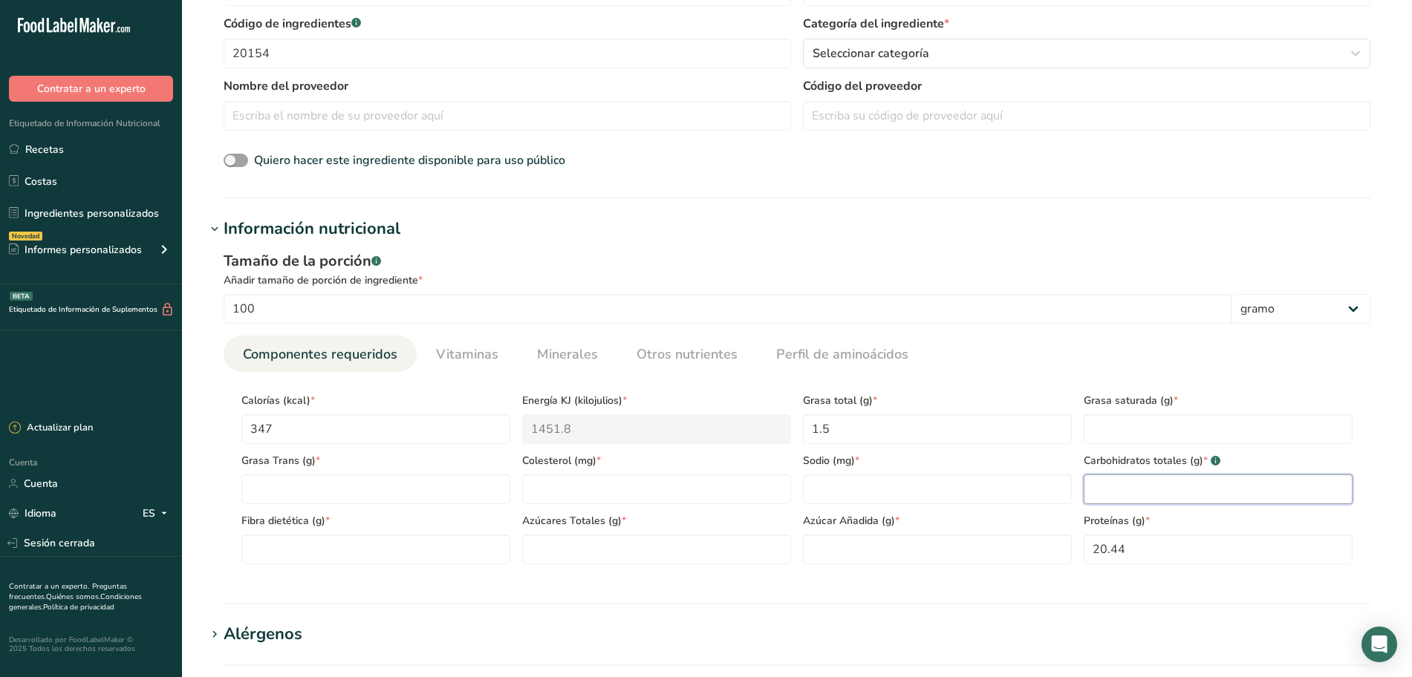
click at [1124, 485] on Carbohydrates "number" at bounding box center [1218, 490] width 269 height 30
type Carbohydrates "61.9"
click at [380, 551] on Fiber "number" at bounding box center [375, 550] width 269 height 30
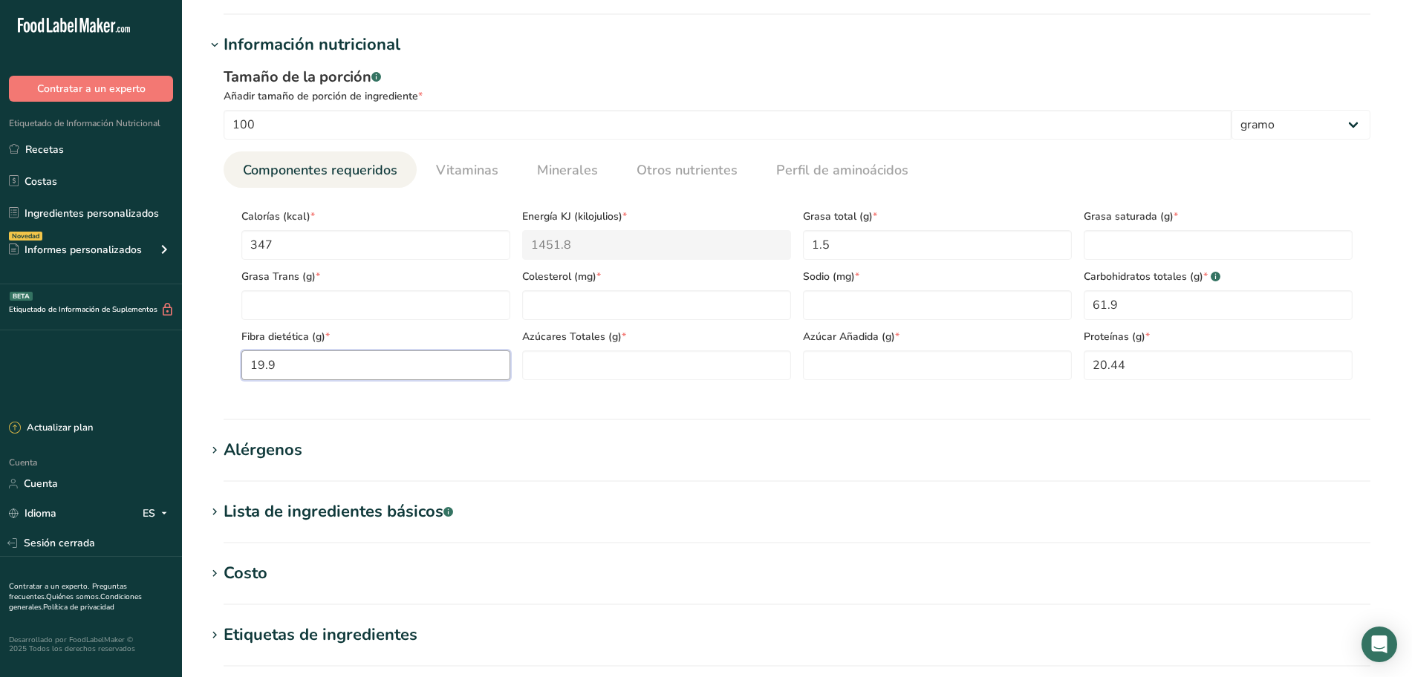
scroll to position [557, 0]
type Fiber "19.9"
click at [569, 399] on div "Tamaño de la porción .a-a{fill:#347362;}.b-a{fill:#fff;} Añadir tamaño de porci…" at bounding box center [797, 228] width 1183 height 344
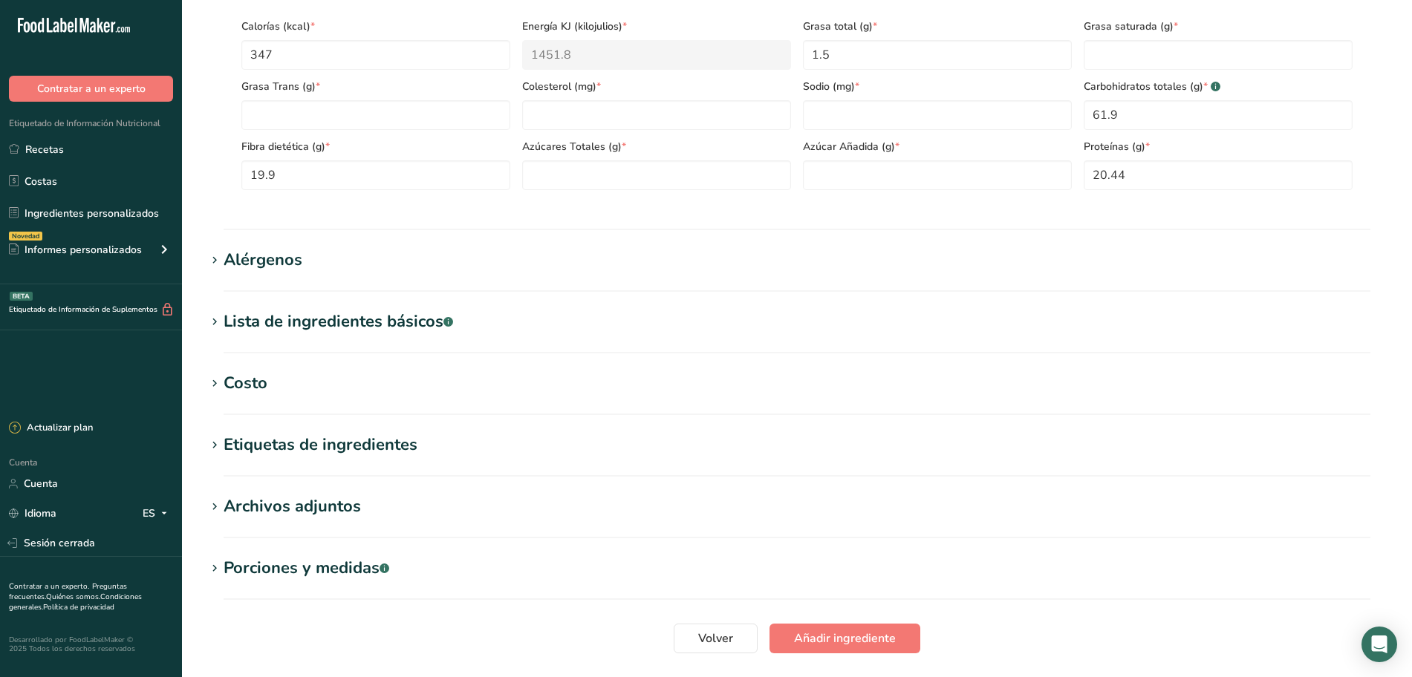
scroll to position [848, 0]
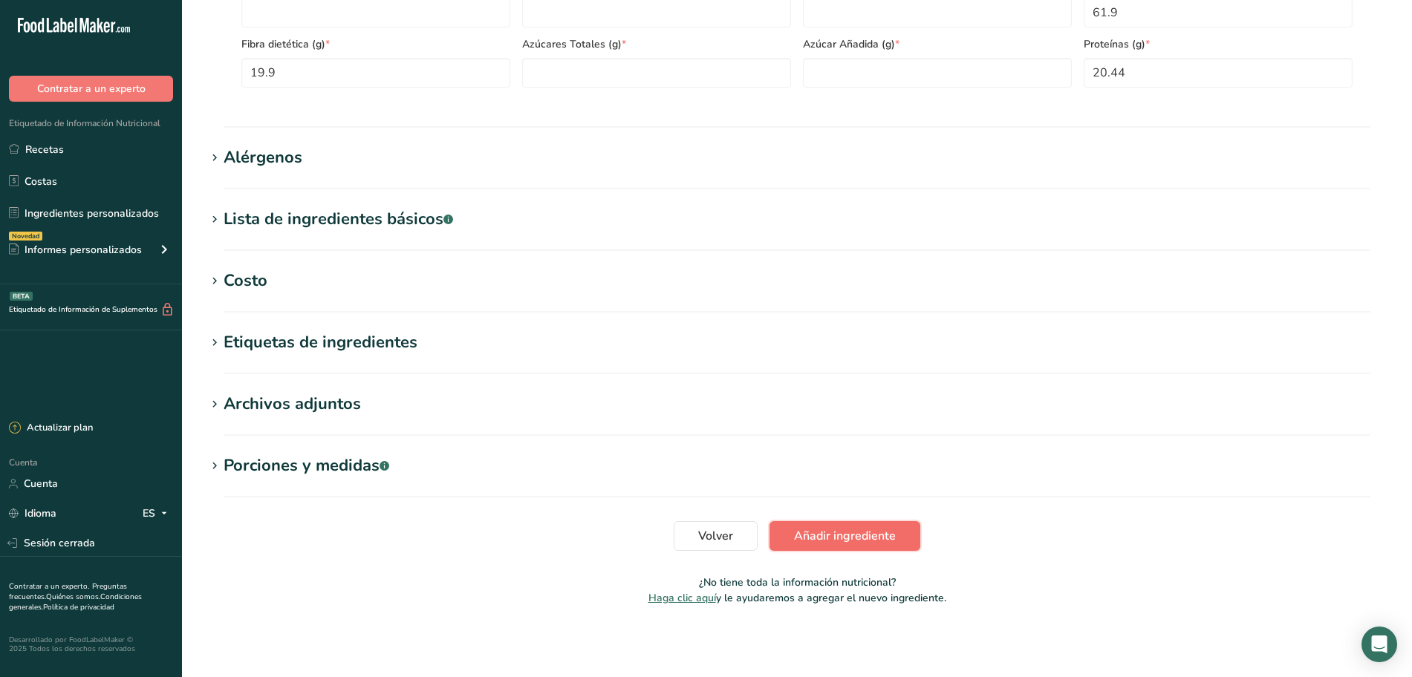
click at [841, 535] on font "Añadir ingrediente" at bounding box center [845, 536] width 102 height 16
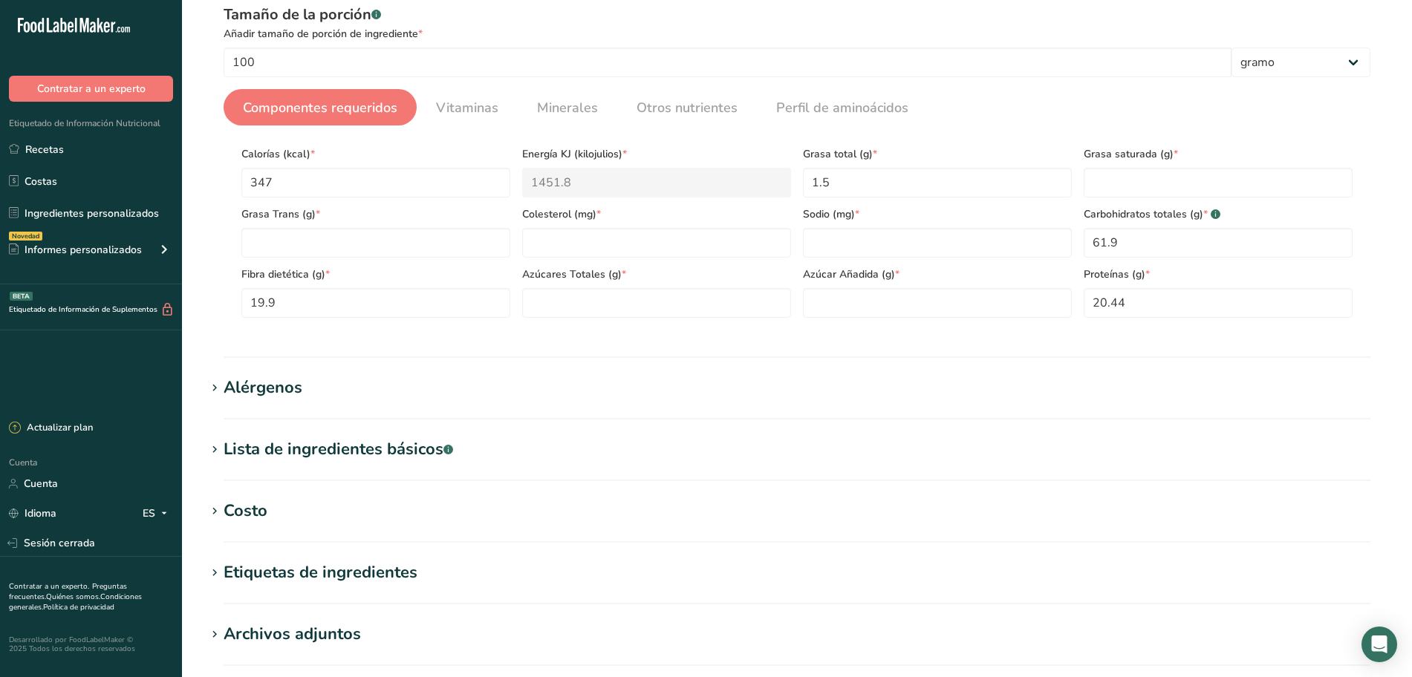
scroll to position [464, 0]
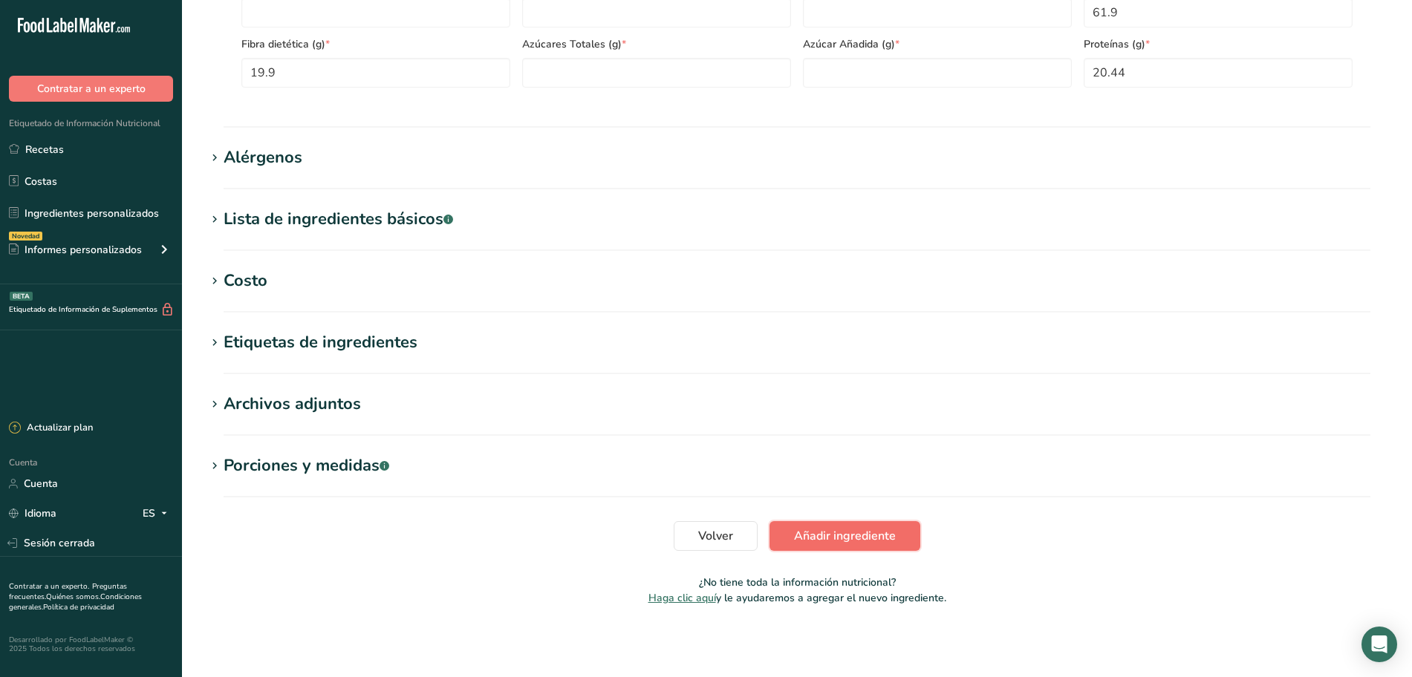
click at [854, 541] on font "Añadir ingrediente" at bounding box center [845, 536] width 102 height 16
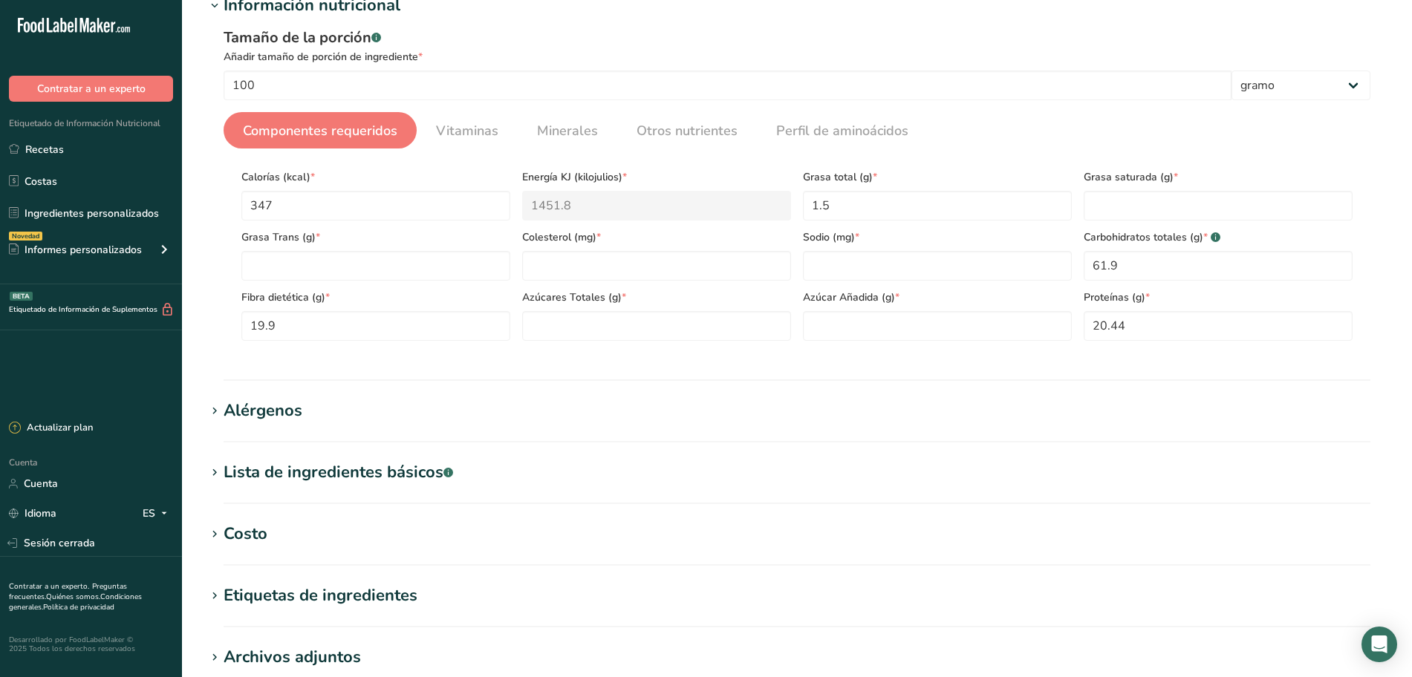
scroll to position [204, 0]
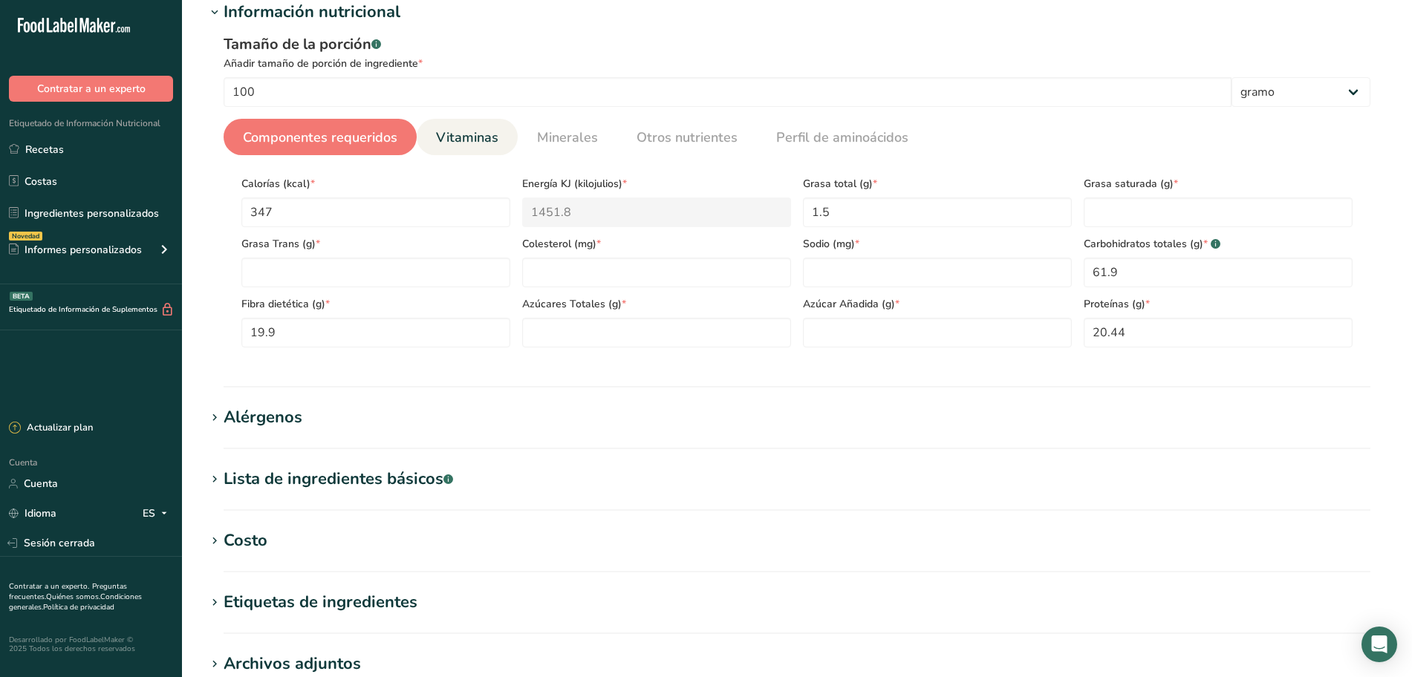
click at [456, 140] on font "Vitaminas" at bounding box center [467, 138] width 62 height 18
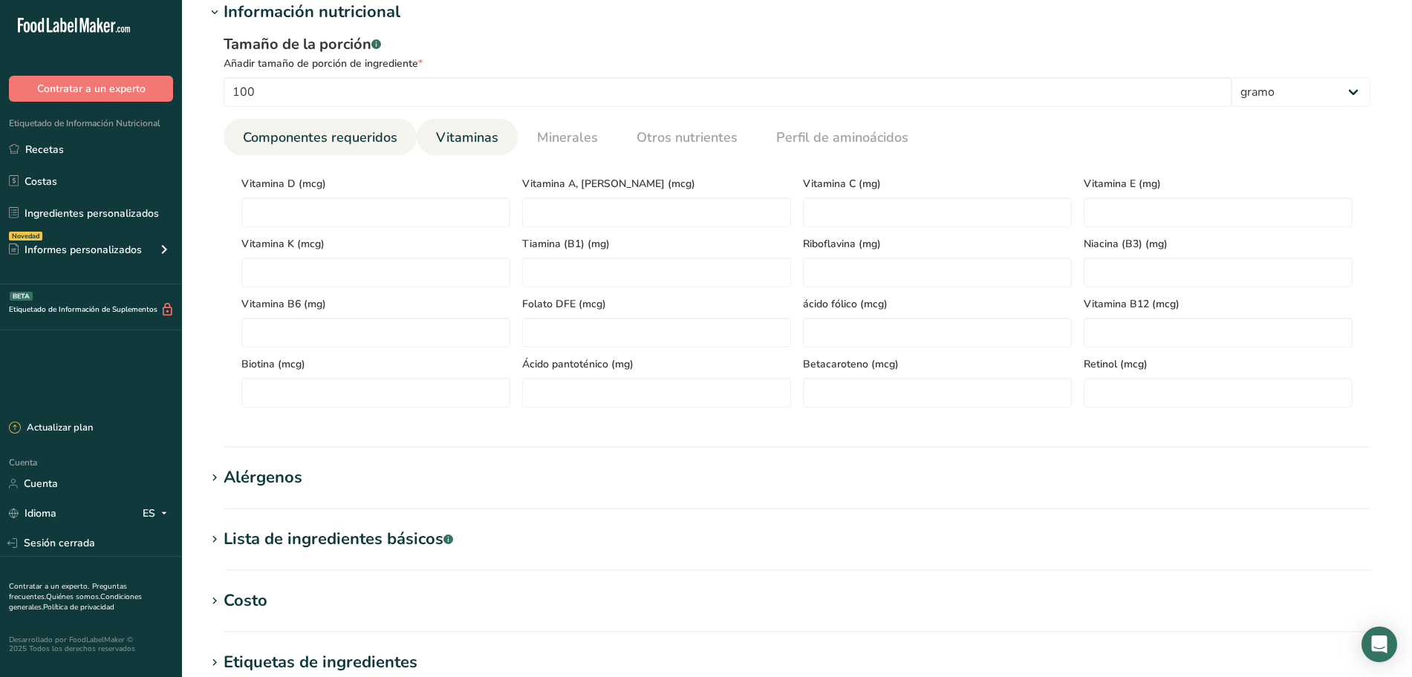
click at [342, 137] on font "Componentes requeridos" at bounding box center [320, 138] width 154 height 18
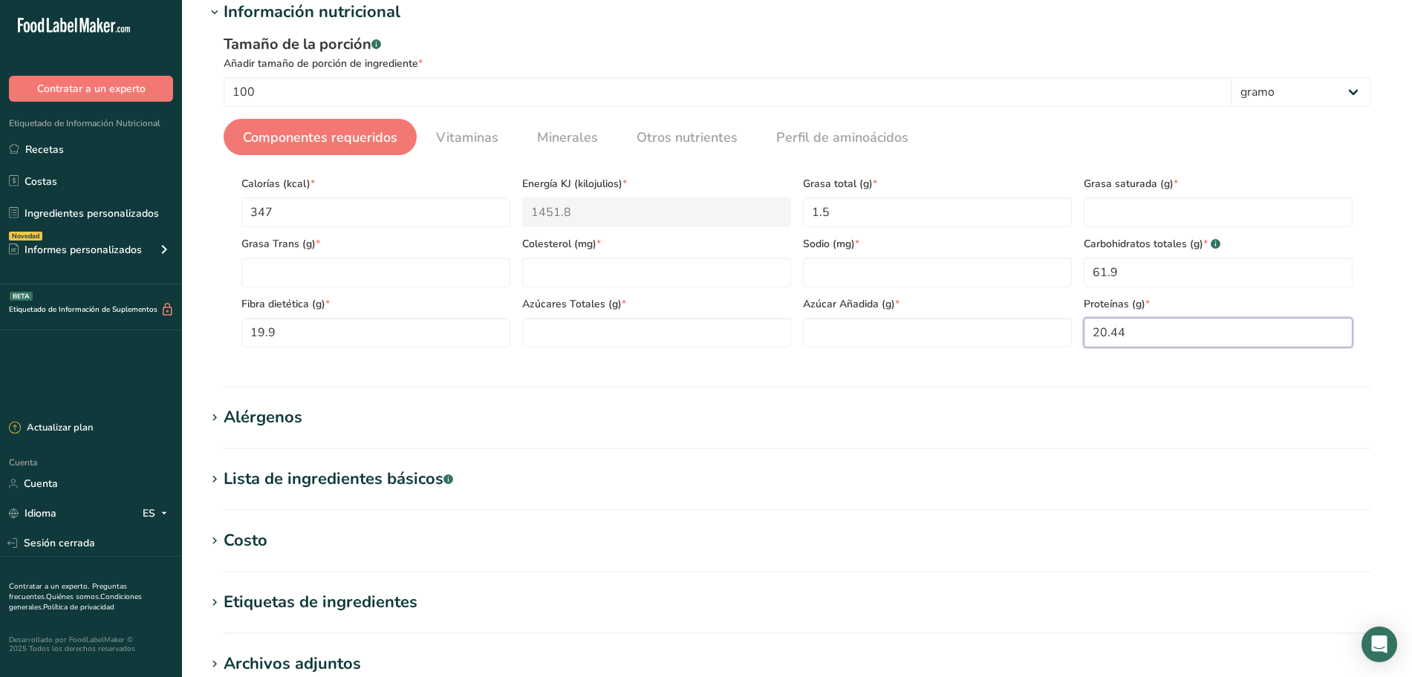
click at [1161, 335] on input "20.44" at bounding box center [1218, 333] width 269 height 30
type input "21.4"
click at [867, 213] on Fat "1.5" at bounding box center [937, 213] width 269 height 30
type Fat "1.2"
click at [1133, 210] on Fat "number" at bounding box center [1218, 213] width 269 height 30
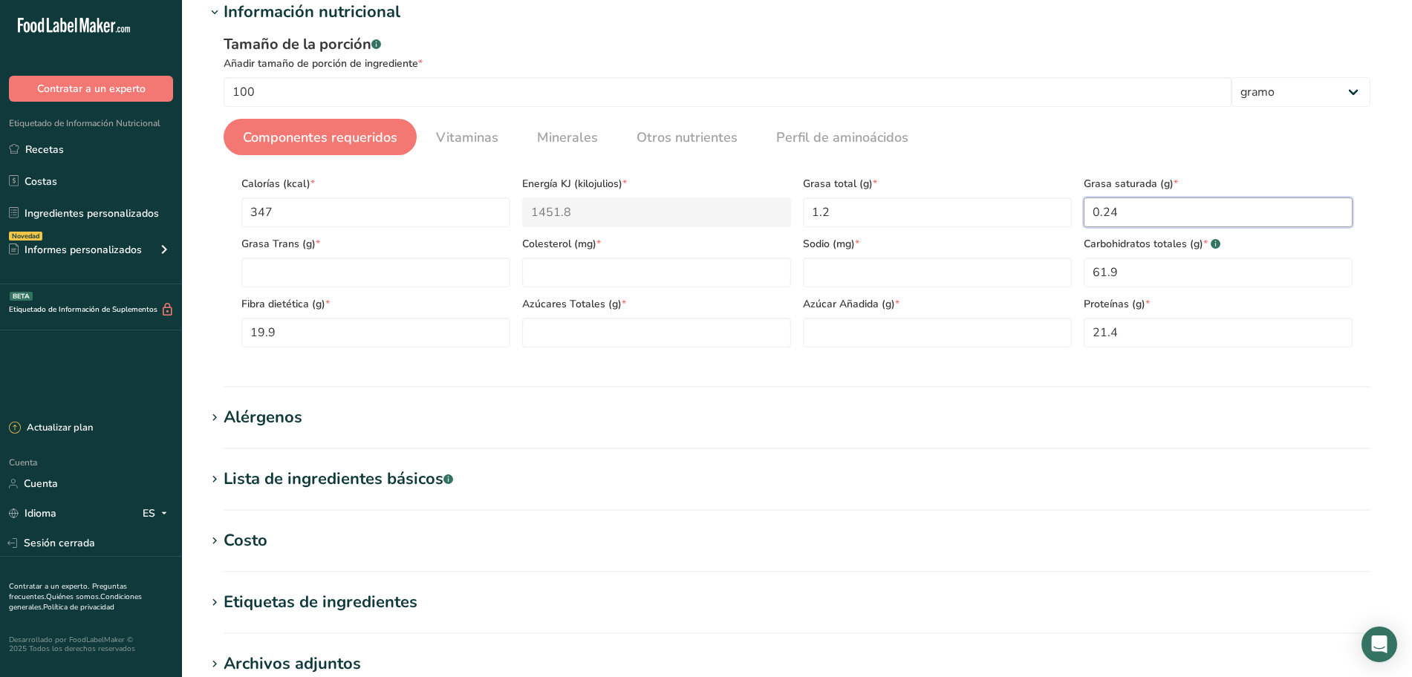
type Fat "0.24"
click at [1123, 276] on Carbohydrates "61.9" at bounding box center [1218, 273] width 269 height 30
type Carbohydrates "62.6"
click at [624, 336] on Sugars "number" at bounding box center [656, 333] width 269 height 30
type Sugars "2.1"
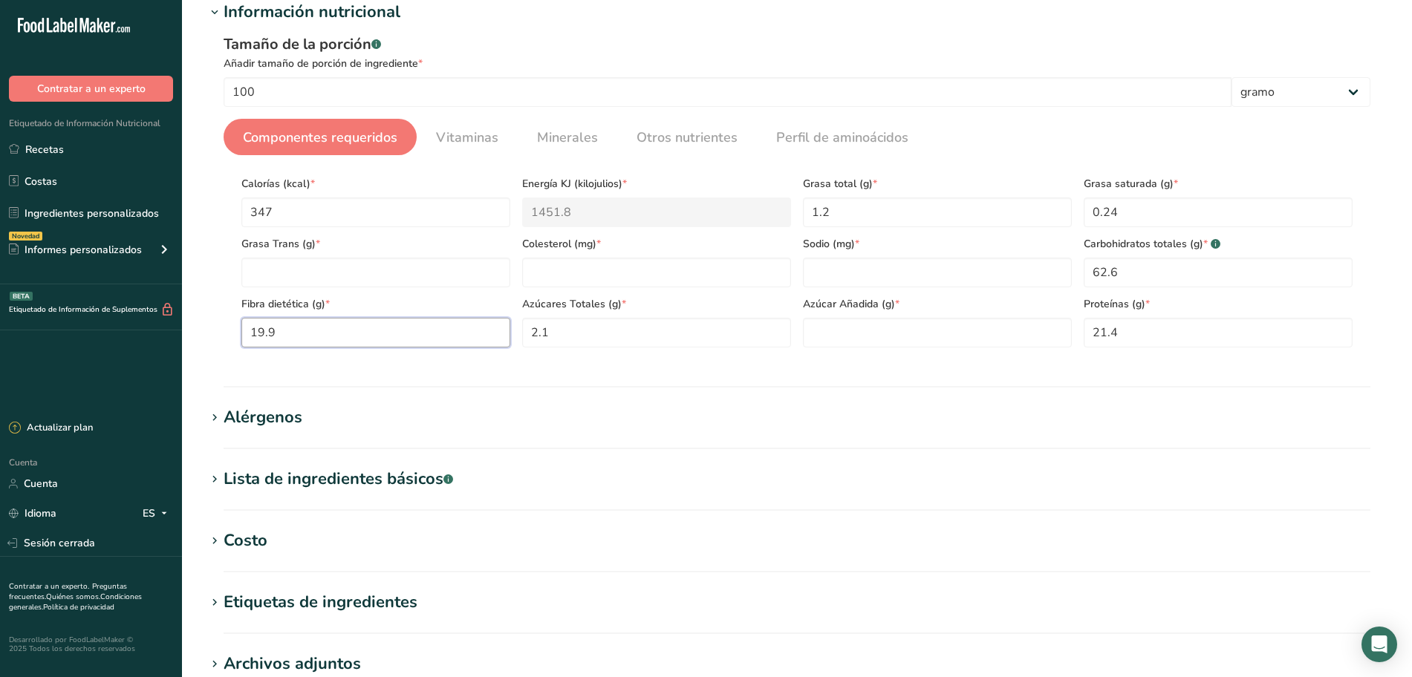
click at [454, 341] on Fiber "19.9" at bounding box center [375, 333] width 269 height 30
type Fiber "15.5"
click at [752, 363] on div "Tamaño de la porción .a-a{fill:#347362;}.b-a{fill:#fff;} Añadir tamaño de porci…" at bounding box center [797, 197] width 1183 height 344
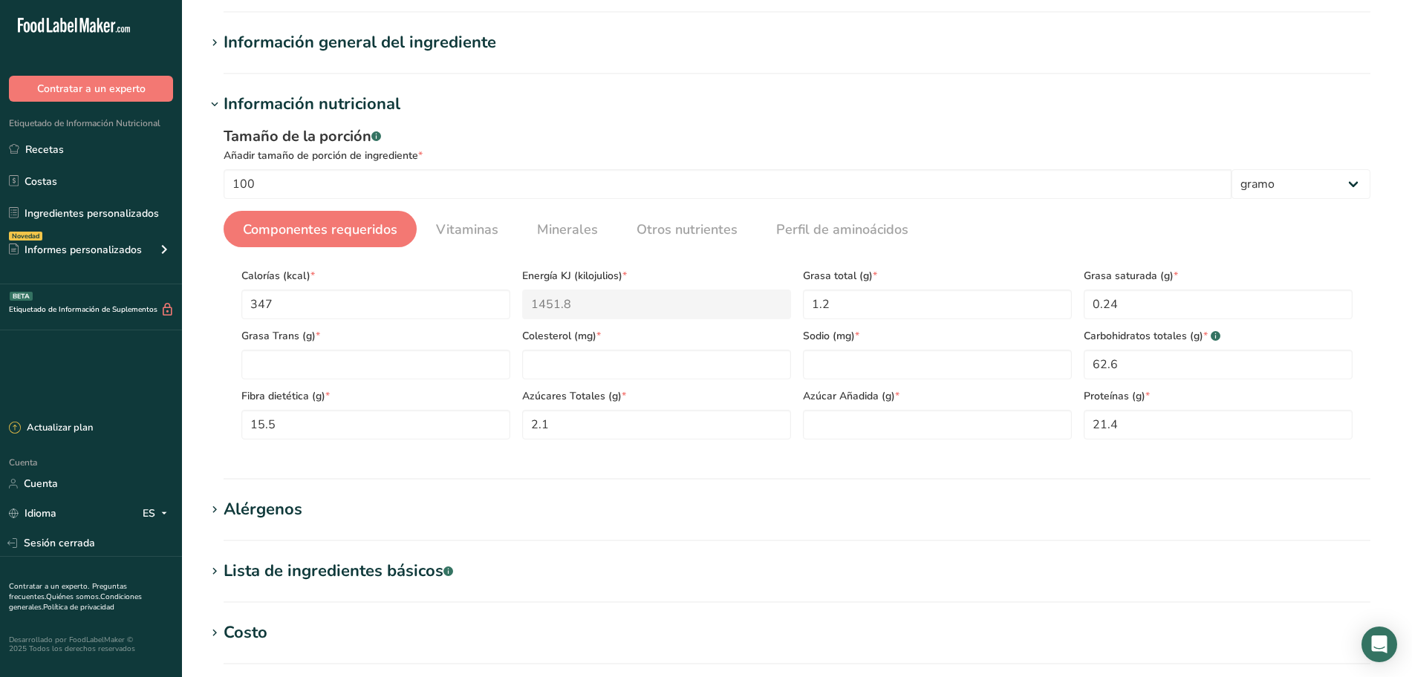
scroll to position [93, 0]
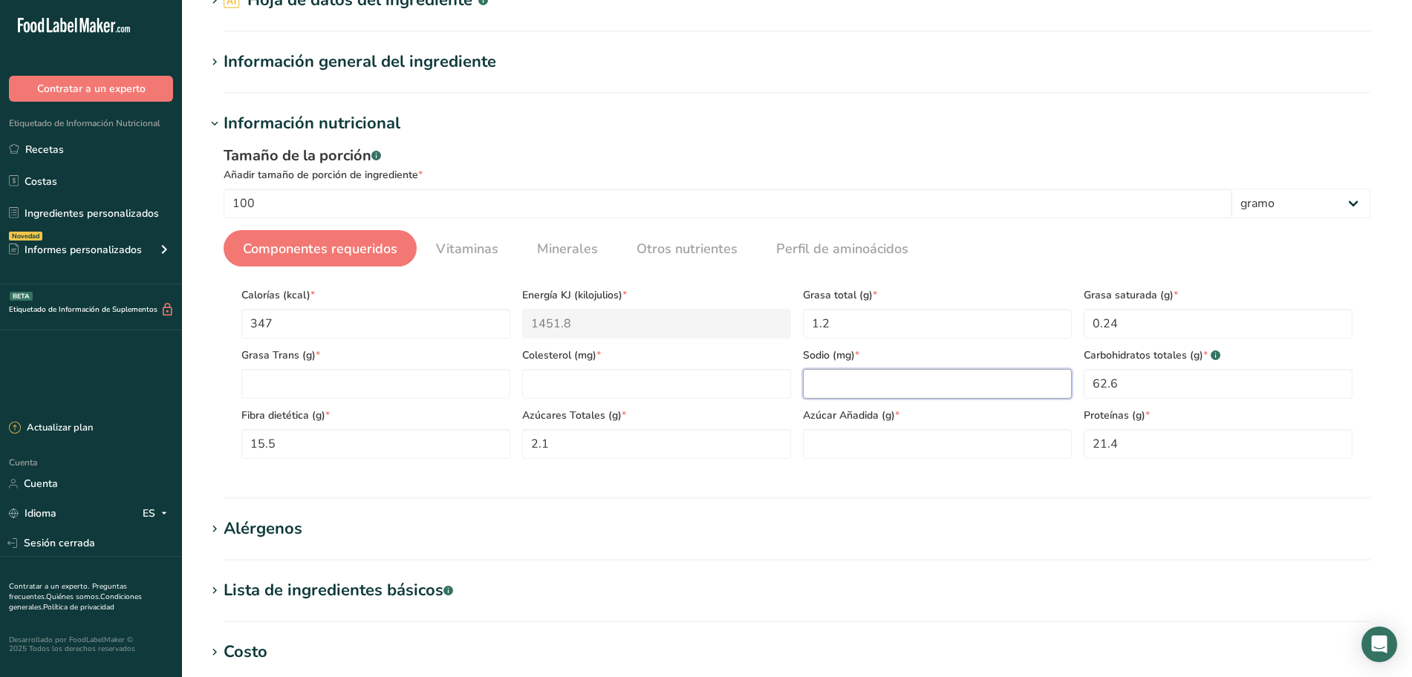
click at [845, 391] on input "number" at bounding box center [937, 384] width 269 height 30
type input "0"
click at [701, 387] on input "number" at bounding box center [656, 384] width 269 height 30
type input "0"
click at [306, 380] on Fat "number" at bounding box center [375, 384] width 269 height 30
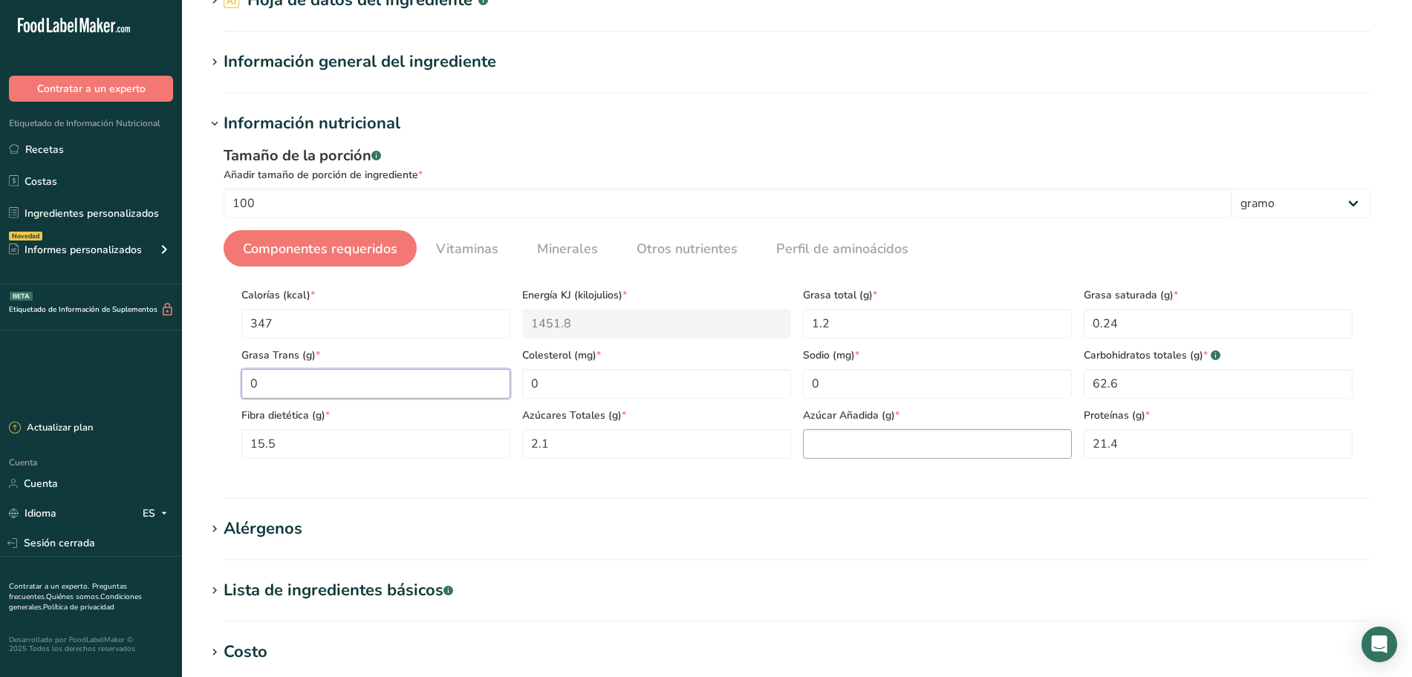
type Fat "0"
click at [881, 438] on Sugars "number" at bounding box center [937, 444] width 269 height 30
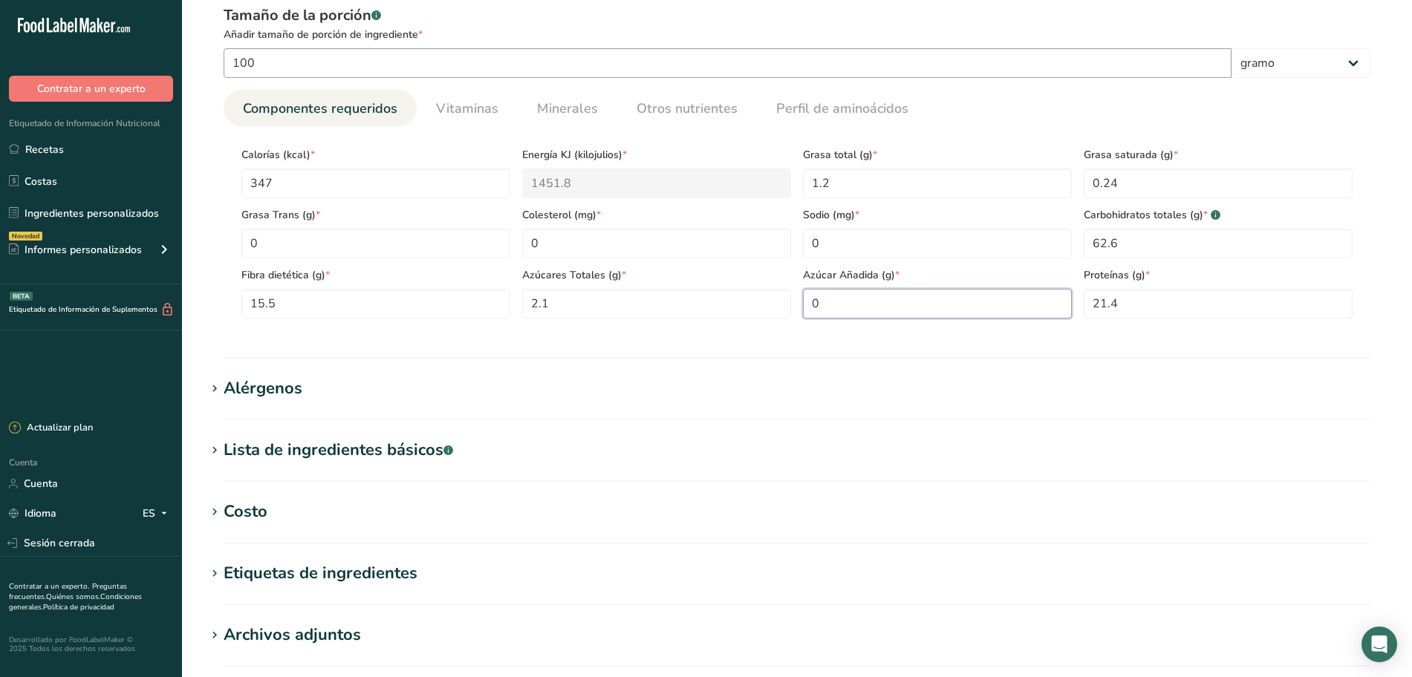
scroll to position [0, 0]
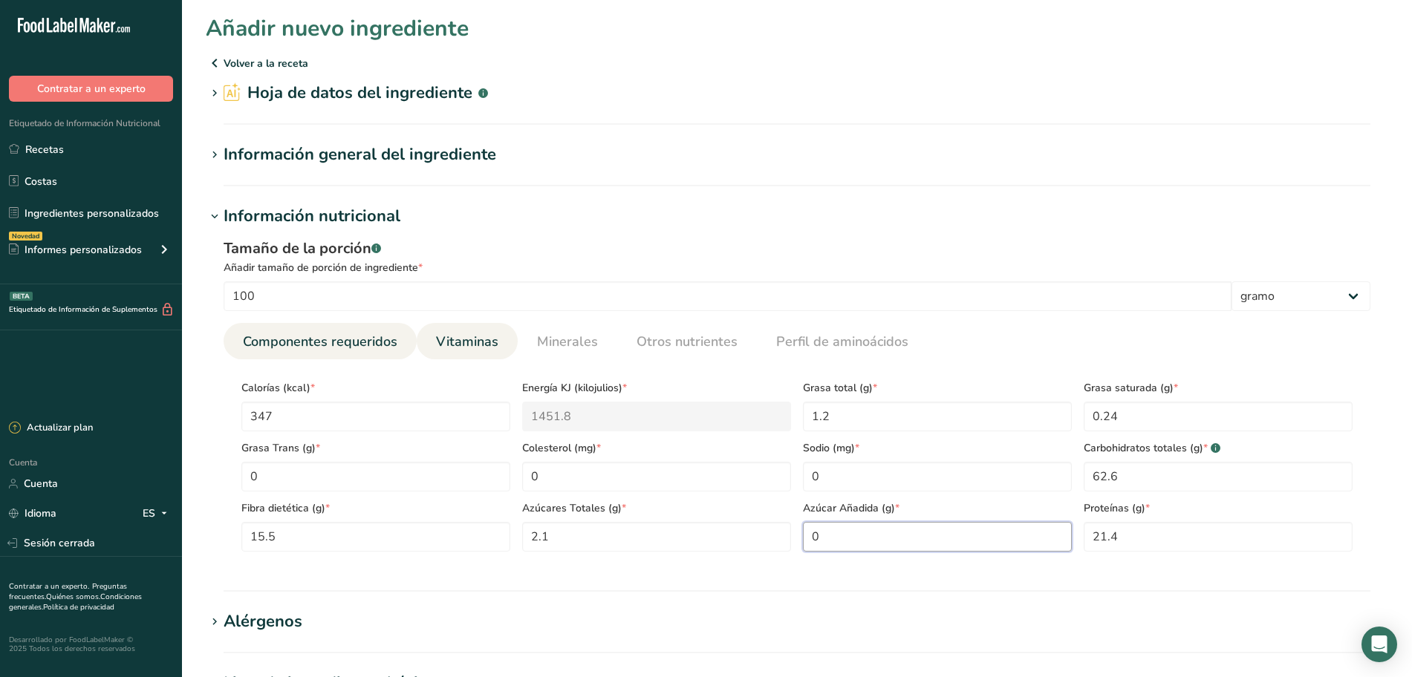
type Sugars "0"
click at [463, 340] on font "Vitaminas" at bounding box center [467, 342] width 62 height 18
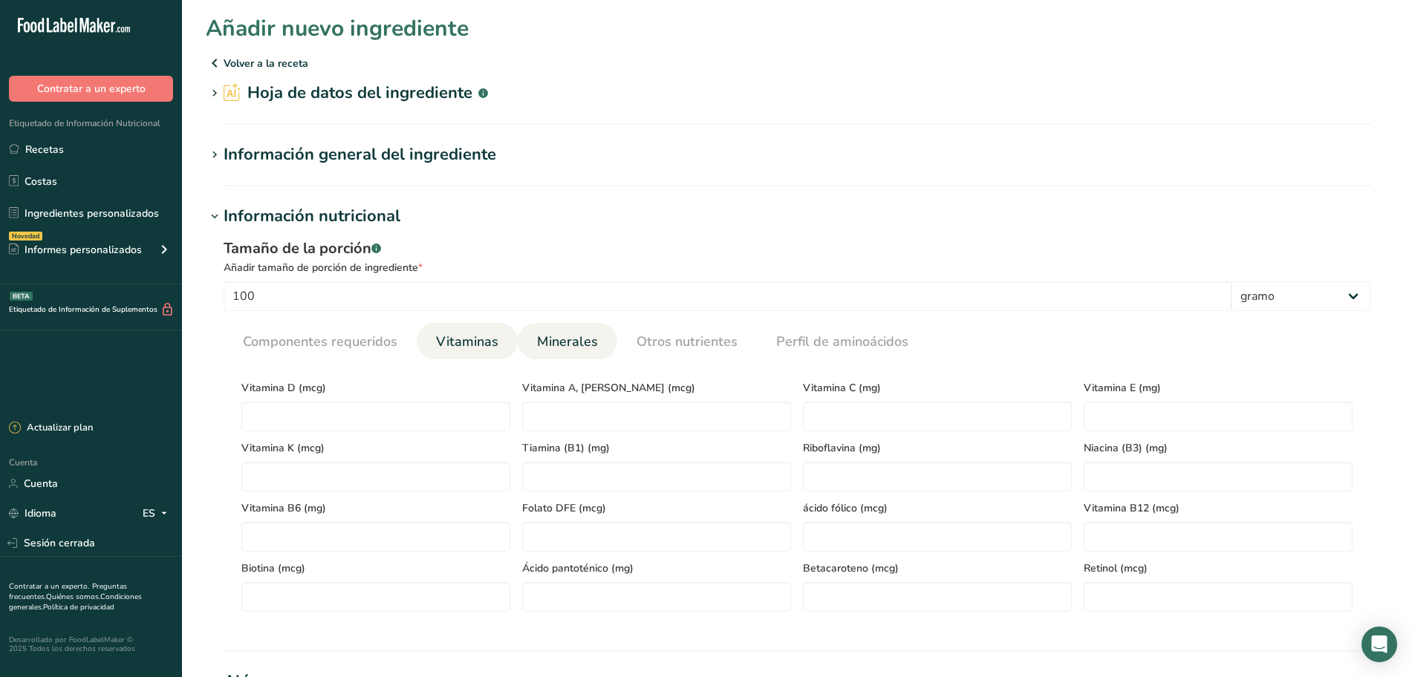
click at [568, 336] on font "Minerales" at bounding box center [567, 342] width 61 height 18
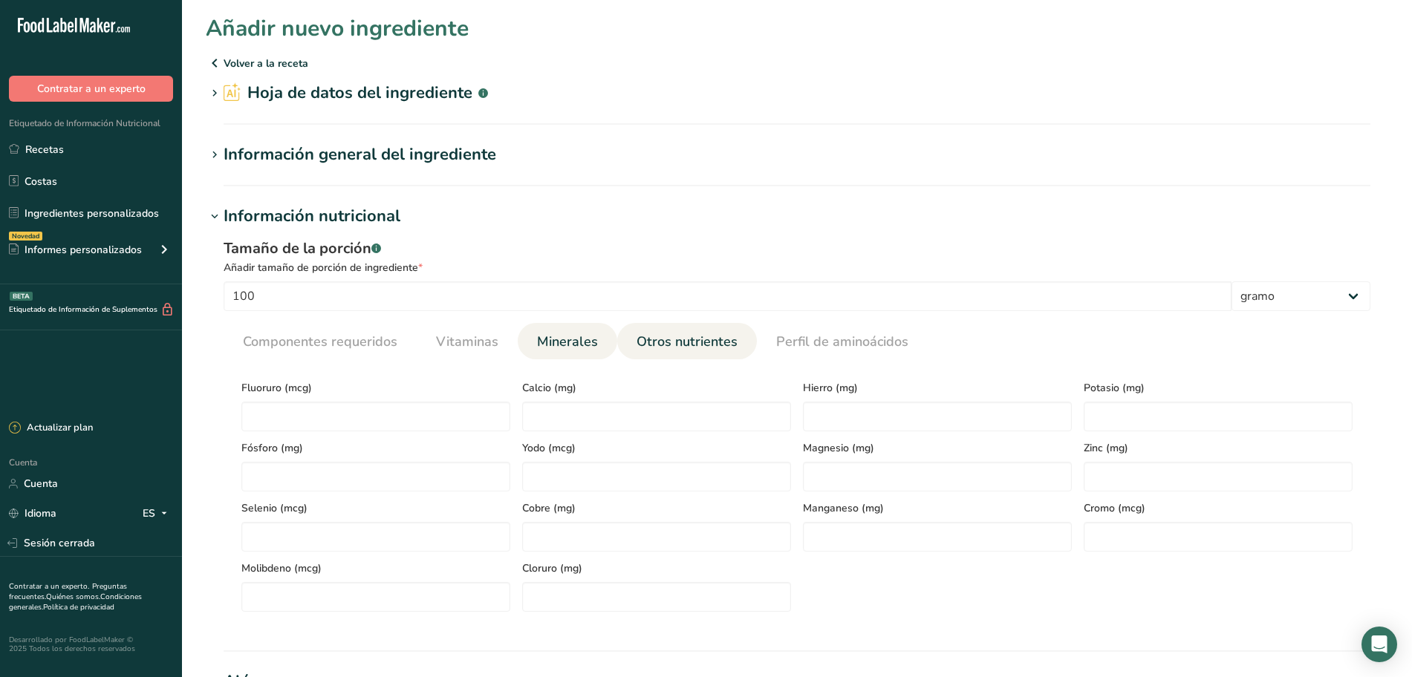
click at [689, 334] on font "Otros nutrientes" at bounding box center [687, 342] width 101 height 18
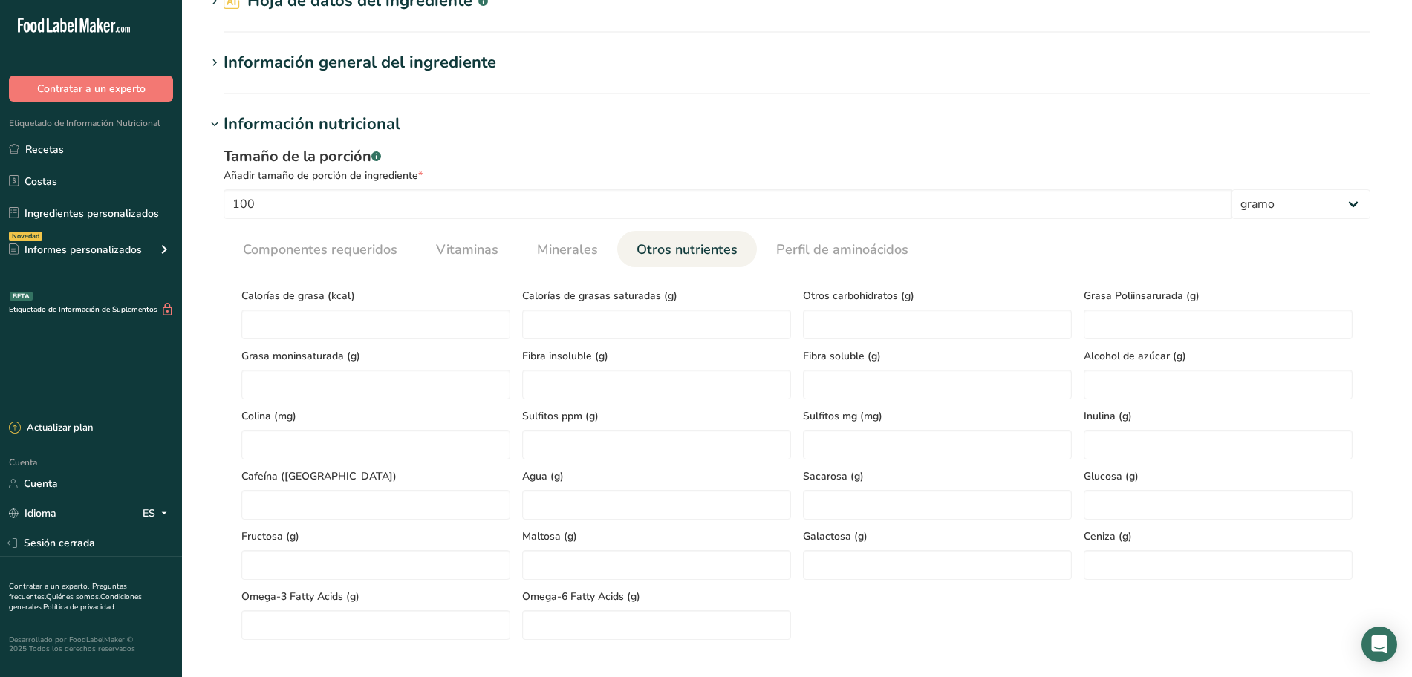
scroll to position [93, 0]
click at [562, 253] on font "Minerales" at bounding box center [567, 249] width 61 height 18
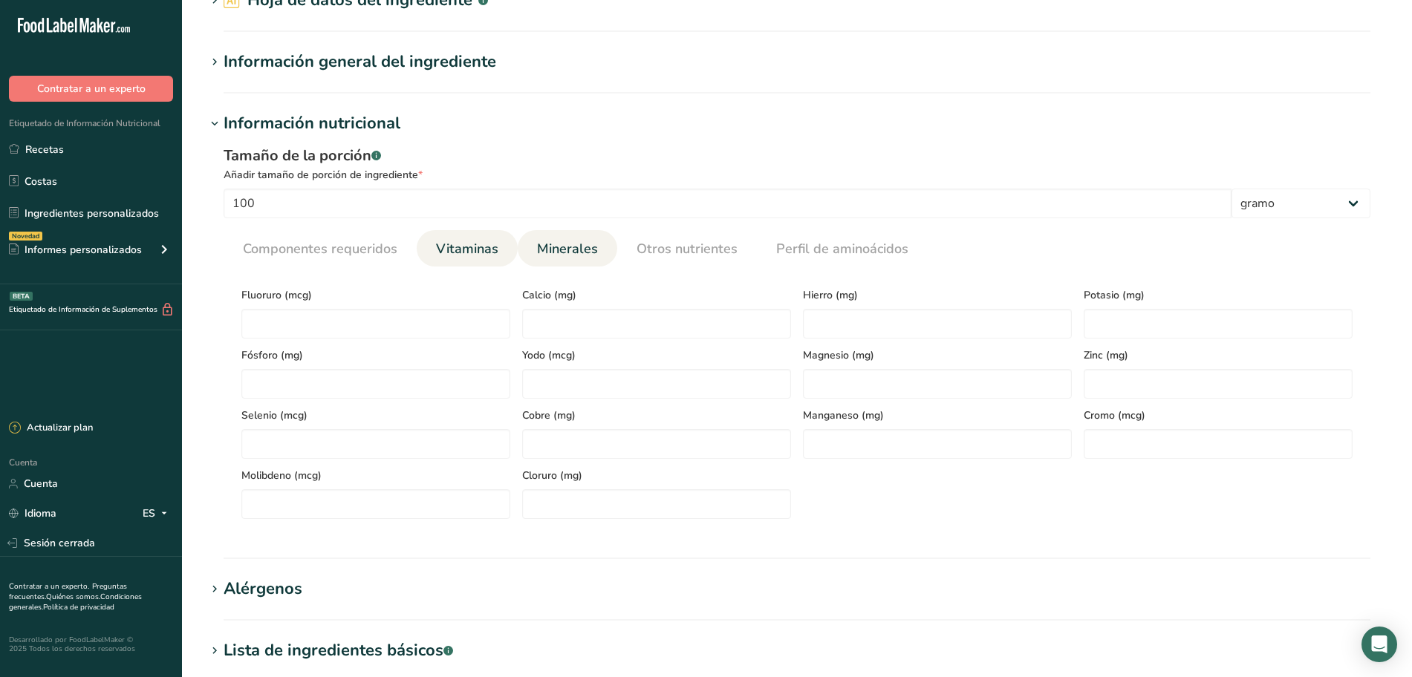
click at [445, 246] on font "Vitaminas" at bounding box center [467, 249] width 62 height 18
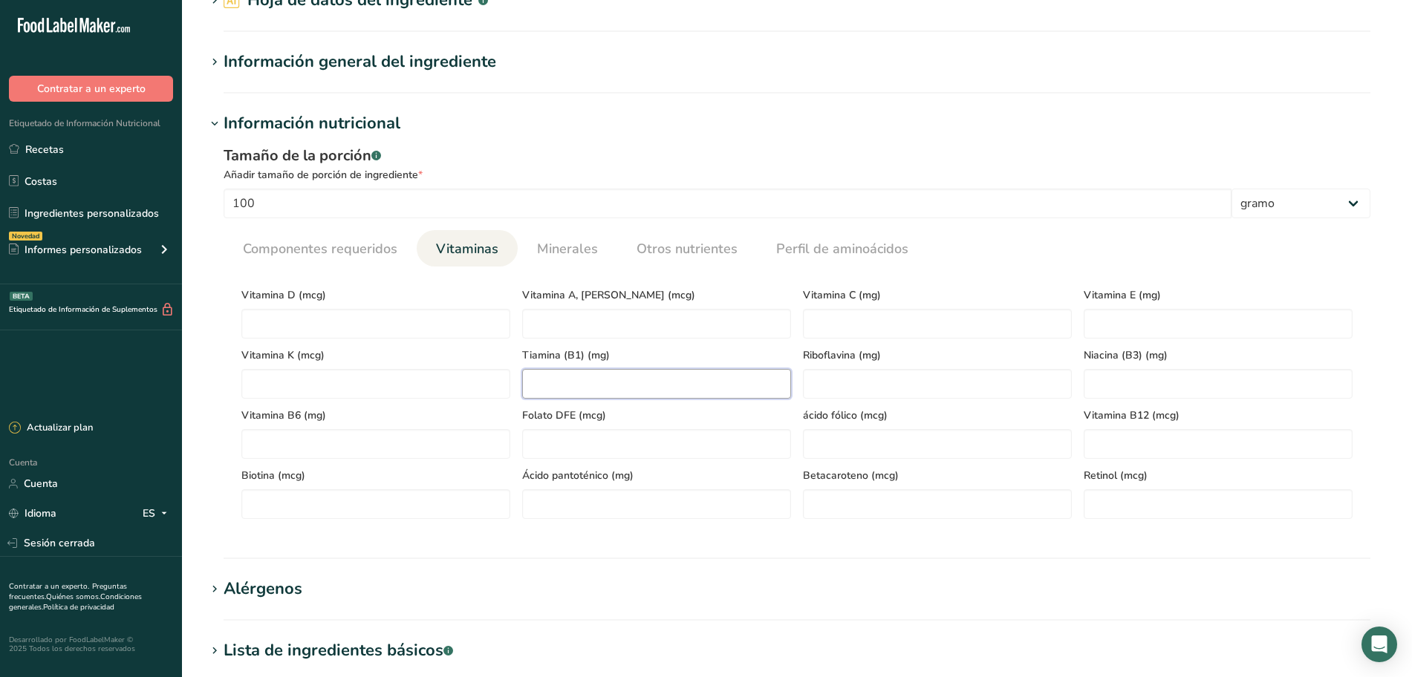
click at [635, 388] on \(B1\) "number" at bounding box center [656, 384] width 269 height 30
type \(B1\) "0.77"
click at [816, 380] on \(B2\) "number" at bounding box center [937, 384] width 269 height 30
type \(B2\) "0"
type \(B2\) "0.20"
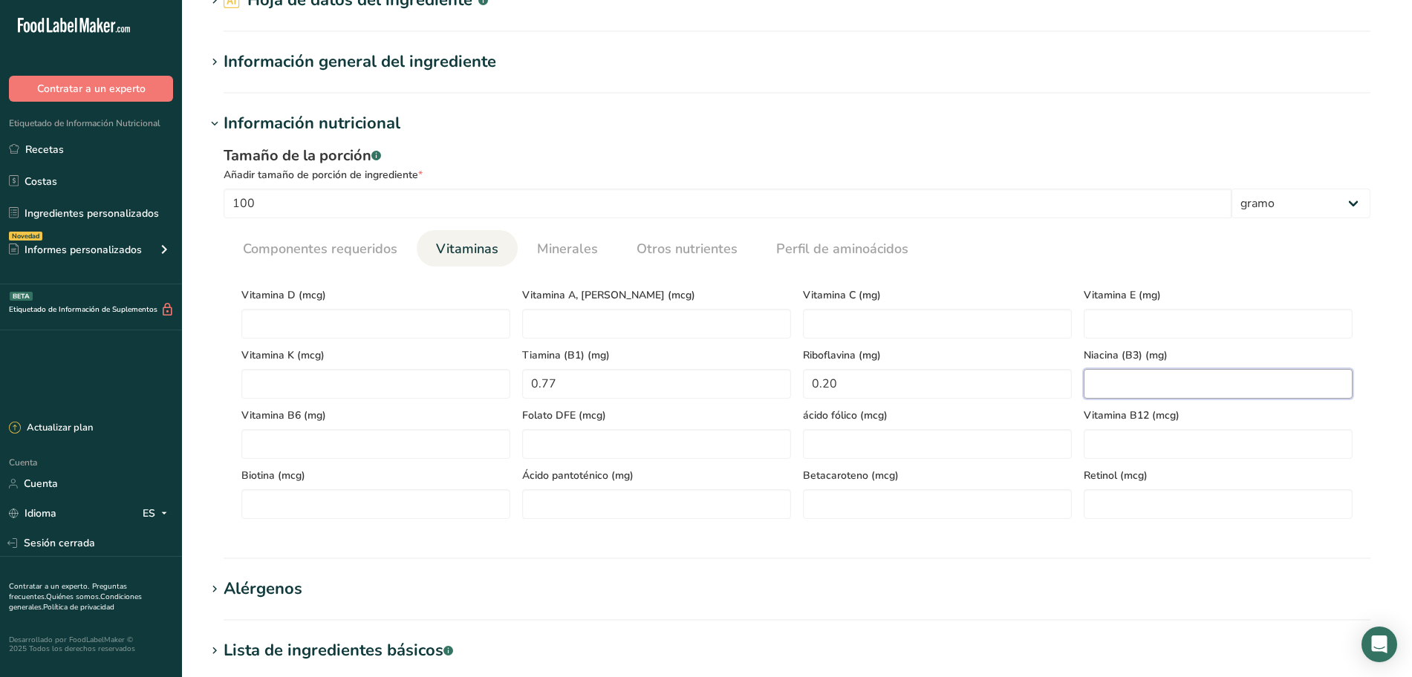
click at [1137, 379] on \(B3\) "number" at bounding box center [1218, 384] width 269 height 30
type \(B3\) "2.0"
click at [606, 507] on acid "number" at bounding box center [656, 504] width 269 height 30
type acid "0.75"
click at [296, 448] on B6 "number" at bounding box center [375, 444] width 269 height 30
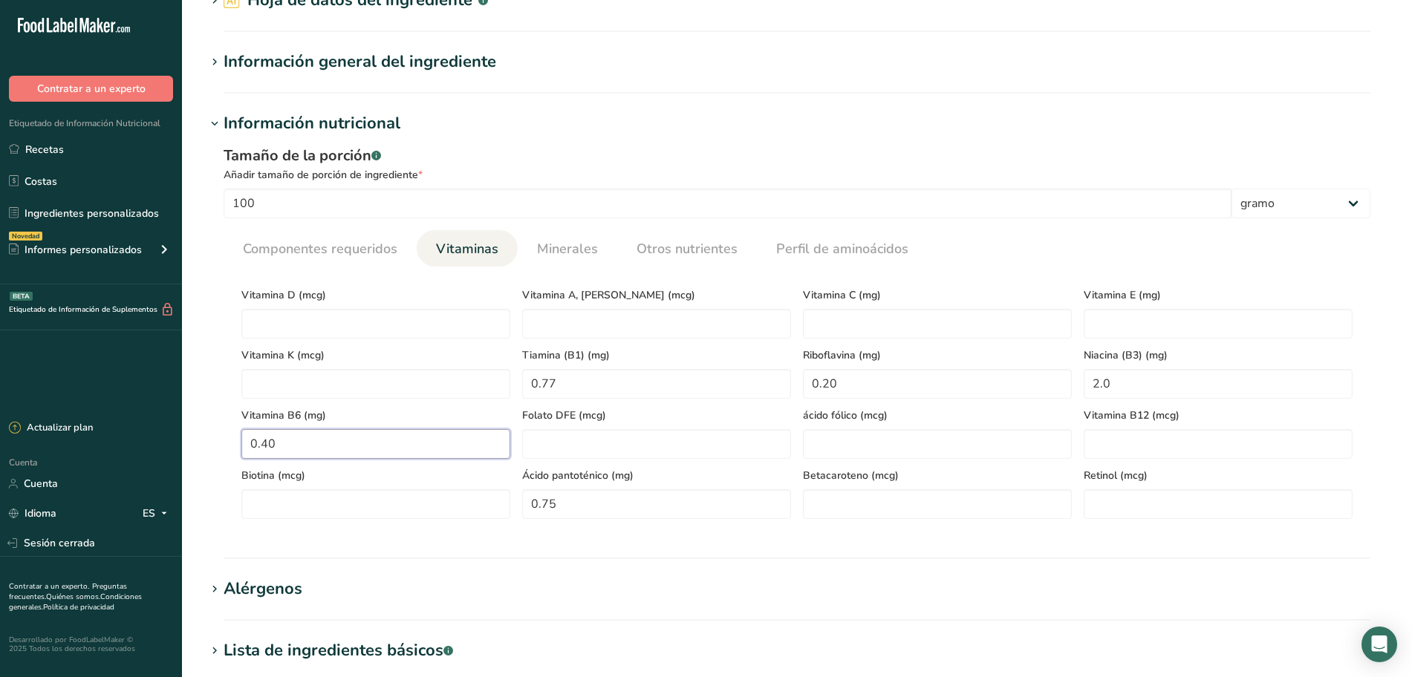
type B6 "0.40"
click at [565, 442] on DFE "number" at bounding box center [656, 444] width 269 height 30
type DFE "525"
click at [1092, 322] on E "number" at bounding box center [1218, 324] width 269 height 30
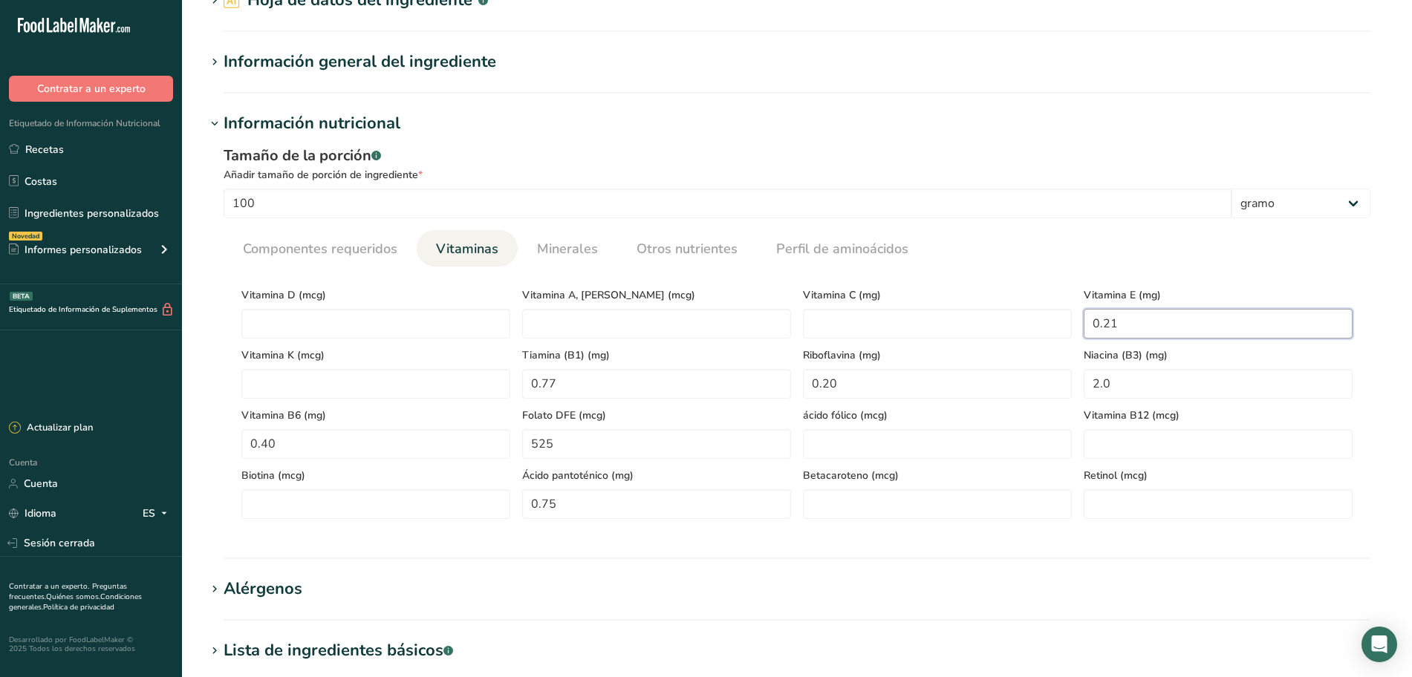
type E "0.21"
click at [322, 377] on K "number" at bounding box center [375, 384] width 269 height 30
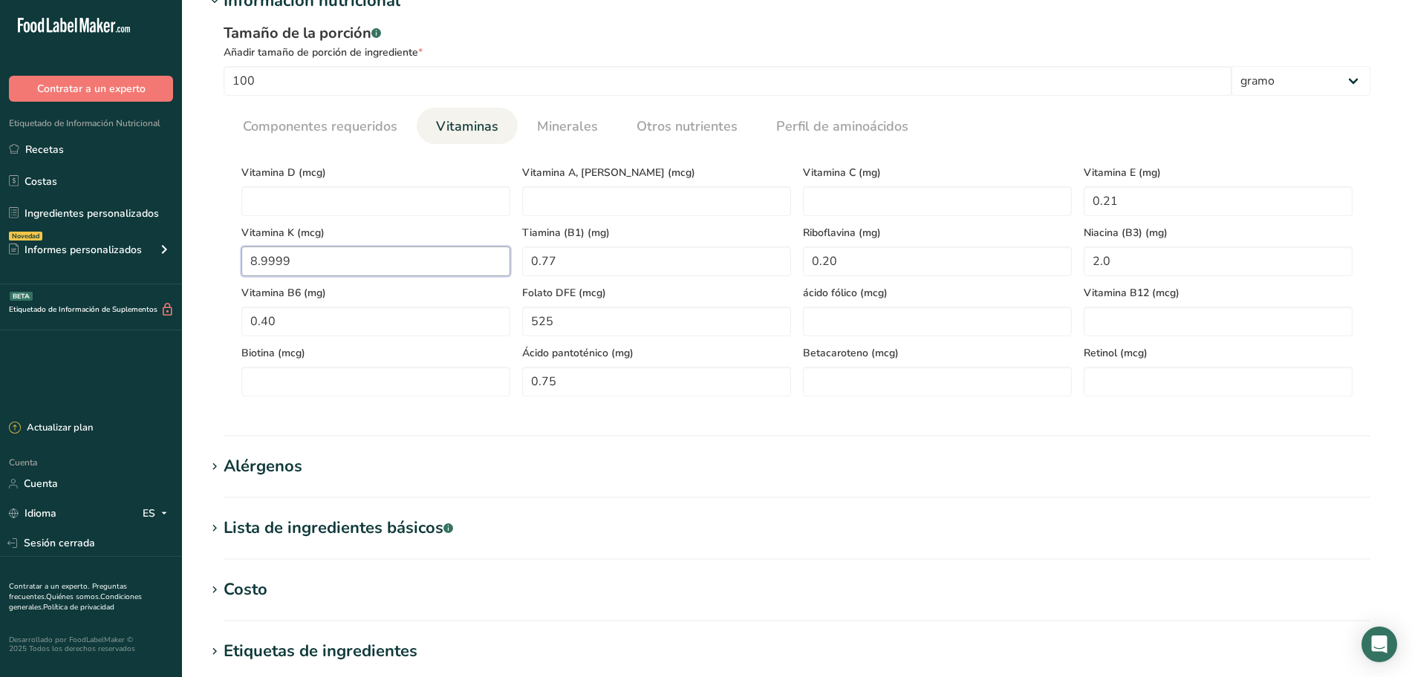
scroll to position [186, 0]
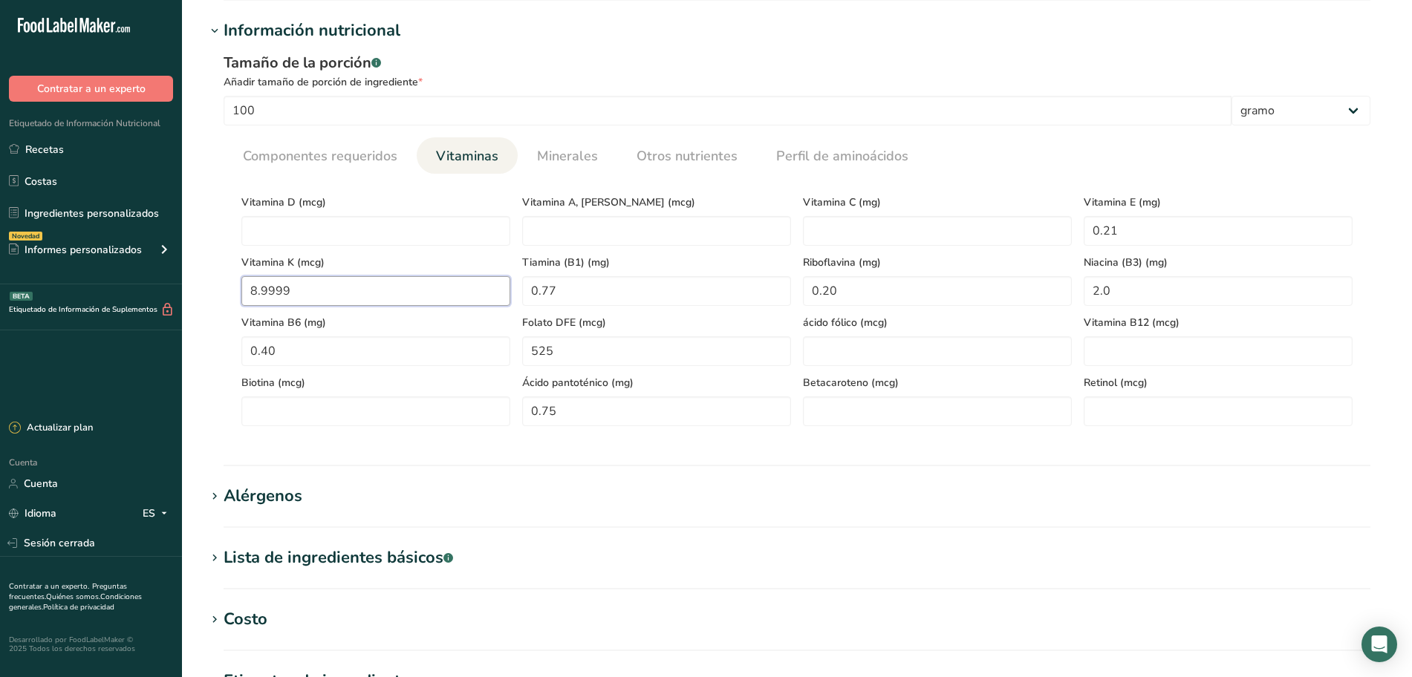
type K "8.9999"
click at [215, 176] on div "Tamaño de la porción .a-a{fill:#347362;}.b-a{fill:#fff;} Añadir tamaño de porci…" at bounding box center [797, 245] width 1183 height 404
click at [591, 148] on font "Minerales" at bounding box center [567, 156] width 61 height 18
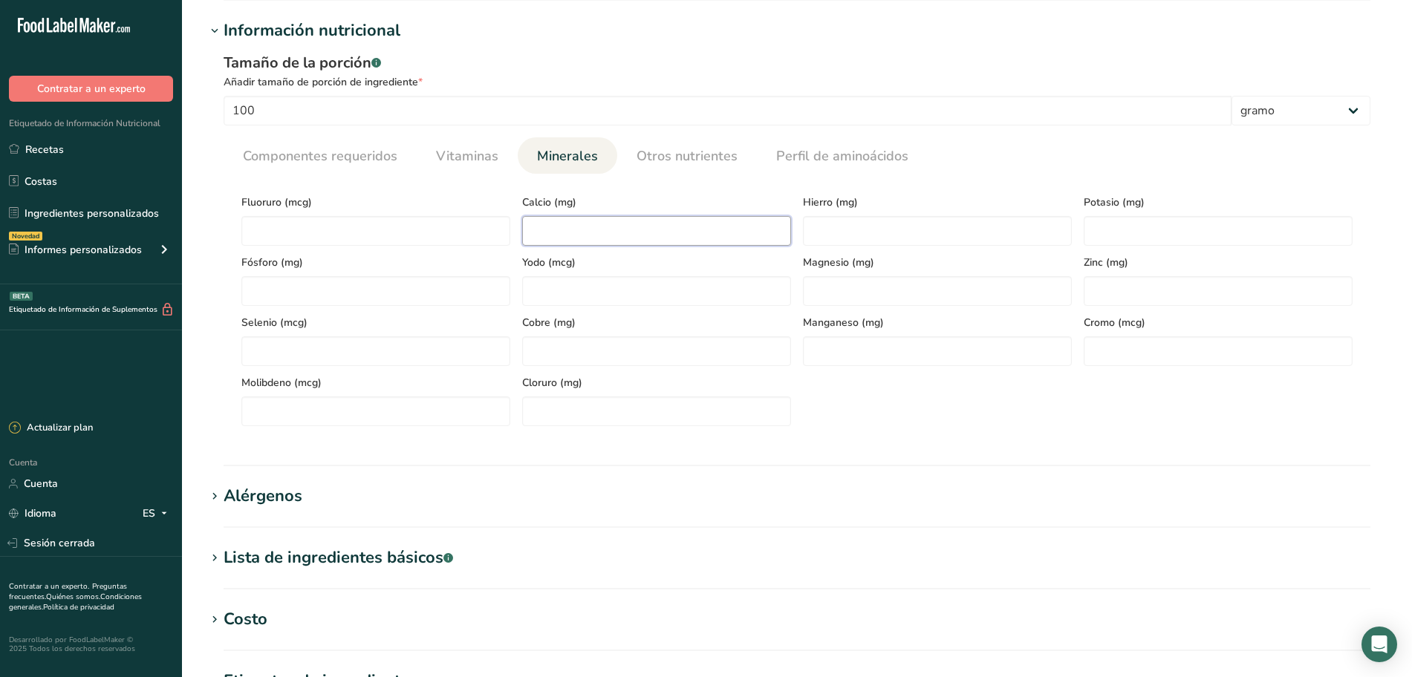
click at [562, 218] on input "number" at bounding box center [656, 231] width 269 height 30
type input "113"
click at [843, 227] on input "number" at bounding box center [937, 231] width 269 height 30
type input "5.1"
click at [876, 287] on input "number" at bounding box center [937, 291] width 269 height 30
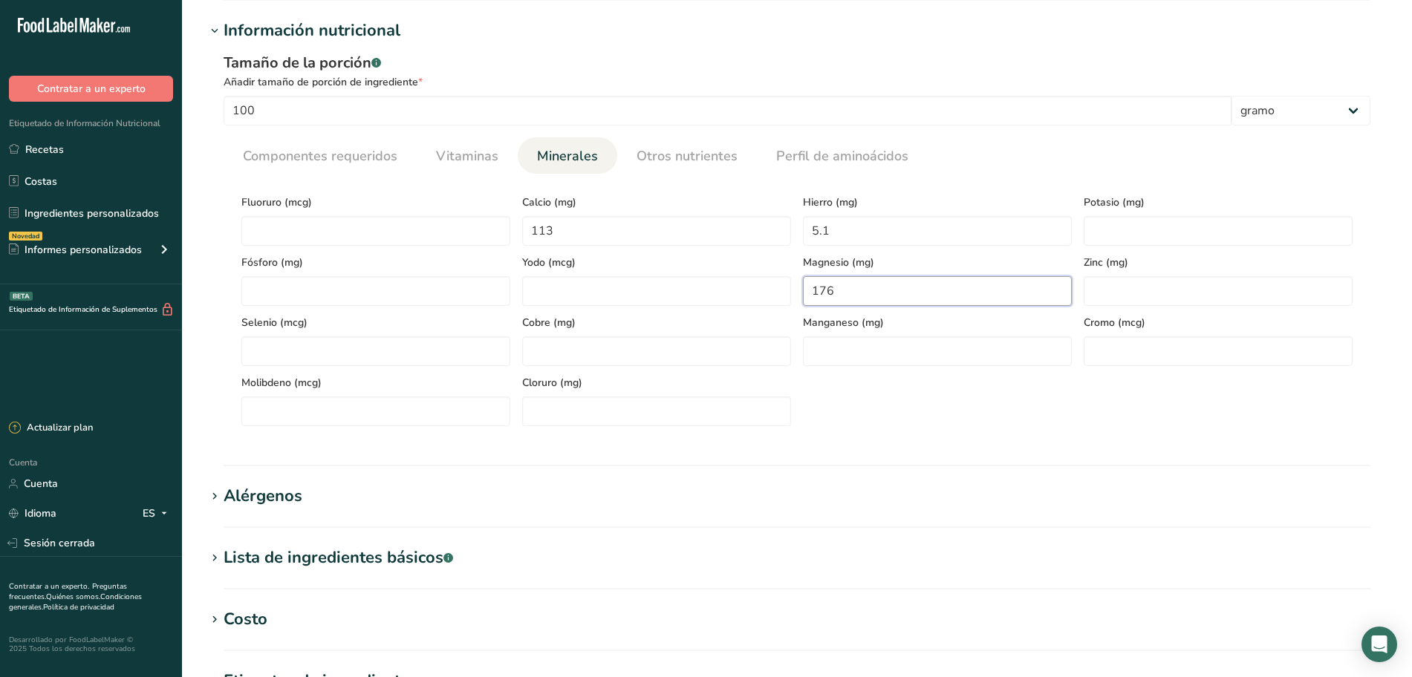
type input "176"
click at [383, 291] on input "number" at bounding box center [375, 291] width 269 height 30
type input "411"
click at [1119, 232] on input "number" at bounding box center [1218, 231] width 269 height 30
type input "1393"
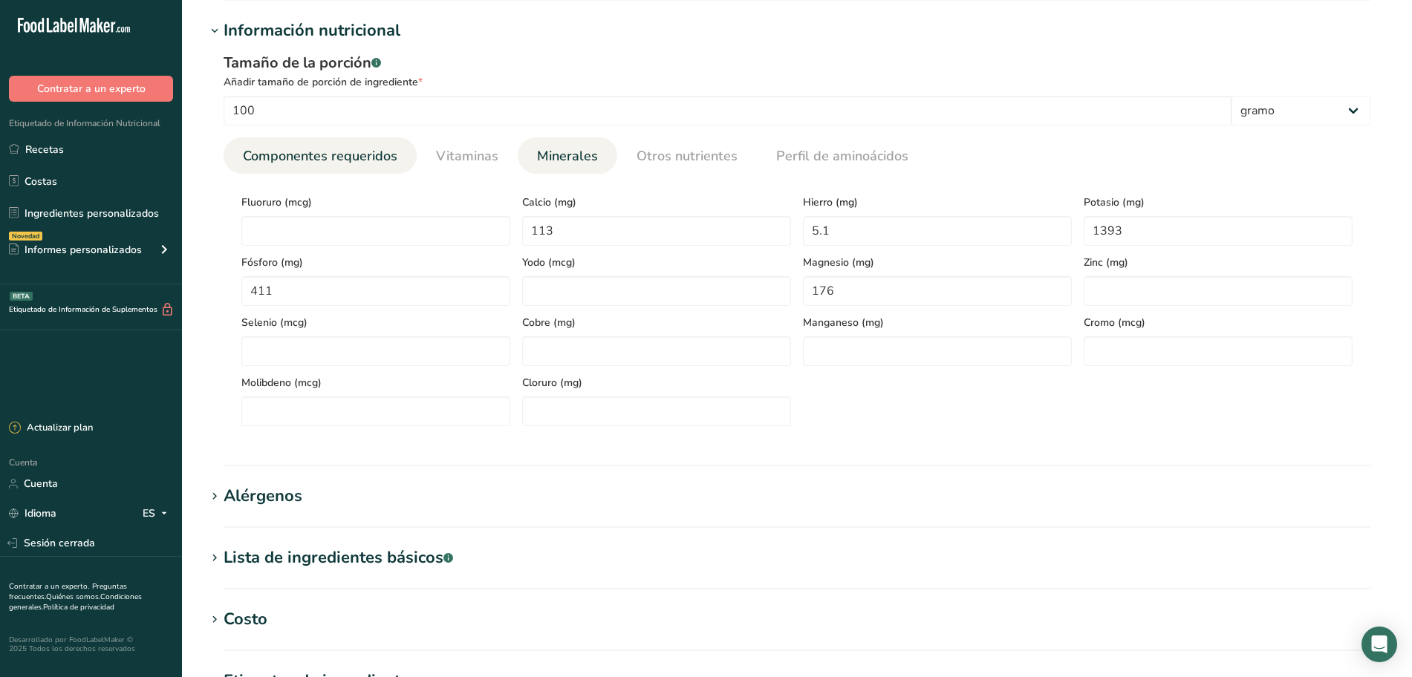
click at [372, 164] on font "Componentes requeridos" at bounding box center [320, 156] width 154 height 18
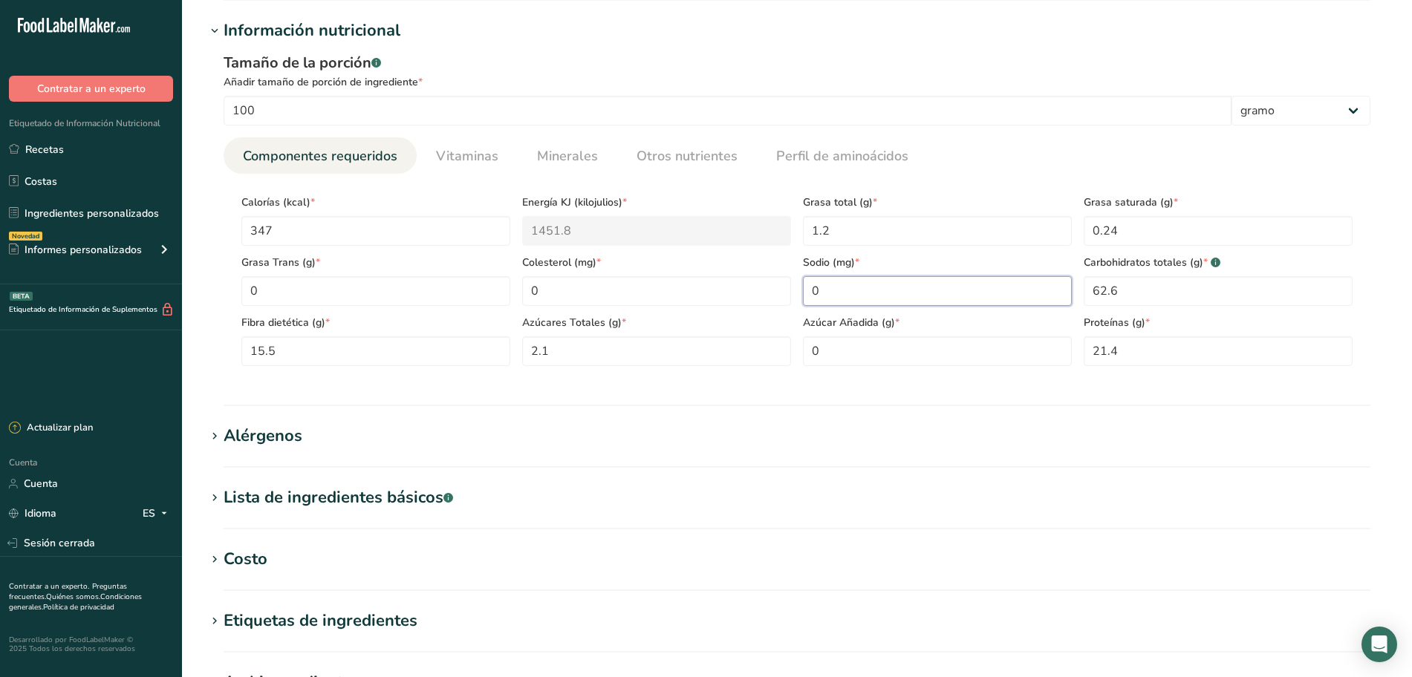
click at [850, 292] on input "0" at bounding box center [937, 291] width 269 height 30
type input "12"
click at [552, 155] on font "Minerales" at bounding box center [567, 156] width 61 height 18
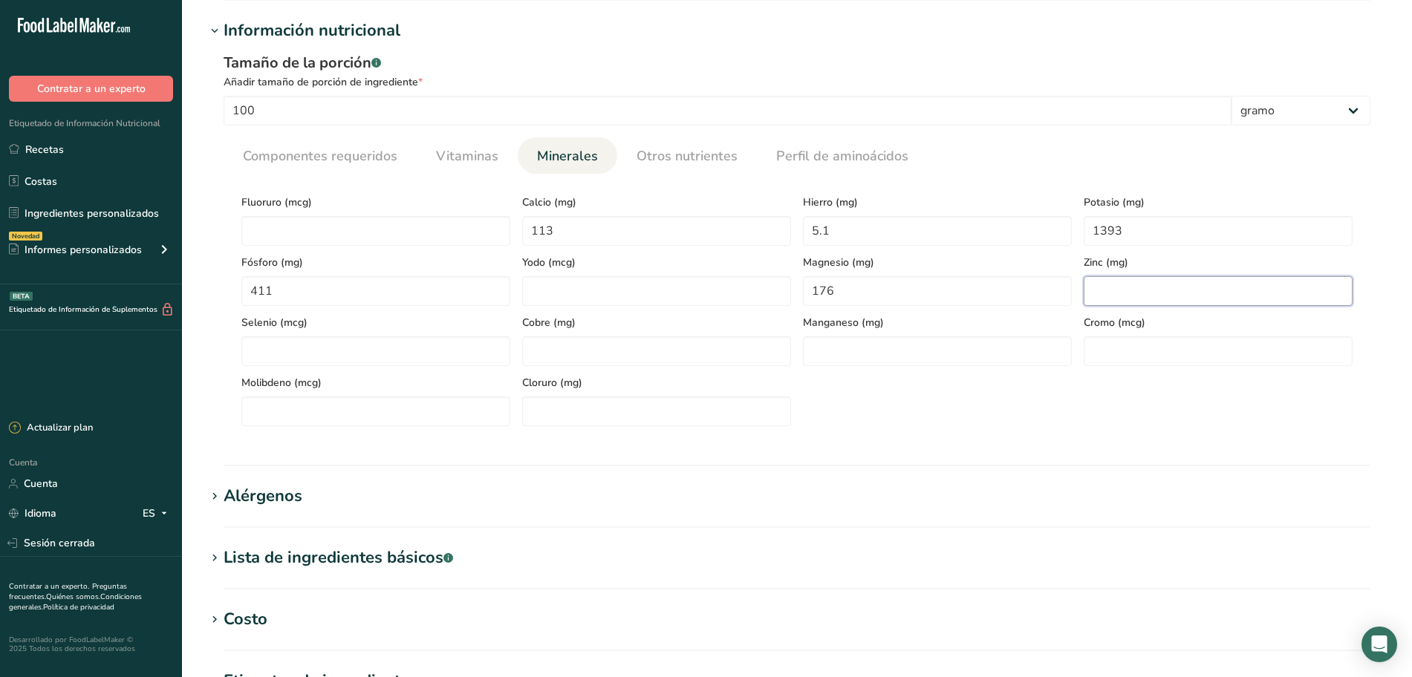
click at [1102, 285] on input "number" at bounding box center [1218, 291] width 269 height 30
type input "3.3"
click at [604, 352] on input "number" at bounding box center [656, 351] width 269 height 30
type input "0.95"
click at [855, 353] on input "number" at bounding box center [937, 351] width 269 height 30
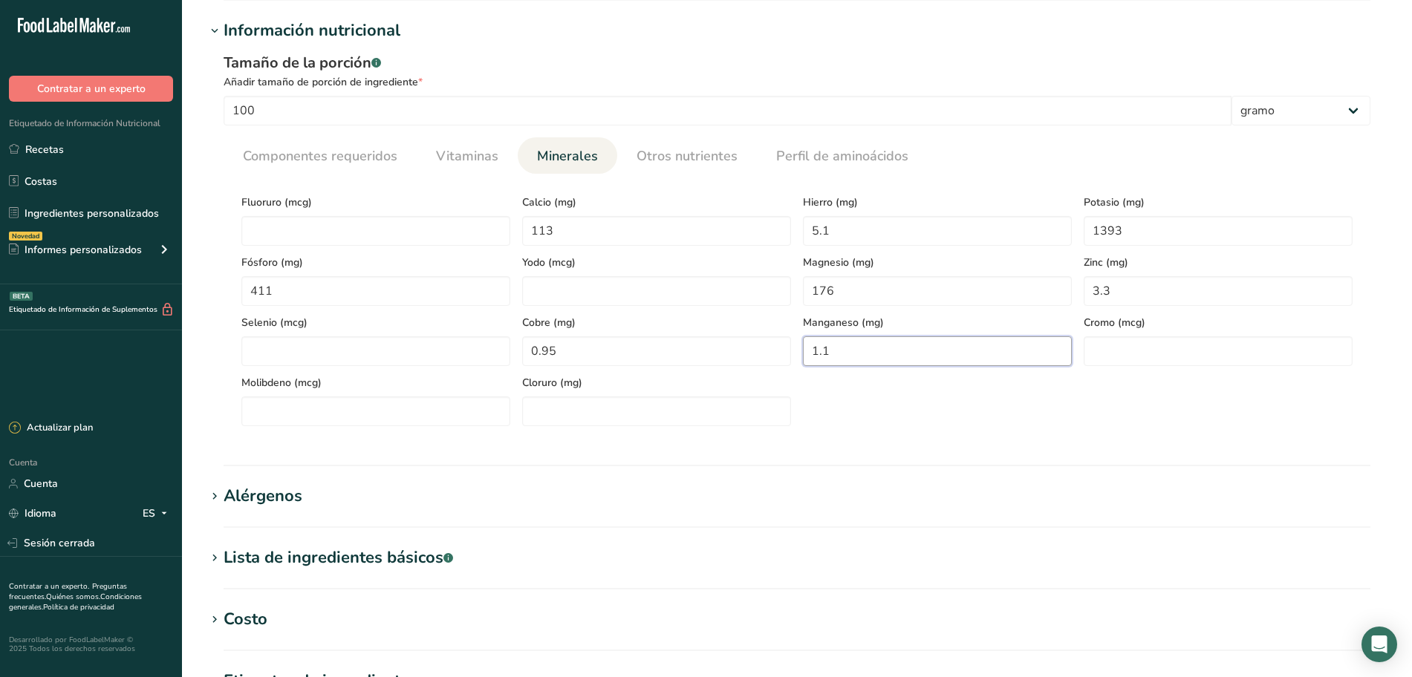
type input "1.1"
click at [370, 355] on input "number" at bounding box center [375, 351] width 269 height 30
type input "15"
click at [957, 60] on div "Tamaño de la porción .a-a{fill:#347362;}.b-a{fill:#fff;}" at bounding box center [797, 63] width 1147 height 22
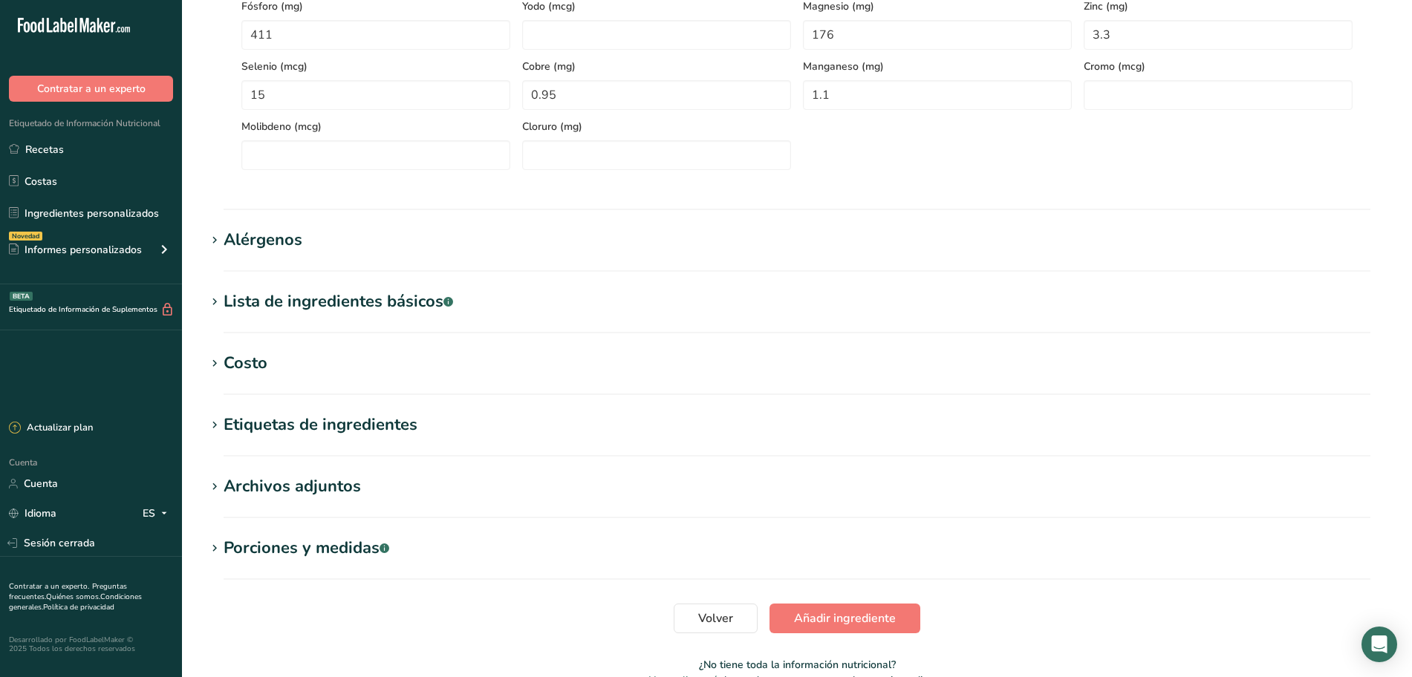
scroll to position [464, 0]
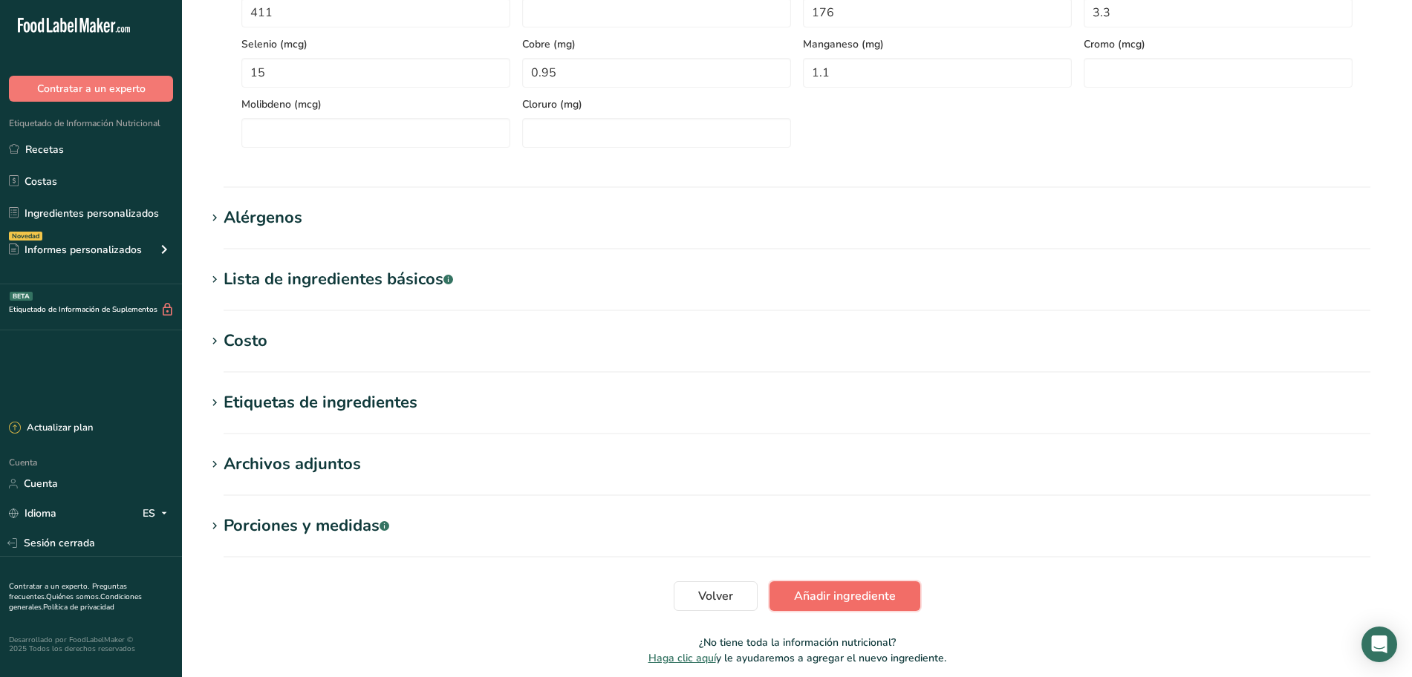
click at [837, 599] on font "Añadir ingrediente" at bounding box center [845, 596] width 102 height 16
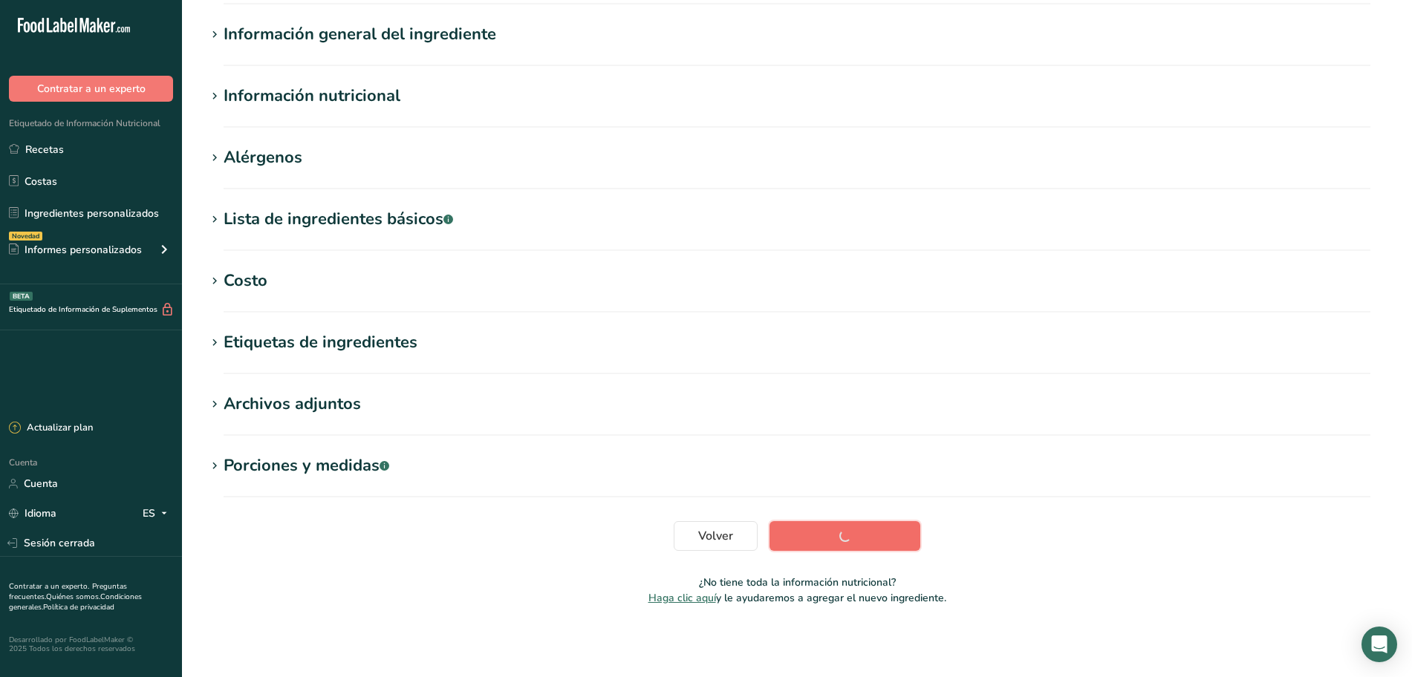
scroll to position [120, 0]
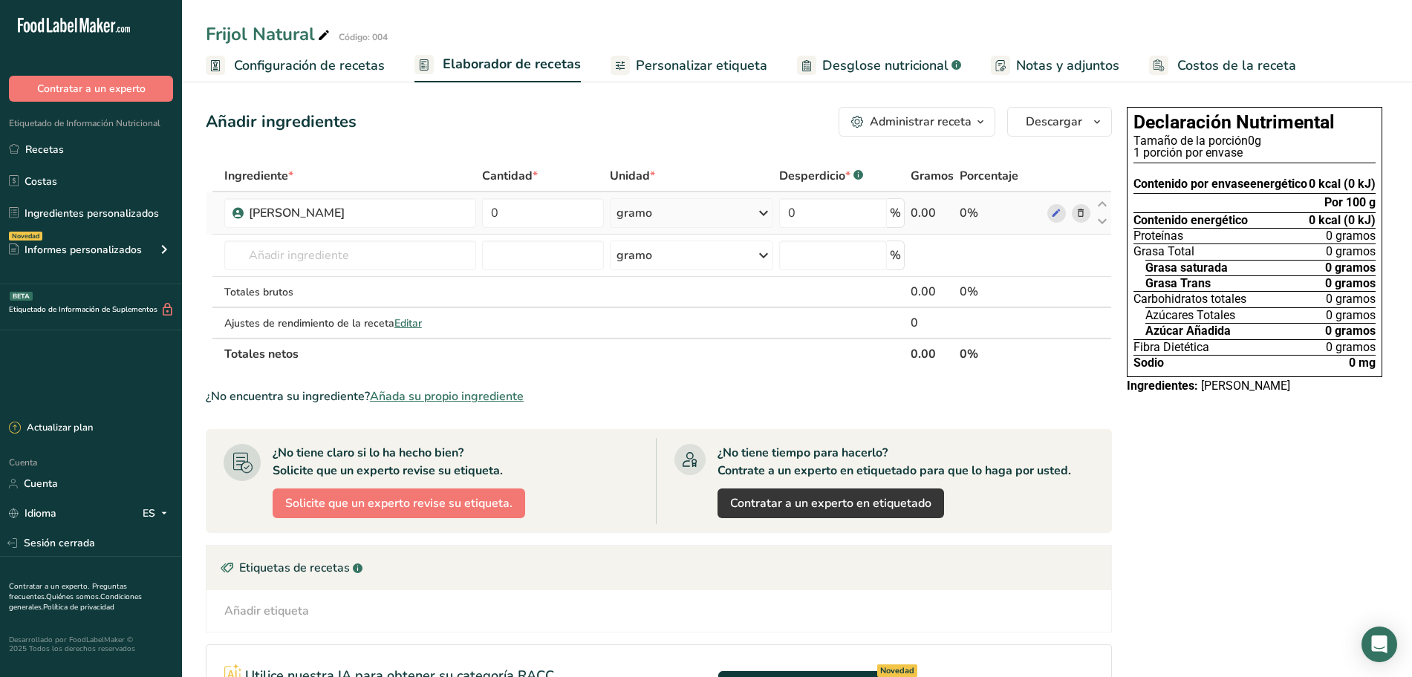
click at [668, 214] on div "gramo" at bounding box center [691, 213] width 163 height 30
click at [674, 289] on div "kilogramo" at bounding box center [681, 291] width 125 height 22
click at [549, 217] on input "0" at bounding box center [543, 213] width 123 height 30
type input "50"
click at [582, 112] on div "Añadir ingredientes Administrar receta Eliminar receta Duplicar receta Receta d…" at bounding box center [659, 122] width 906 height 30
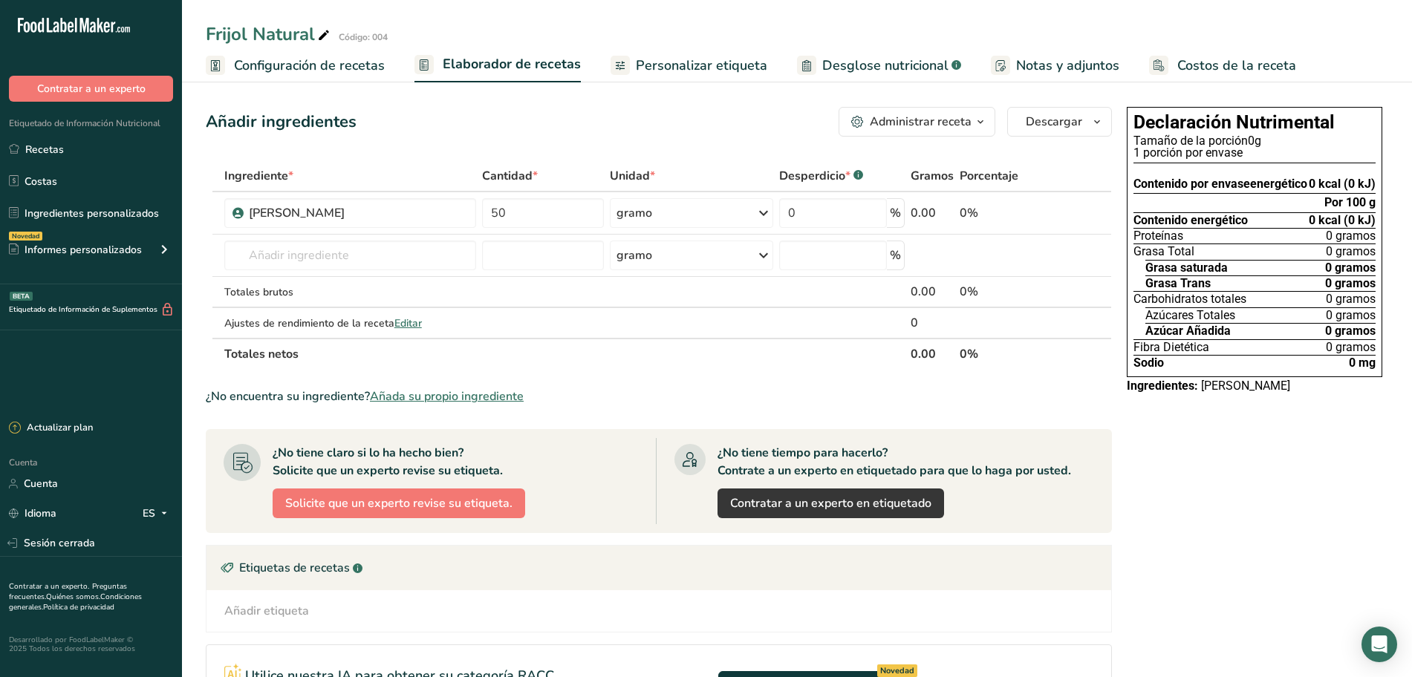
click at [582, 112] on div "Añadir ingredientes Administrar receta Eliminar receta Duplicar receta Receta d…" at bounding box center [659, 122] width 906 height 30
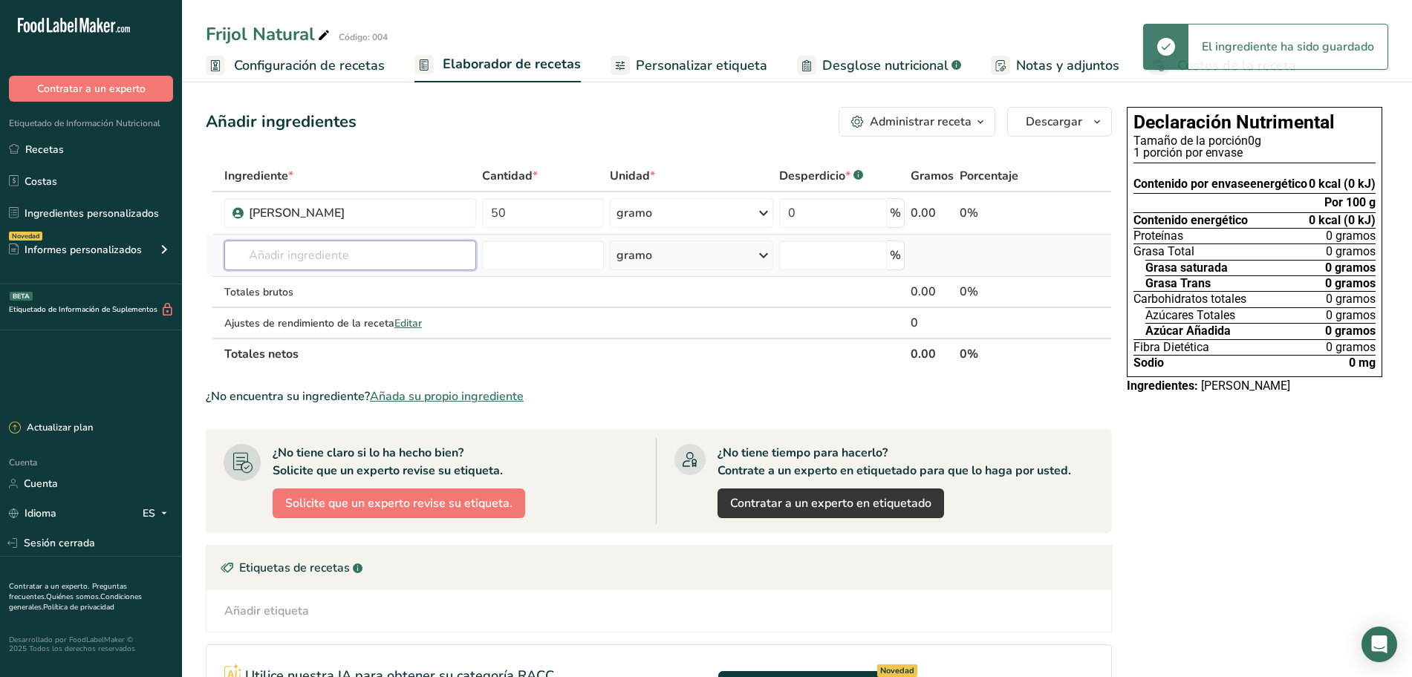
click at [329, 264] on input "text" at bounding box center [350, 256] width 252 height 30
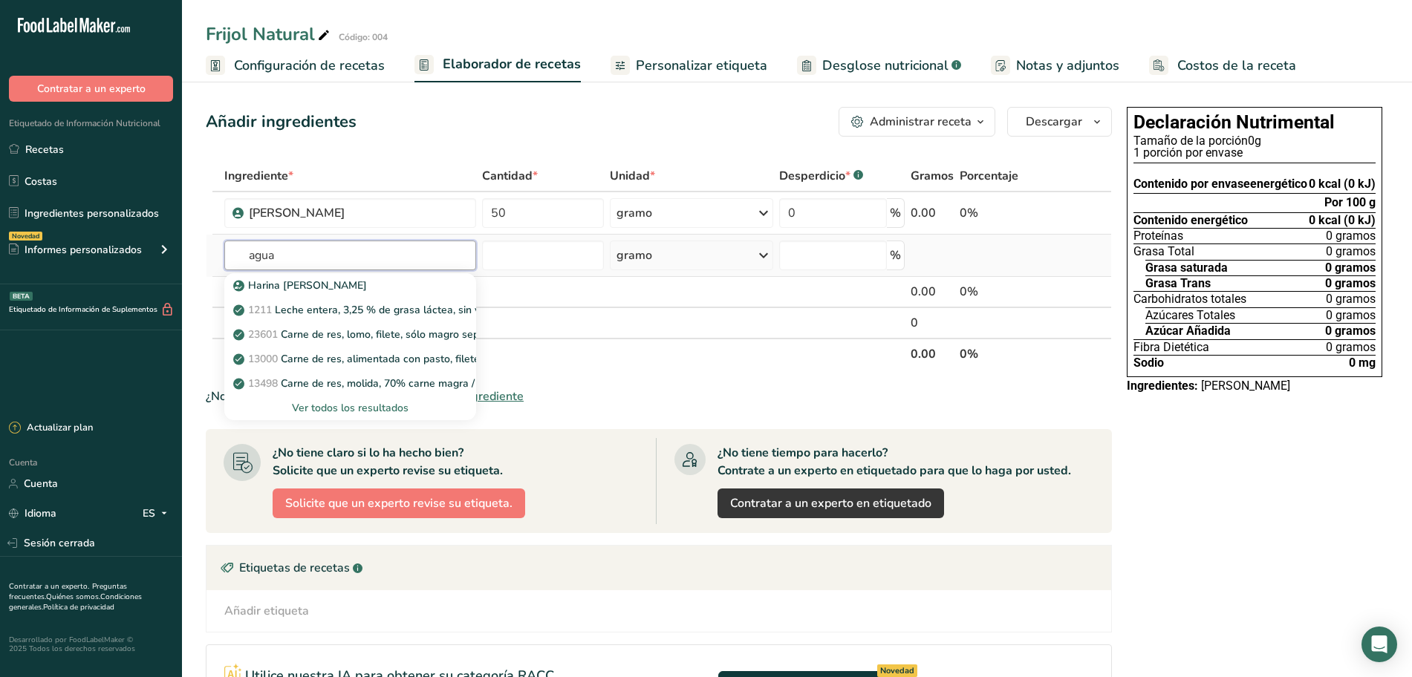
type input "agua"
click at [364, 403] on font "Ver todos los resultados" at bounding box center [350, 408] width 117 height 14
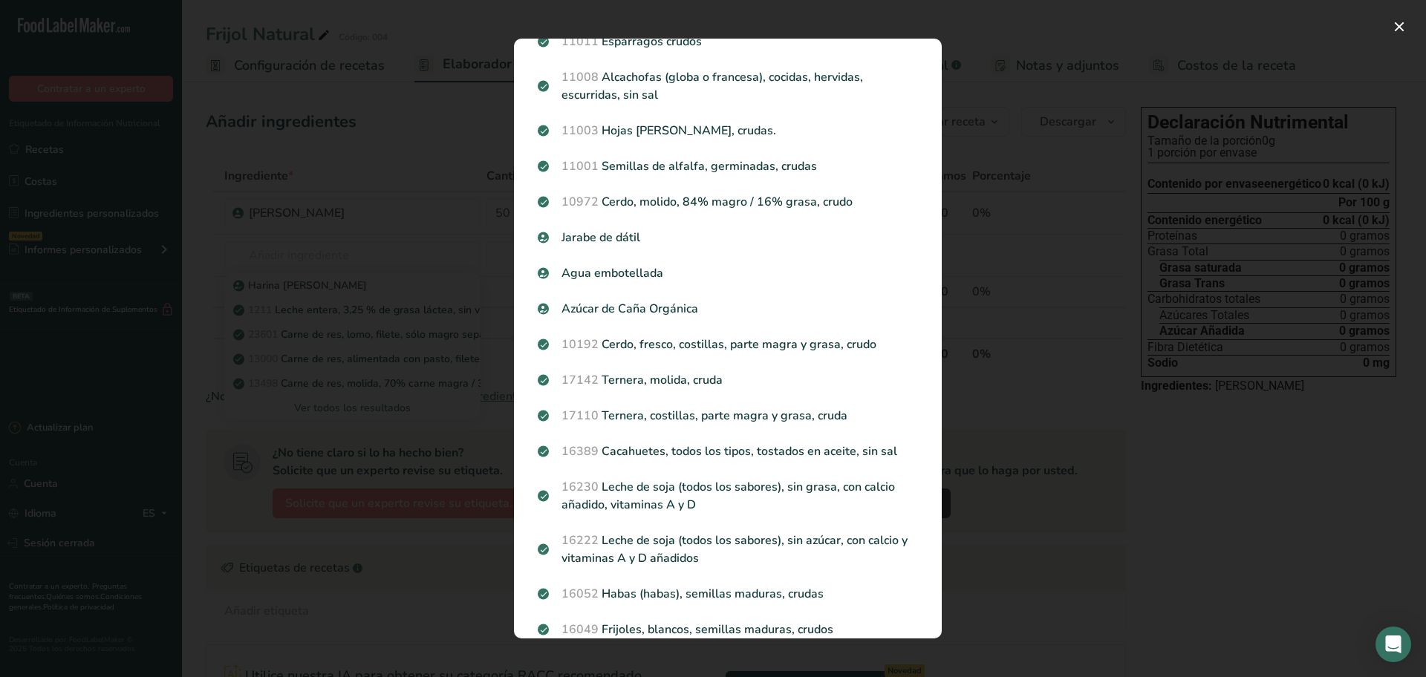
scroll to position [1420, 0]
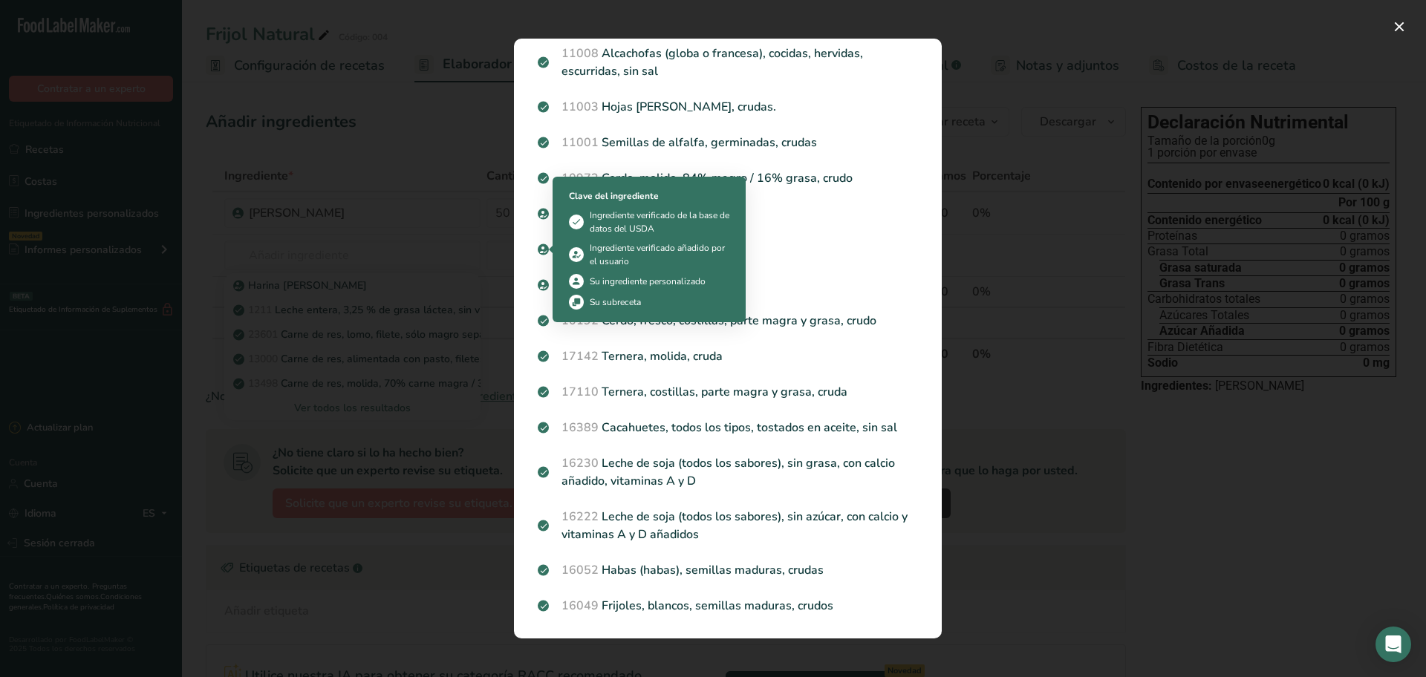
click at [397, 237] on div "Resultados de búsqueda modal" at bounding box center [713, 338] width 1426 height 677
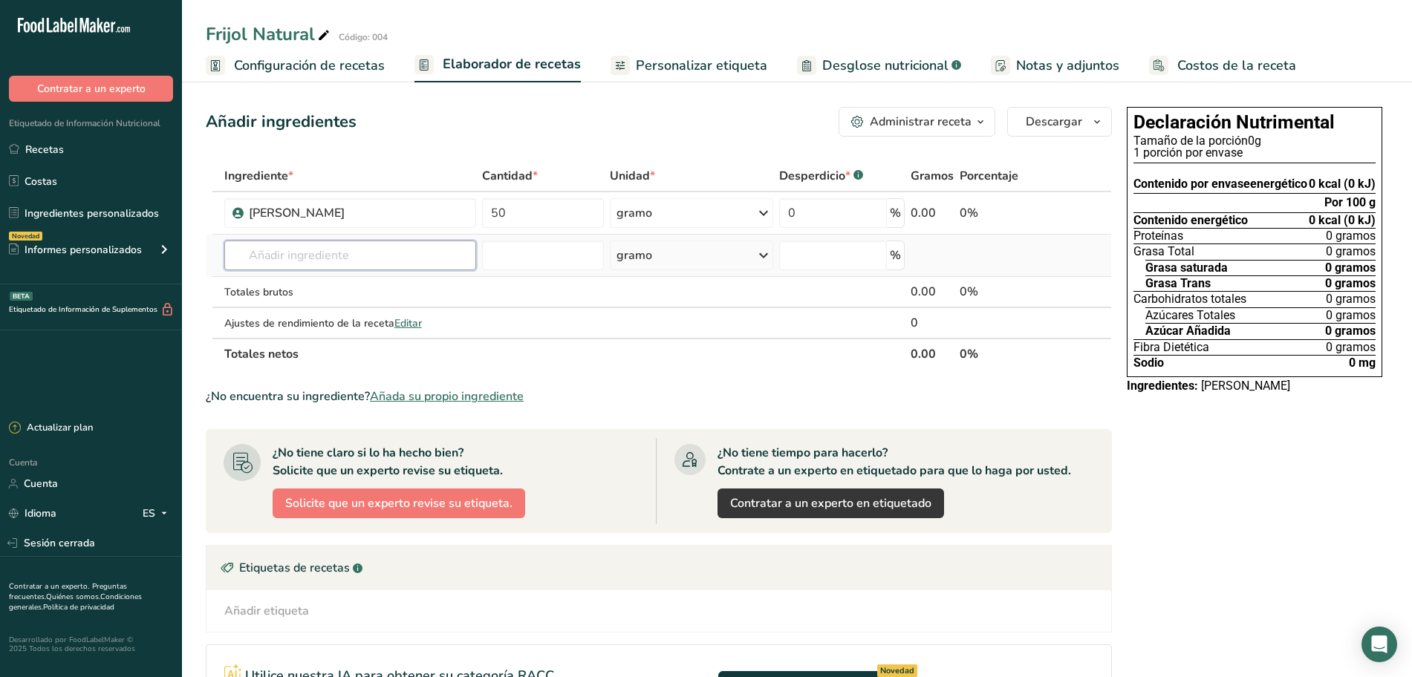
click at [332, 257] on input "text" at bounding box center [350, 256] width 252 height 30
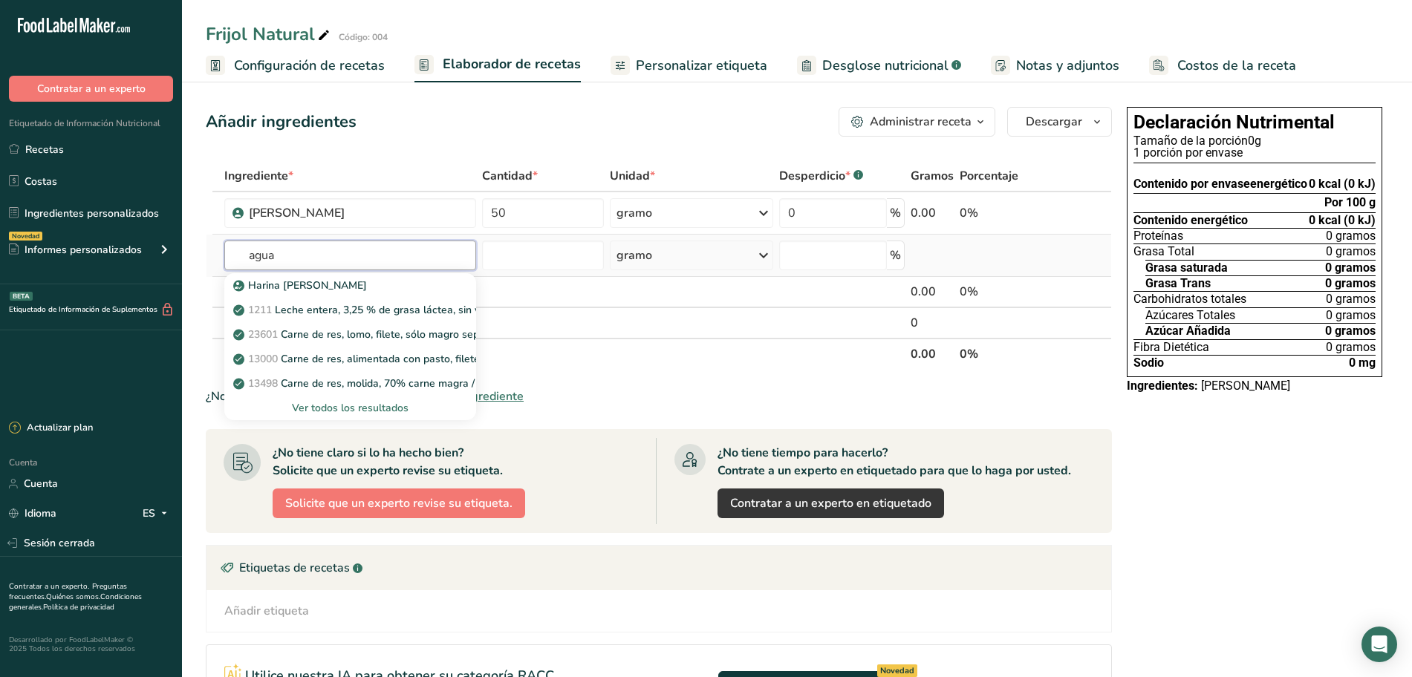
type input "agua"
click at [342, 401] on font "Ver todos los resultados" at bounding box center [350, 408] width 117 height 14
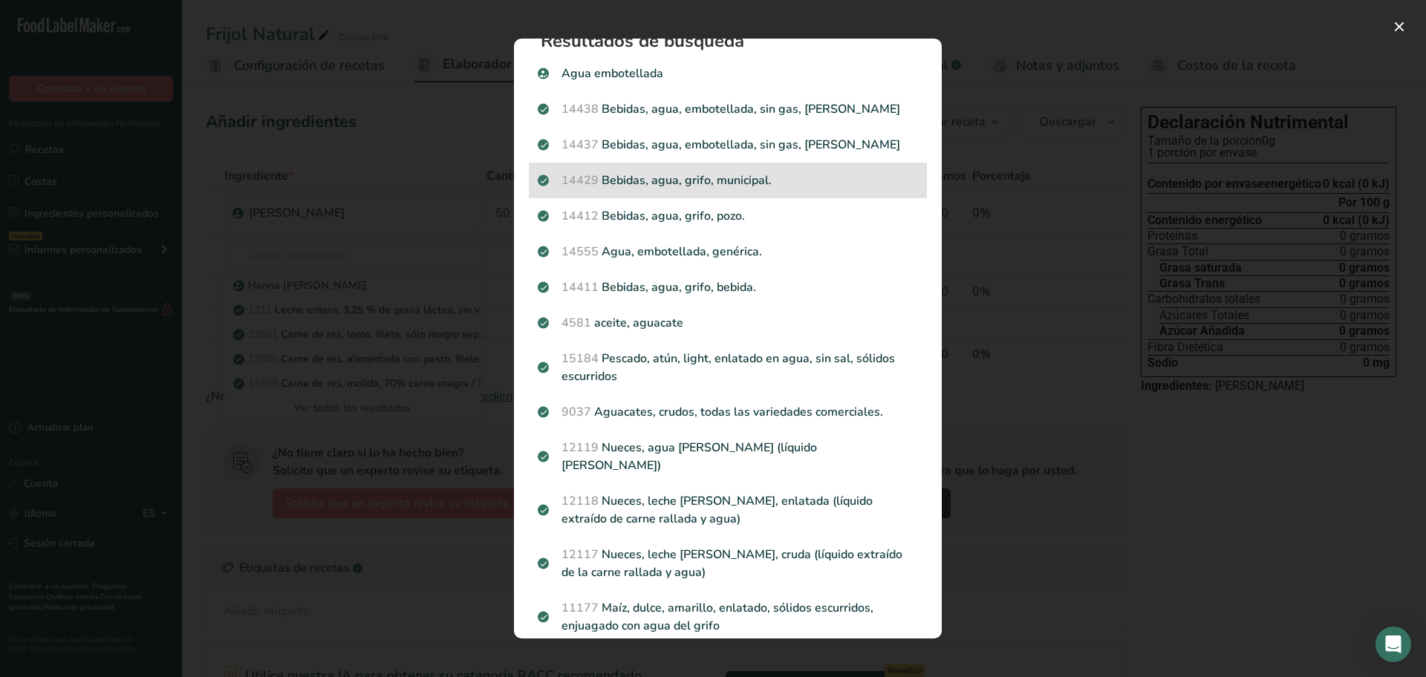
scroll to position [0, 0]
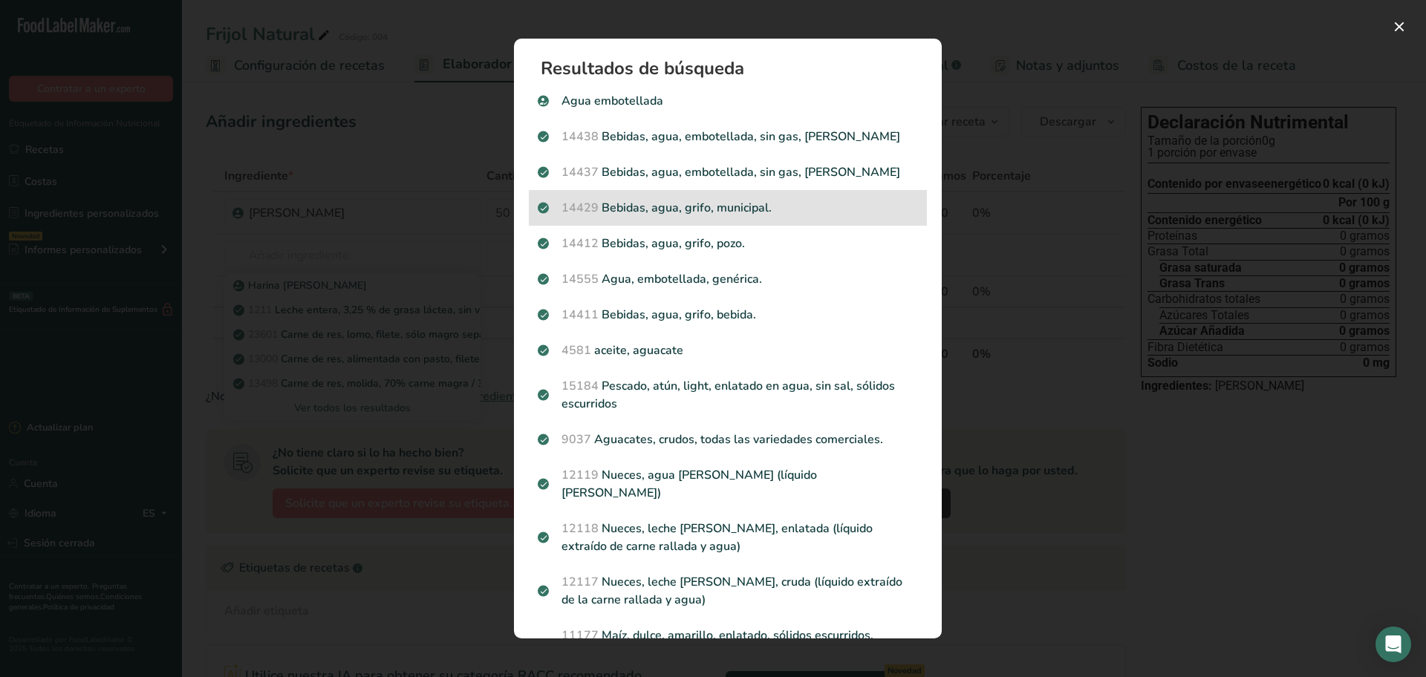
click at [686, 215] on p "14429 Bebidas, agua, grifo, municipal." at bounding box center [728, 208] width 380 height 18
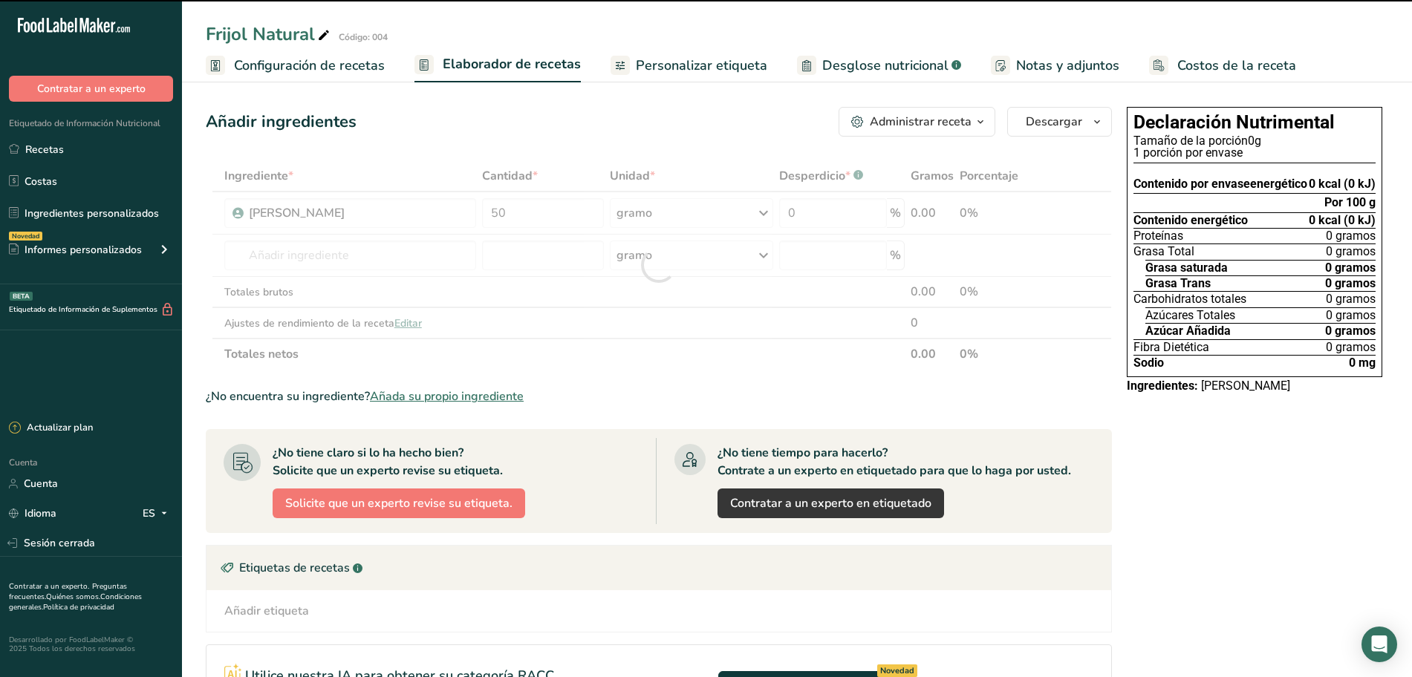
type input "0"
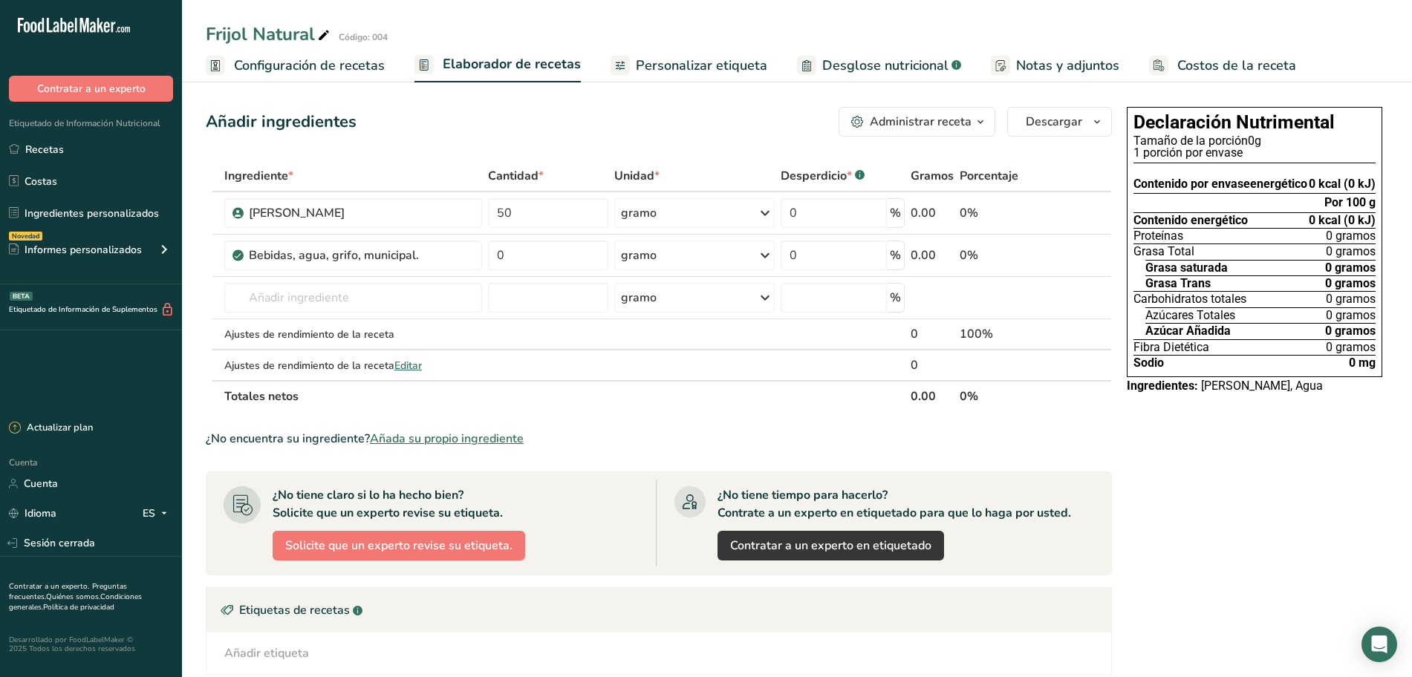
drag, startPoint x: 645, startPoint y: 62, endPoint x: 590, endPoint y: 69, distance: 55.5
click at [645, 62] on font "Personalizar etiqueta" at bounding box center [701, 65] width 131 height 18
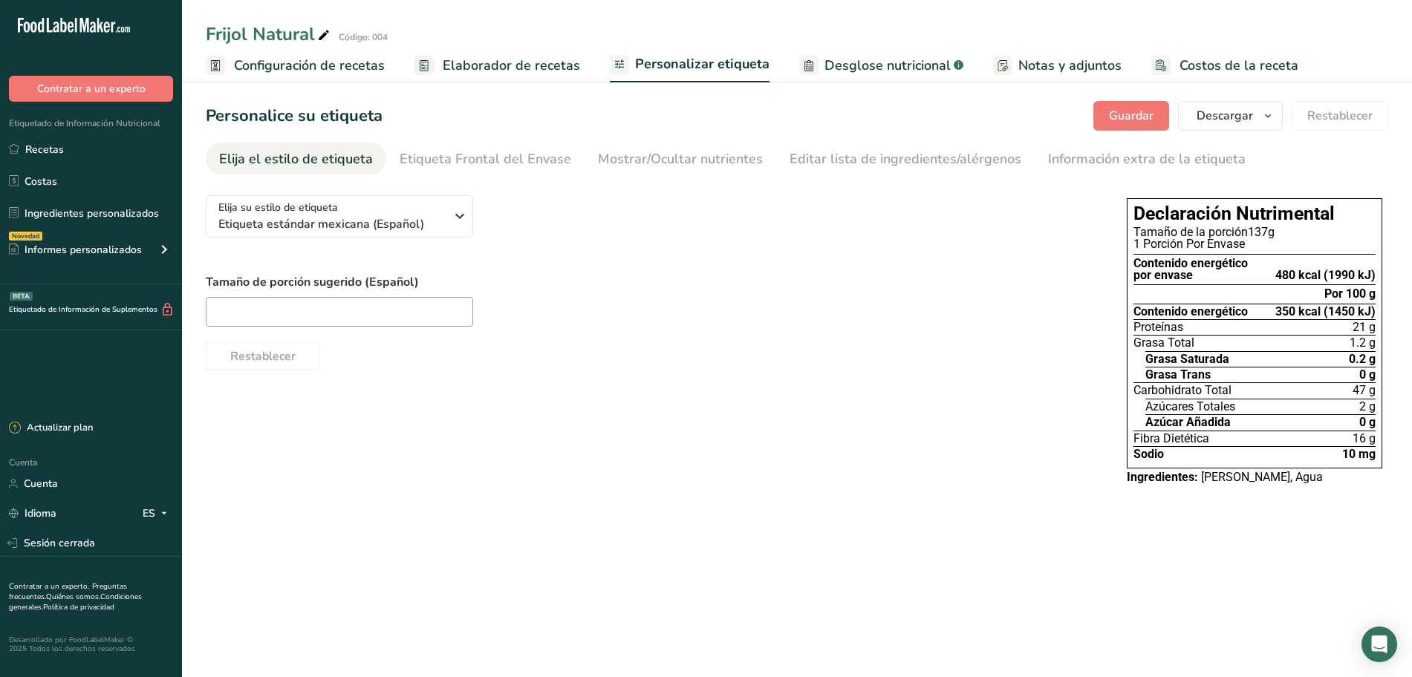
click at [515, 65] on font "Elaborador de recetas" at bounding box center [511, 65] width 137 height 18
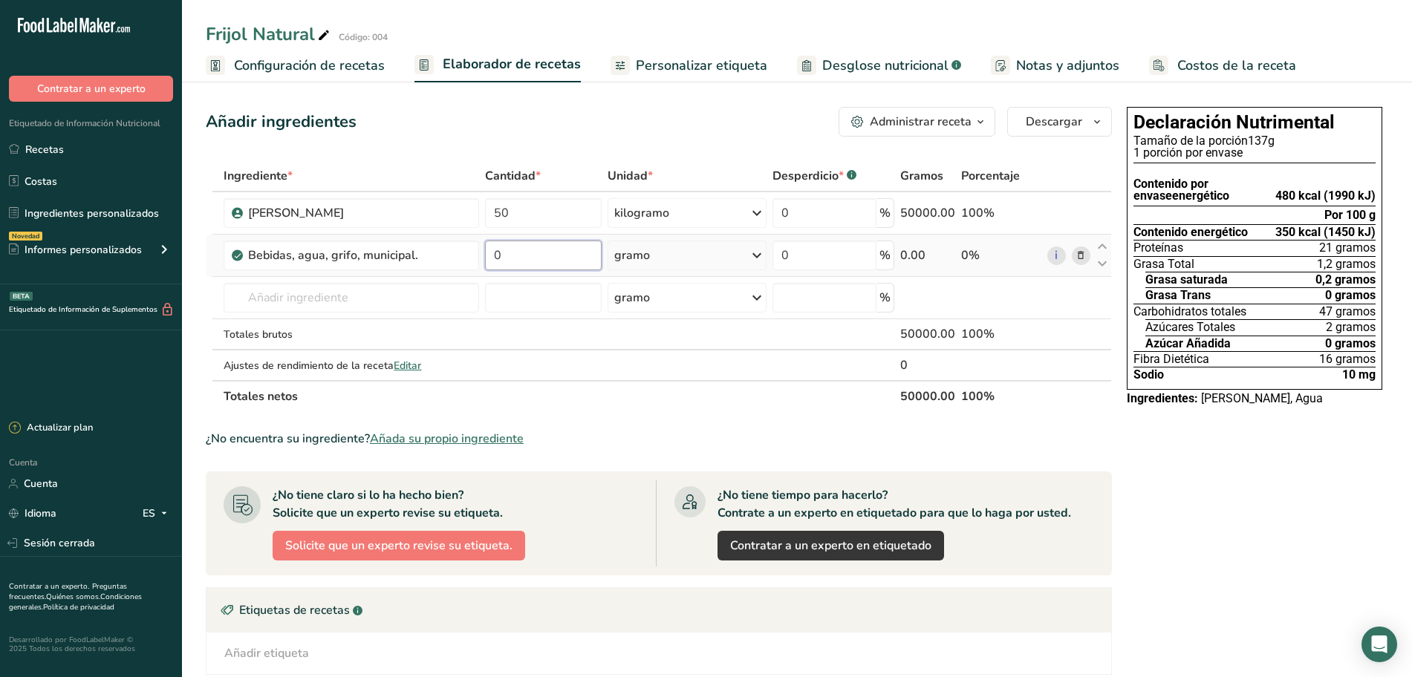
click at [526, 247] on input "0" at bounding box center [543, 256] width 117 height 30
type input "140"
click at [733, 252] on div "Ingrediente * Cantidad * Unidad * Desperdicio * .a-a{fill:#347362;}.b-a{fill:#f…" at bounding box center [659, 286] width 906 height 252
click at [759, 248] on icon at bounding box center [757, 255] width 18 height 27
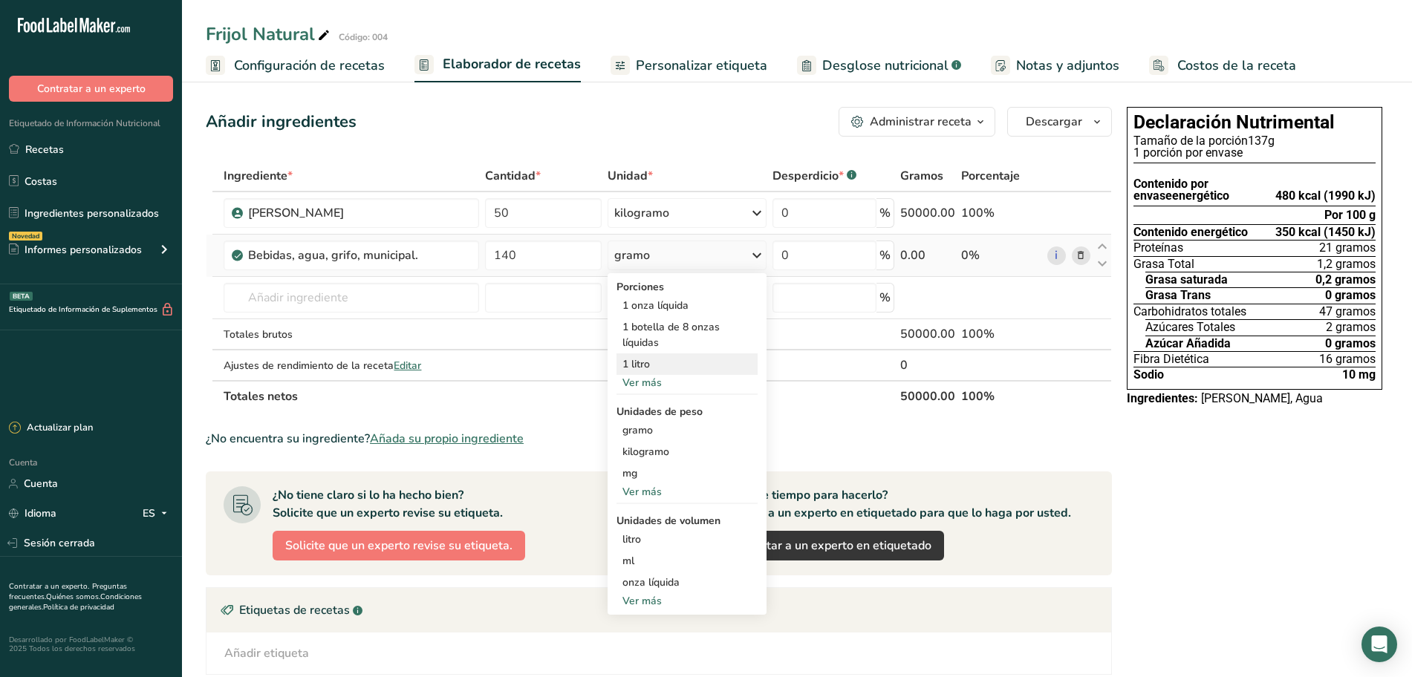
click at [660, 357] on div "1 litro" at bounding box center [687, 365] width 141 height 22
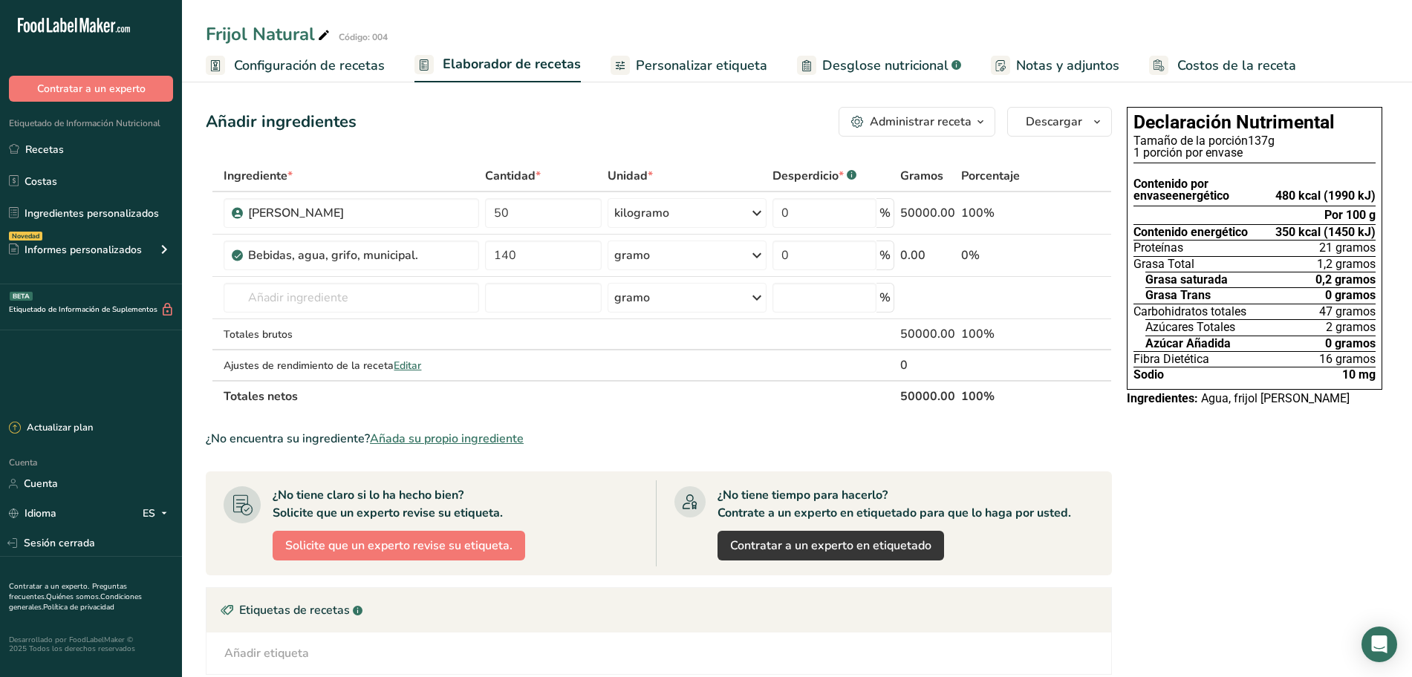
click at [706, 58] on font "Personalizar etiqueta" at bounding box center [701, 65] width 131 height 18
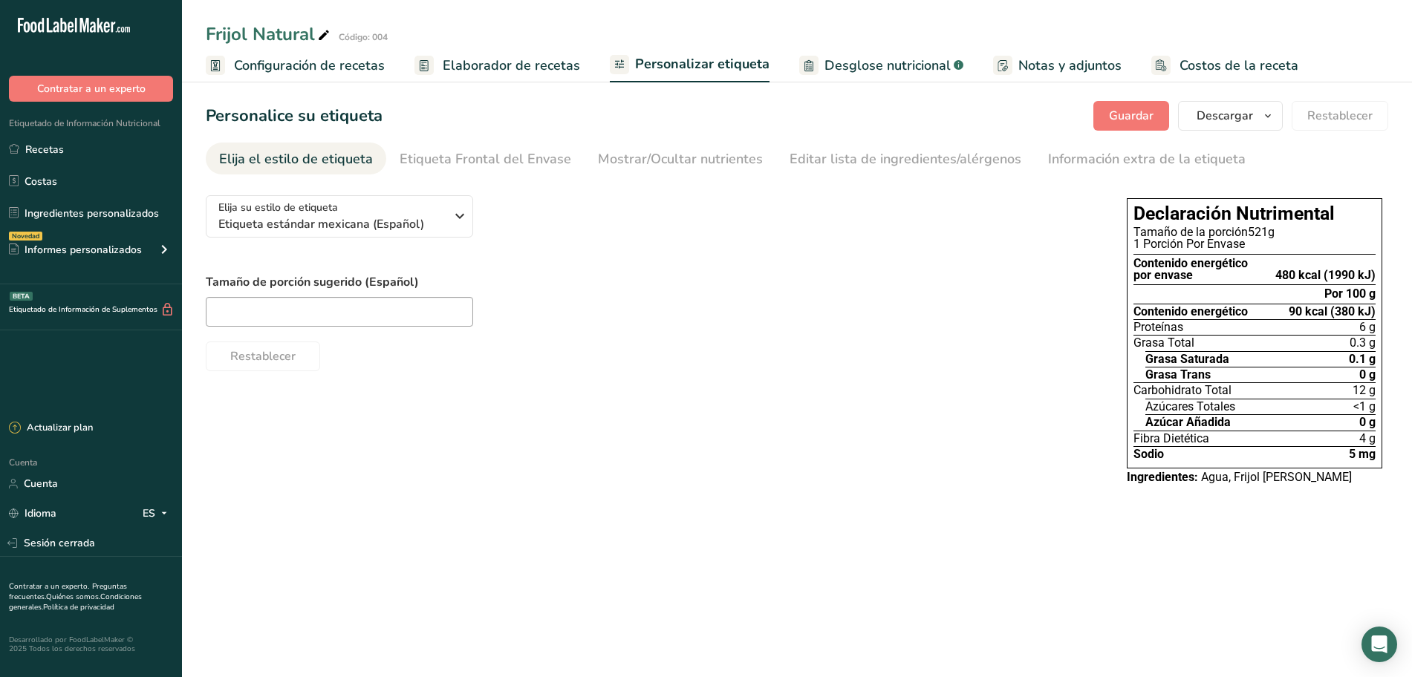
click at [518, 68] on font "Elaborador de recetas" at bounding box center [511, 65] width 137 height 18
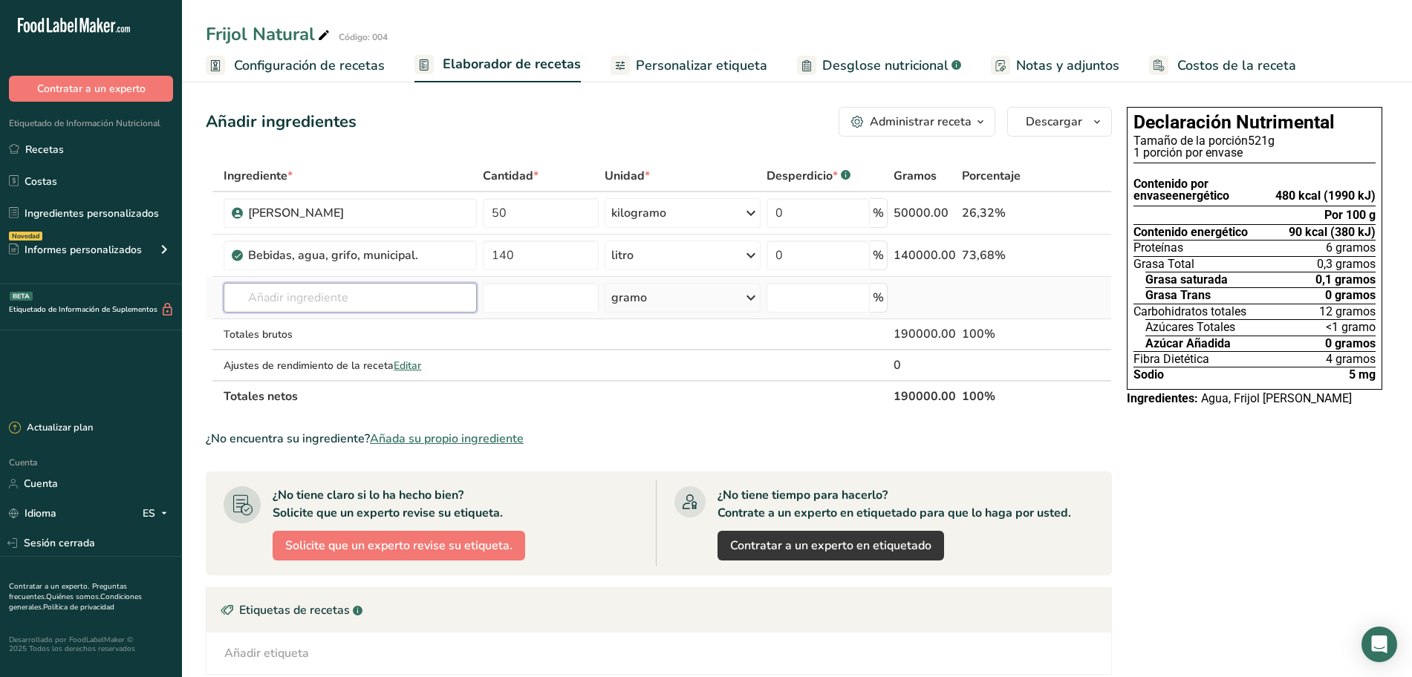
click at [348, 302] on input "text" at bounding box center [350, 298] width 253 height 30
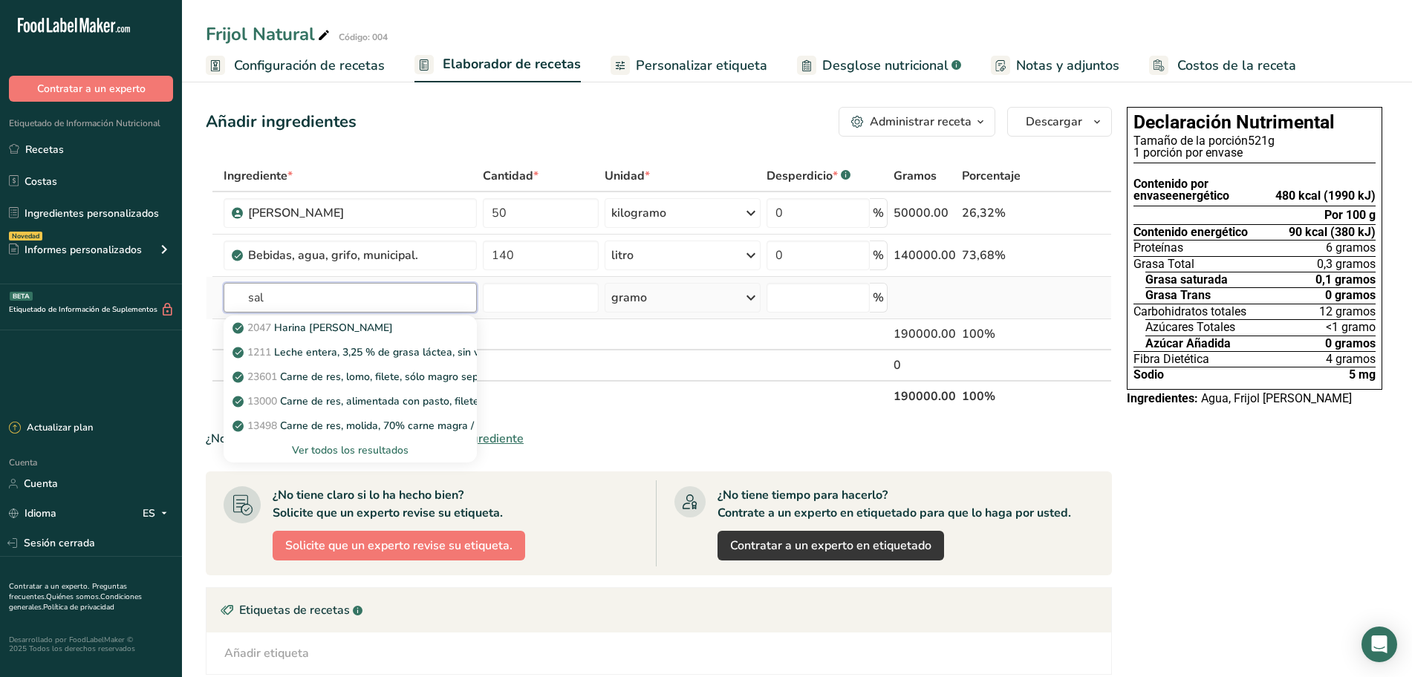
type input "sal"
click at [363, 446] on font "Ver todos los resultados" at bounding box center [350, 450] width 117 height 14
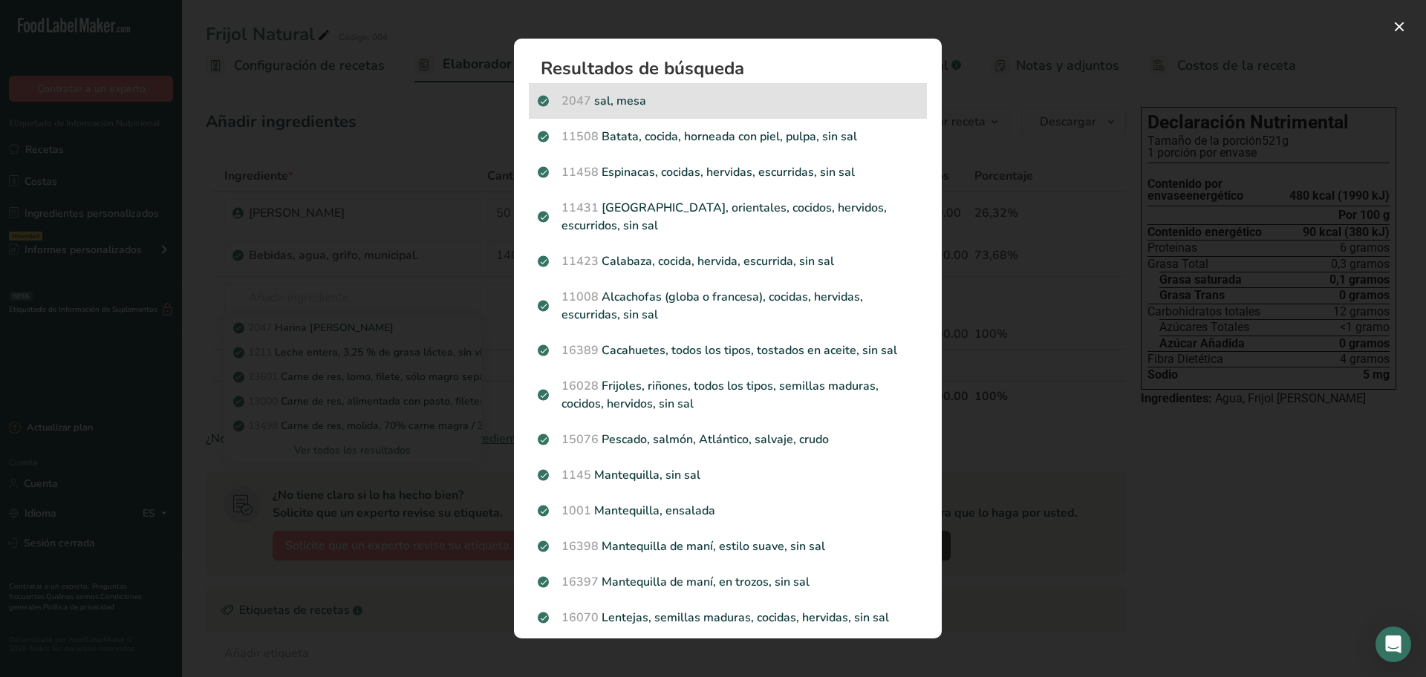
click at [629, 95] on font "sal, mesa" at bounding box center [620, 101] width 52 height 16
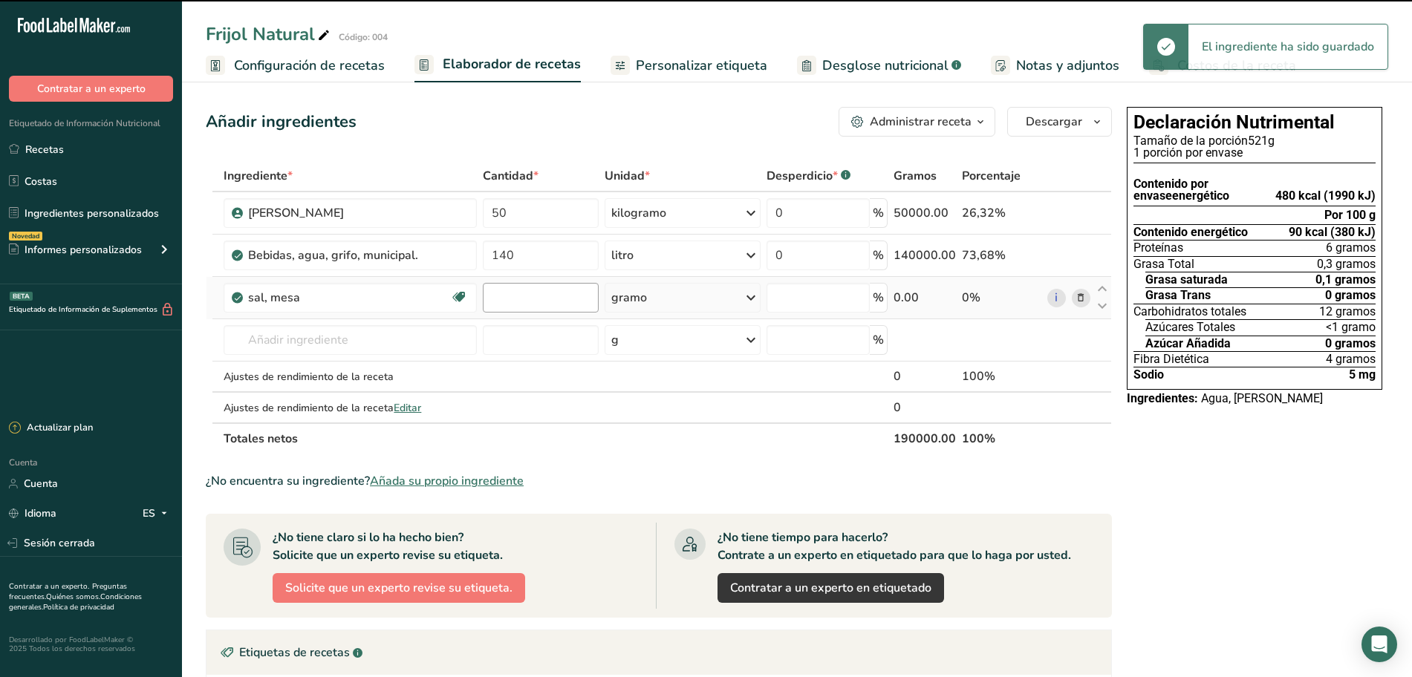
type input "0"
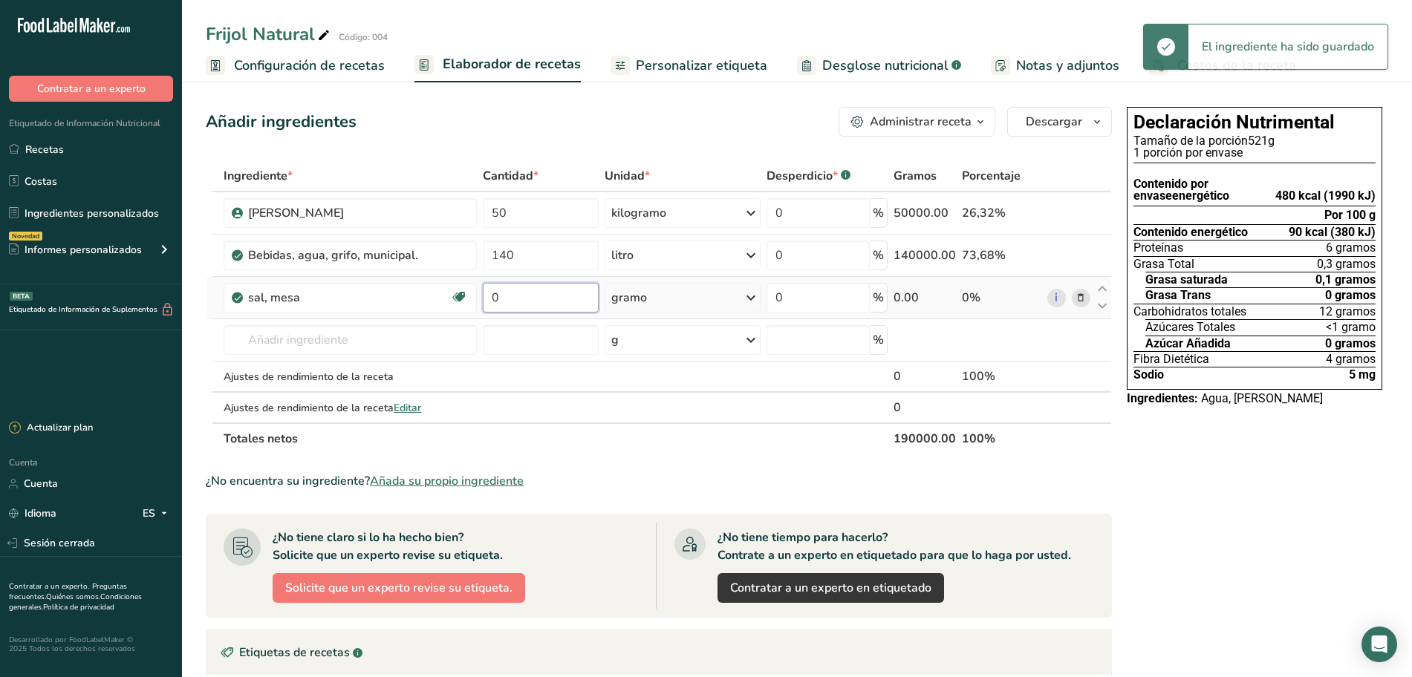
click at [520, 293] on input "0" at bounding box center [540, 298] width 115 height 30
type input "2"
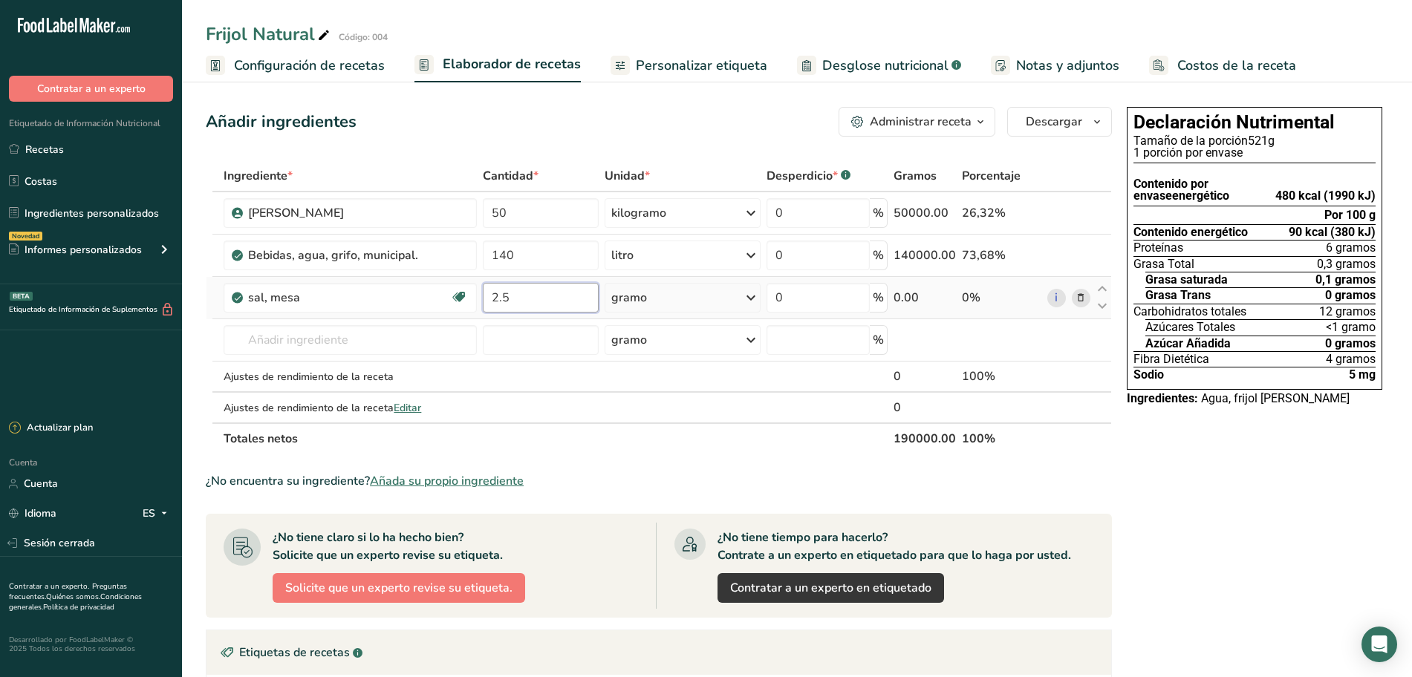
type input "2.5"
click at [676, 305] on div "Ingrediente * Cantidad * Unidad * Desperdicio * .a-a{fill:#347362;}.b-a{fill:#f…" at bounding box center [659, 307] width 906 height 294
click at [695, 296] on div "gramo" at bounding box center [683, 298] width 157 height 30
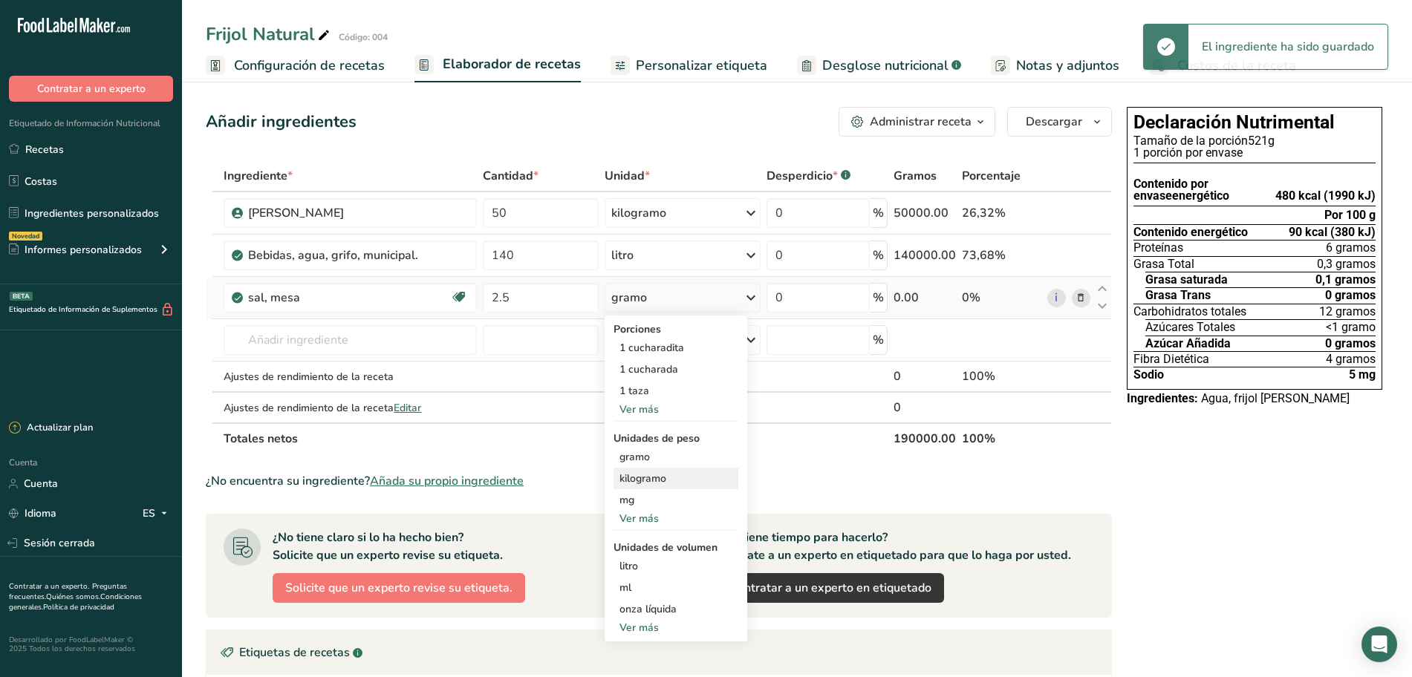
click at [640, 477] on font "kilogramo" at bounding box center [642, 479] width 47 height 14
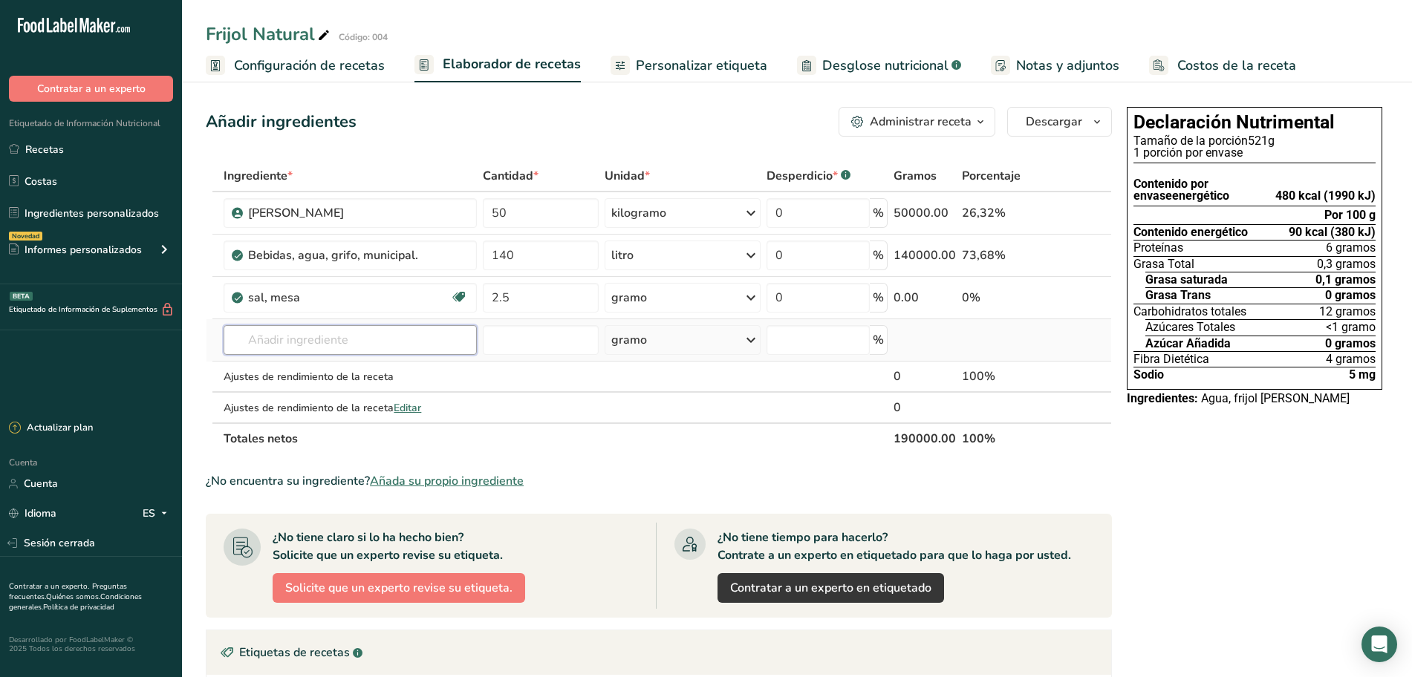
click at [264, 342] on input "text" at bounding box center [350, 340] width 253 height 30
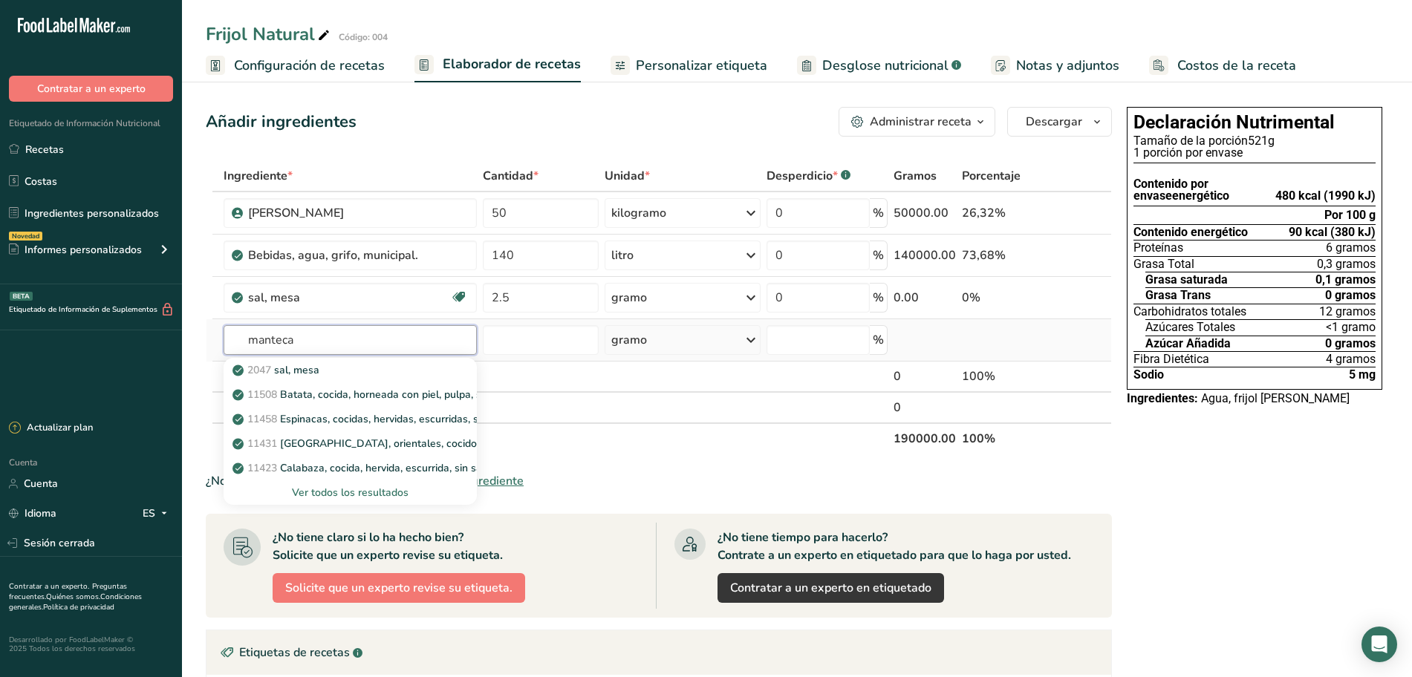
type input "manteca"
click at [352, 486] on font "Ver todos los resultados" at bounding box center [350, 493] width 117 height 14
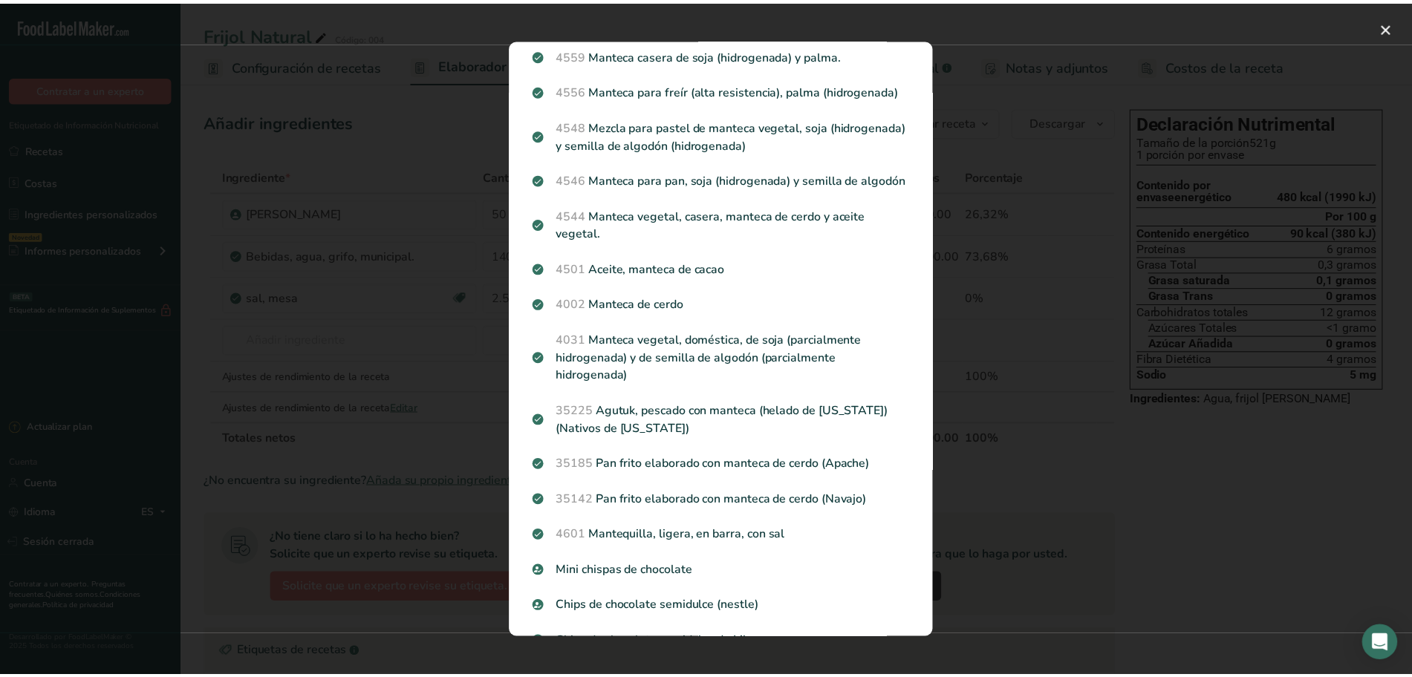
scroll to position [928, 0]
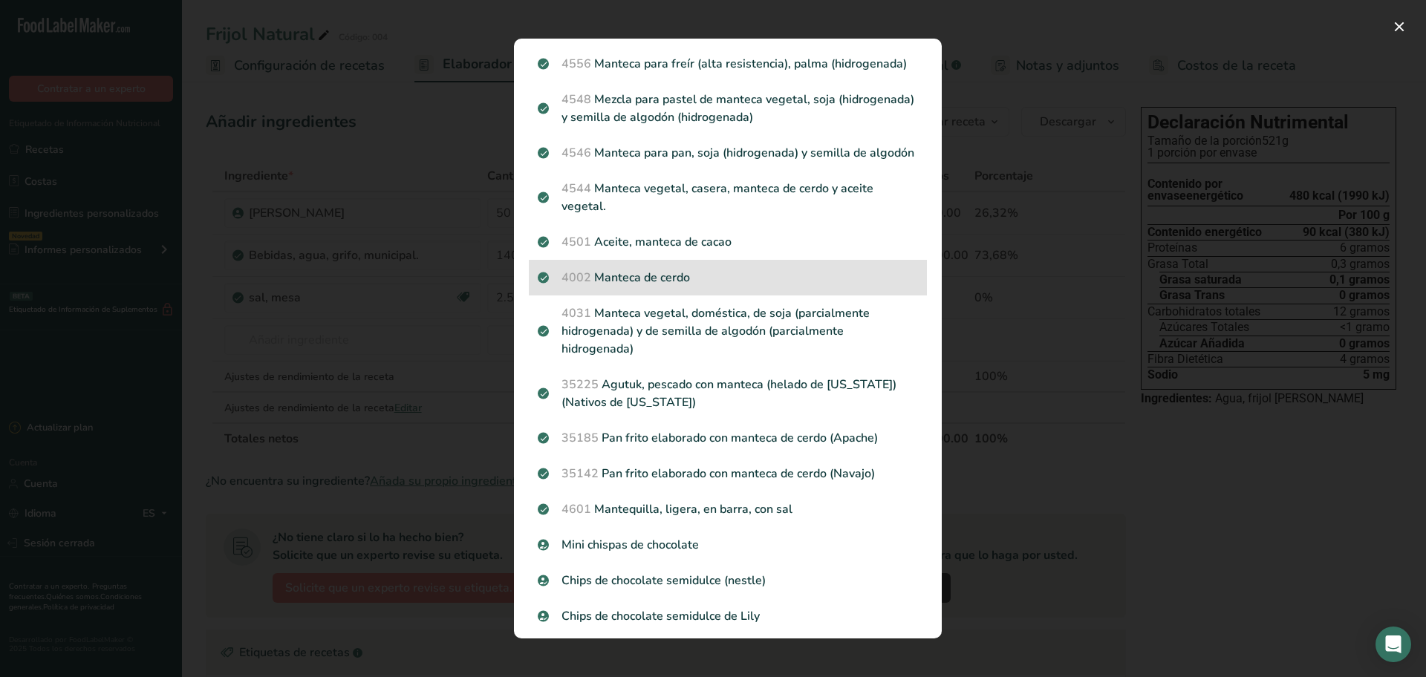
click at [668, 287] on p "4002 Manteca de cerdo" at bounding box center [728, 278] width 380 height 18
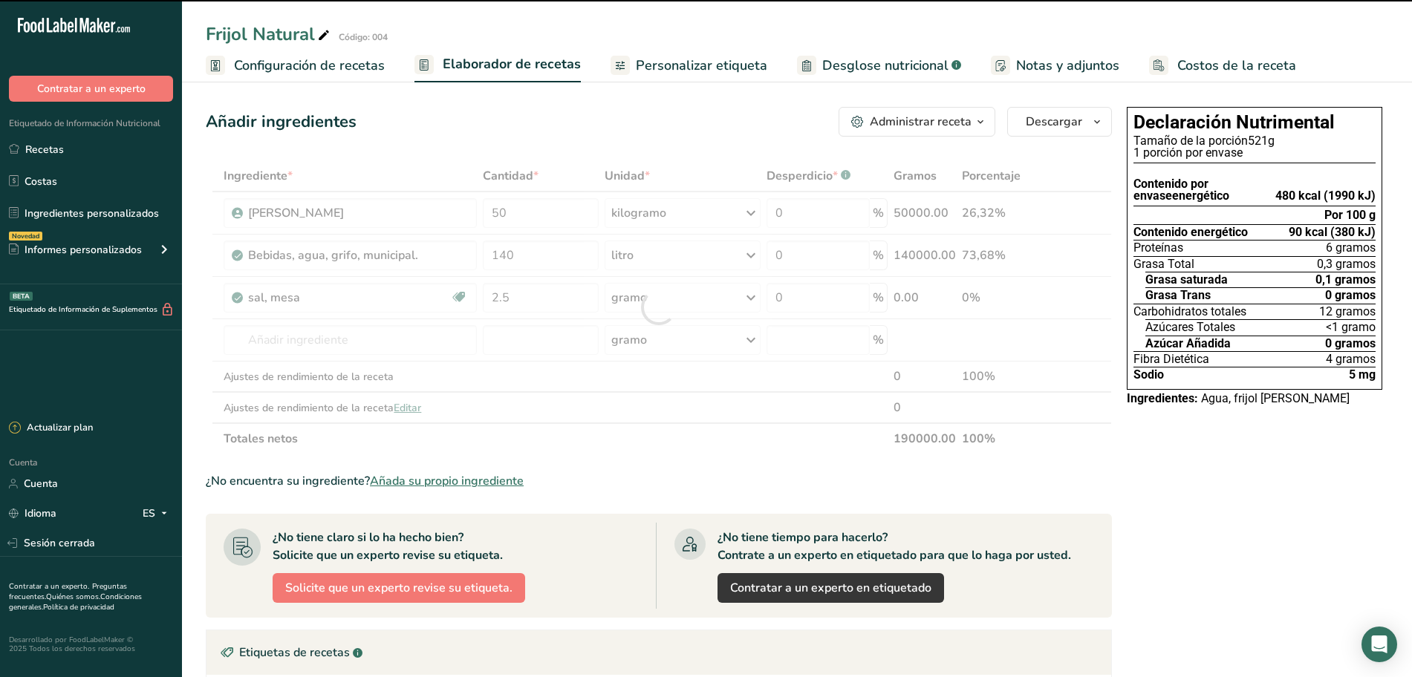
type input "0"
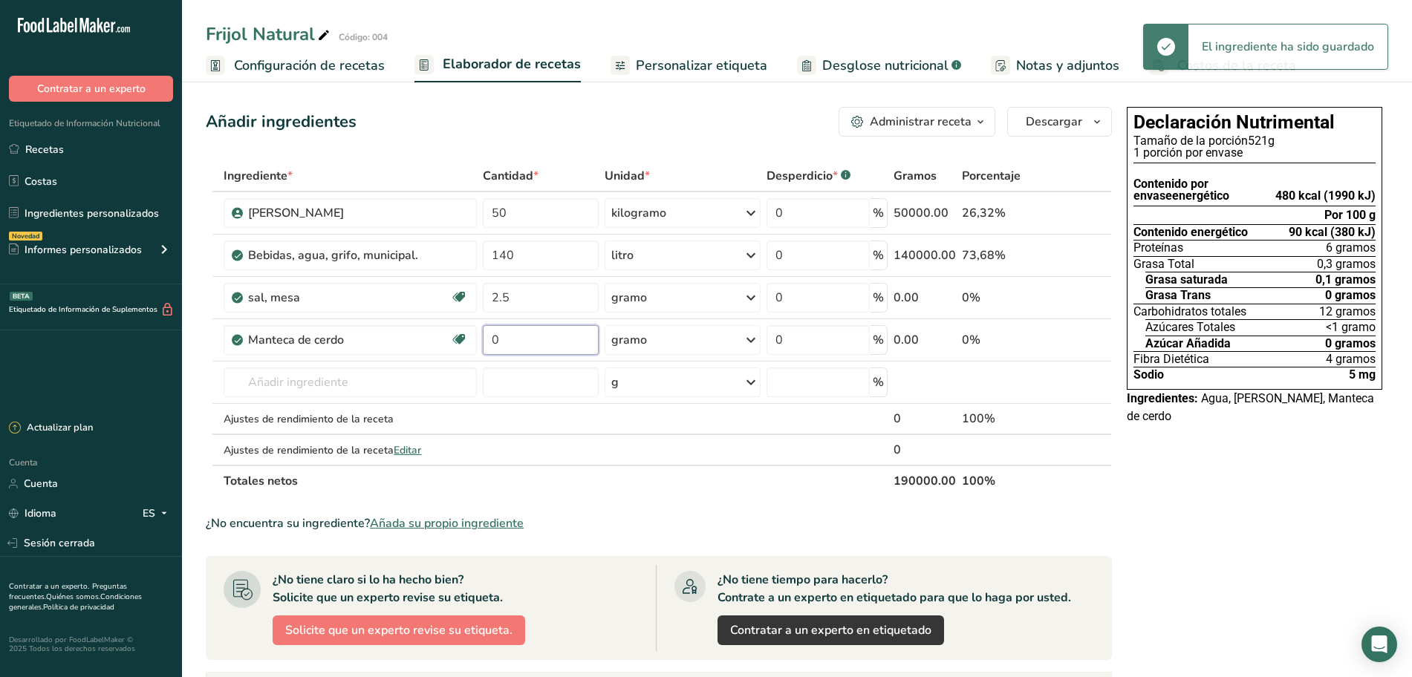
click at [542, 335] on input "0" at bounding box center [540, 340] width 115 height 30
type input "15"
click at [666, 339] on div "Ingrediente * Cantidad * Unidad * Desperdicio * .a-a{fill:#347362;}.b-a{fill:#f…" at bounding box center [659, 328] width 906 height 336
click at [666, 340] on div "gramo" at bounding box center [683, 340] width 157 height 30
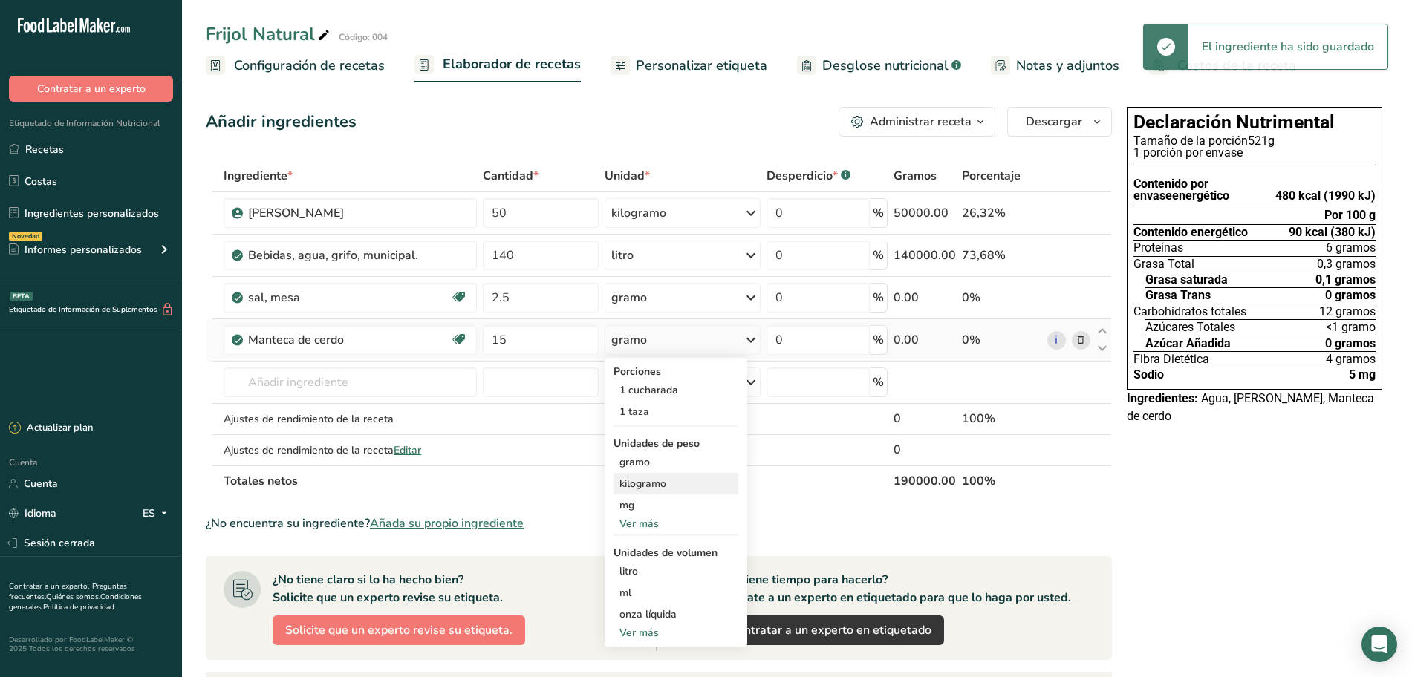
click at [656, 484] on font "kilogramo" at bounding box center [642, 484] width 47 height 14
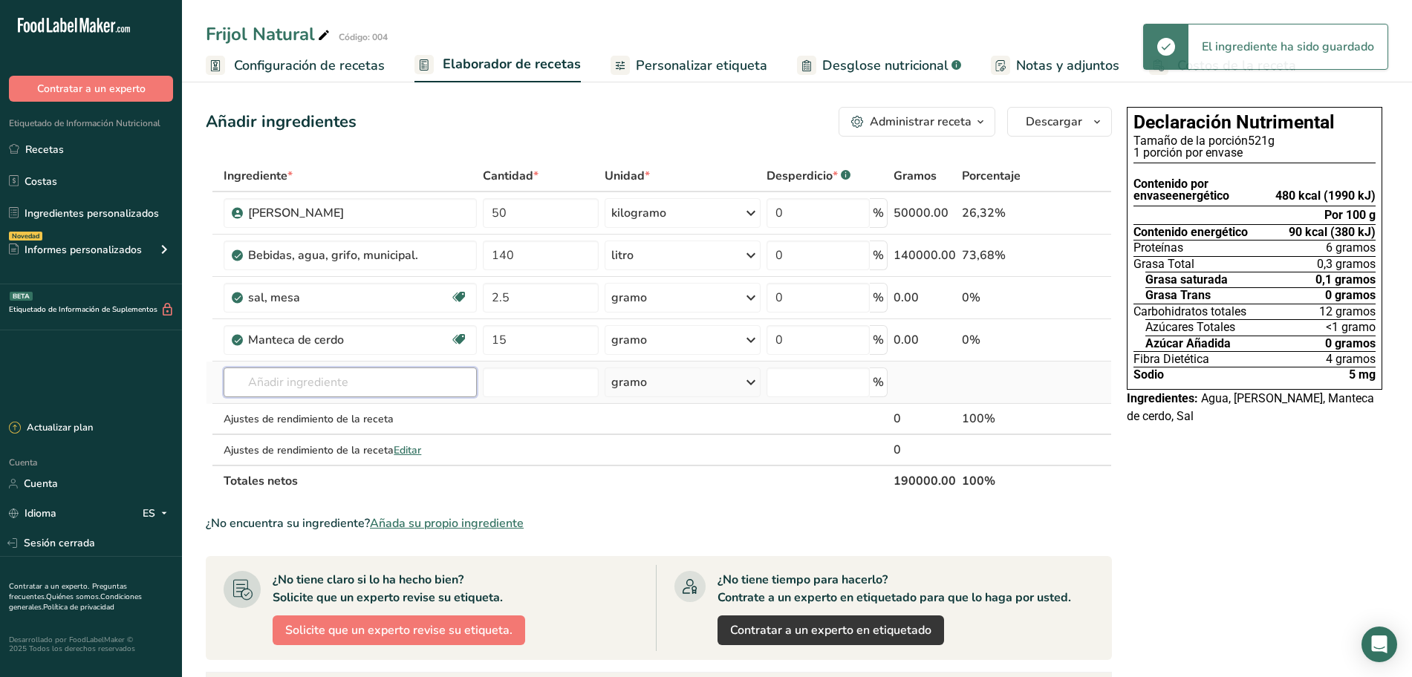
click at [397, 387] on input "text" at bounding box center [350, 383] width 253 height 30
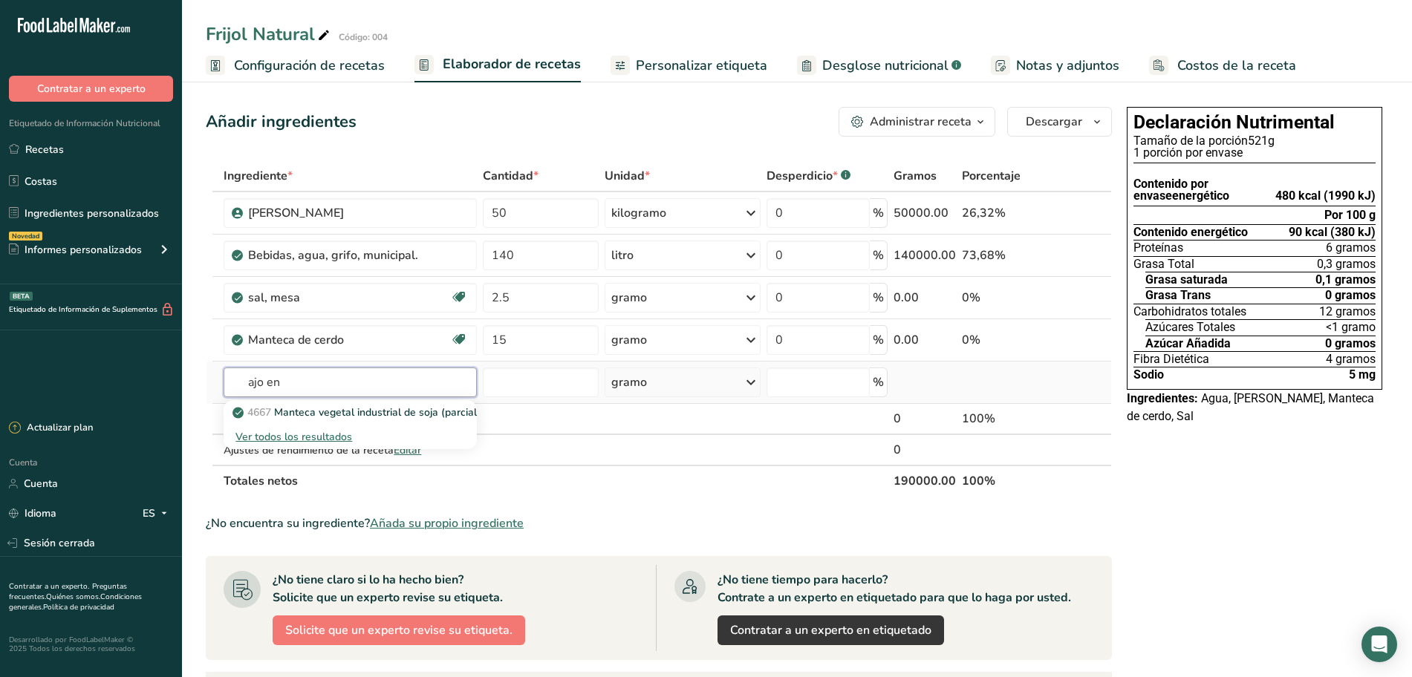
type input "ajo en"
click at [320, 430] on font "Ver todos los resultados" at bounding box center [293, 437] width 117 height 14
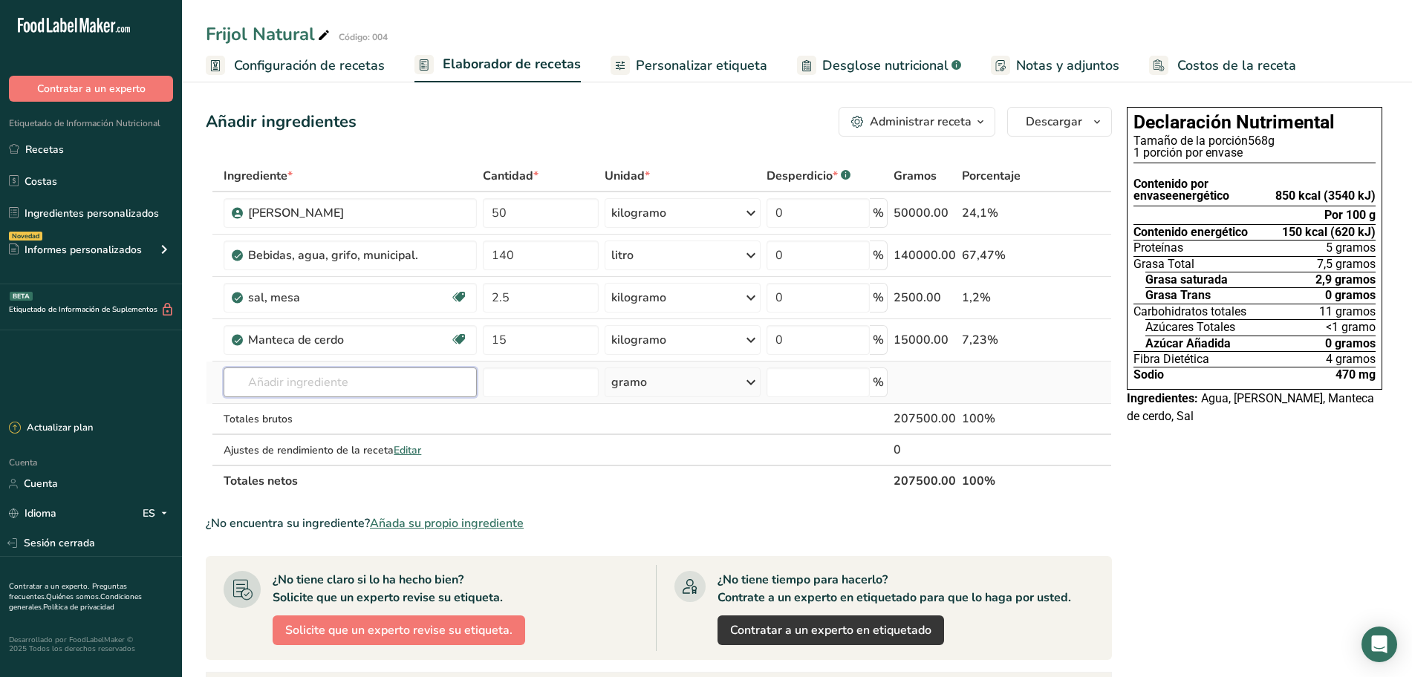
click at [303, 378] on input "text" at bounding box center [350, 383] width 253 height 30
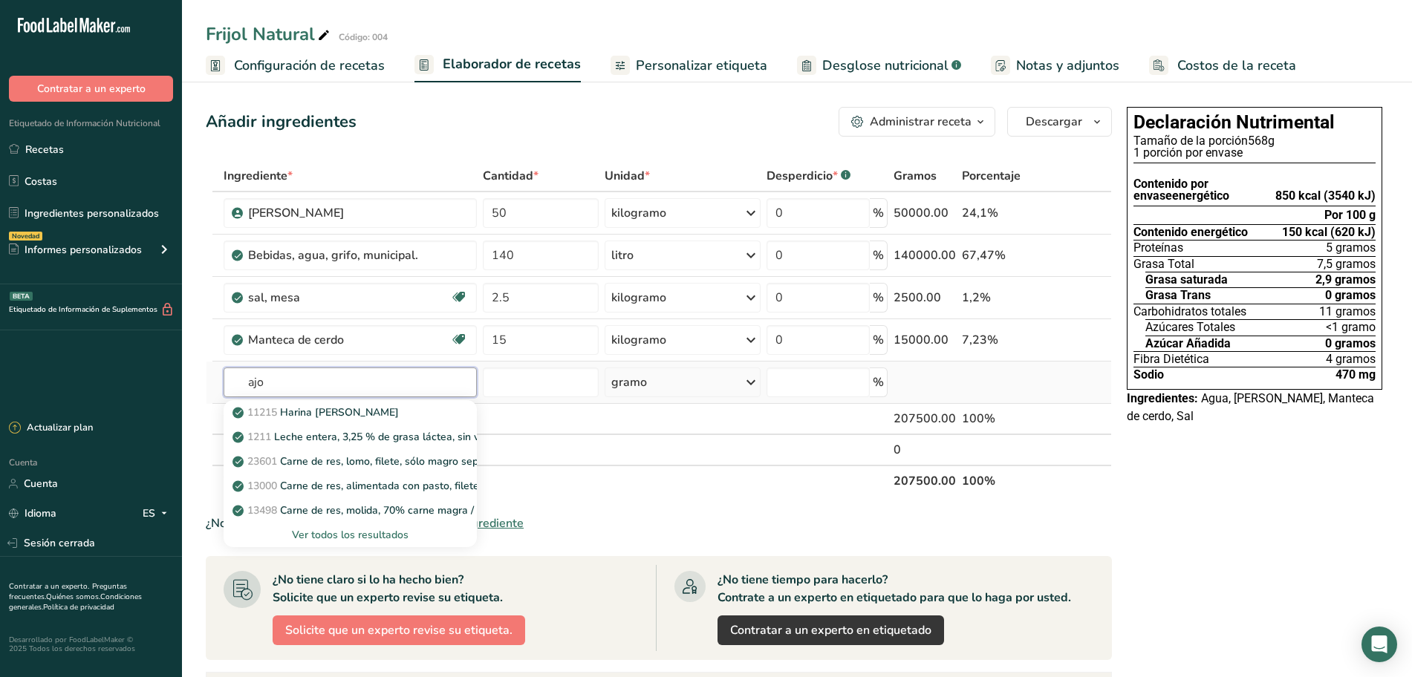
type input "ajo"
click at [361, 533] on font "Ver todos los resultados" at bounding box center [350, 535] width 117 height 14
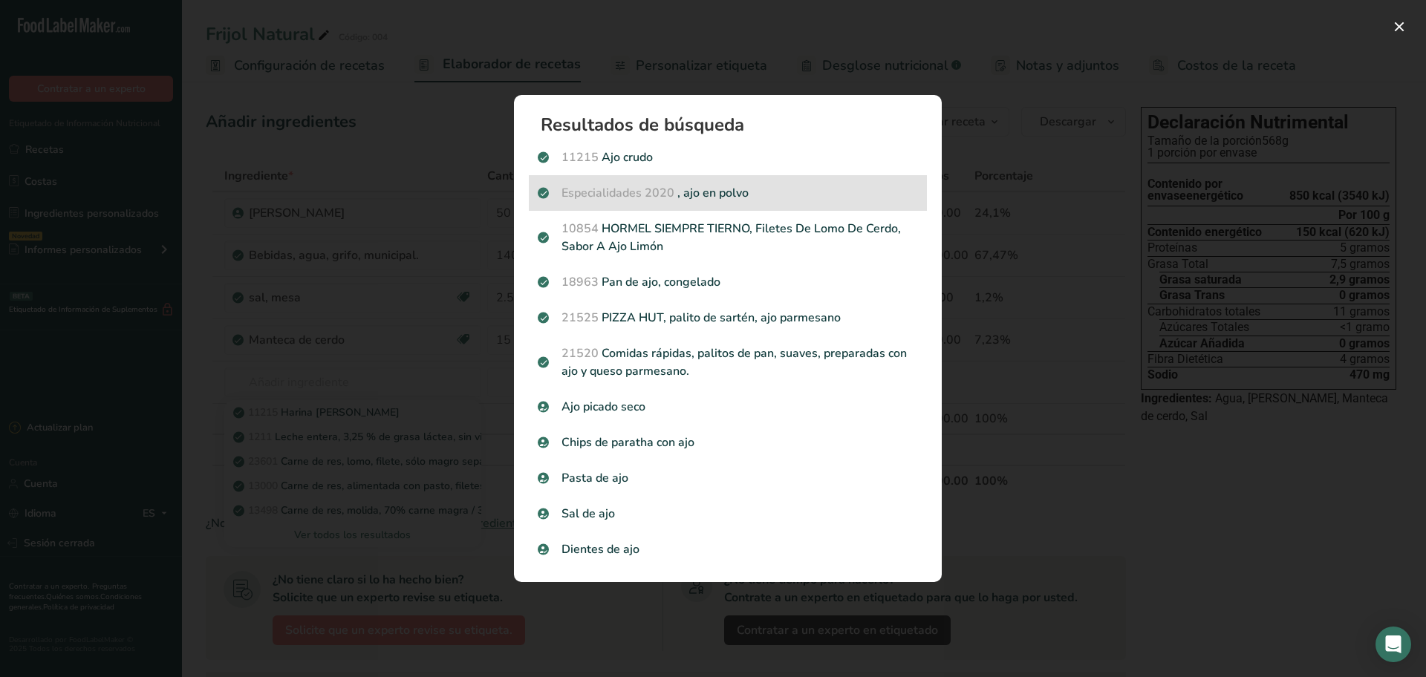
click at [673, 196] on font "Especialidades 2020" at bounding box center [618, 193] width 113 height 16
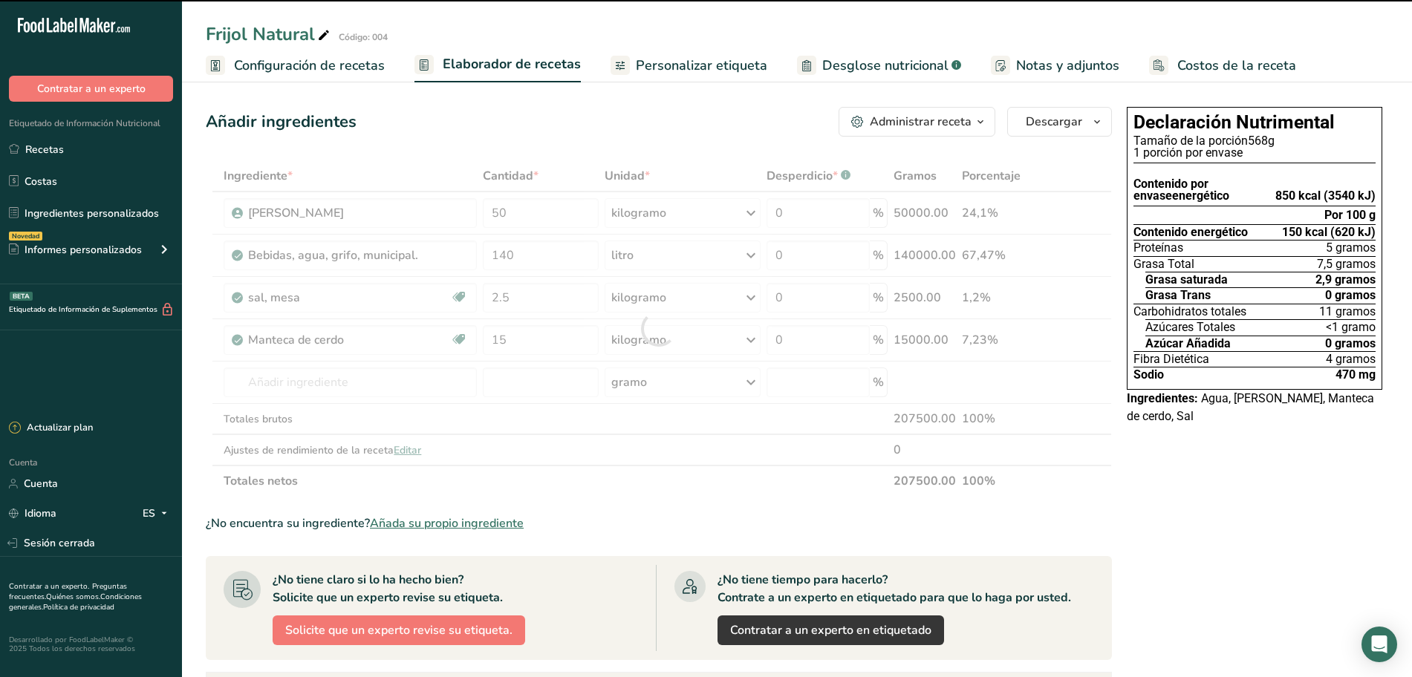
type input "0"
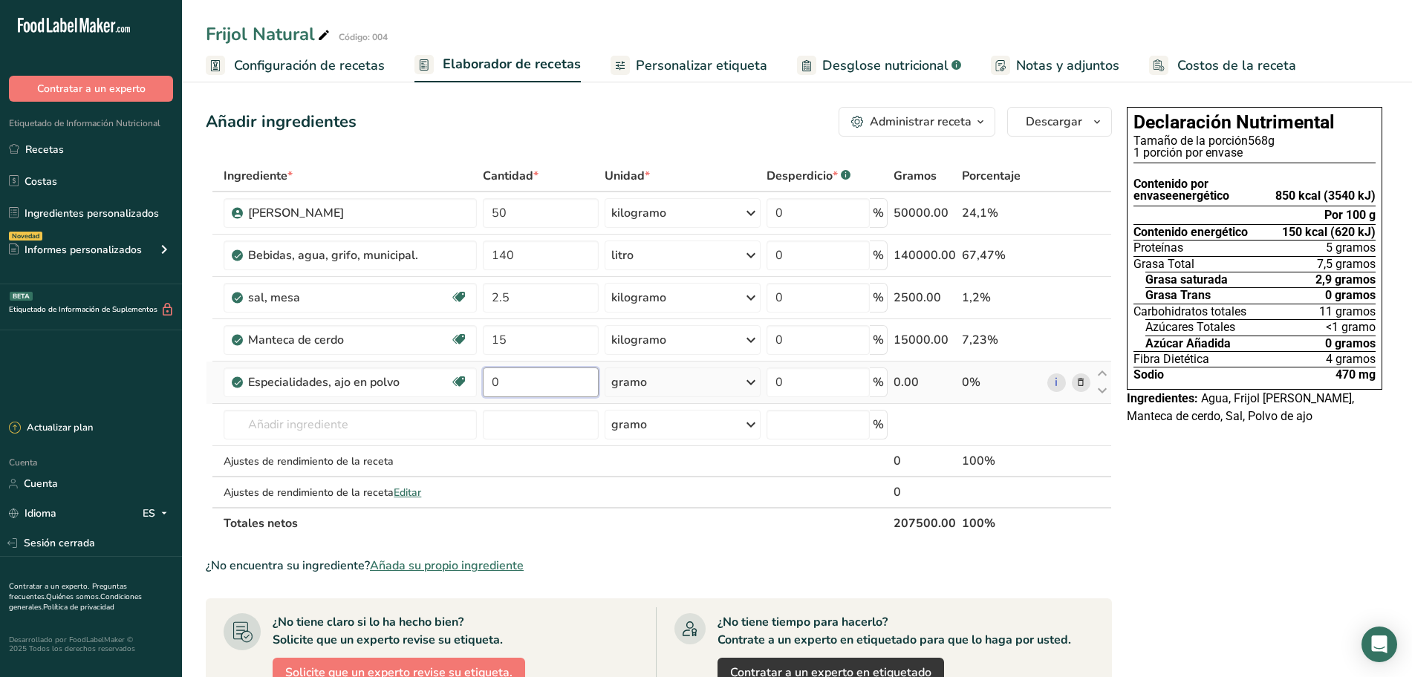
click at [538, 378] on input "0" at bounding box center [540, 383] width 115 height 30
type input "600"
click at [360, 410] on div "Ingrediente * Cantidad * Unidad * Desperdicio * .a-a{fill:#347362;}.b-a{fill:#f…" at bounding box center [659, 349] width 906 height 379
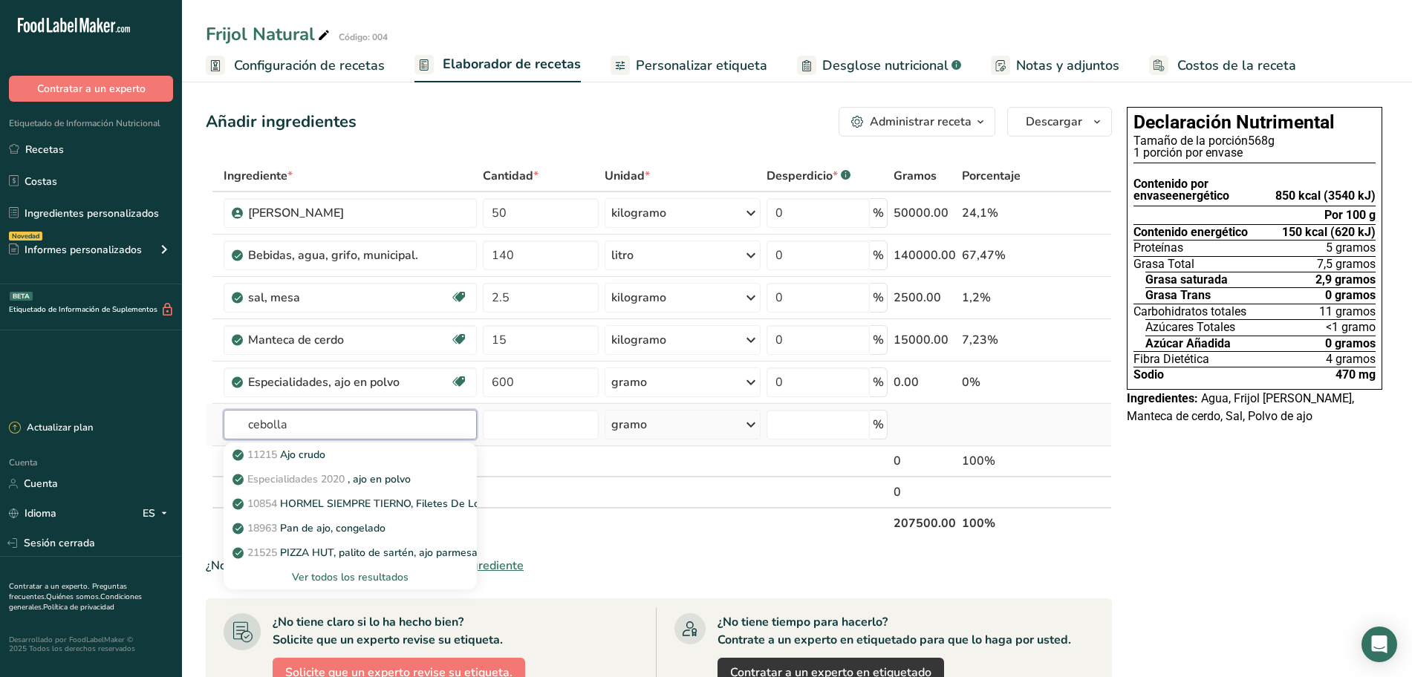
type input "cebolla"
click at [355, 571] on font "Ver todos los resultados" at bounding box center [350, 577] width 117 height 14
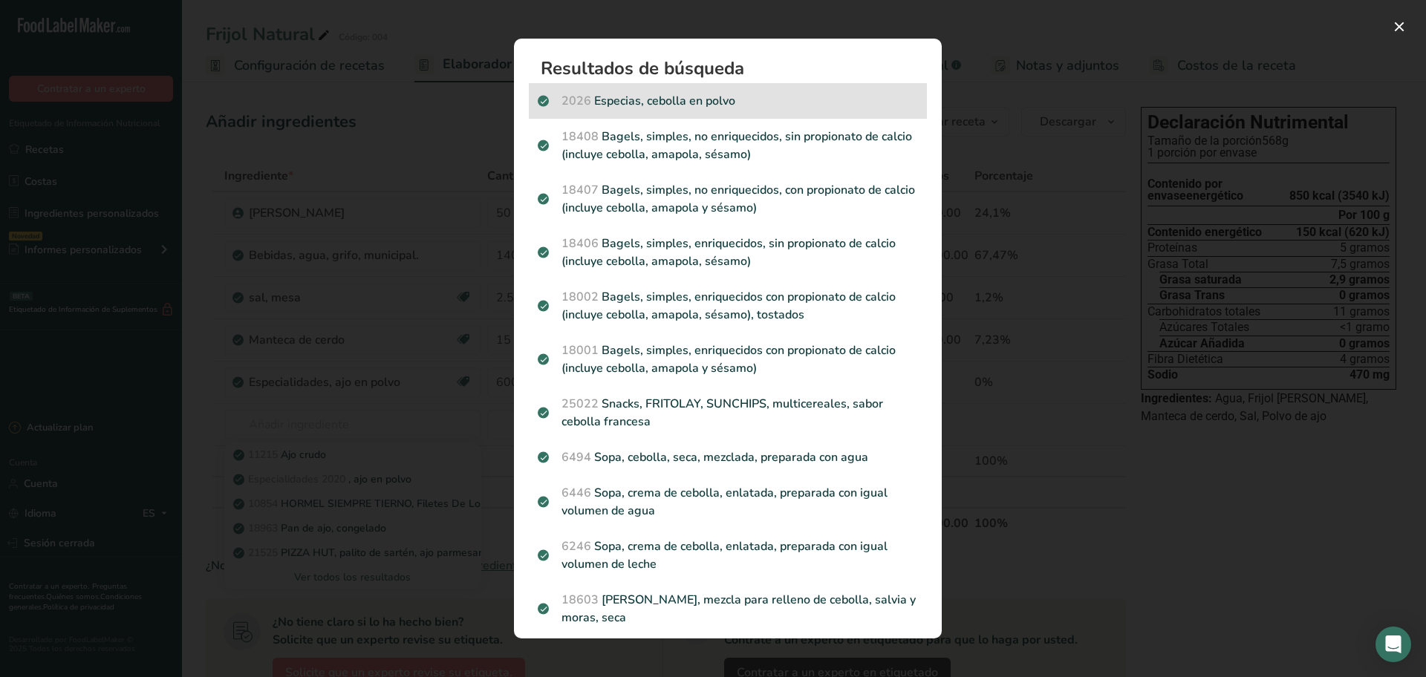
click at [697, 103] on p "2026 Especias, cebolla en polvo" at bounding box center [728, 101] width 380 height 18
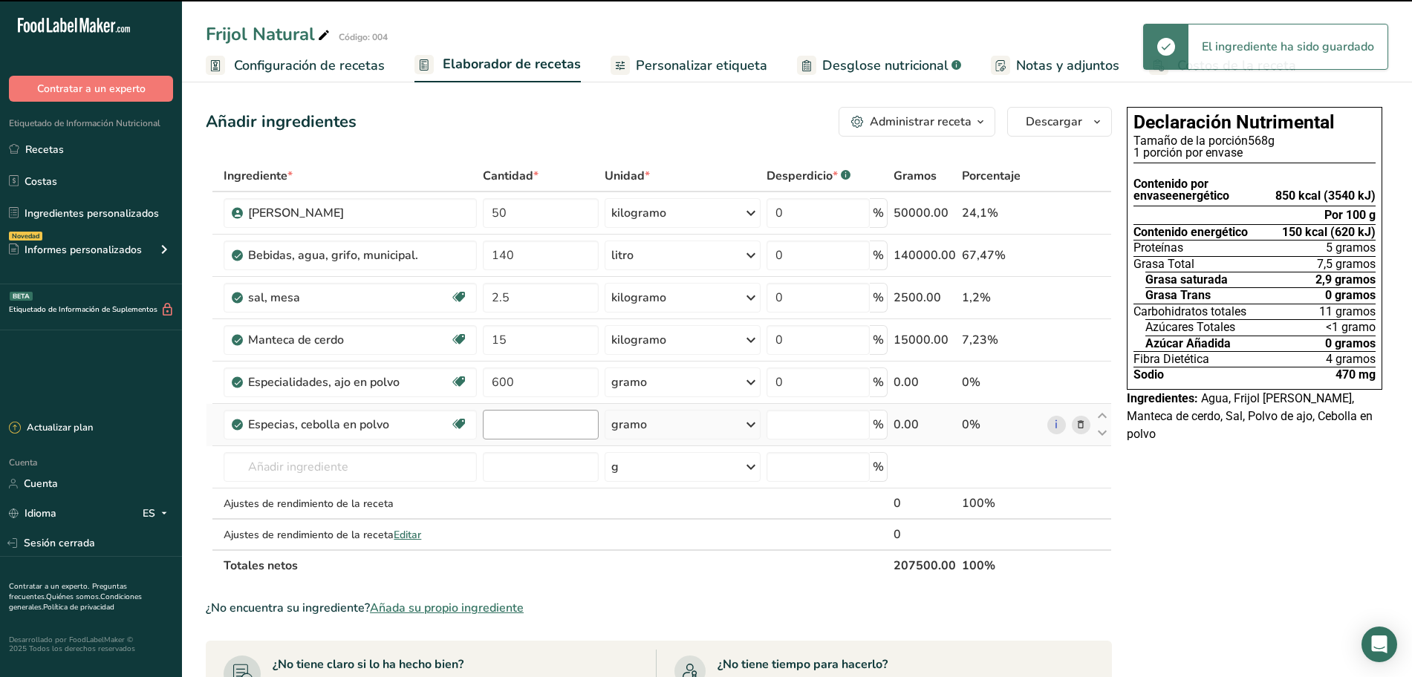
type input "0"
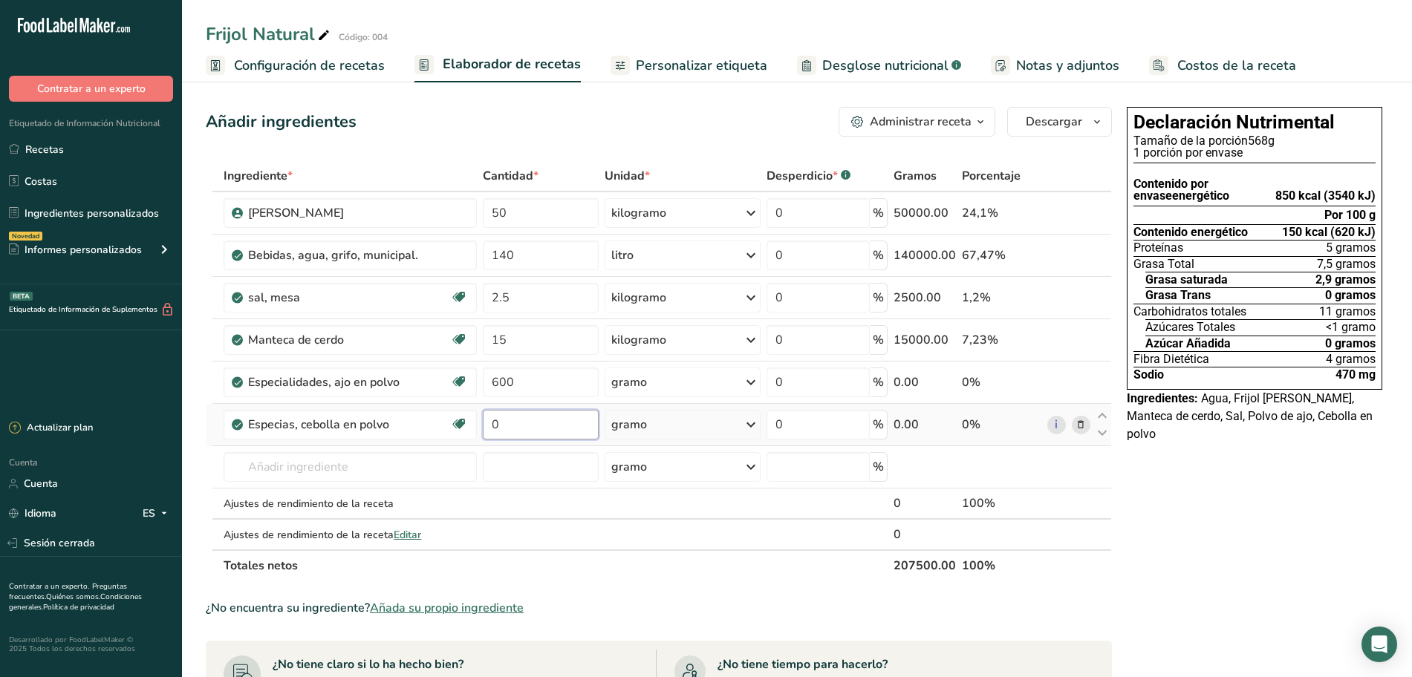
click at [498, 415] on input "0" at bounding box center [540, 425] width 115 height 30
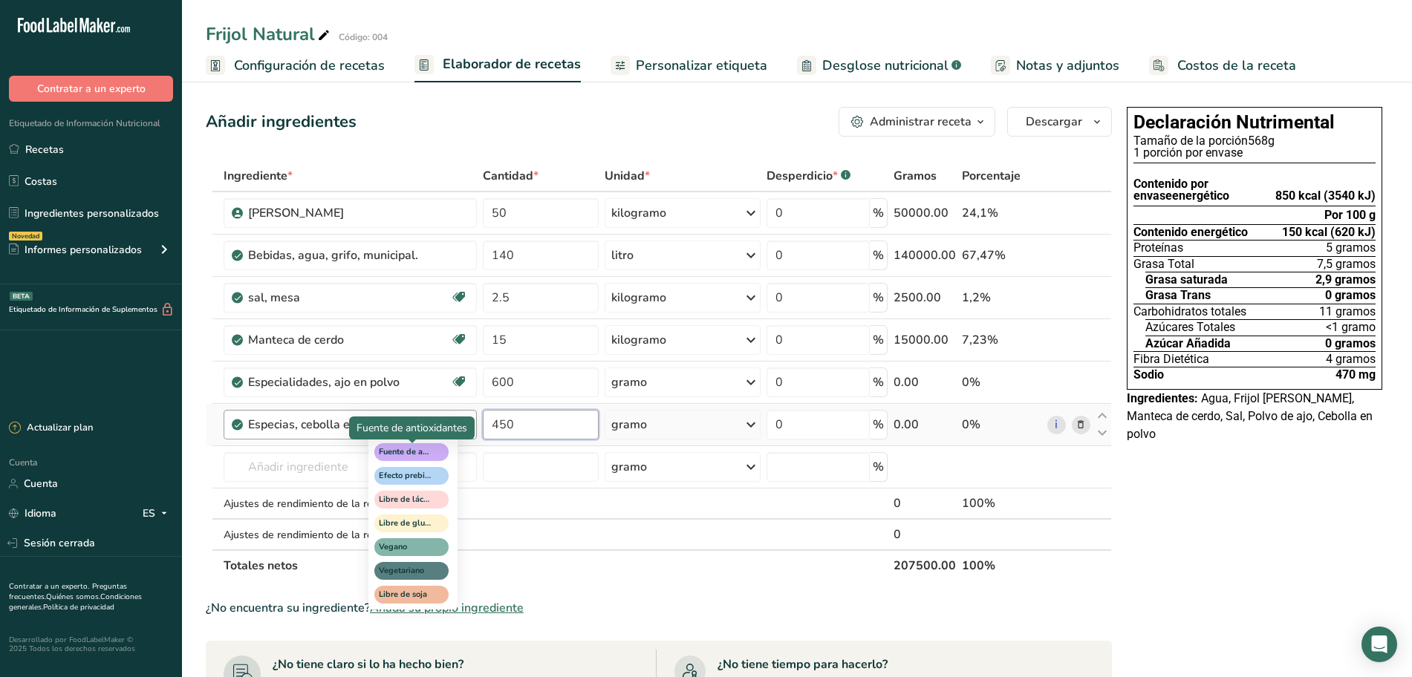
type input "450"
click at [392, 465] on div "Ingrediente * Cantidad * Unidad * Desperdicio * .a-a{fill:#347362;}.b-a{fill:#f…" at bounding box center [659, 370] width 906 height 421
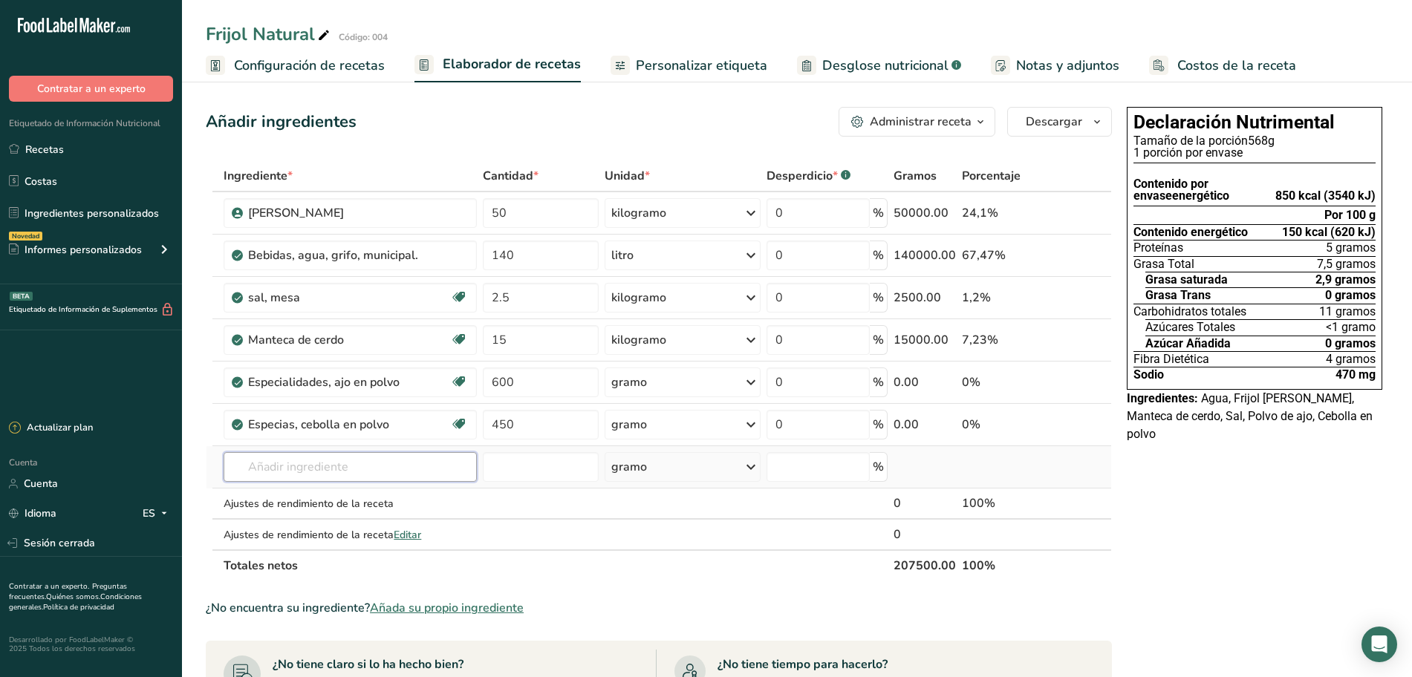
click at [355, 464] on input "text" at bounding box center [350, 467] width 253 height 30
